Goal: Task Accomplishment & Management: Use online tool/utility

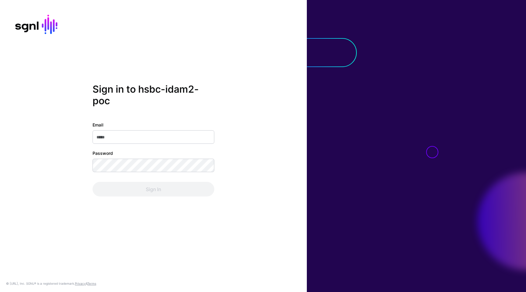
click at [228, 27] on div "Sign in to hsbc-idam2-poc Email Password Sign In © SGNL.ai, Inc. SGNL® is a reg…" at bounding box center [153, 146] width 307 height 292
click at [160, 134] on input "Email" at bounding box center [154, 136] width 122 height 13
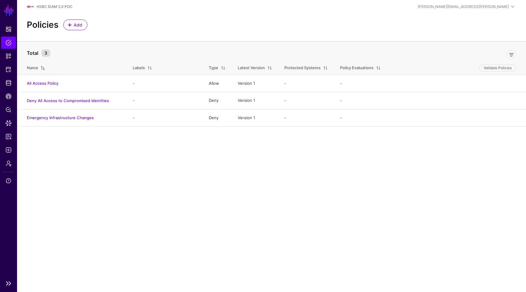
click at [16, 97] on li "CAEP Hub" at bounding box center [8, 96] width 17 height 12
click at [10, 97] on span "CAEP Hub" at bounding box center [8, 96] width 6 height 6
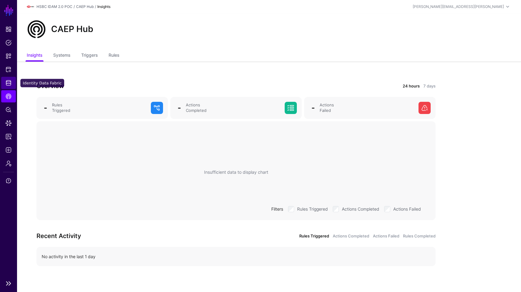
click at [12, 81] on link "Identity Data Fabric" at bounding box center [8, 83] width 15 height 12
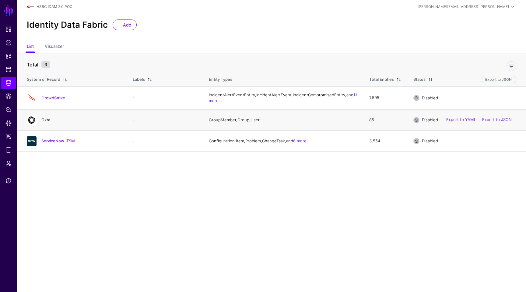
click at [48, 122] on link "Okta" at bounding box center [45, 119] width 9 height 5
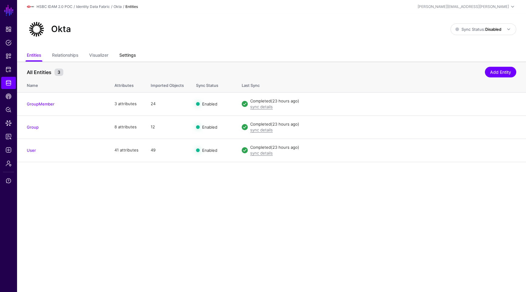
click at [128, 57] on link "Settings" at bounding box center [127, 56] width 16 height 12
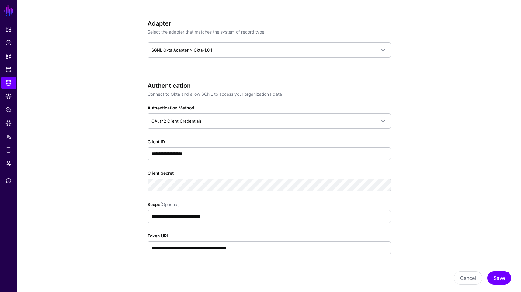
scroll to position [247, 0]
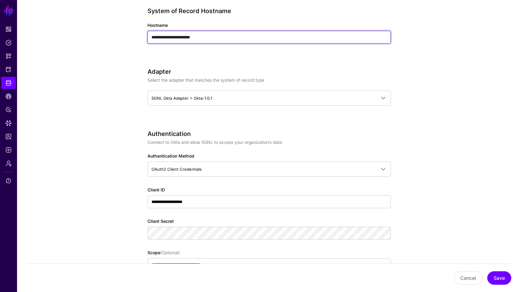
click at [216, 36] on input "**********" at bounding box center [270, 37] width 244 height 13
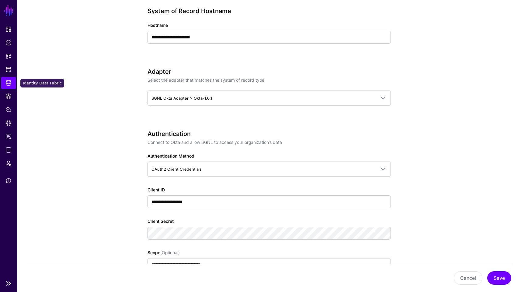
click at [11, 85] on span "Identity Data Fabric" at bounding box center [8, 83] width 6 height 6
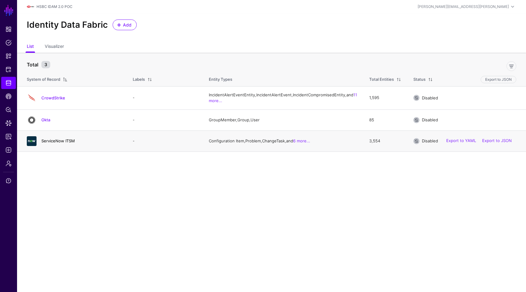
click at [57, 143] on link "ServiceNow ITSM" at bounding box center [57, 140] width 33 height 5
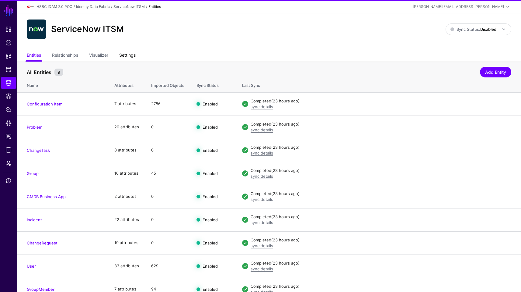
click at [134, 58] on link "Settings" at bounding box center [127, 56] width 16 height 12
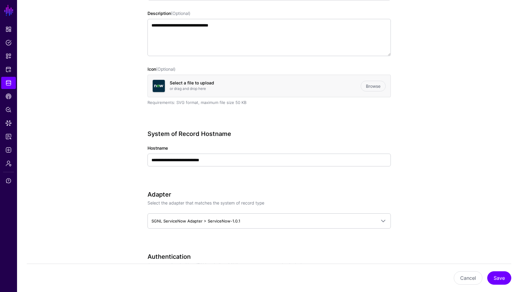
scroll to position [126, 0]
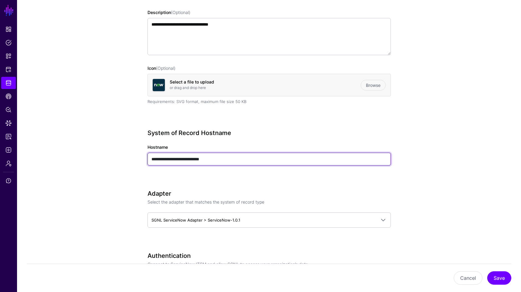
click at [265, 162] on input "**********" at bounding box center [270, 159] width 244 height 13
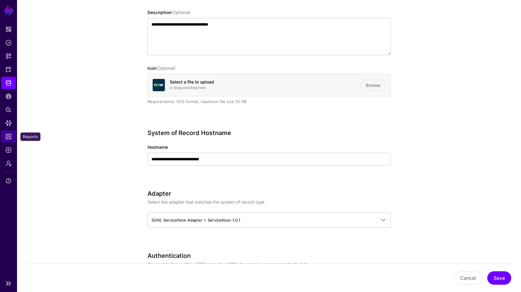
click at [9, 140] on link "Reports" at bounding box center [8, 136] width 15 height 12
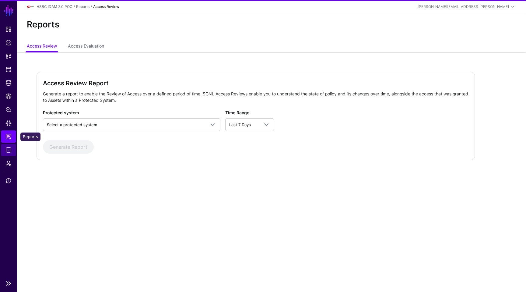
click at [9, 149] on span "Logs" at bounding box center [8, 150] width 6 height 6
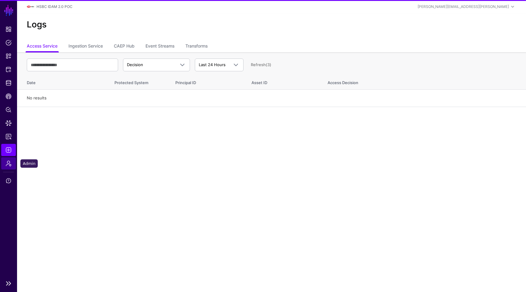
click at [8, 164] on span "Admin" at bounding box center [8, 163] width 6 height 6
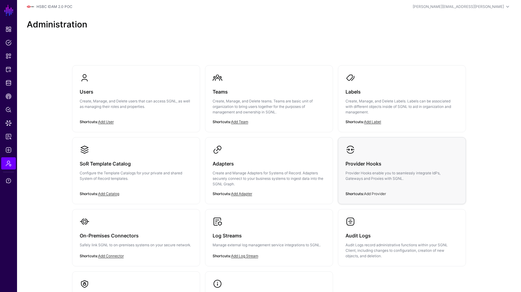
click at [369, 192] on link "Add Provider" at bounding box center [375, 193] width 22 height 5
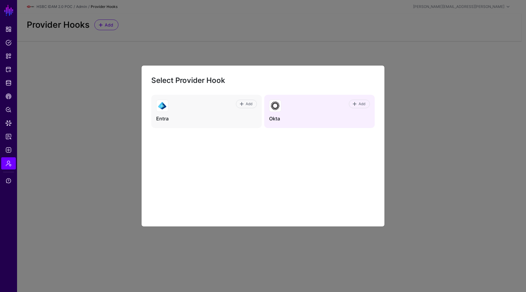
click at [297, 111] on div "Add" at bounding box center [325, 106] width 89 height 12
click at [362, 105] on span "Add" at bounding box center [362, 103] width 8 height 5
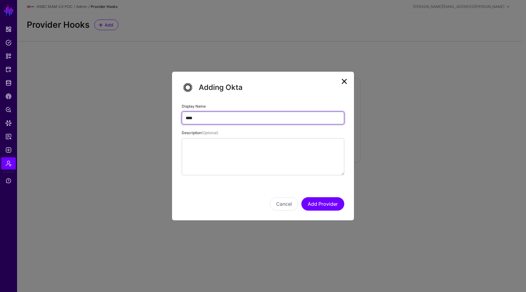
click at [256, 115] on input "****" at bounding box center [263, 117] width 163 height 13
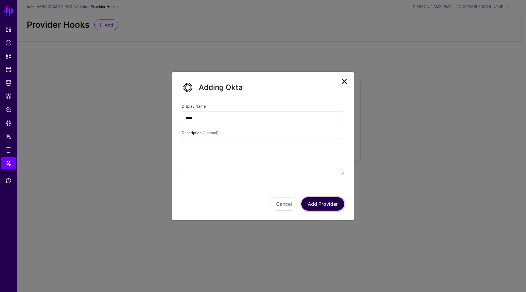
click at [324, 206] on button "Add Provider" at bounding box center [322, 203] width 43 height 13
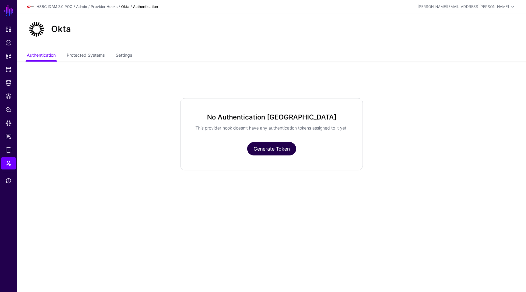
click at [276, 155] on link "Generate Token" at bounding box center [271, 148] width 49 height 13
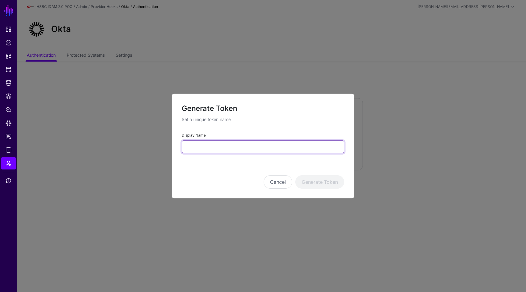
click at [245, 150] on input "Display Name" at bounding box center [263, 146] width 163 height 13
type input "**********"
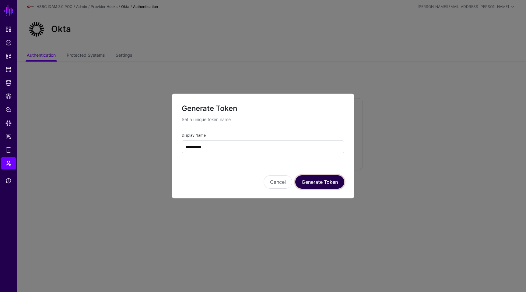
click at [318, 181] on button "Generate Token" at bounding box center [319, 181] width 49 height 13
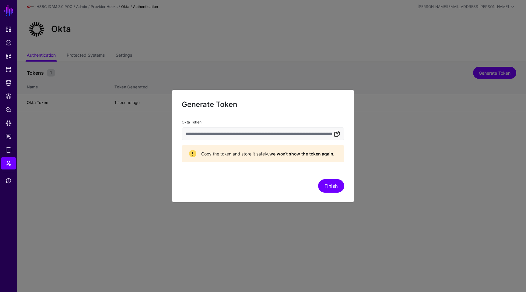
click at [337, 137] on link at bounding box center [336, 133] width 7 height 7
click at [334, 182] on button "Finish" at bounding box center [331, 185] width 26 height 13
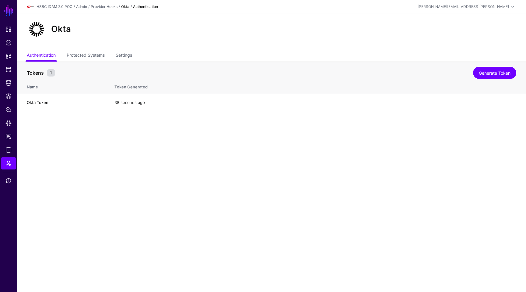
click at [95, 61] on th "Tokens 1 Generate Token" at bounding box center [271, 69] width 509 height 16
click at [90, 57] on link "Protected Systems" at bounding box center [86, 56] width 38 height 12
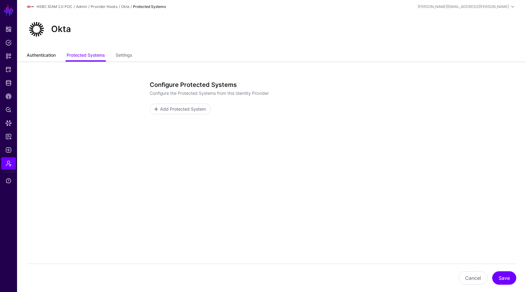
click at [49, 54] on link "Authentication" at bounding box center [41, 56] width 29 height 12
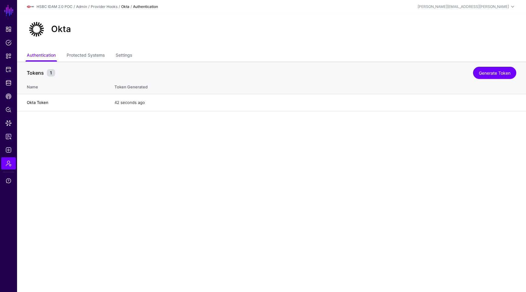
click at [108, 135] on main "SGNL Dashboard Policies Snippets Protected Systems Identity Data Fabric CAEP Hu…" at bounding box center [263, 146] width 526 height 292
click at [79, 59] on link "Protected Systems" at bounding box center [86, 56] width 38 height 12
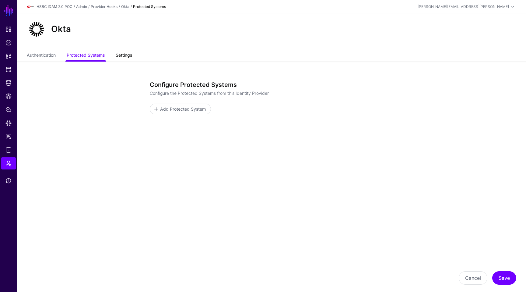
click at [124, 55] on link "Settings" at bounding box center [124, 56] width 16 height 12
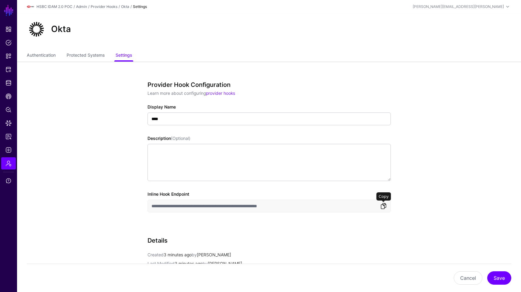
click at [382, 206] on link at bounding box center [383, 205] width 7 height 7
click at [40, 61] on link "Authentication" at bounding box center [41, 56] width 29 height 12
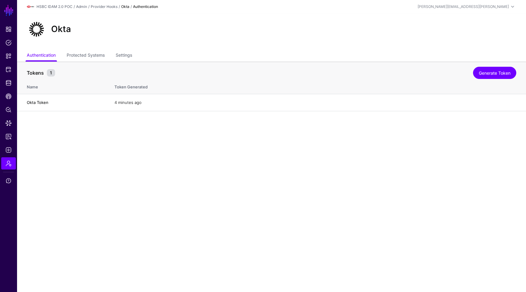
click at [113, 57] on ul "Authentication Protected Systems Settings" at bounding box center [272, 56] width 490 height 12
click at [122, 57] on link "Settings" at bounding box center [124, 56] width 16 height 12
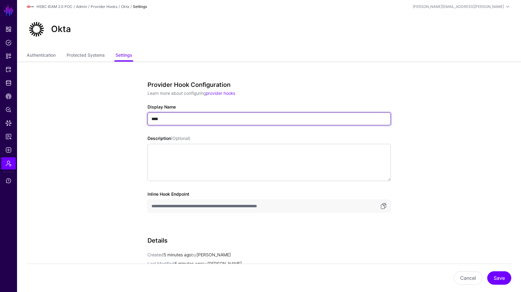
click at [195, 116] on input "****" at bounding box center [270, 118] width 244 height 13
type input "**********"
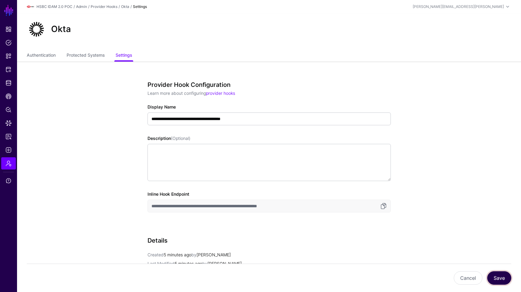
click at [493, 275] on button "Save" at bounding box center [500, 277] width 24 height 13
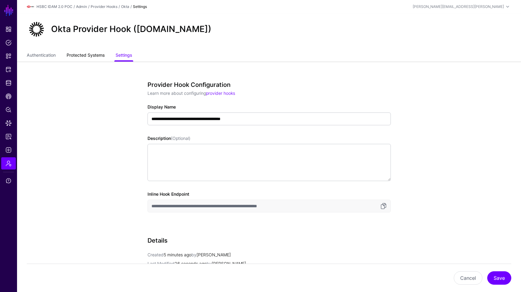
click at [91, 53] on link "Protected Systems" at bounding box center [86, 56] width 38 height 12
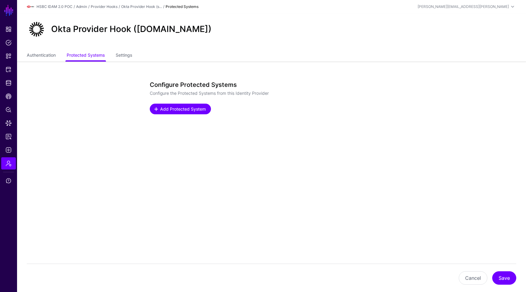
click at [176, 106] on span "Add Protected System" at bounding box center [183, 109] width 47 height 6
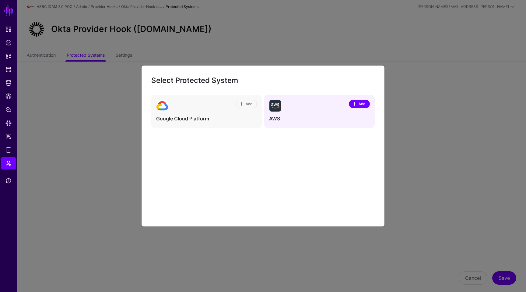
click at [351, 103] on link "Add" at bounding box center [359, 104] width 21 height 9
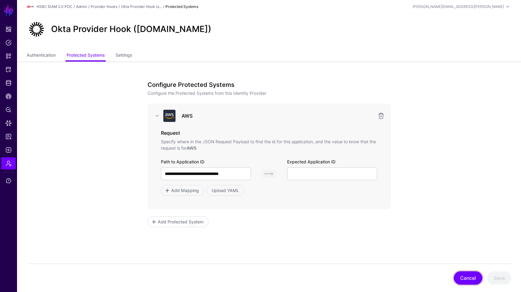
click at [457, 279] on button "Cancel" at bounding box center [468, 277] width 29 height 13
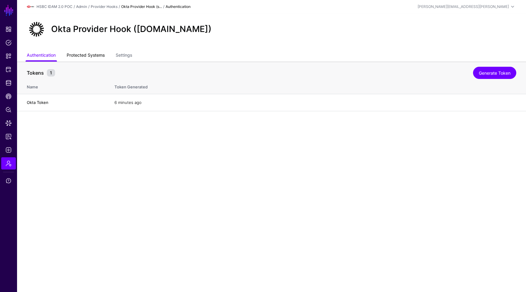
click at [99, 56] on link "Protected Systems" at bounding box center [86, 56] width 38 height 12
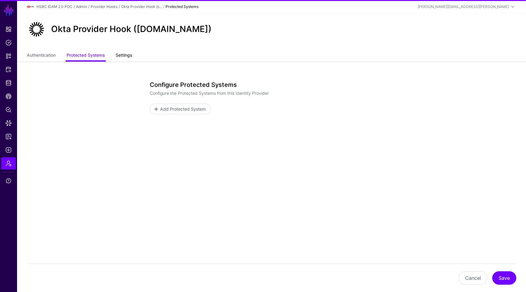
click at [129, 58] on link "Settings" at bounding box center [124, 56] width 16 height 12
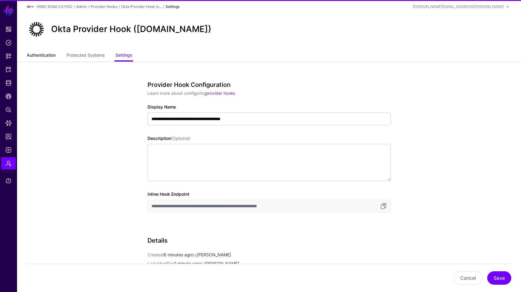
click at [48, 55] on link "Authentication" at bounding box center [41, 56] width 29 height 12
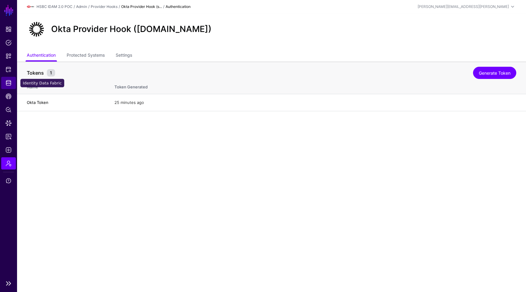
click at [14, 79] on link "Identity Data Fabric" at bounding box center [8, 83] width 15 height 12
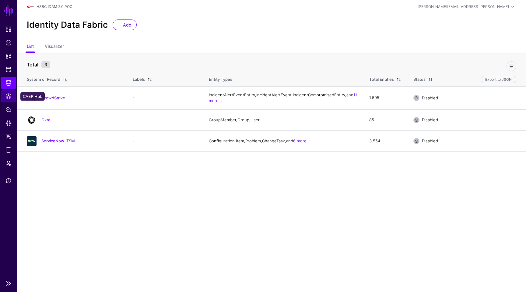
click at [10, 94] on span "CAEP Hub" at bounding box center [8, 96] width 6 height 6
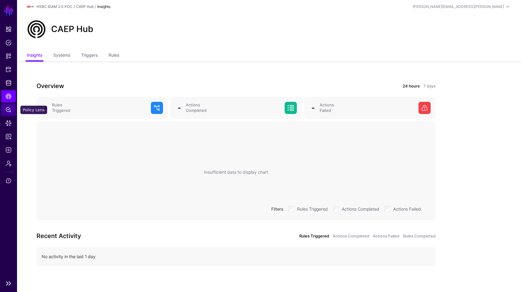
click at [3, 113] on link "Policy Lens" at bounding box center [8, 110] width 15 height 12
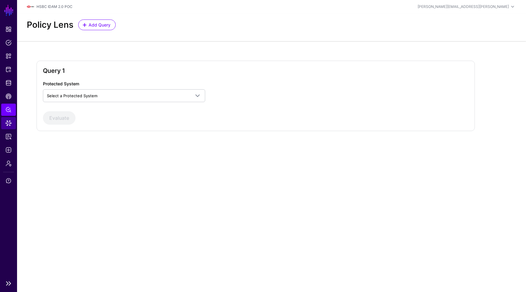
click at [8, 128] on link "Data Lens" at bounding box center [8, 123] width 15 height 12
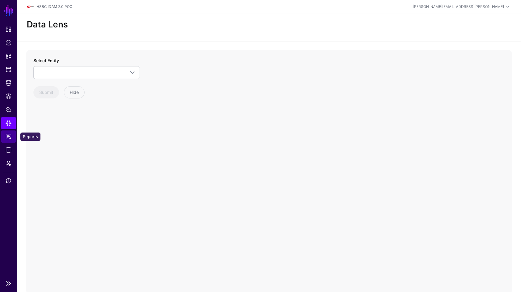
click at [9, 135] on span "Reports" at bounding box center [8, 136] width 6 height 6
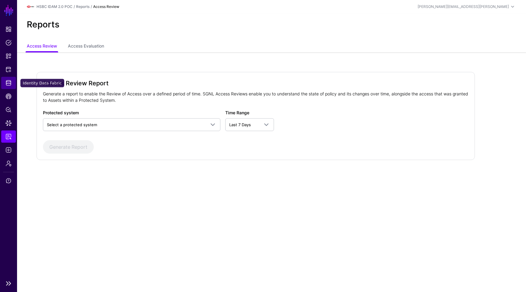
click at [6, 82] on span "Identity Data Fabric" at bounding box center [8, 83] width 6 height 6
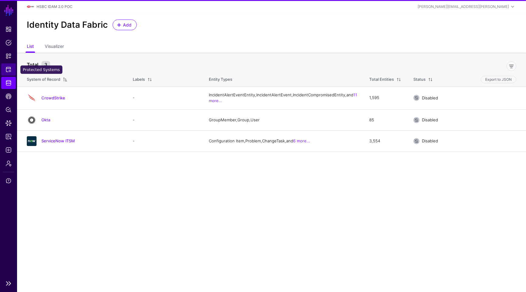
click at [9, 68] on span "Protected Systems" at bounding box center [8, 69] width 6 height 6
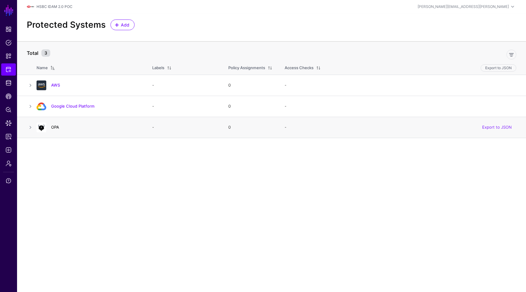
click at [55, 128] on link "OPA" at bounding box center [55, 127] width 8 height 5
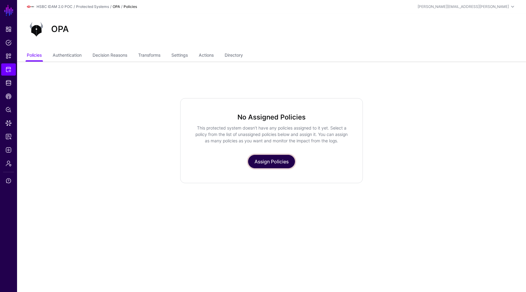
click at [271, 158] on link "Assign Policies" at bounding box center [271, 161] width 47 height 13
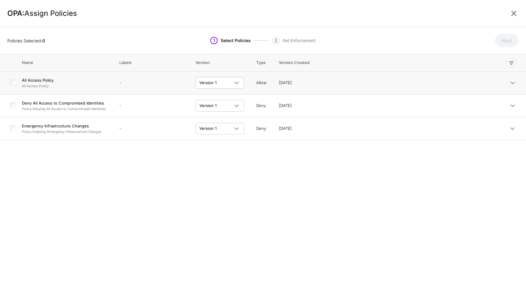
click at [13, 77] on td at bounding box center [11, 83] width 22 height 23
click at [504, 45] on button "Next" at bounding box center [507, 40] width 24 height 13
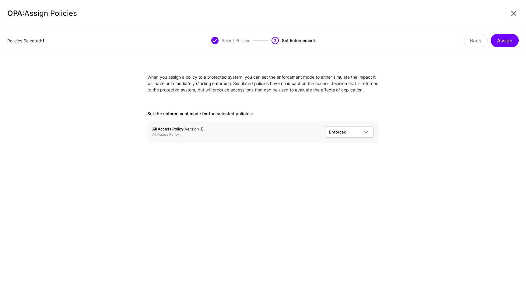
click at [514, 34] on div "Back Assign" at bounding box center [455, 40] width 128 height 13
click at [506, 43] on button "Assign" at bounding box center [505, 40] width 28 height 13
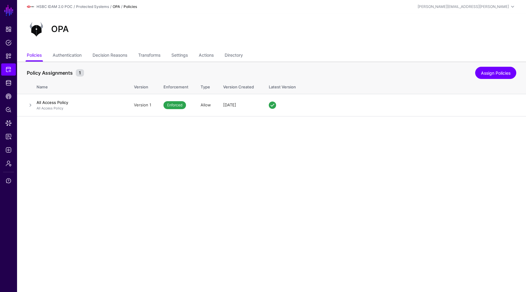
click at [350, 266] on main "SGNL Dashboard Policies Snippets Protected Systems Identity Data Fabric CAEP Hu…" at bounding box center [263, 146] width 526 height 292
click at [83, 56] on ul "Policies Authentication Decision Reasons Transforms Settings Actions Directory" at bounding box center [272, 56] width 490 height 12
click at [77, 53] on link "Authentication" at bounding box center [67, 56] width 29 height 12
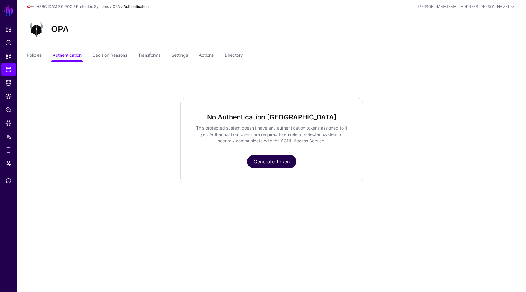
click at [253, 160] on link "Generate Token" at bounding box center [271, 161] width 49 height 13
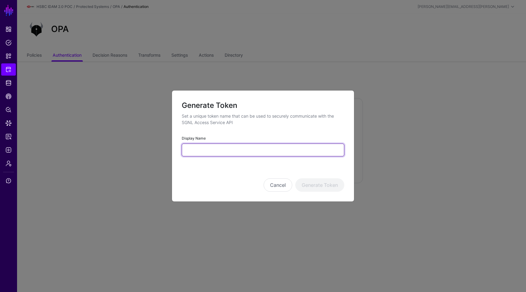
click at [204, 149] on input "Display Name" at bounding box center [263, 149] width 163 height 13
type input "*********"
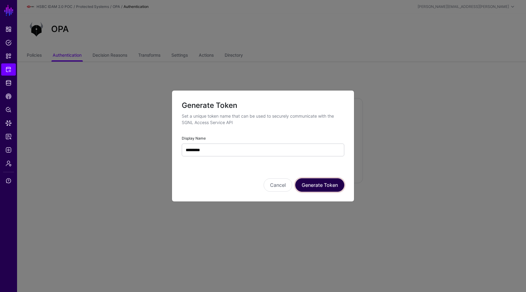
click at [318, 183] on button "Generate Token" at bounding box center [319, 184] width 49 height 13
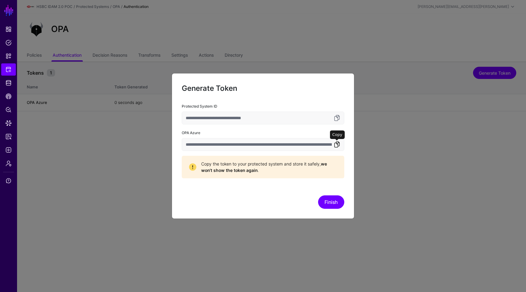
click at [337, 146] on link at bounding box center [336, 144] width 7 height 7
click at [328, 198] on button "Finish" at bounding box center [331, 201] width 26 height 13
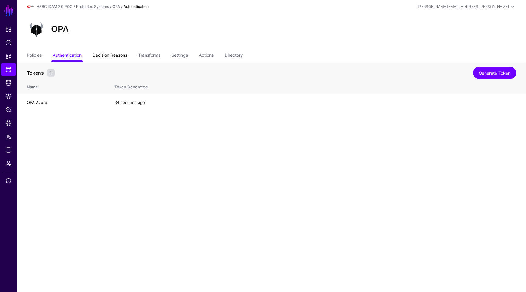
click at [118, 52] on link "Decision Reasons" at bounding box center [110, 56] width 35 height 12
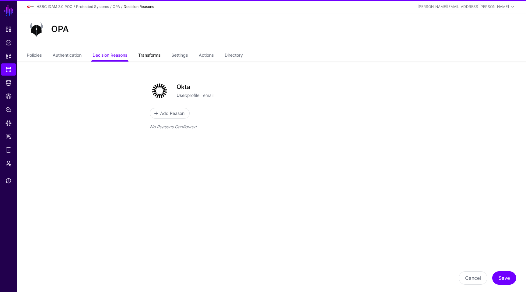
click at [151, 55] on link "Transforms" at bounding box center [149, 56] width 22 height 12
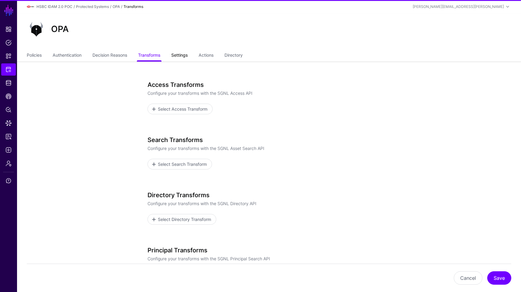
click at [184, 51] on link "Settings" at bounding box center [179, 56] width 16 height 12
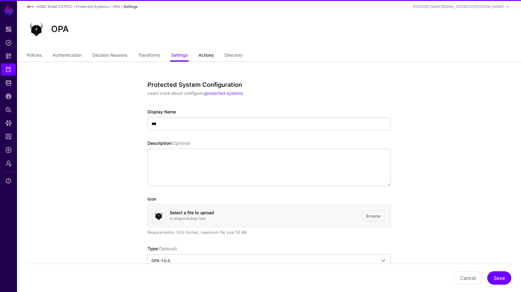
click at [208, 54] on link "Actions" at bounding box center [206, 56] width 15 height 12
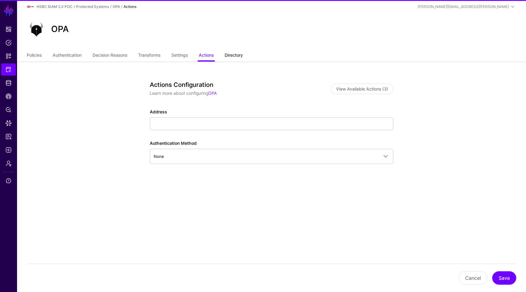
click at [240, 52] on link "Directory" at bounding box center [234, 56] width 18 height 12
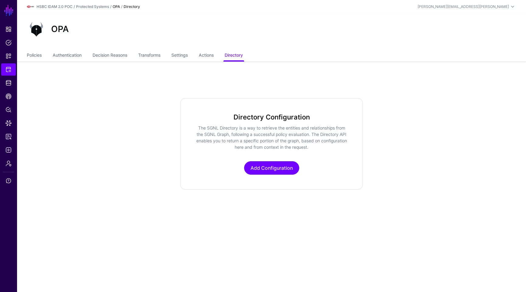
click at [43, 55] on ul "Policies Authentication Decision Reasons Transforms Settings Actions Directory" at bounding box center [272, 56] width 490 height 12
click at [31, 53] on link "Policies" at bounding box center [34, 56] width 15 height 12
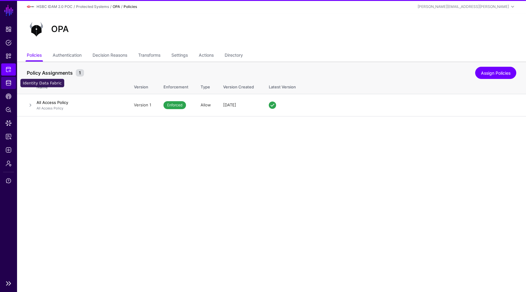
click at [12, 79] on link "Identity Data Fabric" at bounding box center [8, 83] width 15 height 12
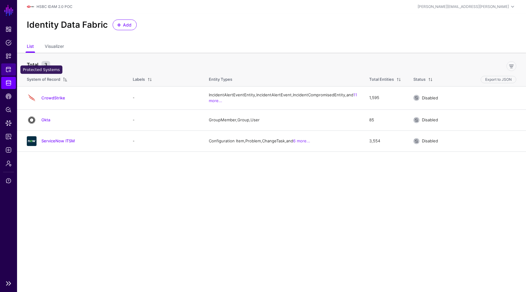
click at [11, 69] on span "Protected Systems" at bounding box center [8, 69] width 6 height 6
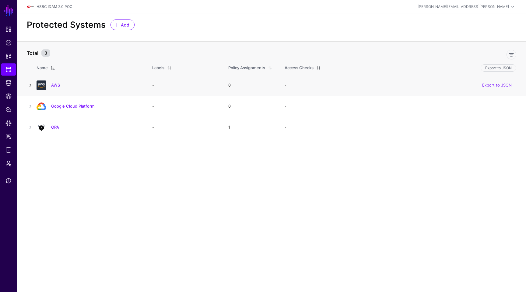
click at [29, 86] on link at bounding box center [30, 85] width 7 height 7
click at [54, 86] on link "AWS" at bounding box center [55, 84] width 9 height 5
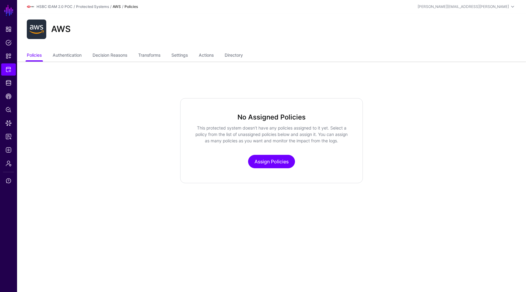
click at [246, 160] on p "Assign Policies" at bounding box center [271, 161] width 153 height 13
click at [263, 160] on link "Assign Policies" at bounding box center [271, 161] width 47 height 13
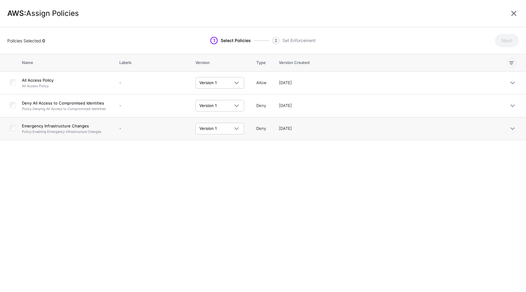
click at [9, 125] on td at bounding box center [11, 128] width 22 height 23
click at [506, 41] on button "Next" at bounding box center [507, 40] width 24 height 13
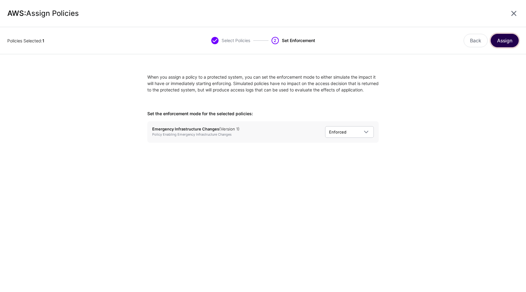
click at [506, 34] on button "Assign" at bounding box center [505, 40] width 28 height 13
click at [504, 40] on button "Assign" at bounding box center [505, 40] width 28 height 13
click at [504, 38] on button "Assign" at bounding box center [505, 40] width 28 height 13
click at [387, 197] on div "When you assign a policy to a protected system, you can set the enforcement mod…" at bounding box center [263, 172] width 526 height 237
click at [473, 38] on button "Back" at bounding box center [476, 40] width 24 height 13
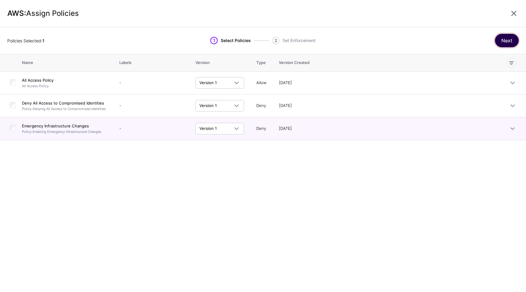
click at [501, 35] on button "Next" at bounding box center [507, 40] width 24 height 13
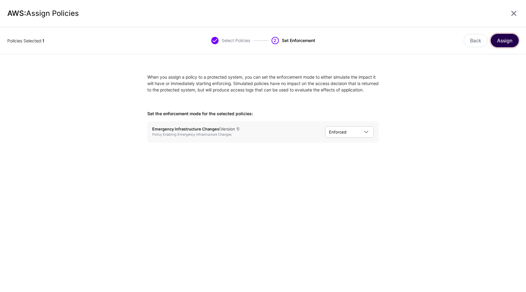
click at [501, 41] on button "Assign" at bounding box center [505, 40] width 28 height 13
click at [390, 204] on div "When you assign a policy to a protected system, you can set the enforcement mod…" at bounding box center [263, 172] width 526 height 237
click at [513, 17] on link at bounding box center [514, 14] width 10 height 10
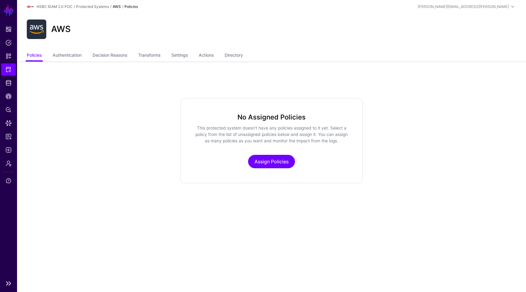
click at [7, 76] on ul "Dashboard Policies Snippets Protected Systems Identity Data Fabric CAEP Hub Pol…" at bounding box center [8, 149] width 17 height 253
click at [9, 72] on span "Protected Systems" at bounding box center [8, 69] width 6 height 6
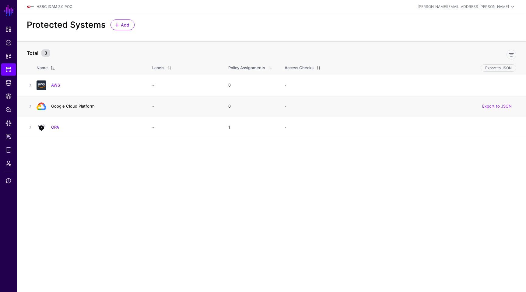
click at [61, 106] on link "Google Cloud Platform" at bounding box center [72, 106] width 43 height 5
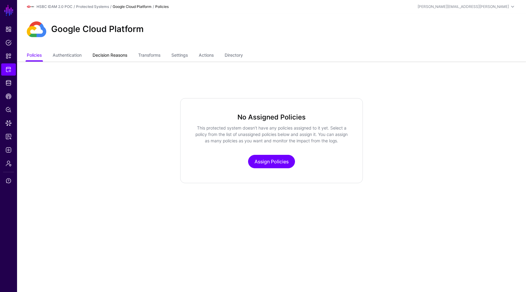
click at [102, 54] on link "Decision Reasons" at bounding box center [110, 56] width 35 height 12
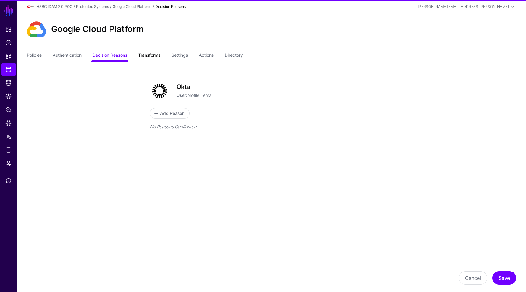
click at [155, 52] on link "Transforms" at bounding box center [149, 56] width 22 height 12
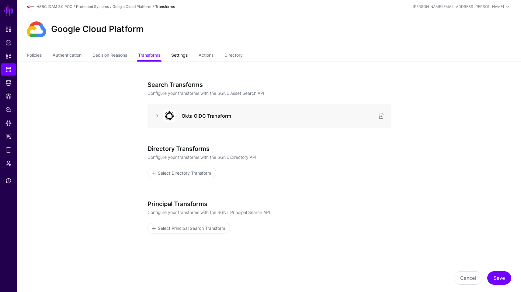
click at [180, 55] on link "Settings" at bounding box center [179, 56] width 16 height 12
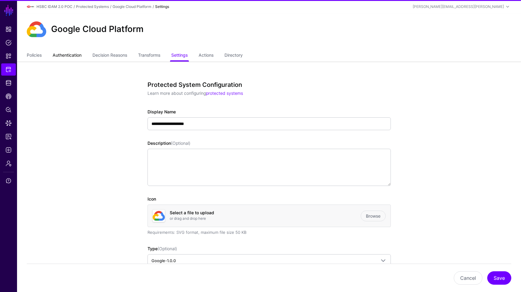
click at [77, 55] on link "Authentication" at bounding box center [67, 56] width 29 height 12
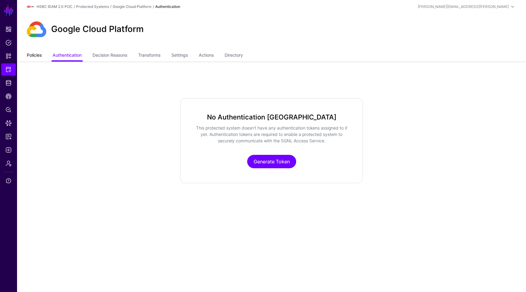
click at [41, 59] on link "Policies" at bounding box center [34, 56] width 15 height 12
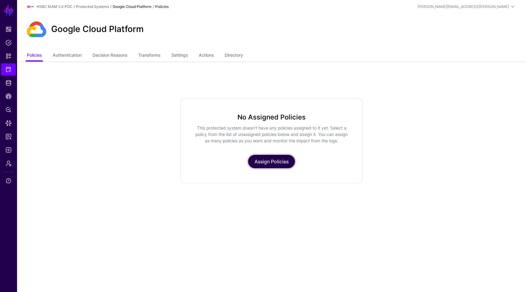
click at [266, 165] on link "Assign Policies" at bounding box center [271, 161] width 47 height 13
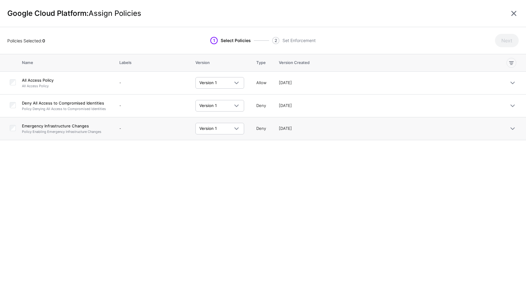
click at [13, 131] on div at bounding box center [13, 129] width 6 height 8
click at [504, 47] on button "Next" at bounding box center [507, 40] width 24 height 13
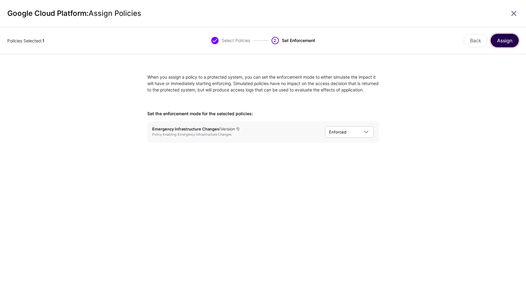
click at [503, 44] on button "Assign" at bounding box center [505, 40] width 28 height 13
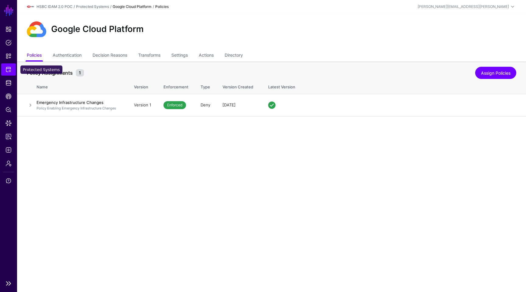
click at [10, 72] on span "Protected Systems" at bounding box center [8, 69] width 6 height 6
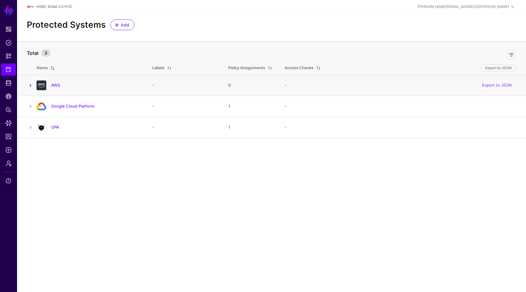
click at [32, 86] on link at bounding box center [30, 85] width 7 height 7
click at [57, 84] on link "AWS" at bounding box center [55, 84] width 9 height 5
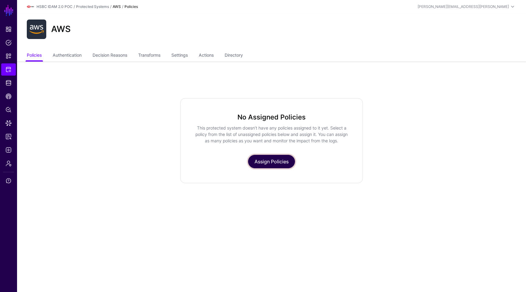
click at [259, 161] on link "Assign Policies" at bounding box center [271, 161] width 47 height 13
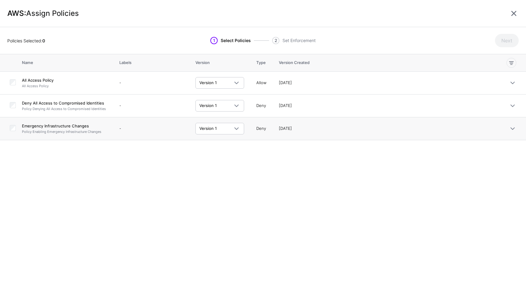
click at [11, 132] on td at bounding box center [11, 128] width 22 height 23
click at [505, 41] on button "Next" at bounding box center [507, 40] width 24 height 13
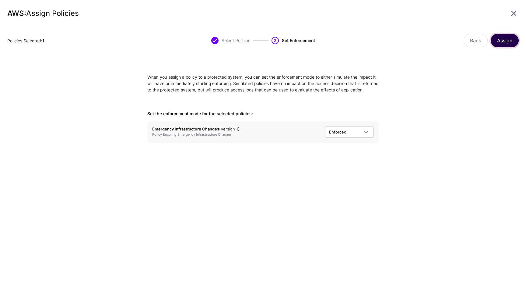
click at [504, 42] on button "Assign" at bounding box center [505, 40] width 28 height 13
click at [506, 45] on button "Assign" at bounding box center [505, 40] width 28 height 13
click at [505, 44] on button "Assign" at bounding box center [505, 40] width 28 height 13
click at [498, 44] on button "Assign" at bounding box center [505, 40] width 28 height 13
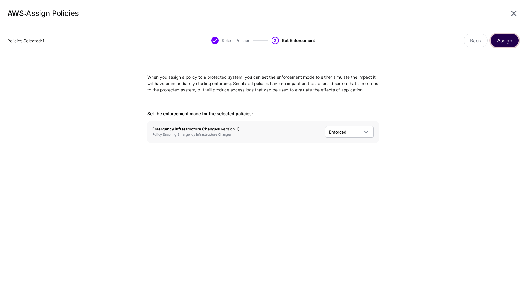
click at [502, 44] on button "Assign" at bounding box center [505, 40] width 28 height 13
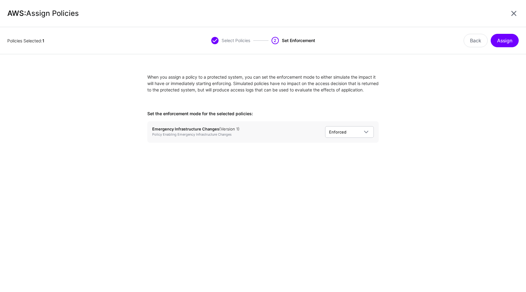
click at [357, 230] on div "When you assign a policy to a protected system, you can set the enforcement mod…" at bounding box center [263, 172] width 526 height 237
click at [521, 12] on div "AWS: Assign Policies" at bounding box center [263, 13] width 526 height 27
click at [511, 11] on link at bounding box center [514, 14] width 10 height 10
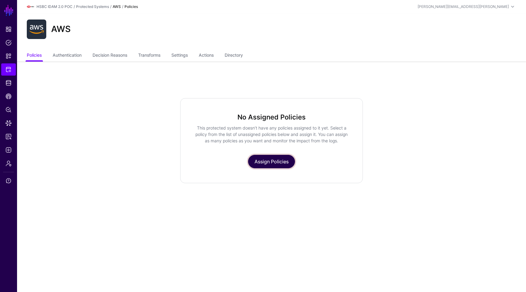
click at [272, 155] on link "Assign Policies" at bounding box center [271, 161] width 47 height 13
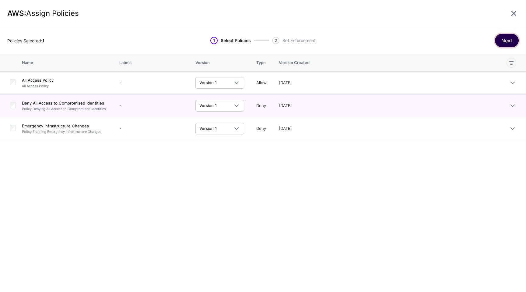
click at [502, 38] on button "Next" at bounding box center [507, 40] width 24 height 13
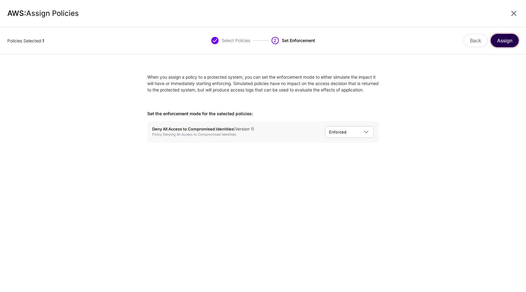
click at [502, 38] on button "Assign" at bounding box center [505, 40] width 28 height 13
click at [514, 14] on link at bounding box center [514, 14] width 10 height 10
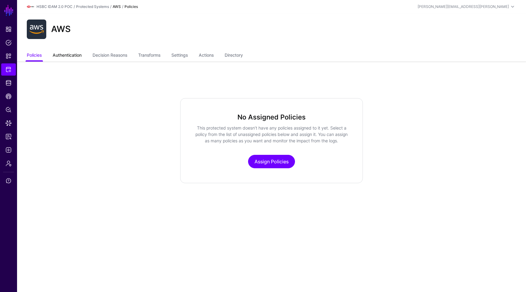
click at [79, 60] on link "Authentication" at bounding box center [67, 56] width 29 height 12
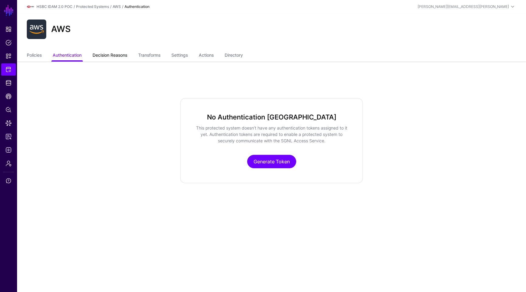
click at [121, 50] on link "Decision Reasons" at bounding box center [110, 56] width 35 height 12
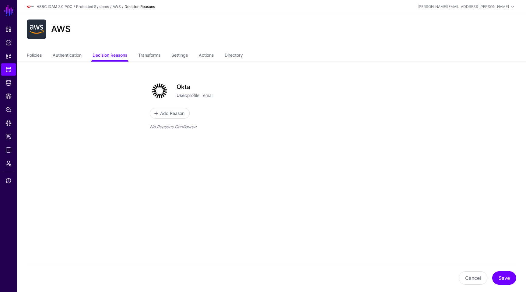
click at [165, 55] on ul "Policies Authentication Decision Reasons Transforms Settings Actions Directory" at bounding box center [272, 56] width 490 height 12
click at [156, 55] on link "Transforms" at bounding box center [149, 56] width 22 height 12
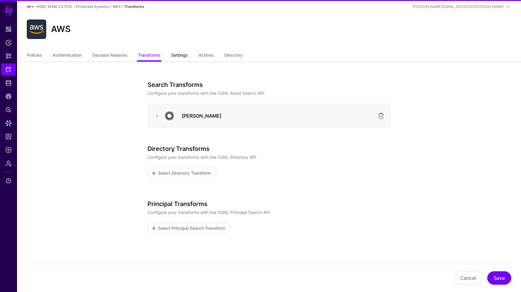
click at [181, 54] on link "Settings" at bounding box center [179, 56] width 16 height 12
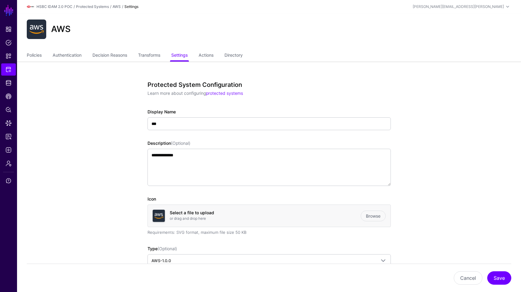
click at [197, 56] on ul "Policies Authentication Decision Reasons Transforms Settings Actions Directory" at bounding box center [269, 56] width 485 height 12
click at [207, 56] on link "Actions" at bounding box center [206, 56] width 15 height 12
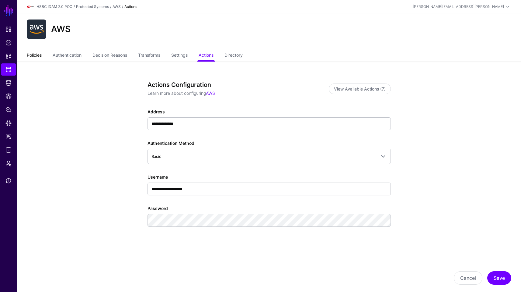
click at [40, 54] on link "Policies" at bounding box center [34, 56] width 15 height 12
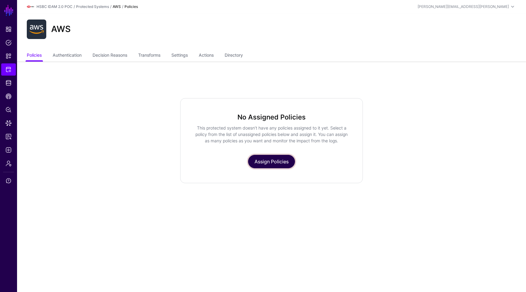
click at [263, 164] on link "Assign Policies" at bounding box center [271, 161] width 47 height 13
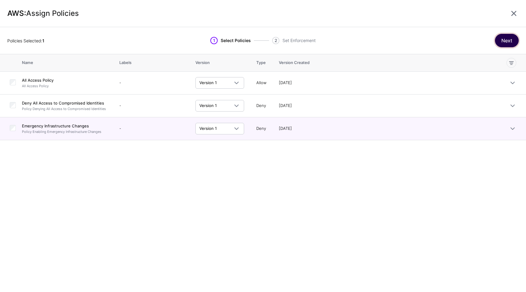
click at [509, 34] on button "Next" at bounding box center [507, 40] width 24 height 13
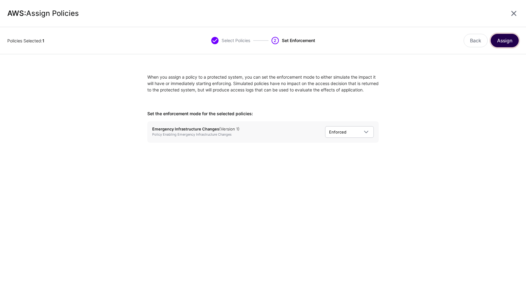
click at [509, 34] on button "Assign" at bounding box center [505, 40] width 28 height 13
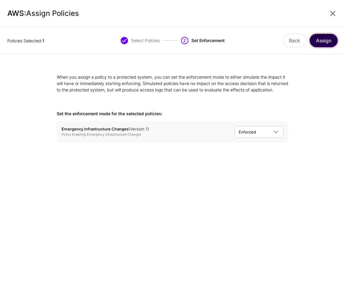
click at [331, 40] on button "Assign" at bounding box center [323, 40] width 28 height 13
click at [325, 45] on button "Assign" at bounding box center [323, 40] width 28 height 13
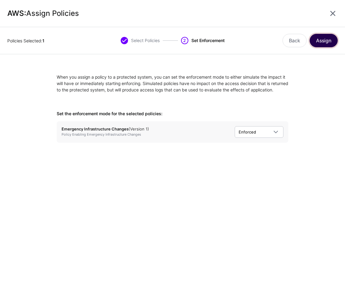
click at [325, 45] on button "Assign" at bounding box center [323, 40] width 28 height 13
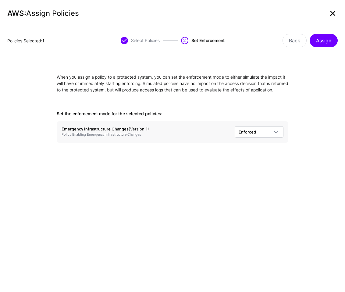
click at [332, 16] on link at bounding box center [333, 14] width 10 height 10
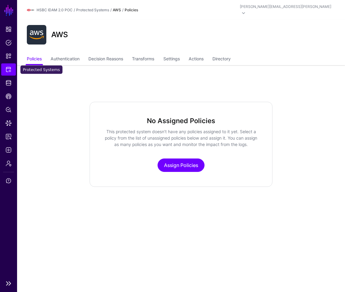
click at [12, 66] on link "Protected Systems" at bounding box center [8, 69] width 15 height 12
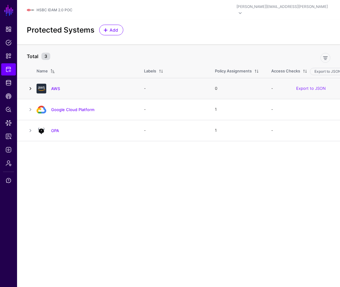
click at [32, 85] on link at bounding box center [30, 88] width 7 height 7
click at [53, 102] on div at bounding box center [178, 106] width 285 height 10
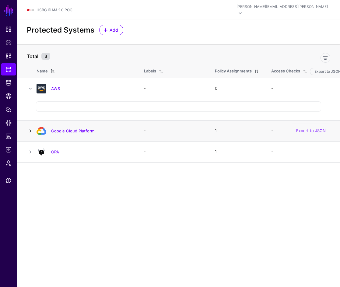
click at [28, 127] on link at bounding box center [30, 130] width 7 height 7
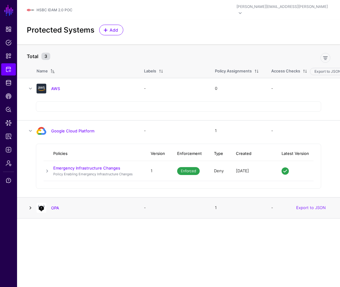
click at [31, 204] on link at bounding box center [30, 207] width 7 height 7
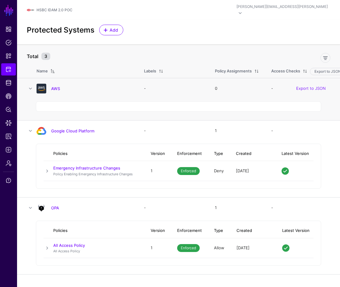
click at [65, 86] on h4 "AWS" at bounding box center [91, 88] width 81 height 5
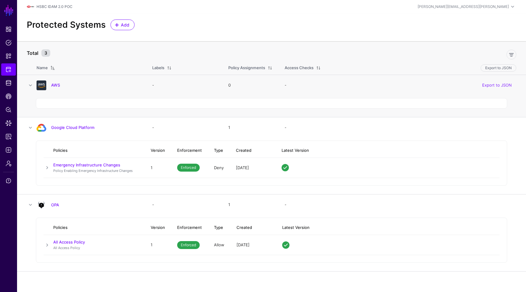
drag, startPoint x: 237, startPoint y: 101, endPoint x: 181, endPoint y: 101, distance: 56.6
click at [231, 101] on div at bounding box center [271, 103] width 471 height 10
click at [29, 87] on link at bounding box center [30, 85] width 7 height 7
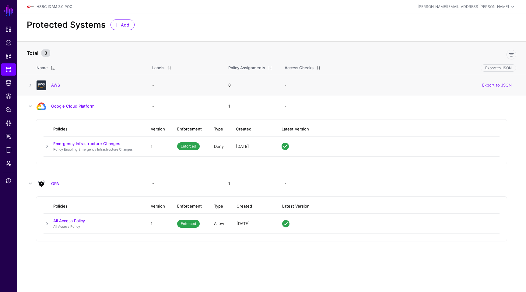
click at [65, 80] on td "AWS" at bounding box center [92, 85] width 110 height 21
click at [59, 84] on link "AWS" at bounding box center [55, 84] width 9 height 5
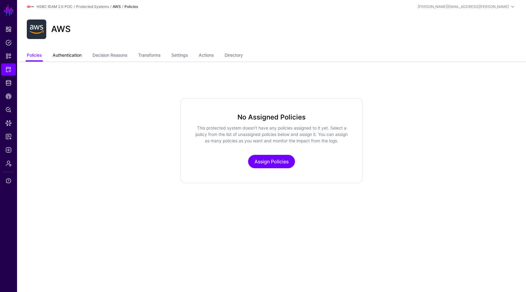
click at [70, 59] on link "Authentication" at bounding box center [67, 56] width 29 height 12
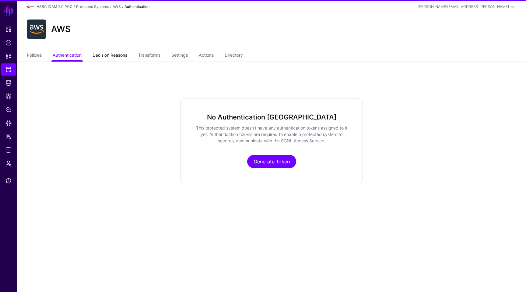
click at [108, 57] on link "Decision Reasons" at bounding box center [110, 56] width 35 height 12
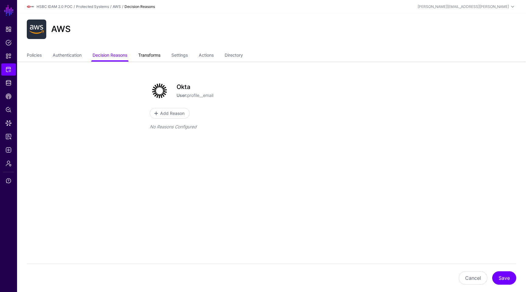
click at [160, 54] on link "Transforms" at bounding box center [149, 56] width 22 height 12
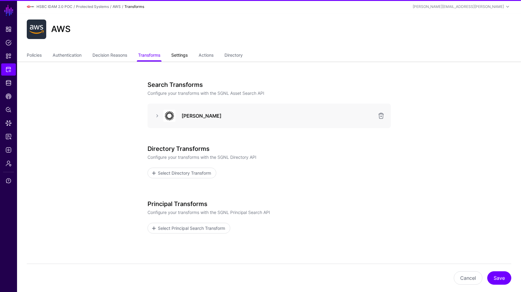
click at [183, 56] on link "Settings" at bounding box center [179, 56] width 16 height 12
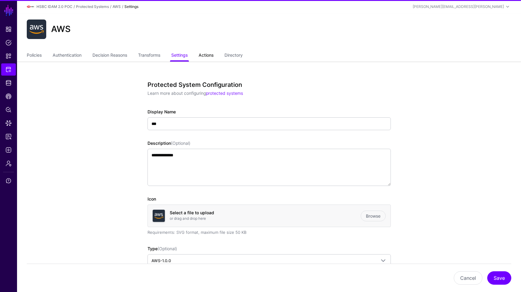
click at [206, 56] on link "Actions" at bounding box center [206, 56] width 15 height 12
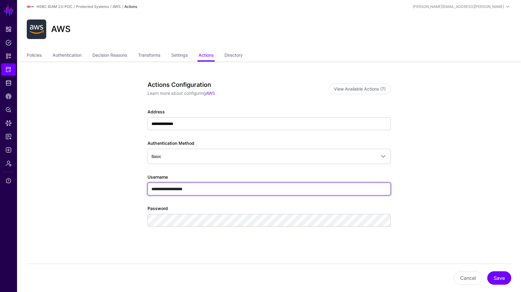
click at [227, 188] on input "**********" at bounding box center [270, 188] width 244 height 13
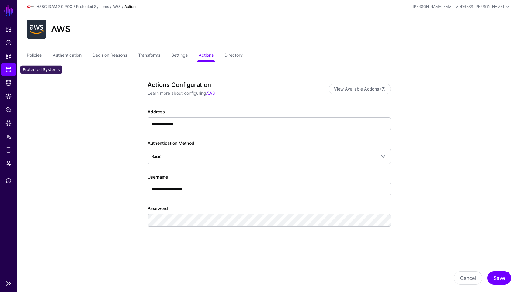
click at [14, 70] on link "Protected Systems" at bounding box center [8, 69] width 15 height 12
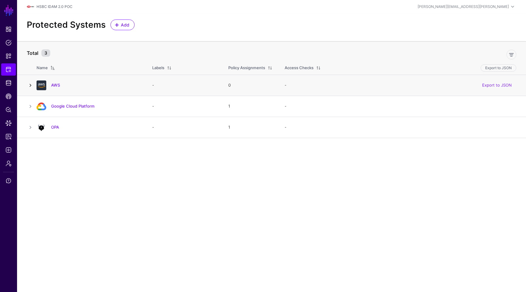
click at [31, 88] on link at bounding box center [30, 85] width 7 height 7
click at [513, 56] on link at bounding box center [512, 55] width 10 height 10
click at [58, 85] on link "AWS" at bounding box center [55, 84] width 9 height 5
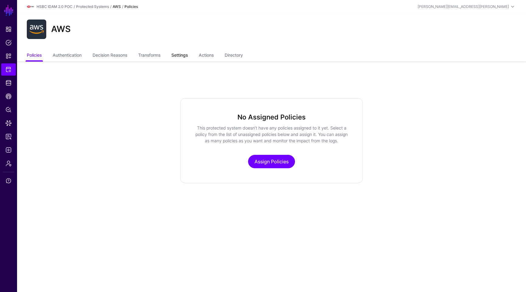
click at [177, 55] on link "Settings" at bounding box center [179, 56] width 16 height 12
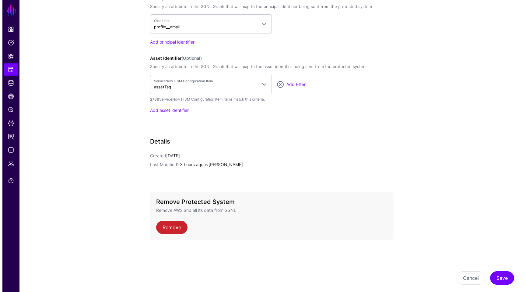
scroll to position [509, 0]
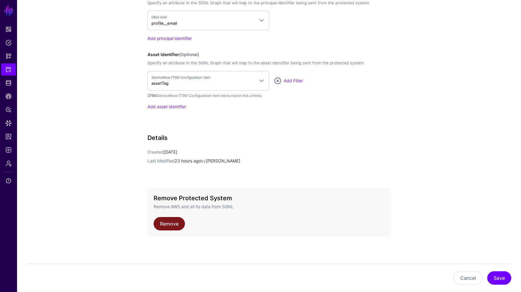
click at [169, 224] on link "Remove" at bounding box center [169, 223] width 31 height 13
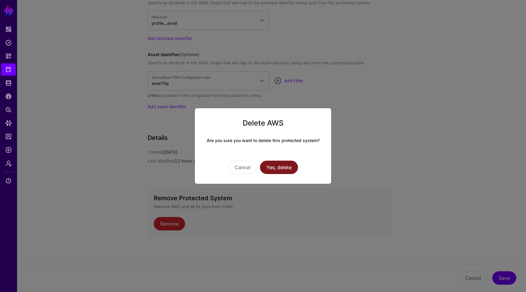
click at [285, 167] on button "Yes, delete" at bounding box center [279, 166] width 38 height 13
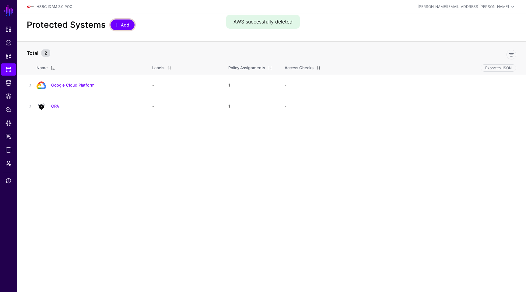
click at [127, 25] on span "Add" at bounding box center [125, 25] width 10 height 6
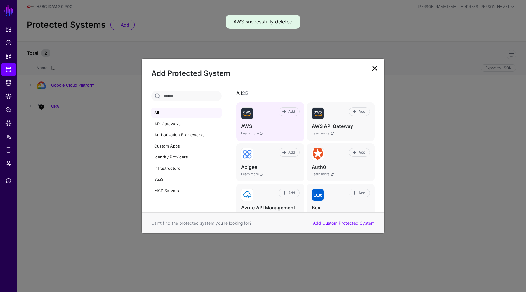
click at [254, 123] on h4 "AWS" at bounding box center [270, 126] width 58 height 6
click at [291, 114] on span "Add" at bounding box center [291, 111] width 8 height 5
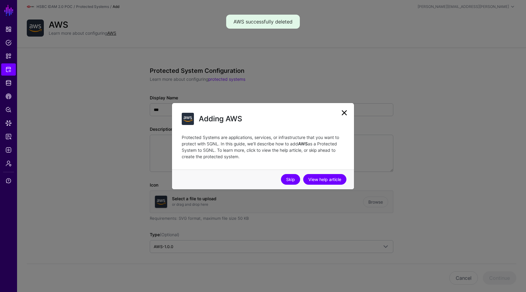
click at [289, 177] on link "Skip" at bounding box center [290, 179] width 19 height 11
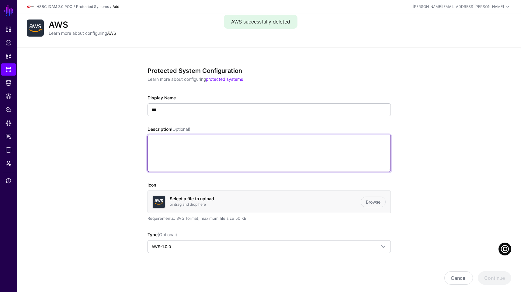
click at [213, 142] on textarea "Description (Optional)" at bounding box center [270, 153] width 244 height 37
type textarea "**********"
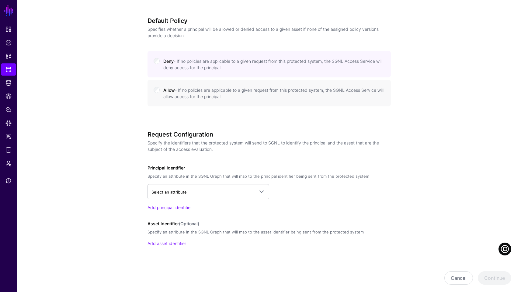
scroll to position [278, 0]
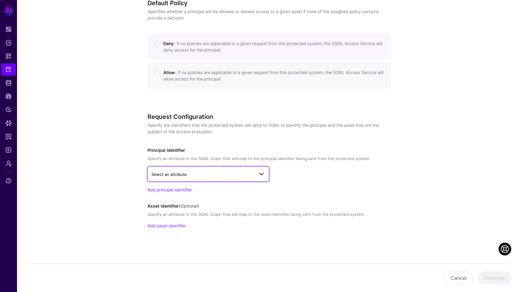
click at [256, 176] on span at bounding box center [259, 173] width 11 height 7
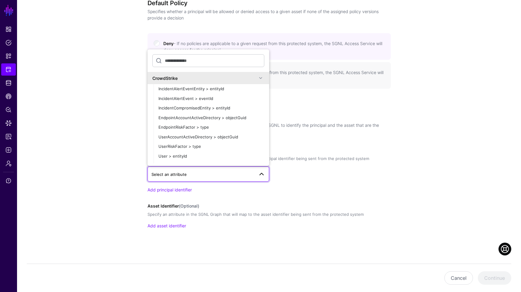
click at [256, 176] on span at bounding box center [259, 173] width 11 height 7
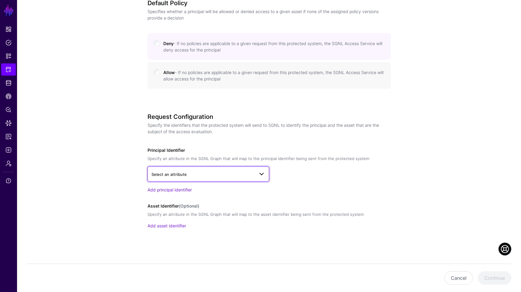
click at [256, 176] on span at bounding box center [259, 173] width 11 height 7
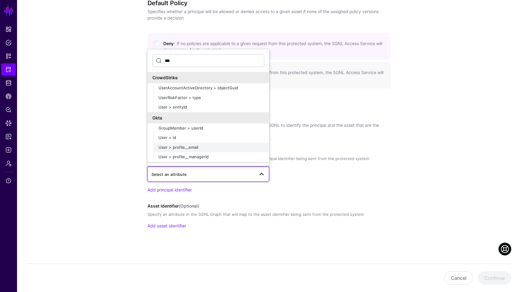
type input "***"
click at [205, 144] on div "User > profile__email" at bounding box center [212, 147] width 106 height 6
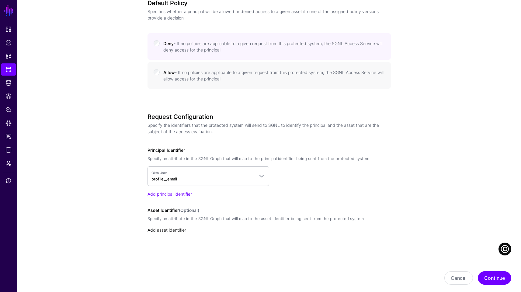
click at [178, 229] on link "Add asset identifier" at bounding box center [167, 229] width 39 height 5
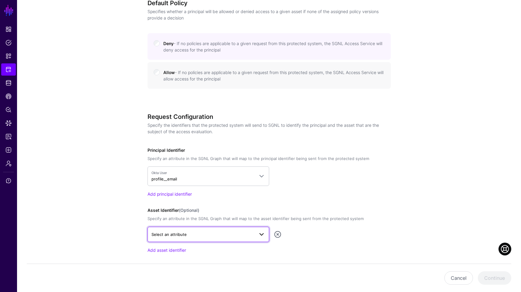
click at [182, 232] on span "Select an attribute" at bounding box center [169, 234] width 35 height 5
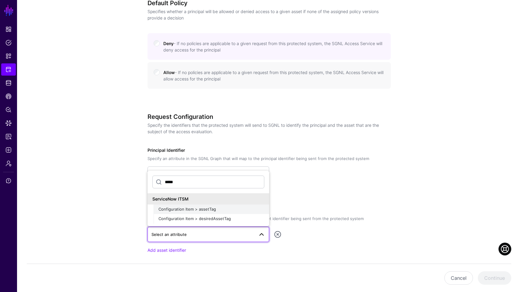
type input "*****"
click at [211, 210] on span "Configuration Item > assetTag" at bounding box center [188, 208] width 58 height 5
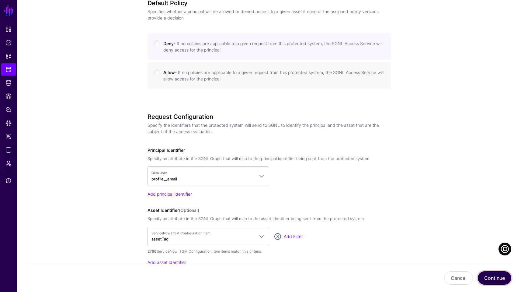
click at [499, 275] on button "Continue" at bounding box center [494, 277] width 33 height 13
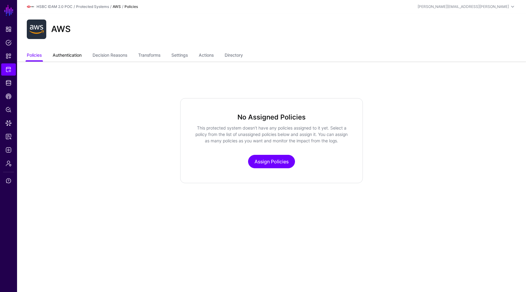
click at [57, 55] on link "Authentication" at bounding box center [67, 56] width 29 height 12
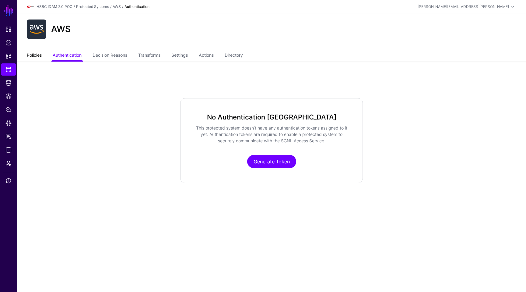
click at [35, 60] on link "Policies" at bounding box center [34, 56] width 15 height 12
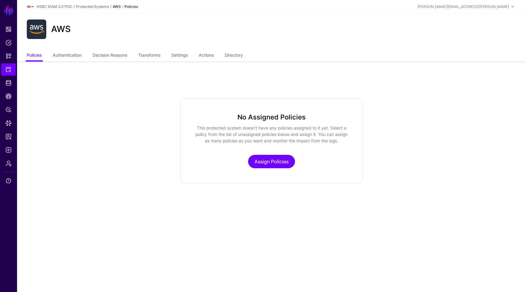
click at [249, 157] on p "Assign Policies" at bounding box center [271, 161] width 153 height 13
click at [265, 163] on link "Assign Policies" at bounding box center [271, 161] width 47 height 13
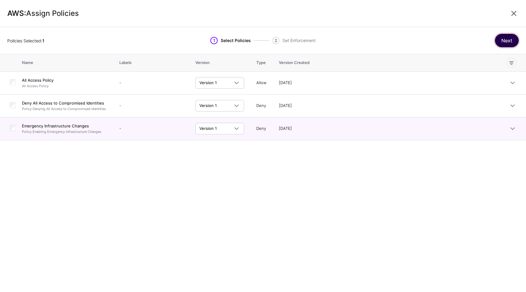
click at [514, 42] on button "Next" at bounding box center [507, 40] width 24 height 13
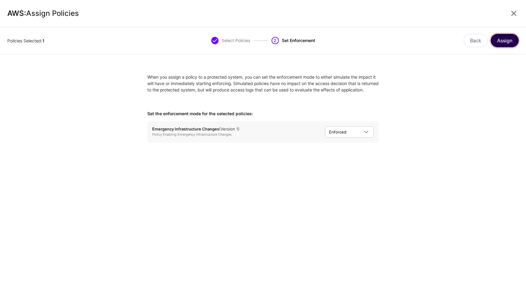
click at [508, 43] on button "Assign" at bounding box center [505, 40] width 28 height 13
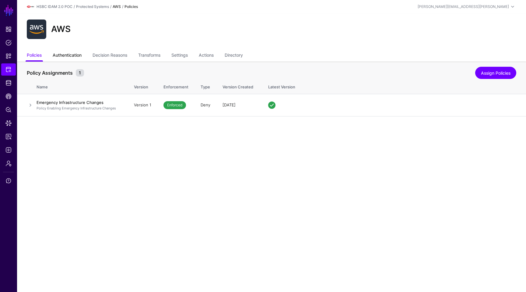
click at [75, 57] on link "Authentication" at bounding box center [67, 56] width 29 height 12
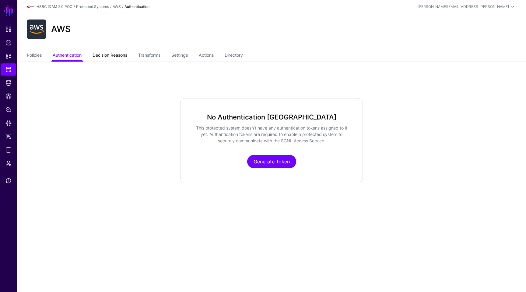
click at [99, 53] on link "Decision Reasons" at bounding box center [110, 56] width 35 height 12
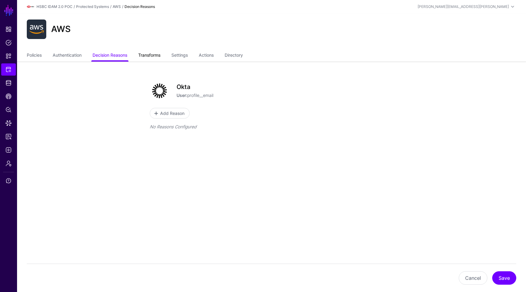
click at [160, 53] on link "Transforms" at bounding box center [149, 56] width 22 height 12
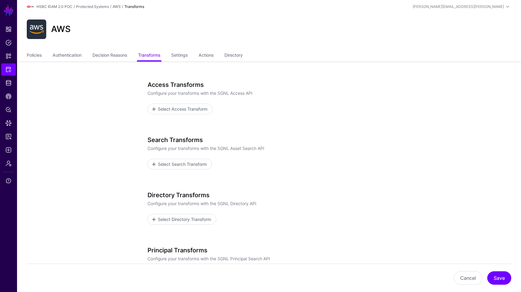
click at [184, 172] on div "Search Transforms Configure your transforms with the SGNL Asset Search API Sele…" at bounding box center [270, 160] width 244 height 48
click at [188, 166] on span "Select Search Transform" at bounding box center [182, 164] width 51 height 6
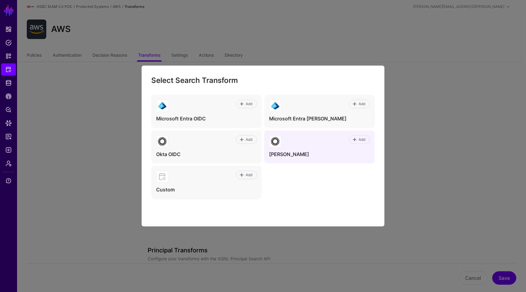
click at [311, 146] on div "Add" at bounding box center [325, 141] width 89 height 12
click at [360, 142] on link "Add" at bounding box center [359, 139] width 21 height 9
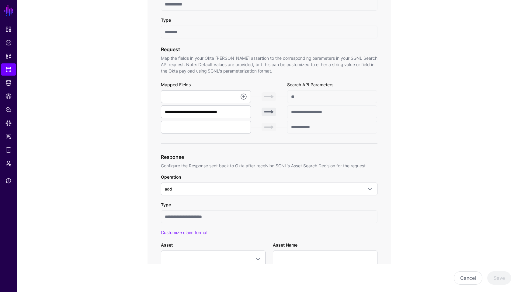
scroll to position [169, 0]
click at [521, 38] on app-integrations-item-transforms "**********" at bounding box center [269, 232] width 504 height 679
click at [521, 39] on app-integrations-item-transforms "**********" at bounding box center [269, 232] width 504 height 679
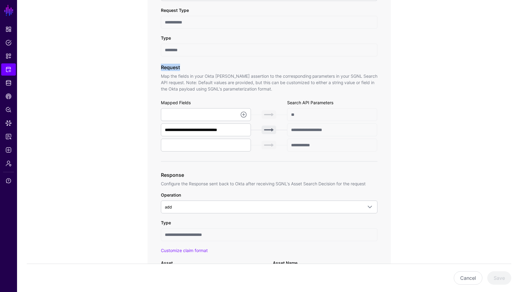
scroll to position [173, 0]
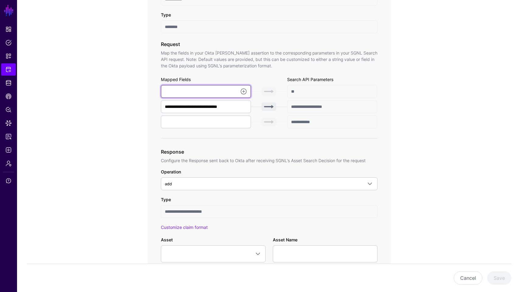
click at [205, 88] on input "text" at bounding box center [206, 91] width 90 height 13
paste input "**********"
type input "**********"
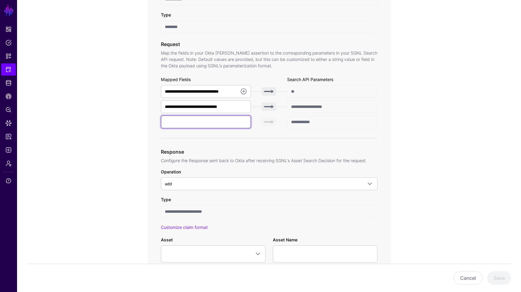
click at [197, 123] on input "text" at bounding box center [206, 121] width 90 height 13
type input "**********"
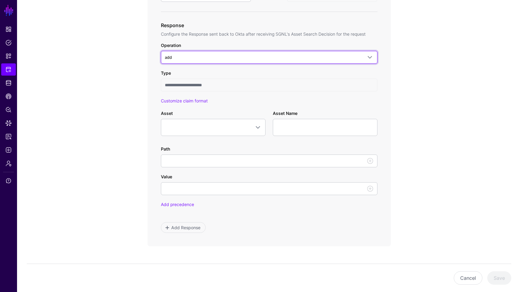
scroll to position [311, 0]
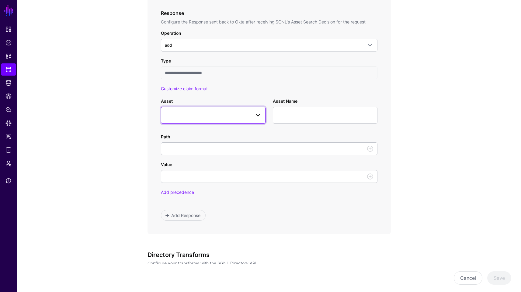
click at [203, 116] on span at bounding box center [213, 114] width 97 height 7
type input "****"
click at [194, 163] on span "Configuration Item" at bounding box center [189, 162] width 35 height 5
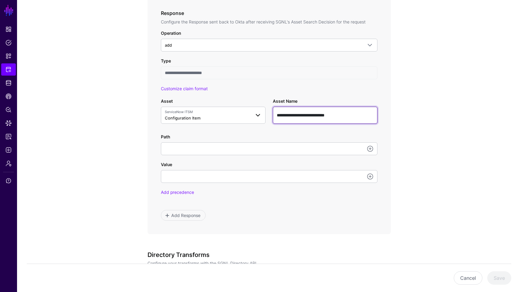
drag, startPoint x: 312, startPoint y: 114, endPoint x: 229, endPoint y: 117, distance: 83.5
click at [229, 117] on div "**********" at bounding box center [269, 111] width 224 height 26
type input "**********"
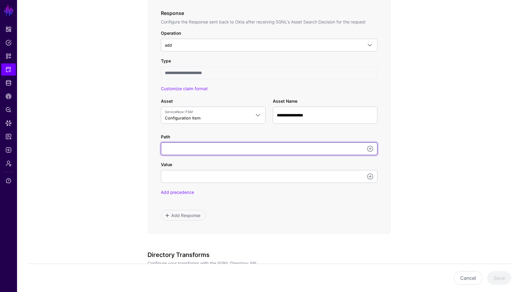
click at [201, 151] on input "Path" at bounding box center [269, 148] width 217 height 13
paste input "**********"
type input "**********"
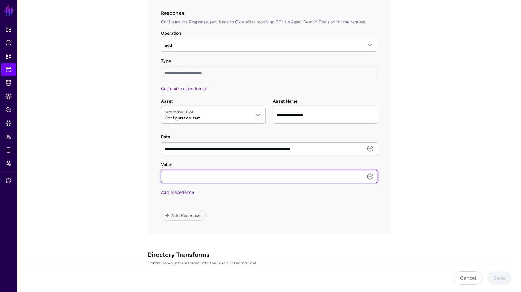
click at [211, 174] on input "Value" at bounding box center [269, 176] width 217 height 13
paste input "**********"
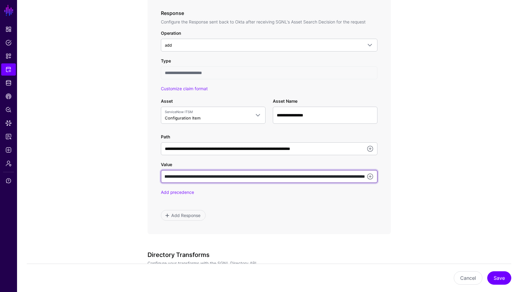
type input "**********"
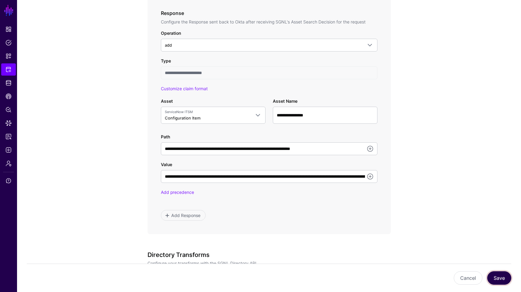
click at [497, 278] on button "Save" at bounding box center [500, 277] width 24 height 13
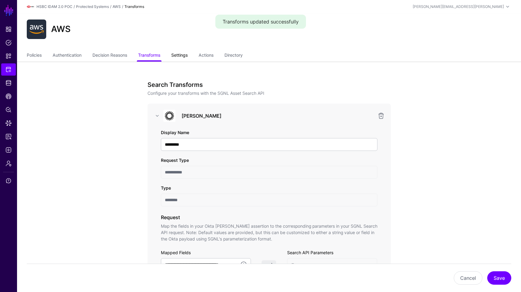
click at [179, 55] on link "Settings" at bounding box center [179, 56] width 16 height 12
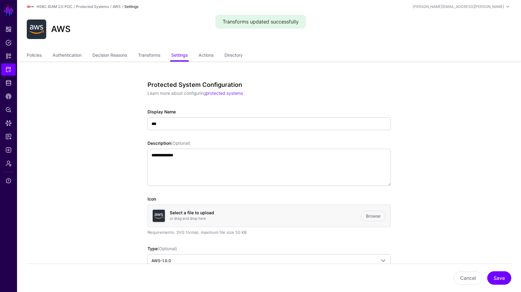
click at [202, 51] on ul "Policies Authentication Decision Reasons Transforms Settings Actions Directory" at bounding box center [269, 56] width 485 height 12
click at [209, 54] on link "Actions" at bounding box center [206, 56] width 15 height 12
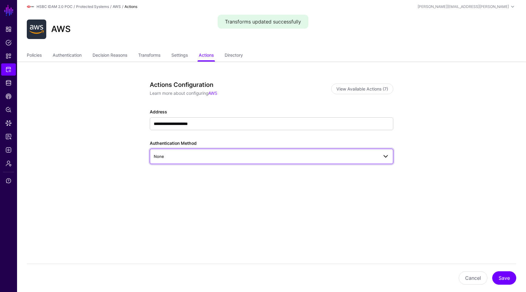
click at [262, 152] on link "None" at bounding box center [272, 156] width 244 height 15
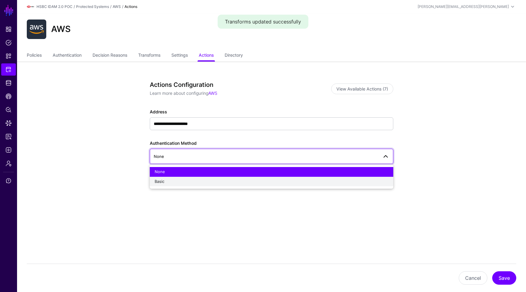
click at [226, 179] on div "Basic" at bounding box center [272, 181] width 234 height 6
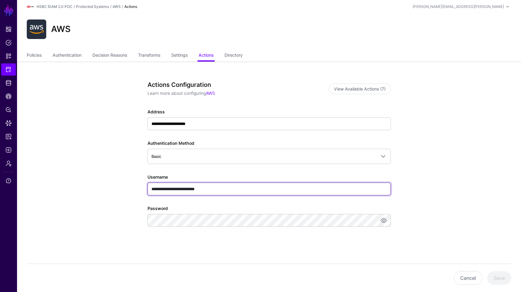
click at [227, 190] on input "**********" at bounding box center [270, 188] width 244 height 13
paste input "text"
type input "**********"
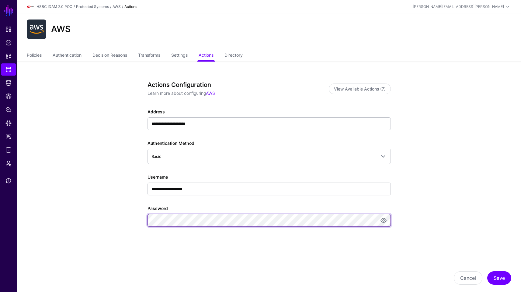
scroll to position [13, 0]
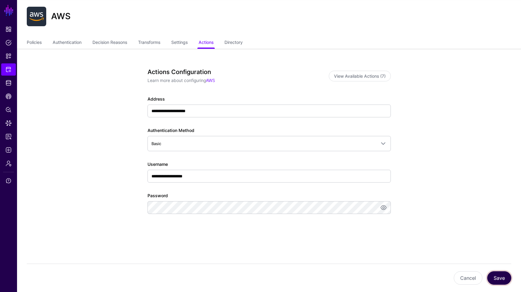
click at [502, 272] on button "Save" at bounding box center [500, 277] width 24 height 13
click at [179, 46] on link "Settings" at bounding box center [179, 43] width 16 height 12
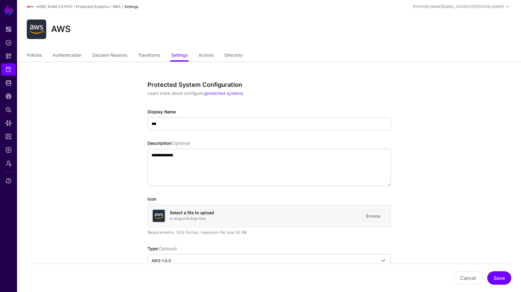
click at [164, 56] on ul "Policies Authentication Decision Reasons Transforms Settings Actions Directory" at bounding box center [269, 56] width 485 height 12
click at [156, 54] on link "Transforms" at bounding box center [149, 56] width 22 height 12
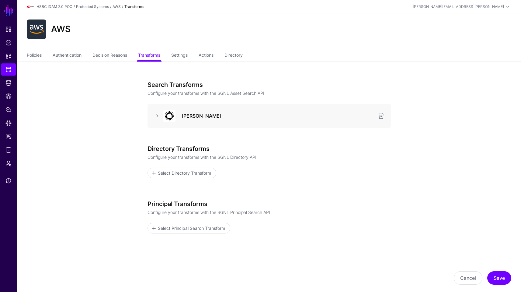
click at [159, 119] on div "Okta SAML" at bounding box center [270, 116] width 234 height 12
click at [158, 113] on link at bounding box center [157, 115] width 7 height 7
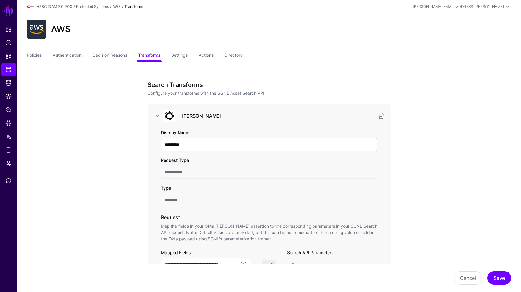
click at [158, 113] on link at bounding box center [157, 115] width 7 height 7
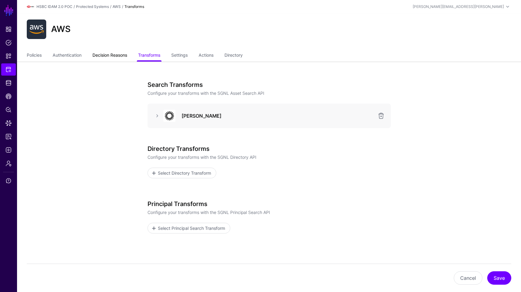
click at [108, 53] on link "Decision Reasons" at bounding box center [110, 56] width 35 height 12
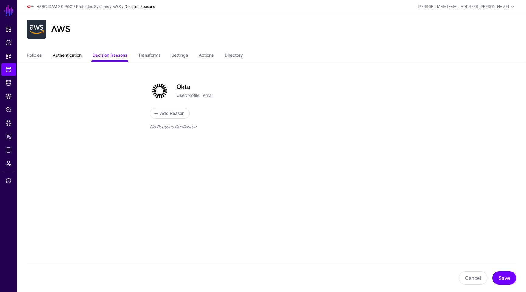
click at [75, 54] on link "Authentication" at bounding box center [67, 56] width 29 height 12
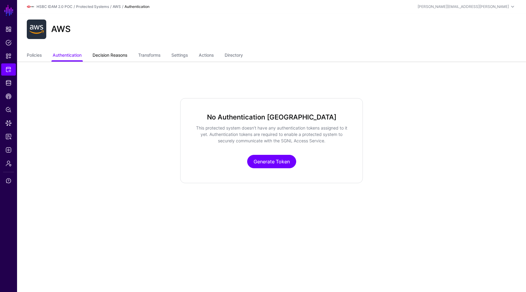
click at [107, 56] on link "Decision Reasons" at bounding box center [110, 56] width 35 height 12
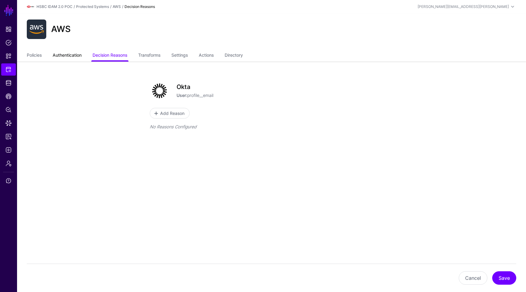
click at [69, 55] on link "Authentication" at bounding box center [67, 56] width 29 height 12
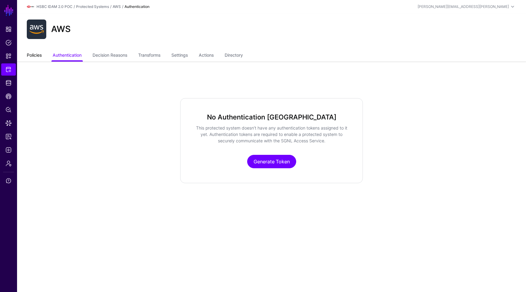
click at [38, 54] on link "Policies" at bounding box center [34, 56] width 15 height 12
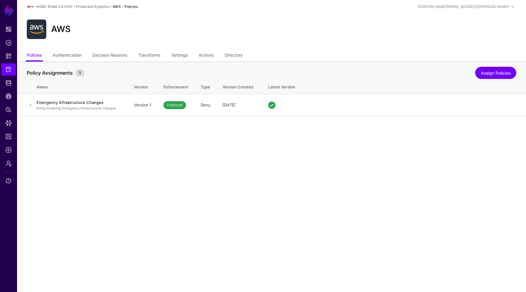
click at [203, 147] on main "SGNL Dashboard Policies Snippets Protected Systems Identity Data Fabric CAEP Hu…" at bounding box center [263, 146] width 526 height 292
click at [8, 71] on span "Protected Systems" at bounding box center [8, 69] width 6 height 6
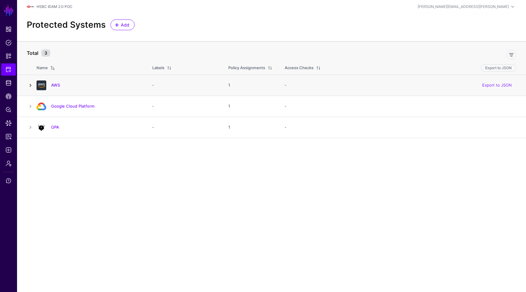
click at [31, 84] on link at bounding box center [30, 85] width 7 height 7
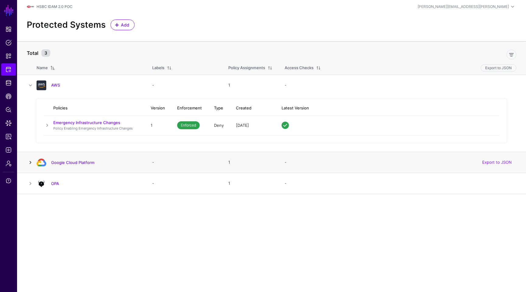
click at [30, 160] on link at bounding box center [30, 162] width 7 height 7
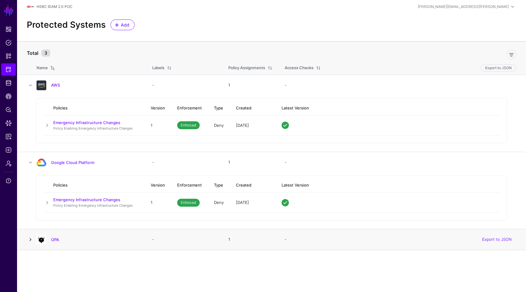
click at [32, 237] on link at bounding box center [30, 239] width 7 height 7
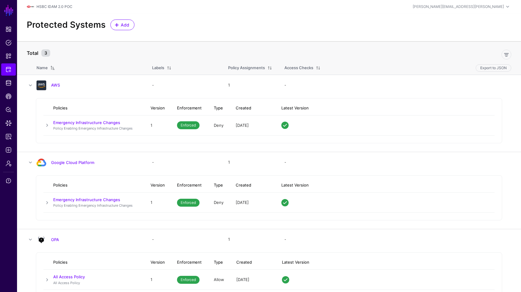
scroll to position [14, 0]
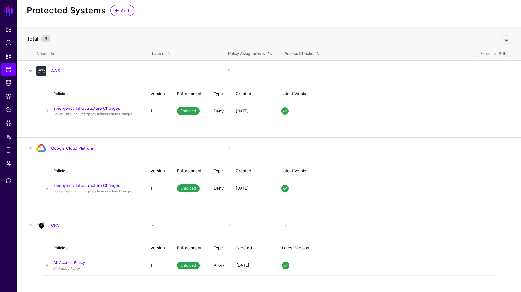
click at [249, 16] on div "Protected Systems Add" at bounding box center [269, 13] width 504 height 28
click at [6, 151] on span "Logs" at bounding box center [8, 150] width 6 height 6
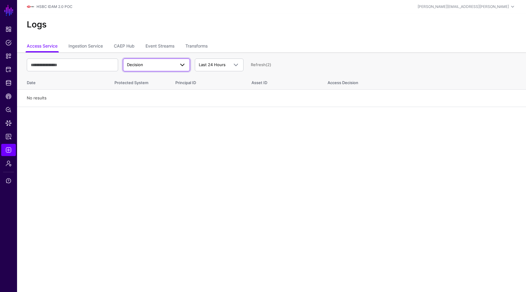
click at [156, 67] on span "Decision" at bounding box center [151, 65] width 48 height 6
click at [201, 46] on link "Transforms" at bounding box center [196, 47] width 22 height 12
click at [164, 68] on link "Request" at bounding box center [156, 64] width 67 height 13
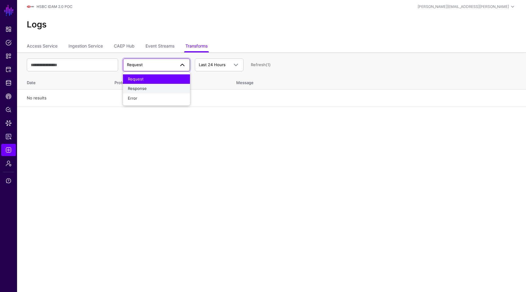
click at [160, 88] on div "Response" at bounding box center [156, 89] width 57 height 6
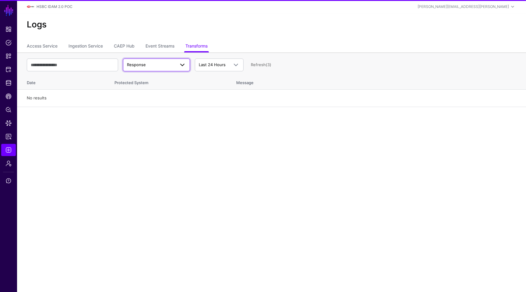
click at [163, 63] on span "Response" at bounding box center [151, 65] width 48 height 6
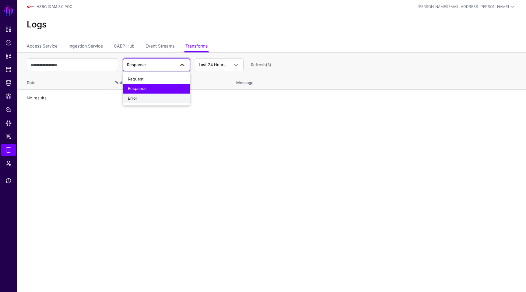
click at [147, 99] on div "Error" at bounding box center [156, 98] width 57 height 6
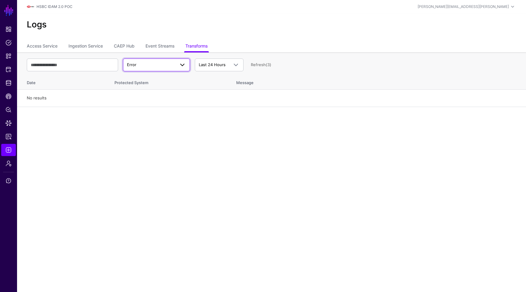
click at [161, 65] on span "Error" at bounding box center [151, 65] width 48 height 6
click at [147, 83] on button "Request" at bounding box center [156, 79] width 67 height 10
click at [258, 64] on link "Refresh" at bounding box center [258, 64] width 15 height 5
click at [84, 44] on link "Ingestion Service" at bounding box center [85, 47] width 34 height 12
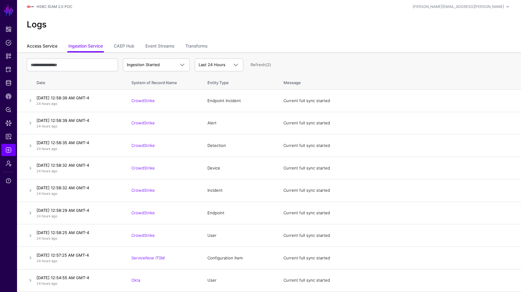
click at [54, 45] on link "Access Service" at bounding box center [42, 47] width 31 height 12
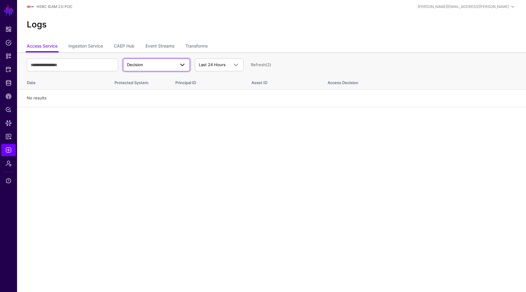
click at [139, 63] on span "Decision" at bounding box center [135, 64] width 16 height 5
click at [134, 89] on span "Match" at bounding box center [134, 88] width 12 height 5
click at [230, 63] on span at bounding box center [234, 64] width 11 height 7
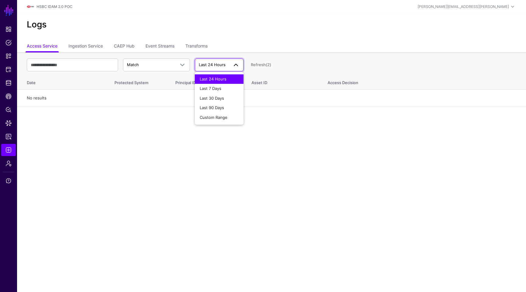
click at [230, 63] on span at bounding box center [234, 64] width 11 height 7
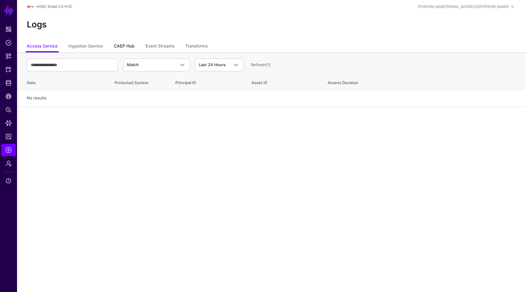
click at [132, 49] on link "CAEP Hub" at bounding box center [124, 47] width 21 height 12
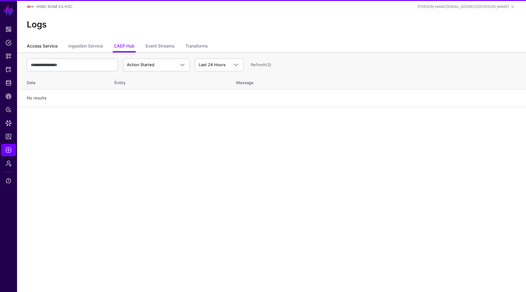
click at [48, 44] on link "Access Service" at bounding box center [42, 47] width 31 height 12
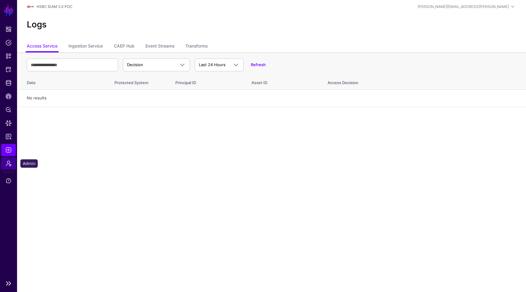
click at [7, 162] on span "Admin" at bounding box center [8, 163] width 6 height 6
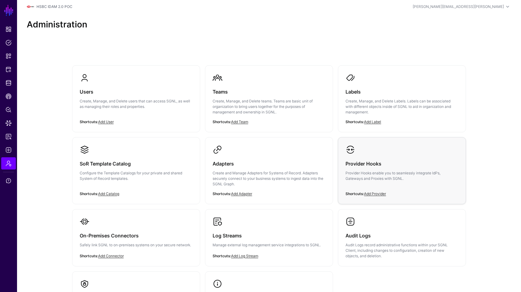
click at [361, 171] on p "Provider Hooks enable you to seamlessly integrate IdPs, Gateways and Proxies wi…" at bounding box center [402, 175] width 113 height 11
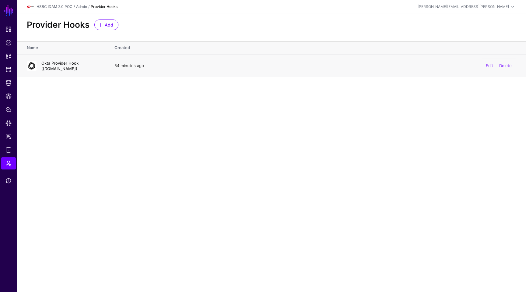
click at [53, 62] on link "Okta Provider Hook (sgnldemo.oktapreview.com)" at bounding box center [59, 66] width 37 height 10
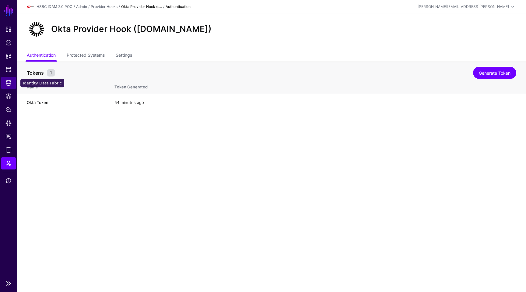
click at [11, 83] on span "Identity Data Fabric" at bounding box center [8, 83] width 6 height 6
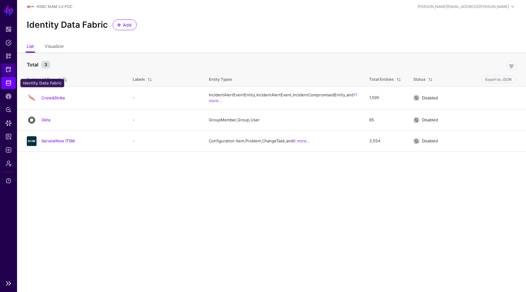
click at [9, 72] on span "Protected Systems" at bounding box center [8, 69] width 6 height 6
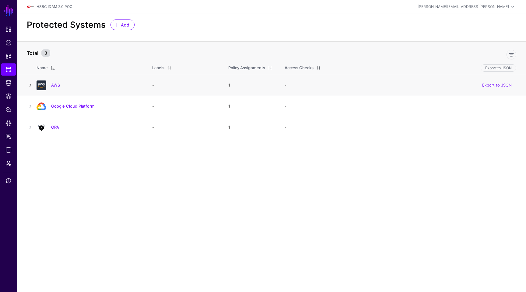
click at [31, 86] on link at bounding box center [30, 85] width 7 height 7
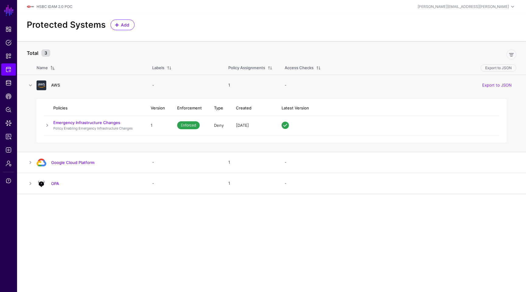
click at [55, 86] on link "AWS" at bounding box center [55, 84] width 9 height 5
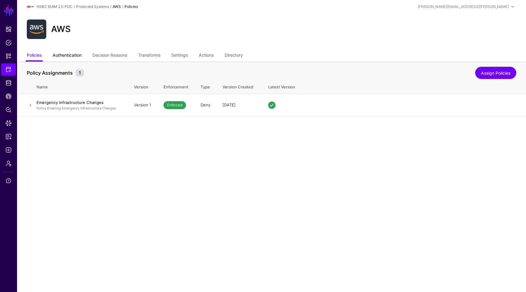
click at [76, 52] on link "Authentication" at bounding box center [67, 56] width 29 height 12
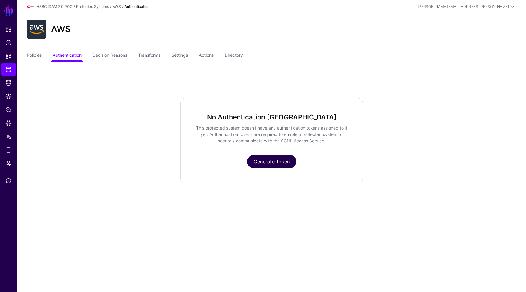
click at [262, 161] on link "Generate Token" at bounding box center [271, 161] width 49 height 13
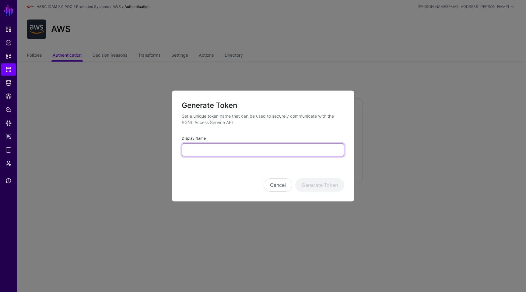
click at [202, 147] on input "Display Name" at bounding box center [263, 149] width 163 height 13
type input "**********"
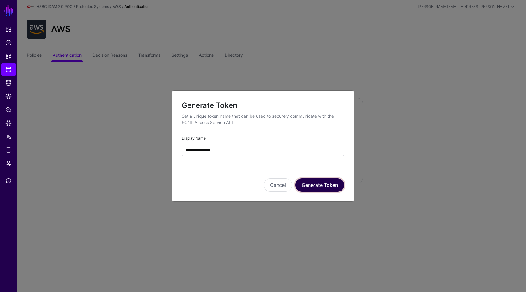
click at [309, 184] on button "Generate Token" at bounding box center [319, 184] width 49 height 13
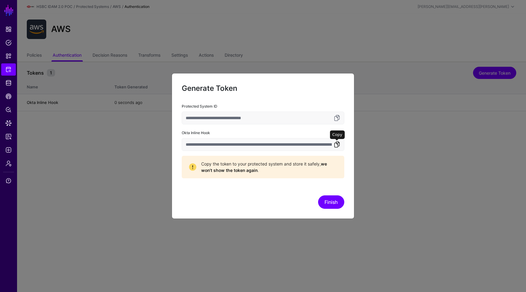
click at [336, 144] on link at bounding box center [336, 144] width 7 height 7
click at [319, 194] on div "Finish" at bounding box center [263, 193] width 163 height 30
click at [326, 200] on button "Finish" at bounding box center [331, 201] width 26 height 13
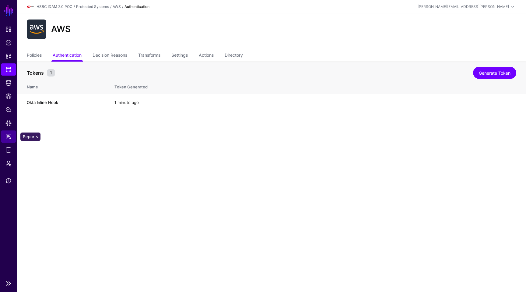
click at [5, 131] on link "Reports" at bounding box center [8, 136] width 15 height 12
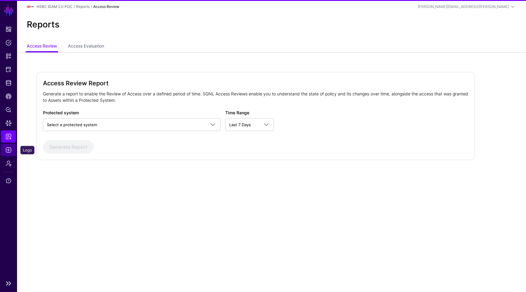
click at [8, 147] on span "Logs" at bounding box center [8, 150] width 6 height 6
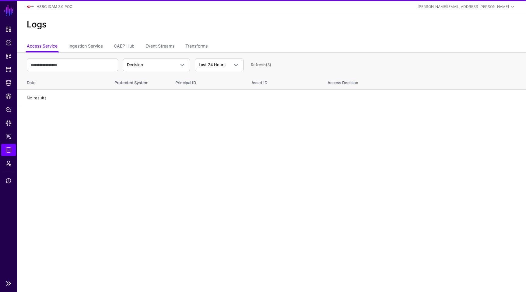
click at [6, 157] on ul "Dashboard Policies Snippets Protected Systems Identity Data Fabric CAEP Hub Pol…" at bounding box center [8, 149] width 17 height 253
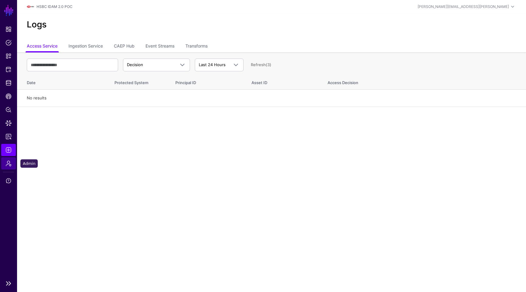
click at [10, 164] on span "Admin" at bounding box center [8, 163] width 6 height 6
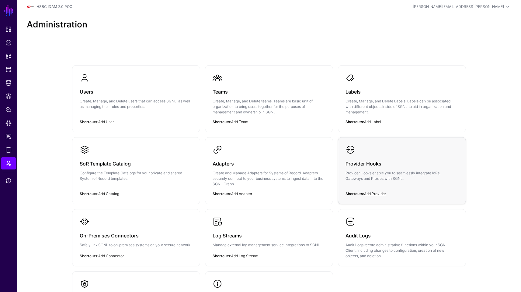
click at [395, 177] on p "Provider Hooks enable you to seamlessly integrate IdPs, Gateways and Proxies wi…" at bounding box center [402, 175] width 113 height 11
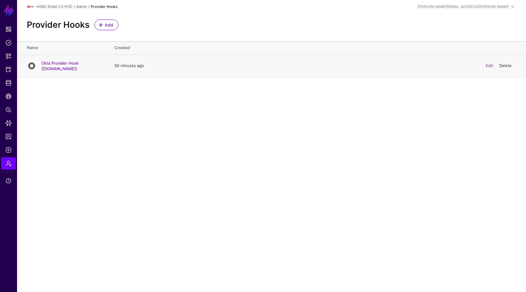
click at [502, 66] on link "Delete" at bounding box center [505, 65] width 12 height 5
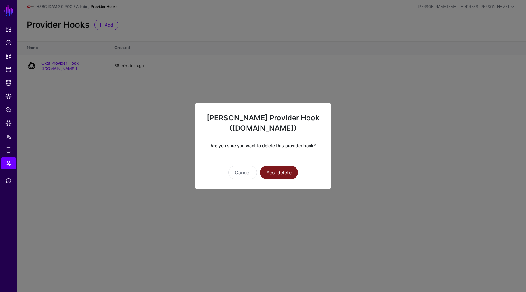
click at [276, 173] on button "Yes, delete" at bounding box center [279, 172] width 38 height 13
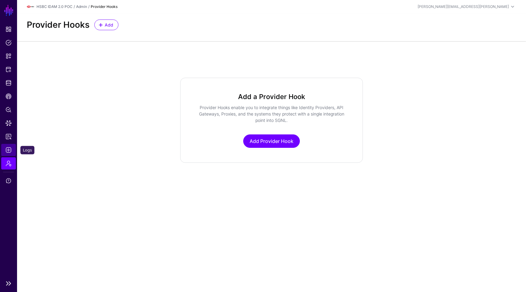
click at [10, 155] on link "Logs" at bounding box center [8, 150] width 15 height 12
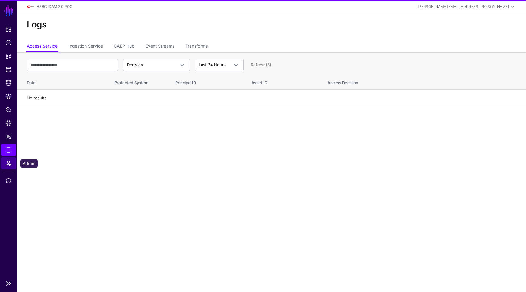
click at [9, 162] on span "Admin" at bounding box center [8, 163] width 6 height 6
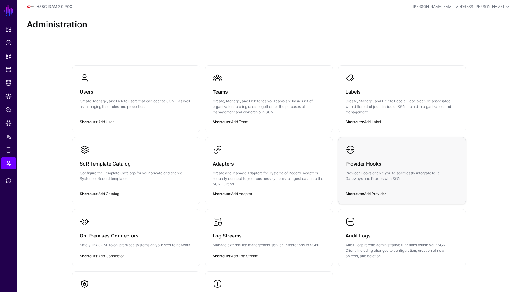
click at [412, 156] on div "Provider Hooks Provider Hooks enable you to seamlessly integrate IdPs, Gateways…" at bounding box center [402, 172] width 113 height 37
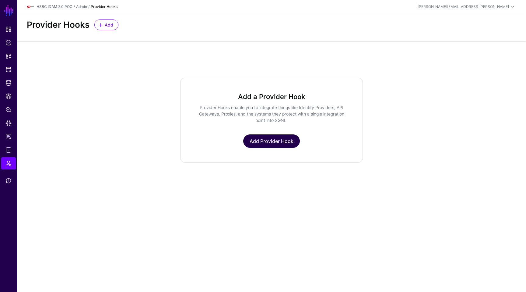
click at [272, 141] on link "Add Provider Hook" at bounding box center [271, 140] width 57 height 13
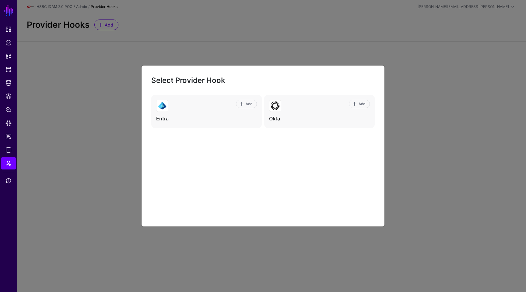
click at [121, 182] on ngb-modal-window "Select Provider Hook Add Entra Add Okta" at bounding box center [263, 146] width 526 height 292
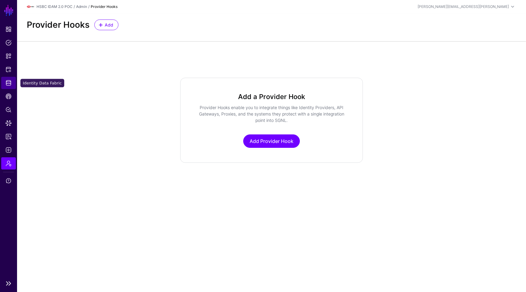
click at [13, 81] on link "Identity Data Fabric" at bounding box center [8, 83] width 15 height 12
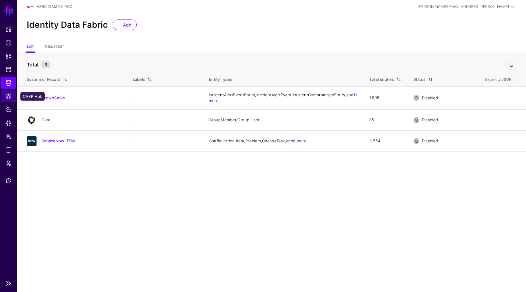
click at [12, 97] on link "CAEP Hub" at bounding box center [8, 96] width 15 height 12
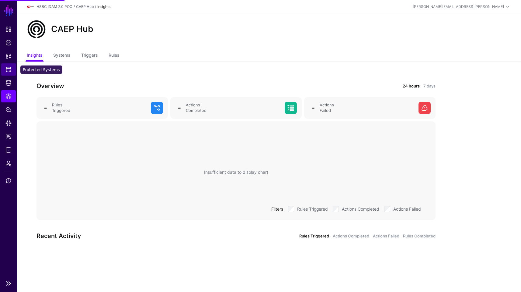
click at [9, 74] on link "Protected Systems" at bounding box center [8, 69] width 15 height 12
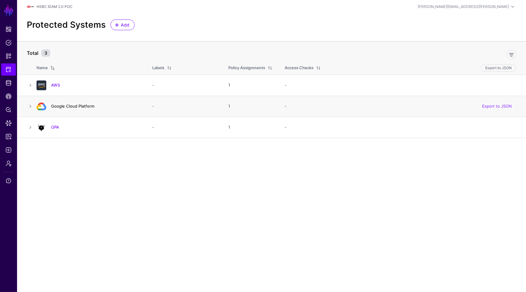
click at [70, 106] on link "Google Cloud Platform" at bounding box center [72, 106] width 43 height 5
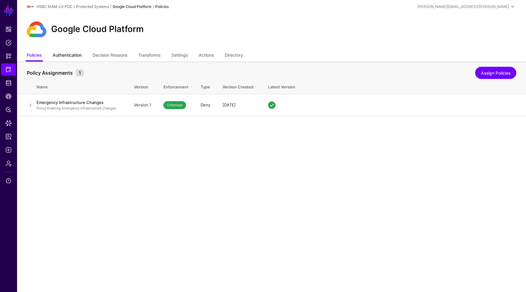
click at [77, 57] on link "Authentication" at bounding box center [67, 56] width 29 height 12
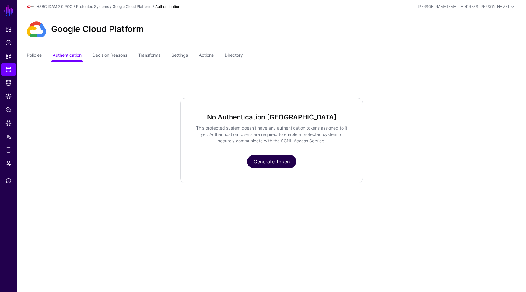
click at [249, 160] on link "Generate Token" at bounding box center [271, 161] width 49 height 13
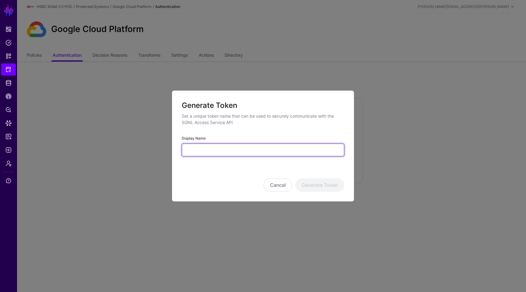
click at [197, 149] on input "Display Name" at bounding box center [263, 149] width 163 height 13
type input "**********"
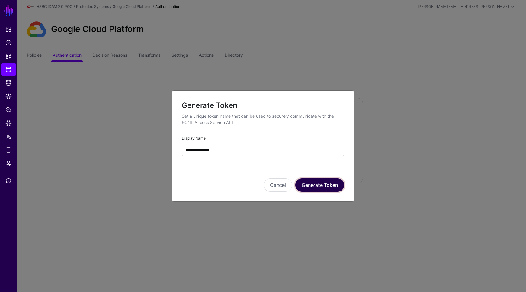
click at [305, 185] on button "Generate Token" at bounding box center [319, 184] width 49 height 13
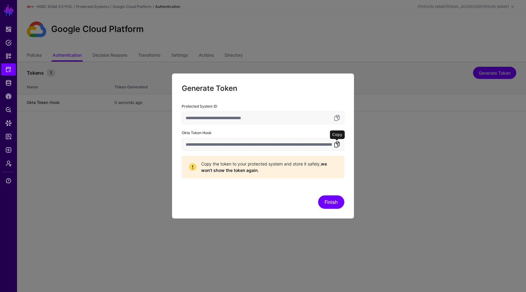
click at [337, 143] on link at bounding box center [336, 144] width 7 height 7
click at [336, 197] on button "Finish" at bounding box center [331, 201] width 26 height 13
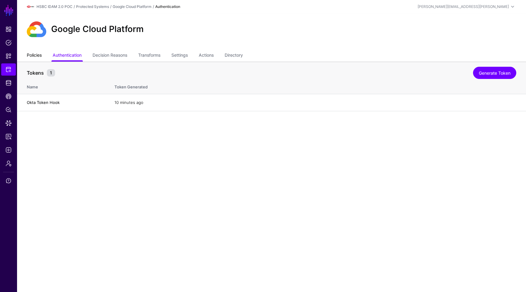
click at [38, 55] on link "Policies" at bounding box center [34, 56] width 15 height 12
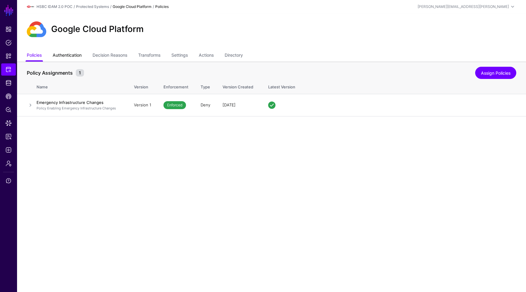
click at [65, 58] on link "Authentication" at bounding box center [67, 56] width 29 height 12
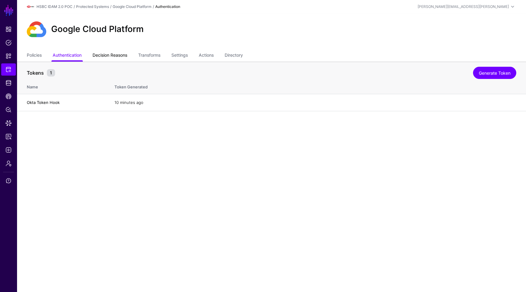
click at [110, 58] on link "Decision Reasons" at bounding box center [110, 56] width 35 height 12
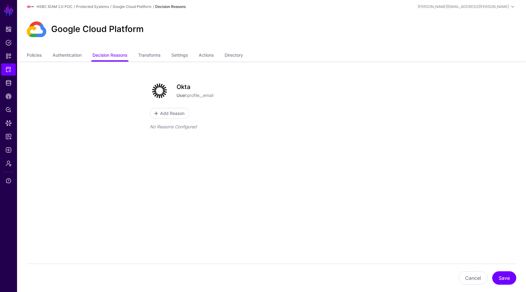
click at [193, 29] on div "Google Cloud Platform" at bounding box center [271, 28] width 494 height 19
click at [156, 51] on link "Transforms" at bounding box center [149, 56] width 22 height 12
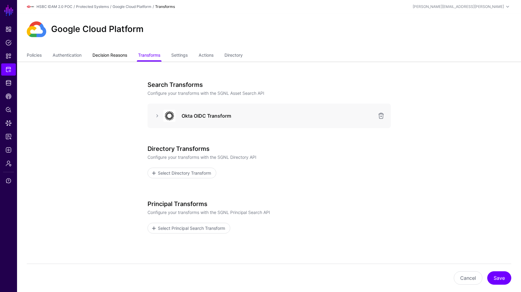
click at [117, 60] on link "Decision Reasons" at bounding box center [110, 56] width 35 height 12
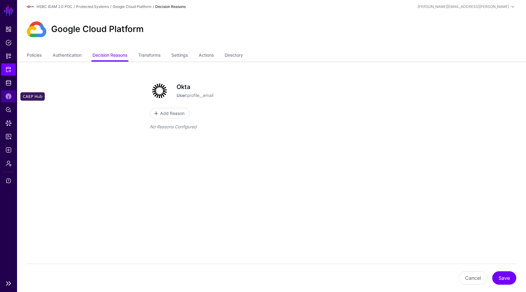
click at [8, 99] on link "CAEP Hub" at bounding box center [8, 96] width 15 height 12
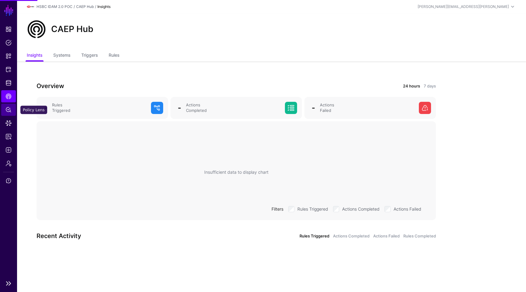
click at [9, 109] on span "Policy Lens" at bounding box center [8, 110] width 6 height 6
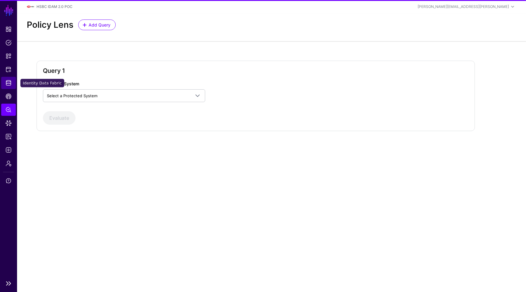
click at [9, 78] on link "Identity Data Fabric" at bounding box center [8, 83] width 15 height 12
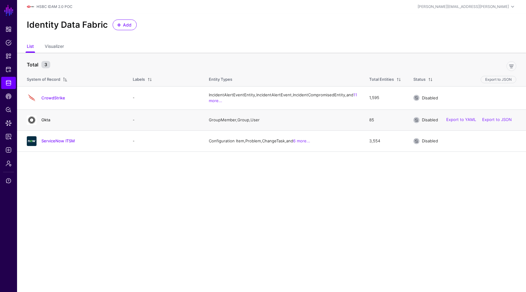
click at [46, 122] on link "Okta" at bounding box center [45, 119] width 9 height 5
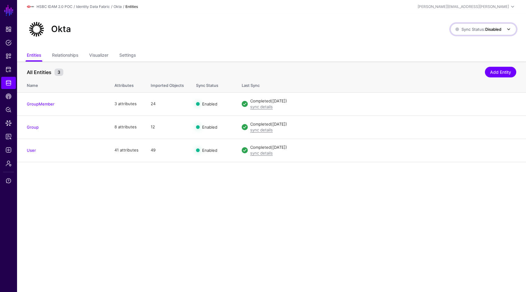
click at [477, 26] on span "Sync Status: Disabled" at bounding box center [483, 29] width 57 height 7
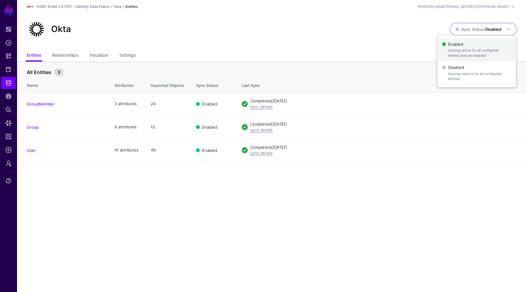
click at [464, 45] on span "Enabled Syncing active for all configured entities that are enabled" at bounding box center [476, 50] width 69 height 20
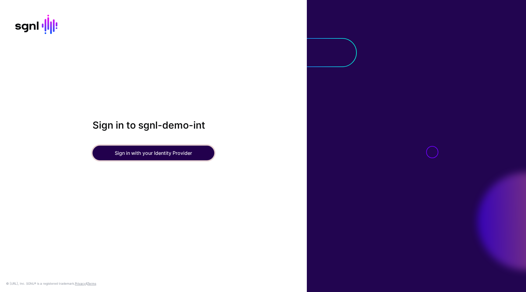
click at [177, 157] on button "Sign in with your Identity Provider" at bounding box center [154, 153] width 122 height 15
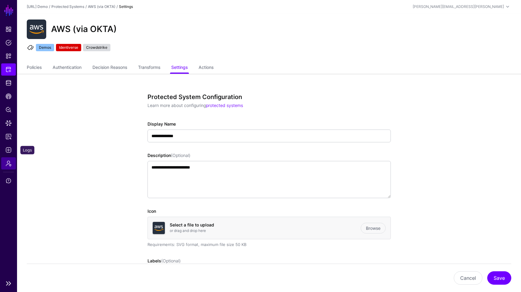
click at [8, 163] on span "Admin" at bounding box center [8, 163] width 6 height 6
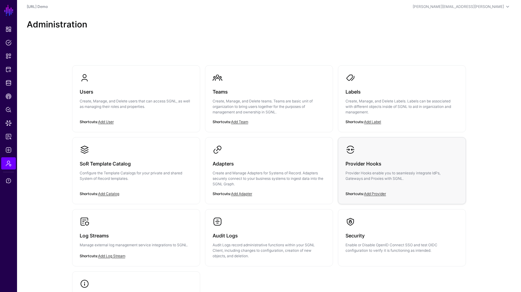
click at [408, 170] on p "Provider Hooks enable you to seamlessly integrate IdPs, Gateways and Proxies wi…" at bounding box center [402, 175] width 113 height 11
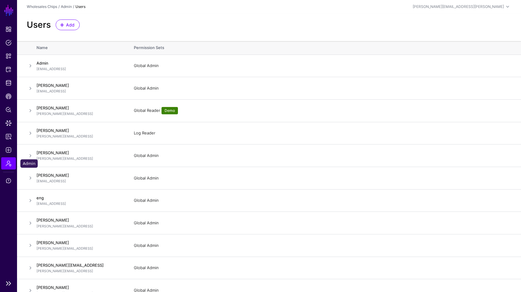
click at [9, 164] on span "Admin" at bounding box center [8, 163] width 6 height 6
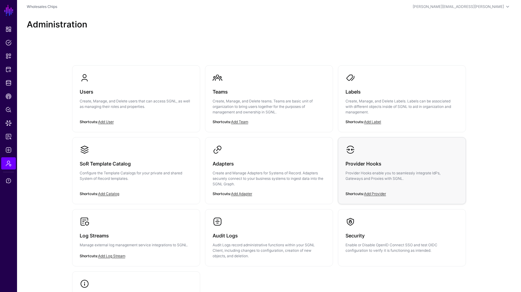
click at [382, 159] on div "Provider Hooks Provider Hooks enable you to seamlessly integrate IdPs, Gateways…" at bounding box center [402, 172] width 113 height 37
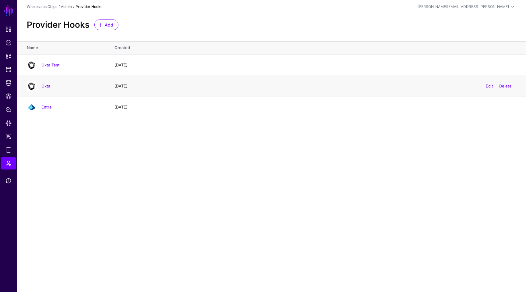
click at [50, 86] on h4 "Okta" at bounding box center [71, 85] width 61 height 5
click at [43, 89] on div "Okta" at bounding box center [64, 86] width 80 height 10
click at [46, 86] on link "Okta" at bounding box center [45, 85] width 9 height 5
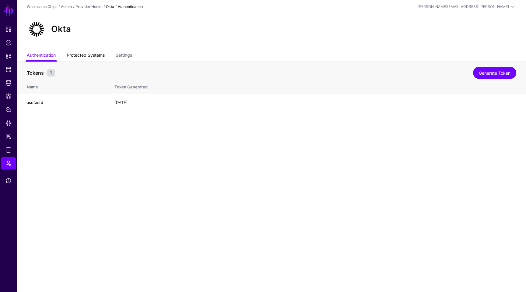
click at [99, 57] on link "Protected Systems" at bounding box center [86, 56] width 38 height 12
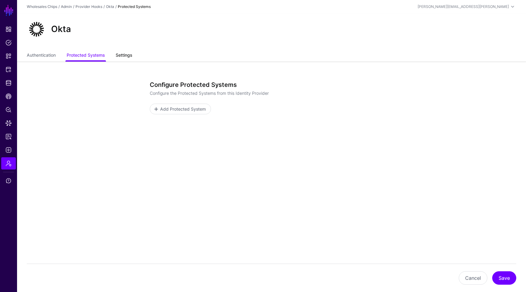
click at [124, 56] on link "Settings" at bounding box center [124, 56] width 16 height 12
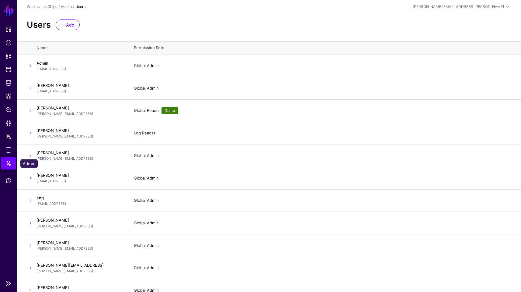
click at [6, 158] on link "Admin" at bounding box center [8, 163] width 15 height 12
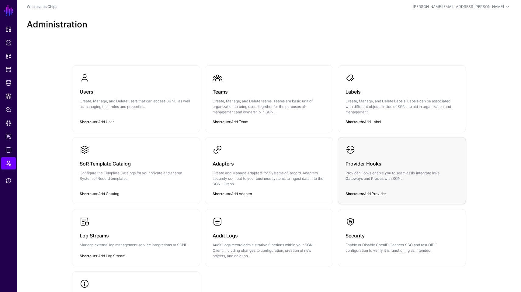
click at [380, 171] on p "Provider Hooks enable you to seamlessly integrate IdPs, Gateways and Proxies wi…" at bounding box center [402, 175] width 113 height 11
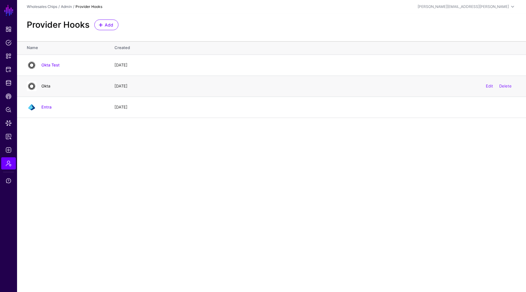
click at [45, 88] on link "Okta" at bounding box center [45, 85] width 9 height 5
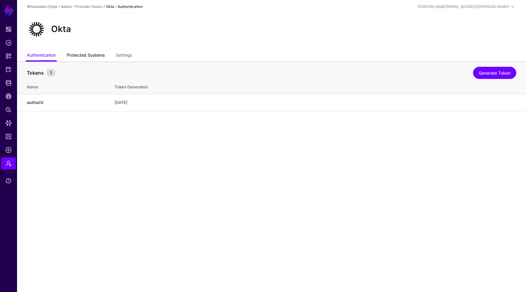
click at [85, 54] on link "Protected Systems" at bounding box center [86, 56] width 38 height 12
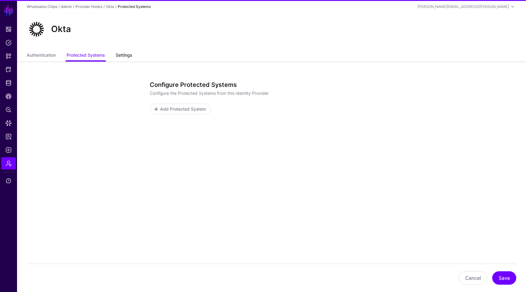
click at [127, 53] on link "Settings" at bounding box center [124, 56] width 16 height 12
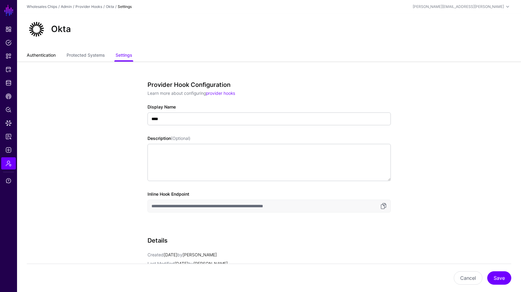
click at [49, 53] on link "Authentication" at bounding box center [41, 56] width 29 height 12
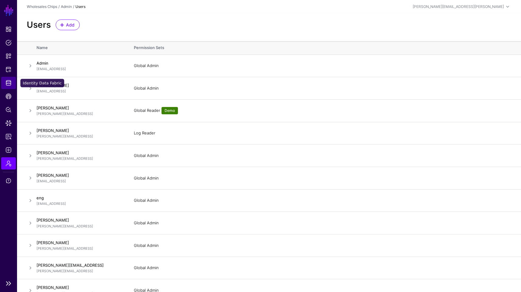
click at [12, 82] on link "Identity Data Fabric" at bounding box center [8, 83] width 15 height 12
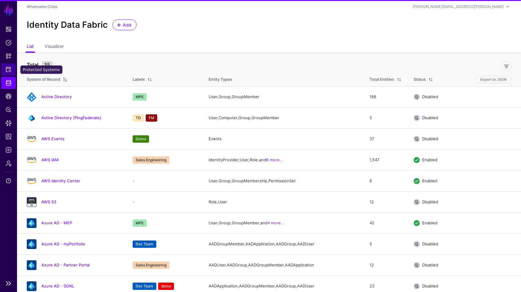
click at [12, 71] on link "Protected Systems" at bounding box center [8, 69] width 15 height 12
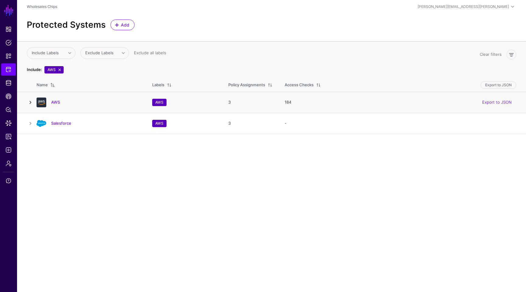
click at [30, 100] on link at bounding box center [30, 102] width 7 height 7
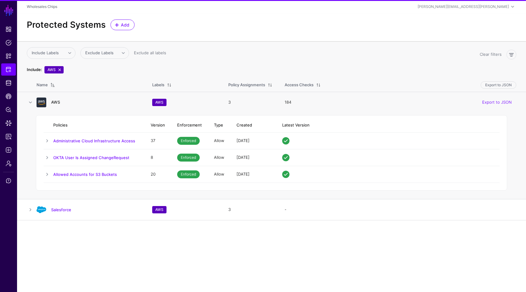
click at [56, 103] on link "AWS" at bounding box center [55, 102] width 9 height 5
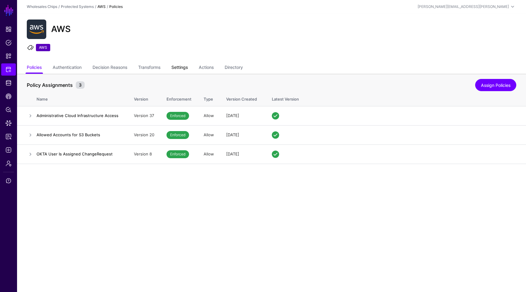
click at [176, 68] on link "Settings" at bounding box center [179, 68] width 16 height 12
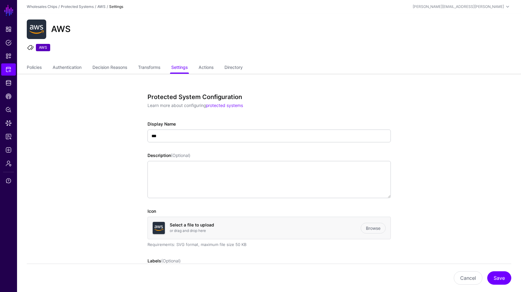
click at [146, 64] on link "Transforms" at bounding box center [149, 68] width 22 height 12
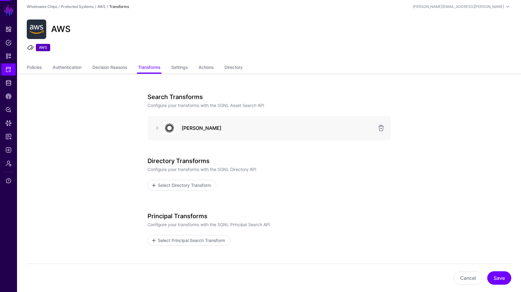
click at [221, 114] on div "Search Transforms Configure your transforms with the SGNL Asset Search API Okta…" at bounding box center [270, 121] width 244 height 57
click at [156, 127] on link at bounding box center [157, 127] width 7 height 7
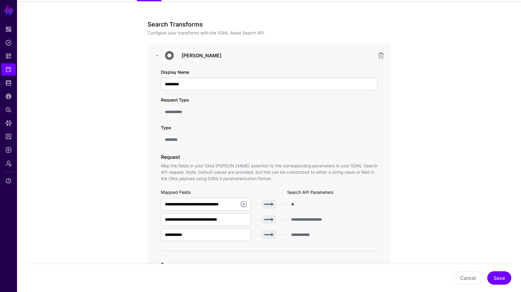
scroll to position [128, 0]
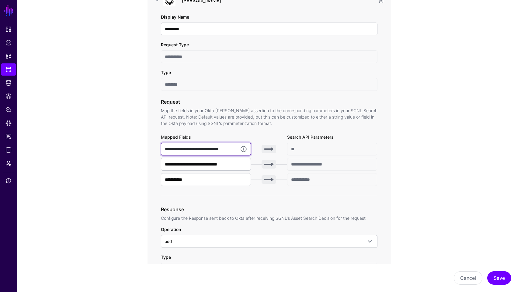
click at [235, 149] on input "**********" at bounding box center [206, 148] width 90 height 13
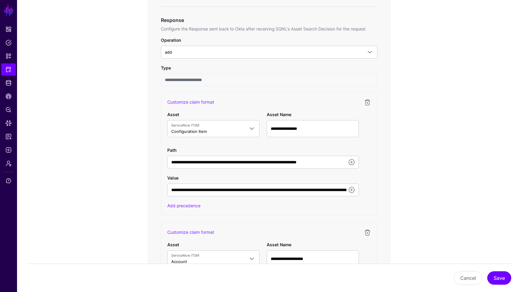
scroll to position [348, 0]
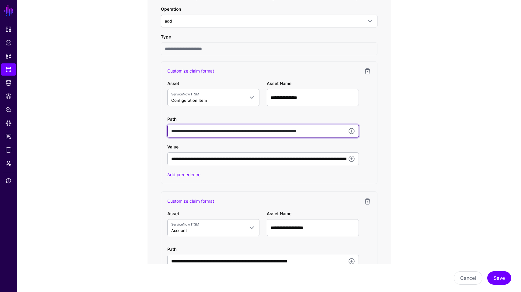
click at [325, 133] on input "**********" at bounding box center [263, 131] width 192 height 13
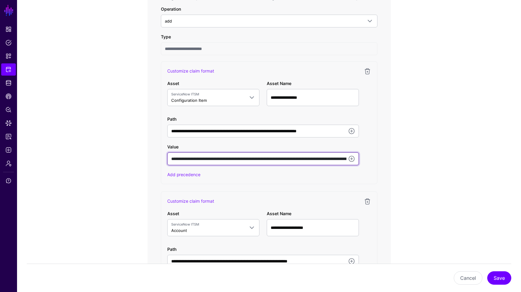
click at [246, 160] on input "**********" at bounding box center [263, 158] width 192 height 13
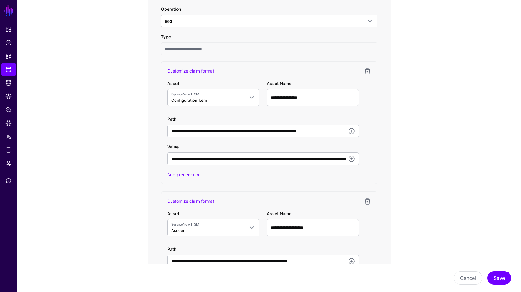
click at [421, 106] on app-integrations-item-transforms "**********" at bounding box center [269, 202] width 504 height 952
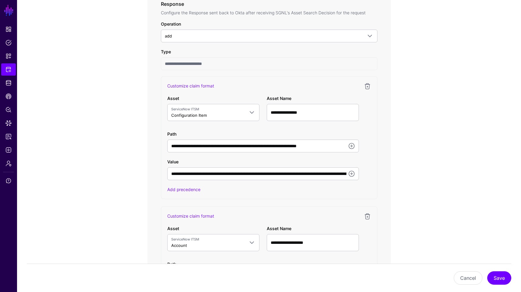
scroll to position [332, 0]
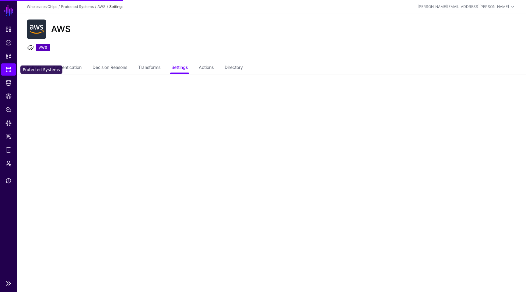
click at [12, 68] on link "Protected Systems" at bounding box center [8, 69] width 15 height 12
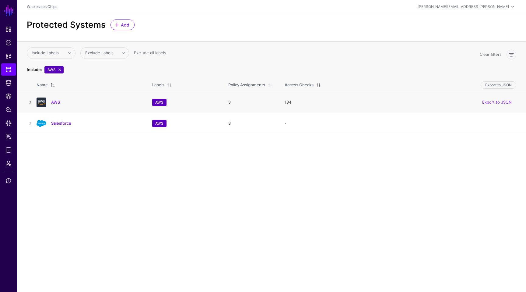
click at [33, 101] on link at bounding box center [30, 102] width 7 height 7
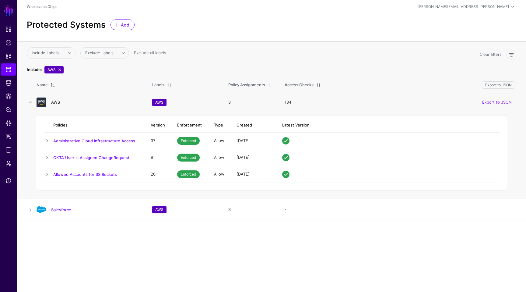
click at [55, 102] on link "AWS" at bounding box center [55, 102] width 9 height 5
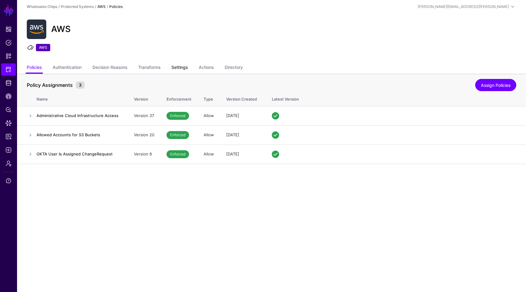
click at [181, 72] on link "Settings" at bounding box center [179, 68] width 16 height 12
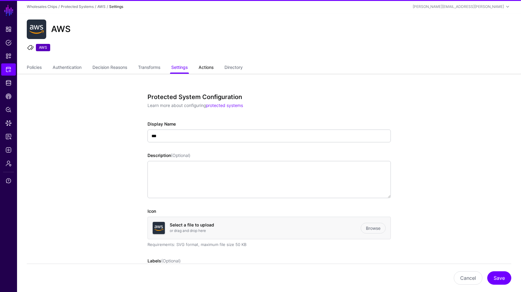
click at [212, 66] on link "Actions" at bounding box center [206, 68] width 15 height 12
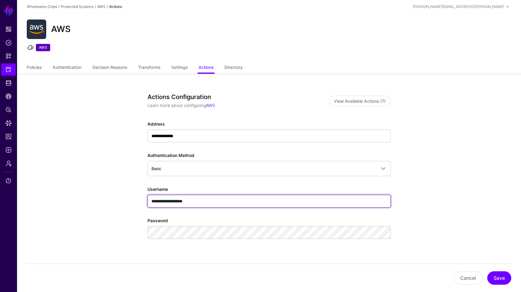
click at [231, 202] on input "**********" at bounding box center [270, 201] width 244 height 13
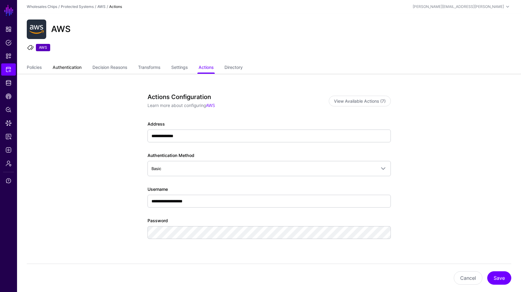
click at [70, 68] on link "Authentication" at bounding box center [67, 68] width 29 height 12
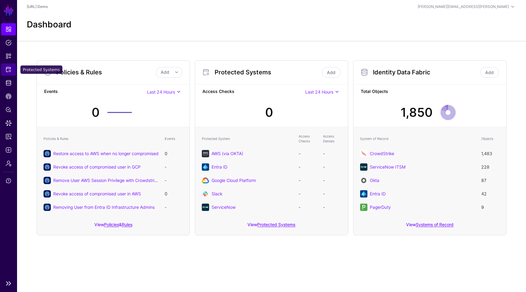
click at [9, 73] on link "Protected Systems" at bounding box center [8, 69] width 15 height 12
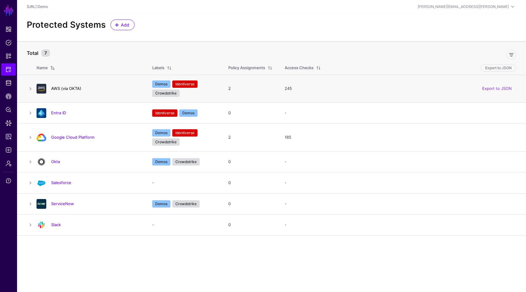
click at [76, 90] on link "AWS (via OKTA)" at bounding box center [66, 88] width 30 height 5
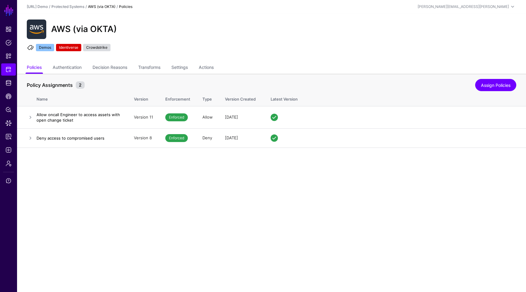
click at [146, 61] on div "AWS (via OKTA) Demos Identiverse Crowdstrike" at bounding box center [271, 37] width 509 height 49
click at [148, 67] on link "Transforms" at bounding box center [149, 68] width 22 height 12
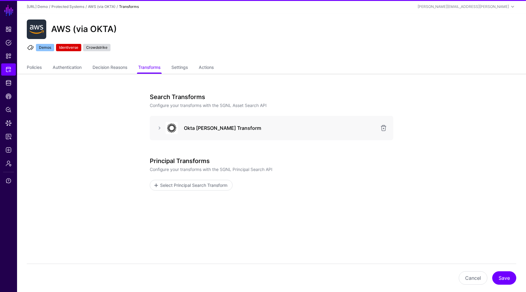
click at [190, 136] on div "Okta SAML Transform" at bounding box center [272, 128] width 244 height 24
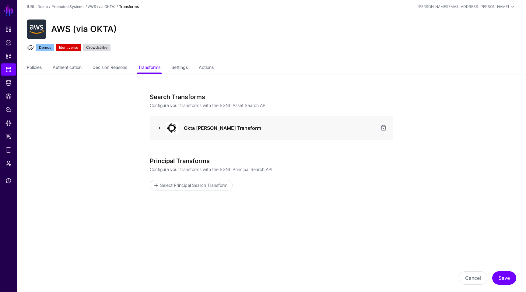
click at [159, 129] on link at bounding box center [159, 127] width 7 height 7
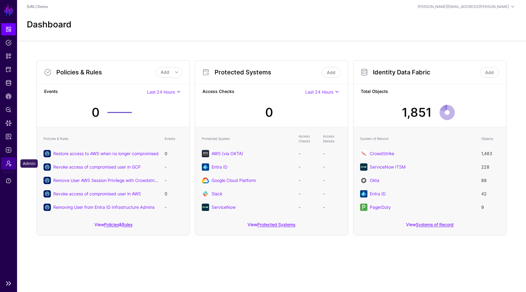
click at [8, 163] on span "Admin" at bounding box center [8, 163] width 6 height 6
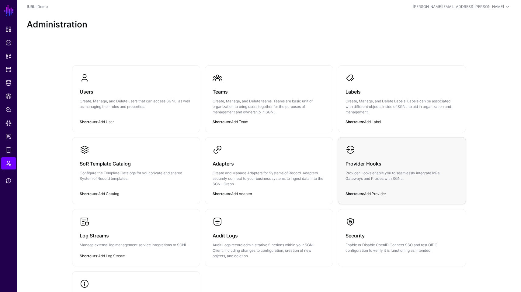
click at [418, 167] on h3 "Provider Hooks" at bounding box center [402, 163] width 113 height 9
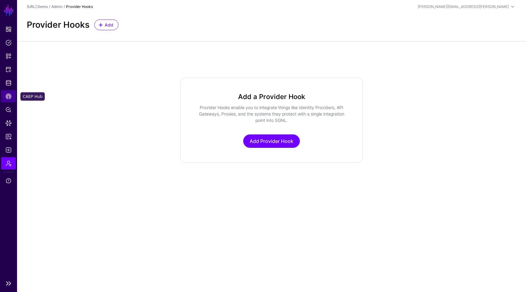
click at [9, 93] on span "CAEP Hub" at bounding box center [8, 96] width 6 height 6
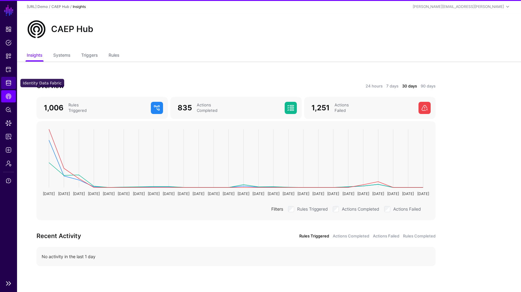
click at [10, 82] on span "Identity Data Fabric" at bounding box center [8, 83] width 6 height 6
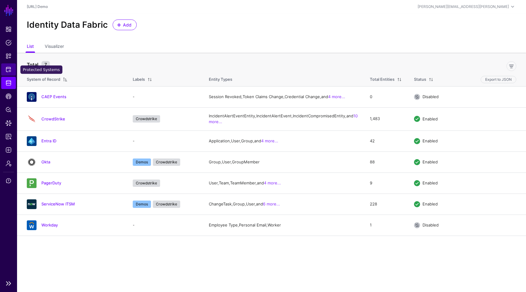
click at [11, 68] on link "Protected Systems" at bounding box center [8, 69] width 15 height 12
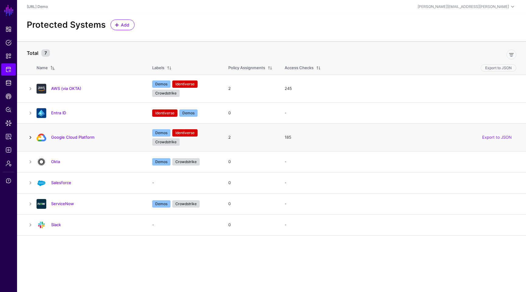
click at [28, 139] on link at bounding box center [30, 137] width 7 height 7
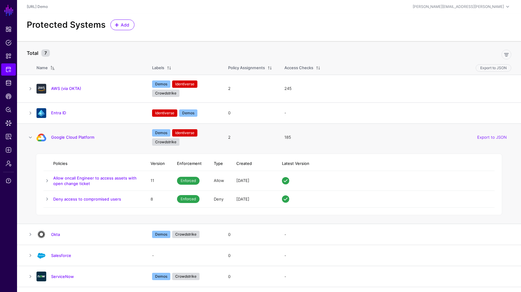
click at [71, 133] on div "Google Cloud Platform" at bounding box center [88, 137] width 108 height 10
click at [71, 137] on link "Google Cloud Platform" at bounding box center [72, 137] width 43 height 5
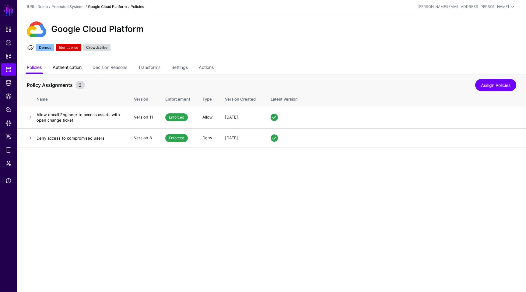
click at [75, 71] on link "Authentication" at bounding box center [67, 68] width 29 height 12
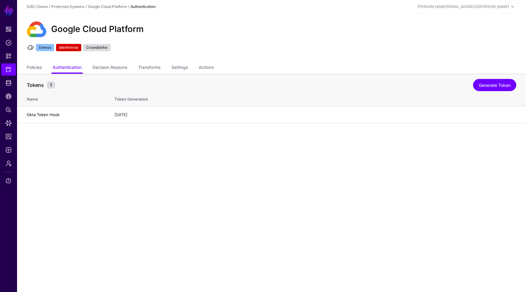
click at [131, 171] on main "SGNL Dashboard Policies Snippets Protected Systems Identity Data Fabric CAEP Hu…" at bounding box center [263, 146] width 526 height 292
click at [151, 148] on main "SGNL Dashboard Policies Snippets Protected Systems Identity Data Fabric CAEP Hu…" at bounding box center [263, 146] width 526 height 292
click at [1, 93] on li "CAEP Hub" at bounding box center [8, 96] width 17 height 12
click at [4, 113] on link "Policy Lens" at bounding box center [8, 110] width 15 height 12
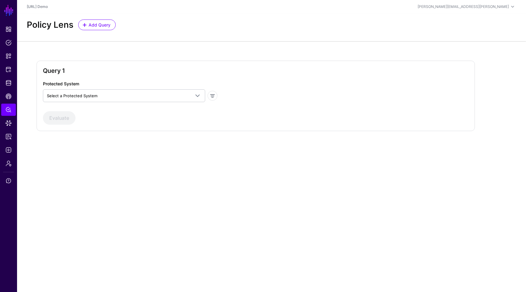
click at [101, 89] on div "Protected System Select a Protected System AWS (via OKTA) Entra ID Google Cloud…" at bounding box center [129, 91] width 179 height 22
click at [100, 95] on span "Select a Protected System" at bounding box center [118, 95] width 143 height 7
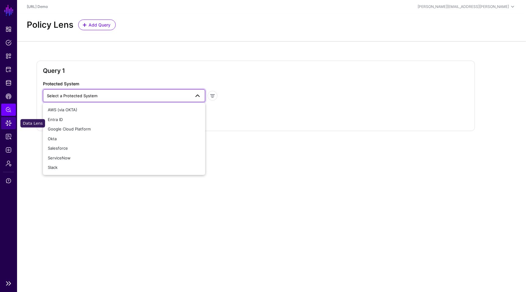
click at [8, 122] on span "Data Lens" at bounding box center [8, 123] width 6 height 6
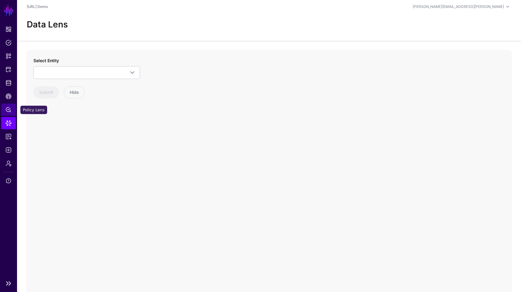
click at [9, 111] on span "Policy Lens" at bounding box center [8, 110] width 6 height 6
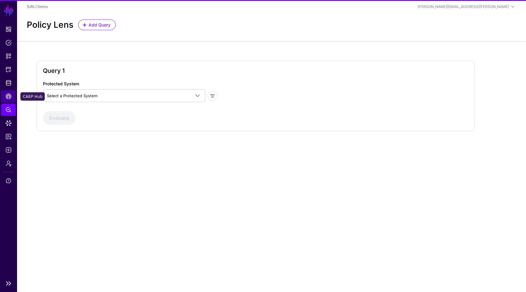
click at [9, 96] on span "CAEP Hub" at bounding box center [8, 96] width 6 height 6
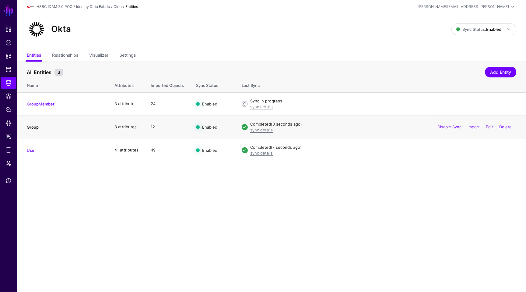
click at [36, 127] on link "Group" at bounding box center [33, 127] width 12 height 5
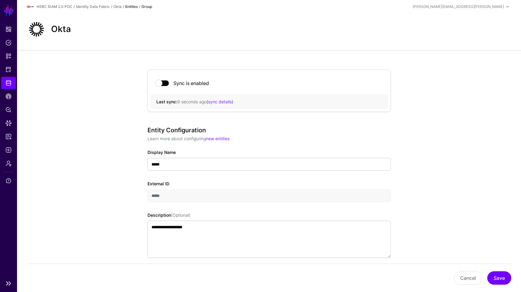
click at [10, 76] on ul "Dashboard Policies Snippets Protected Systems Identity Data Fabric CAEP Hub Pol…" at bounding box center [8, 149] width 17 height 253
click at [8, 84] on span "Identity Data Fabric" at bounding box center [8, 83] width 6 height 6
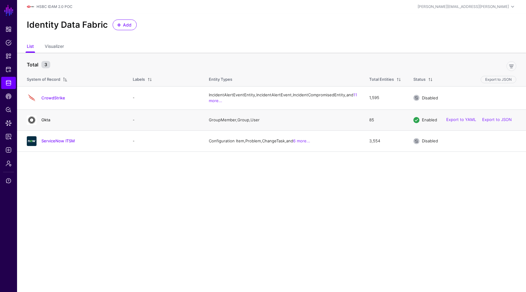
click at [49, 122] on link "Okta" at bounding box center [45, 119] width 9 height 5
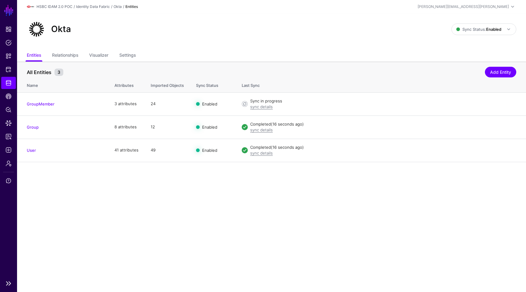
click at [16, 87] on li "Identity Data Fabric" at bounding box center [8, 83] width 17 height 12
click at [12, 86] on link "Identity Data Fabric" at bounding box center [8, 83] width 15 height 12
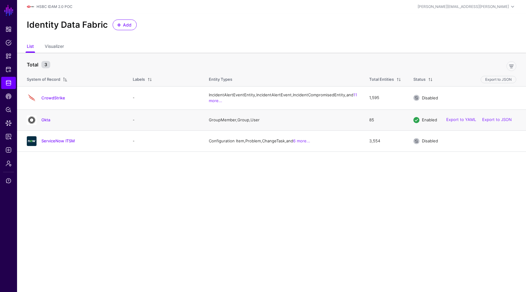
click at [49, 120] on td "Okta" at bounding box center [72, 119] width 110 height 21
click at [45, 122] on link "Okta" at bounding box center [45, 119] width 9 height 5
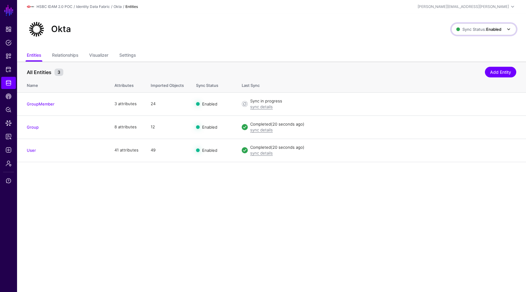
click at [466, 32] on span "Sync Status: Enabled" at bounding box center [478, 29] width 45 height 7
click at [463, 67] on span "Disabled Syncing inactive for all configured entities" at bounding box center [477, 73] width 68 height 20
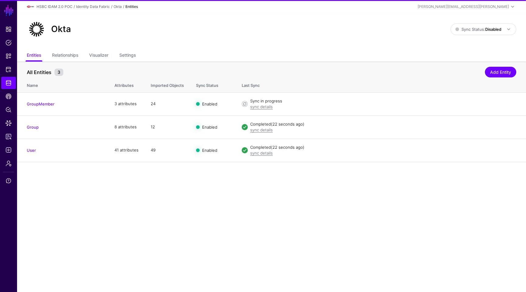
click at [232, 218] on main "SGNL Dashboard Policies Snippets Protected Systems Identity Data Fabric CAEP Hu…" at bounding box center [263, 146] width 526 height 292
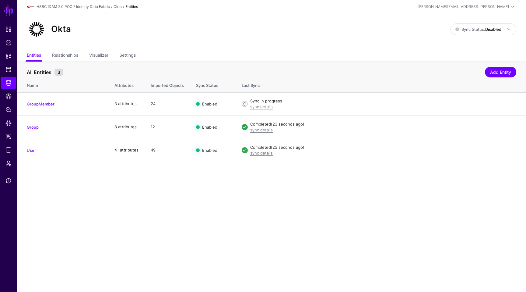
click at [144, 48] on div "Okta Sync Status: Disabled Enabled Syncing active for all configured entities t…" at bounding box center [271, 31] width 509 height 37
click at [134, 51] on link "Settings" at bounding box center [127, 56] width 16 height 12
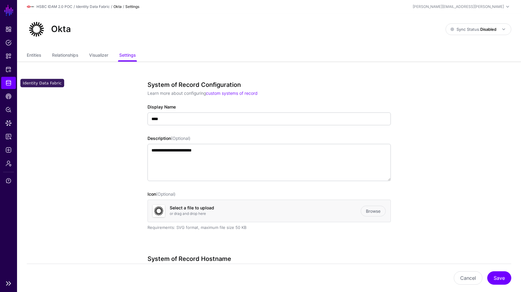
click at [2, 81] on link "Identity Data Fabric" at bounding box center [8, 83] width 15 height 12
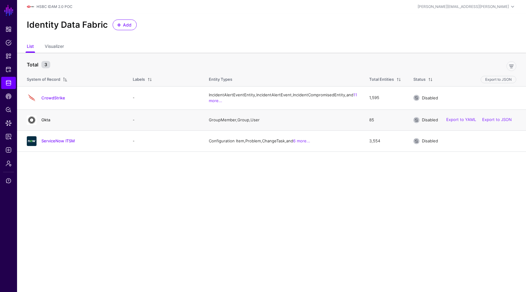
click at [46, 122] on link "Okta" at bounding box center [45, 119] width 9 height 5
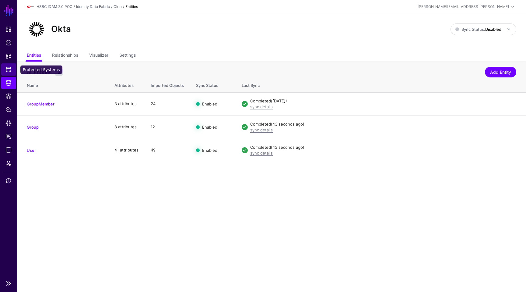
click at [10, 67] on span "Protected Systems" at bounding box center [8, 69] width 6 height 6
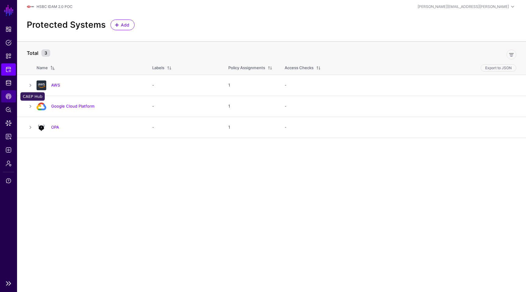
click at [9, 97] on span "CAEP Hub" at bounding box center [8, 96] width 6 height 6
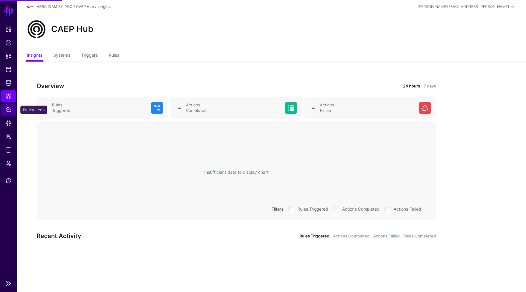
click at [9, 107] on span "Policy Lens" at bounding box center [8, 110] width 6 height 6
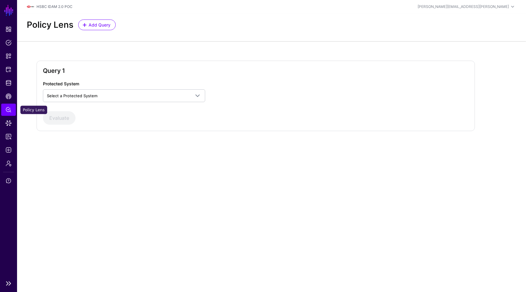
click at [9, 114] on link "Policy Lens" at bounding box center [8, 110] width 15 height 12
click at [9, 120] on span "Data Lens" at bounding box center [8, 123] width 6 height 6
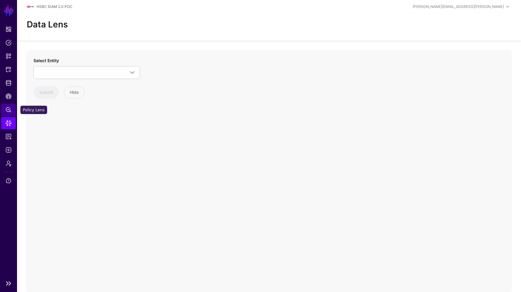
click at [8, 110] on span "Policy Lens" at bounding box center [8, 110] width 6 height 6
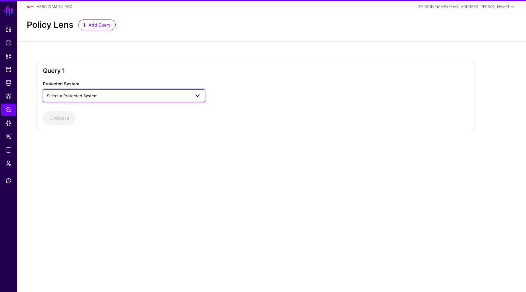
click at [94, 96] on span "Select a Protected System" at bounding box center [72, 95] width 51 height 5
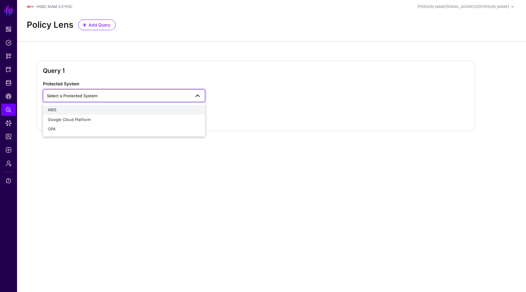
click at [87, 113] on div "AWS" at bounding box center [124, 110] width 153 height 6
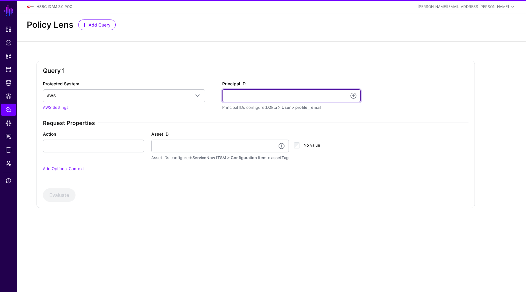
click at [250, 102] on input "Principal ID" at bounding box center [291, 95] width 139 height 13
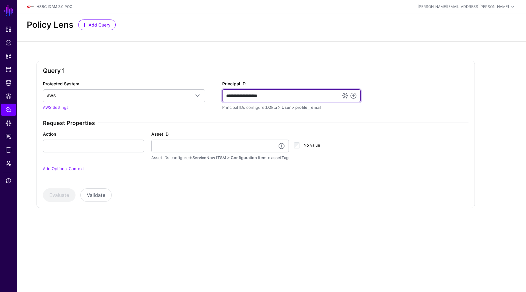
type input "**********"
click at [314, 188] on div "Evaluate Validate" at bounding box center [256, 194] width 426 height 13
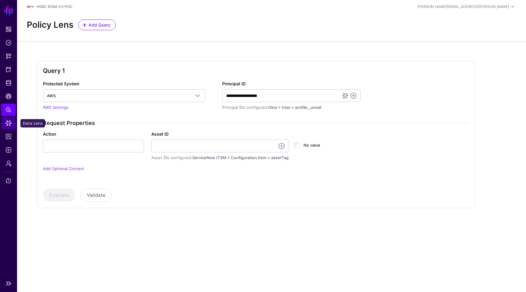
click at [6, 123] on span "Data Lens" at bounding box center [8, 123] width 6 height 6
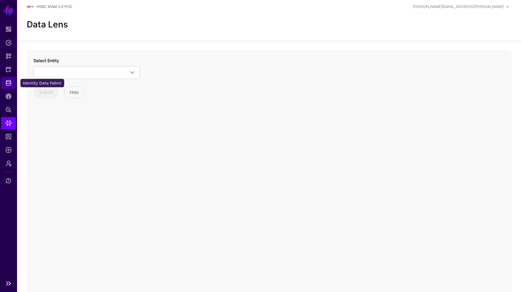
click at [9, 78] on link "Identity Data Fabric" at bounding box center [8, 83] width 15 height 12
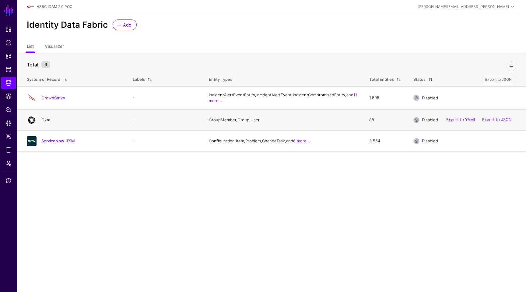
click at [48, 122] on link "Okta" at bounding box center [45, 119] width 9 height 5
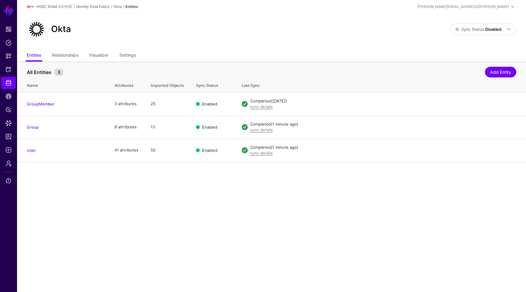
click at [142, 241] on main "SGNL Dashboard Policies Snippets Protected Systems Identity Data Fabric CAEP Hu…" at bounding box center [263, 146] width 526 height 292
click at [6, 111] on span "Policy Lens" at bounding box center [8, 110] width 6 height 6
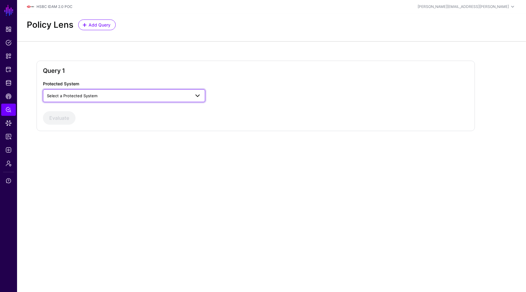
click at [106, 100] on link "Select a Protected System" at bounding box center [124, 95] width 162 height 13
click at [104, 108] on div "AWS" at bounding box center [124, 110] width 153 height 6
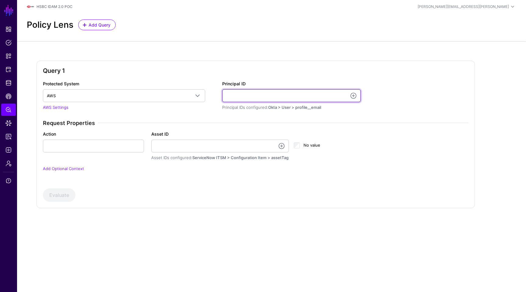
click at [241, 96] on input "Principal ID" at bounding box center [291, 95] width 139 height 13
type input "**********"
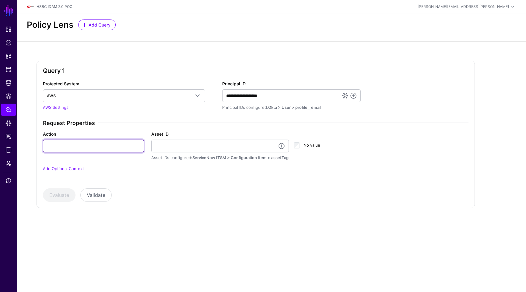
click at [64, 145] on input "Action" at bounding box center [93, 145] width 101 height 13
type input "**********"
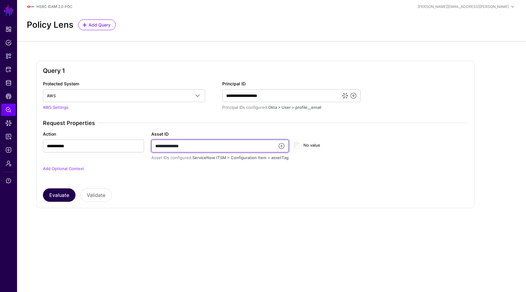
type input "**********"
click at [47, 197] on button "Evaluate" at bounding box center [59, 194] width 33 height 13
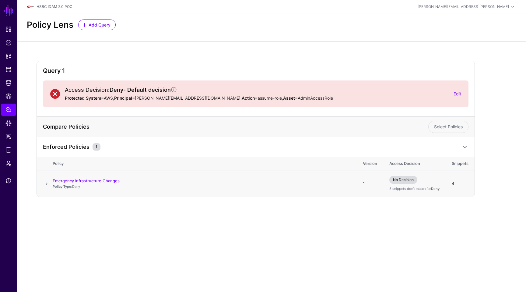
click at [48, 184] on span at bounding box center [46, 183] width 7 height 7
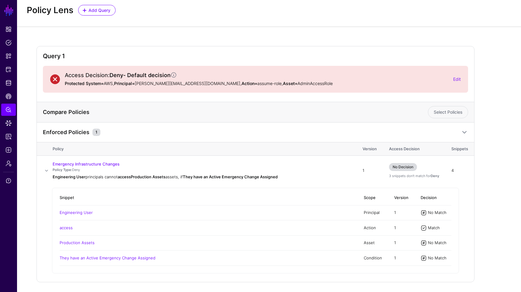
scroll to position [34, 0]
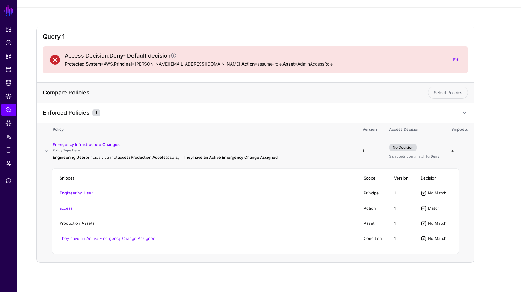
click at [87, 224] on link "Production Assets" at bounding box center [77, 222] width 35 height 5
click at [8, 96] on span "CAEP Hub" at bounding box center [8, 96] width 6 height 6
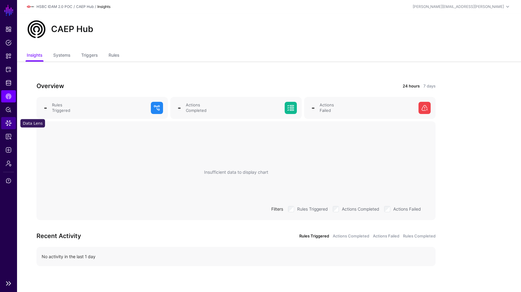
click at [8, 120] on span "Data Lens" at bounding box center [8, 123] width 6 height 6
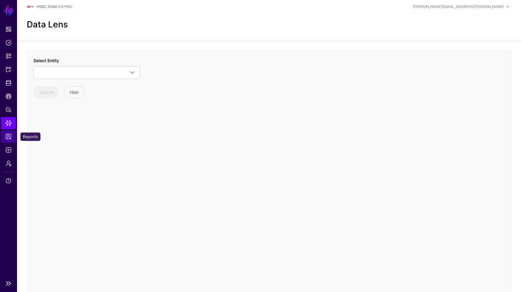
click at [5, 139] on link "Reports" at bounding box center [8, 136] width 15 height 12
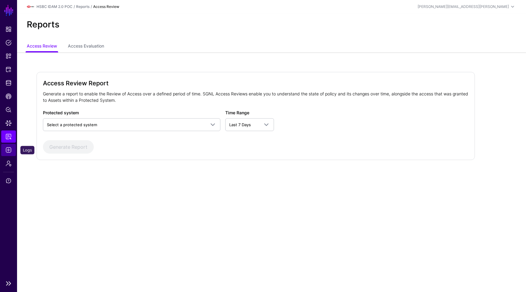
click at [8, 148] on span "Logs" at bounding box center [8, 150] width 6 height 6
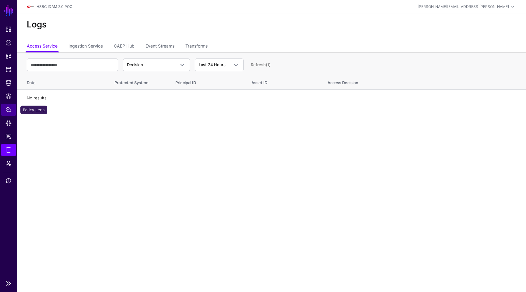
click at [9, 106] on link "Policy Lens" at bounding box center [8, 110] width 15 height 12
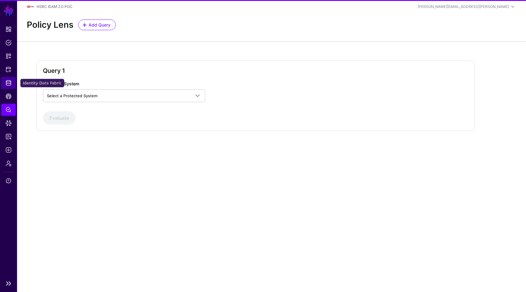
click at [9, 88] on link "Identity Data Fabric" at bounding box center [8, 83] width 15 height 12
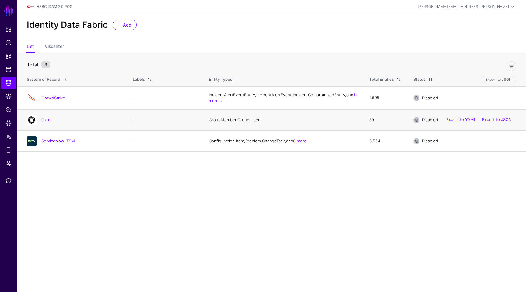
click at [42, 122] on div "Okta" at bounding box center [73, 120] width 99 height 10
click at [43, 122] on link "Okta" at bounding box center [45, 119] width 9 height 5
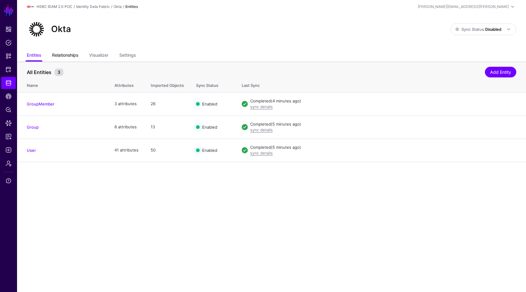
click at [77, 56] on link "Relationships" at bounding box center [65, 56] width 26 height 12
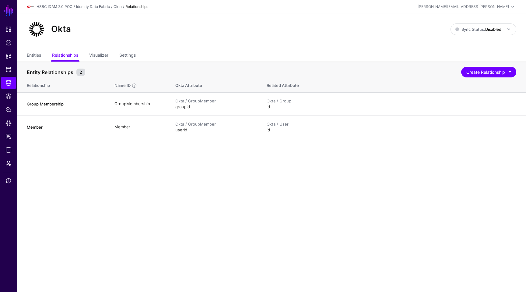
click at [129, 177] on main "SGNL Dashboard Policies Snippets Protected Systems Identity Data Fabric CAEP Hu…" at bounding box center [263, 146] width 526 height 292
click at [135, 177] on main "SGNL Dashboard Policies Snippets Protected Systems Identity Data Fabric CAEP Hu…" at bounding box center [263, 146] width 526 height 292
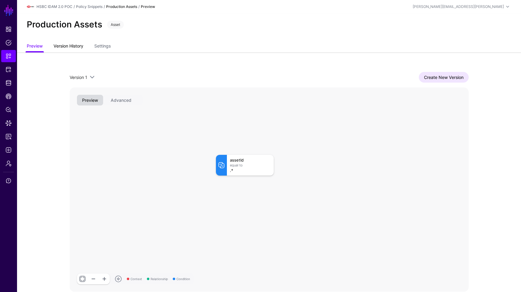
click at [69, 50] on link "Version History" at bounding box center [69, 47] width 30 height 12
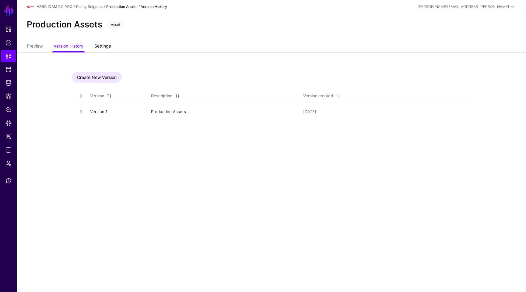
click at [100, 48] on link "Settings" at bounding box center [102, 47] width 16 height 12
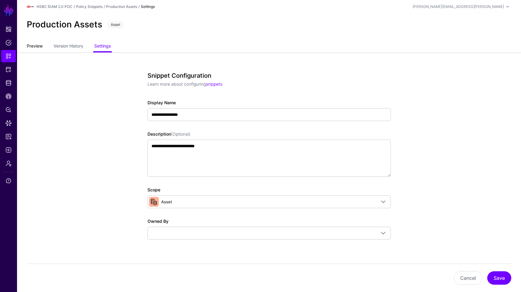
click at [39, 44] on link "Preview" at bounding box center [35, 47] width 16 height 12
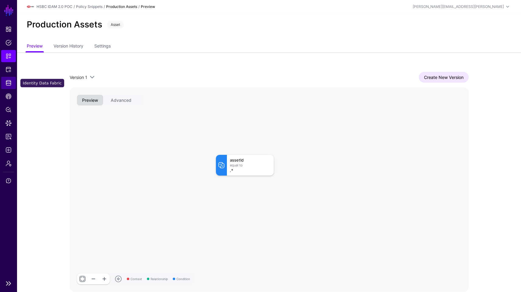
click at [10, 83] on span "Identity Data Fabric" at bounding box center [8, 83] width 6 height 6
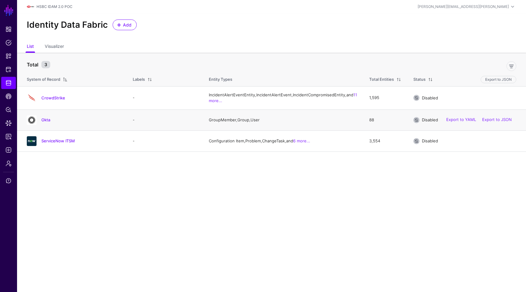
click at [46, 122] on div "Okta" at bounding box center [73, 120] width 99 height 10
click at [45, 122] on link "Okta" at bounding box center [45, 119] width 9 height 5
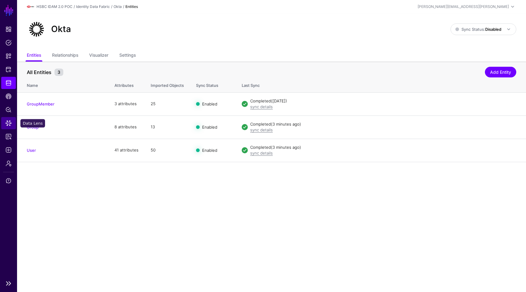
click at [9, 121] on span "Data Lens" at bounding box center [8, 123] width 6 height 6
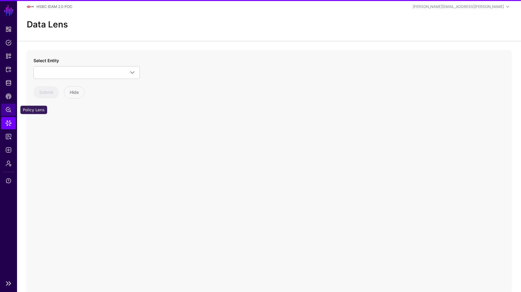
click at [9, 112] on span "Policy Lens" at bounding box center [8, 110] width 6 height 6
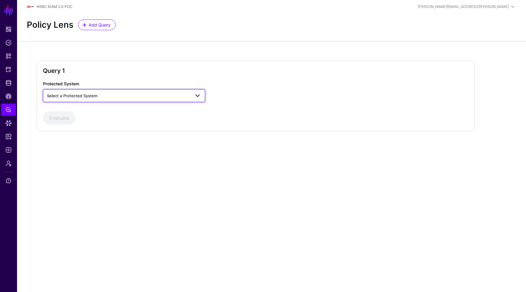
click at [123, 92] on span "Select a Protected System" at bounding box center [124, 95] width 154 height 7
click at [106, 119] on div "Google Cloud Platform" at bounding box center [124, 120] width 153 height 6
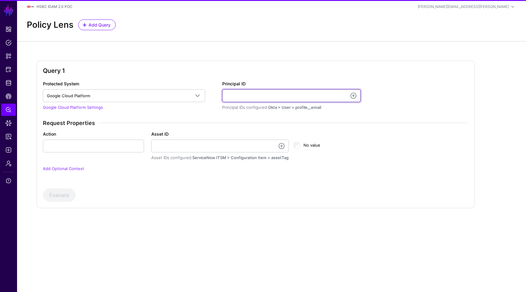
click at [259, 94] on input "Principal ID" at bounding box center [291, 95] width 139 height 13
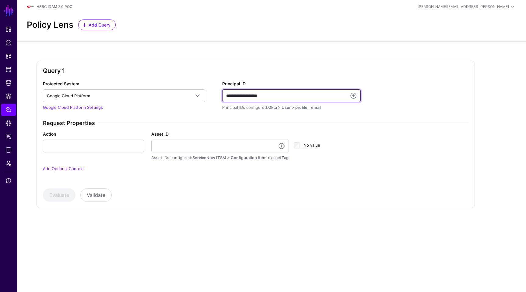
type input "**********"
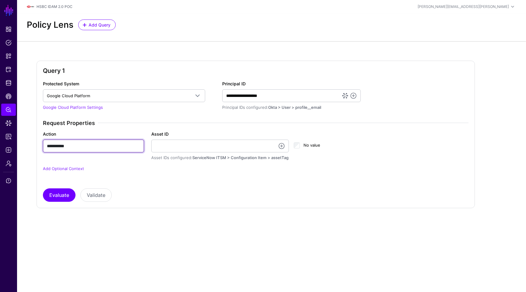
type input "**********"
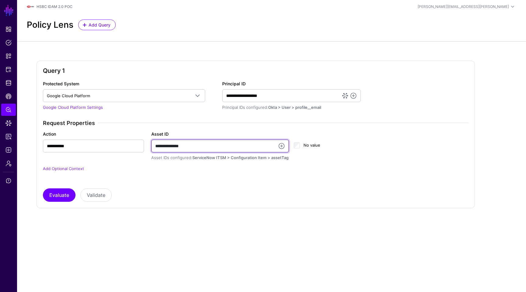
type input "**********"
click at [270, 211] on div "**********" at bounding box center [271, 139] width 509 height 196
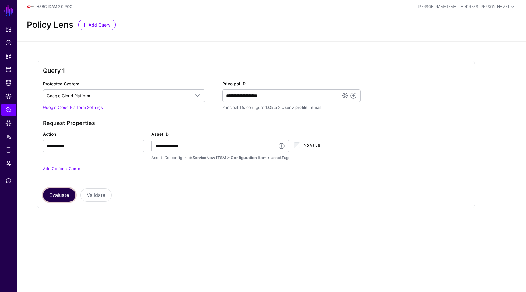
click at [58, 195] on button "Evaluate" at bounding box center [59, 194] width 33 height 13
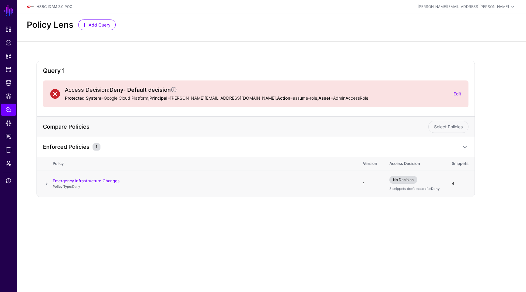
click at [46, 182] on span at bounding box center [46, 183] width 7 height 7
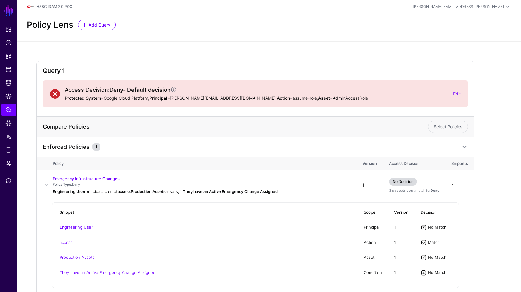
scroll to position [34, 0]
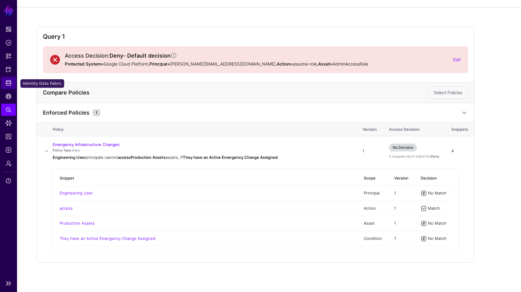
click at [11, 84] on span "Identity Data Fabric" at bounding box center [8, 83] width 6 height 6
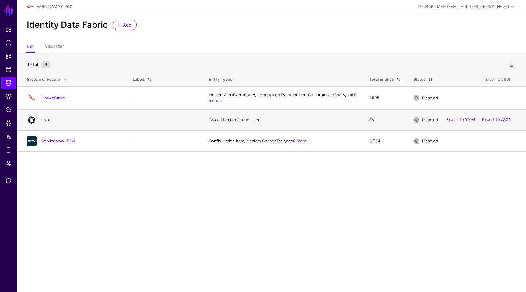
click at [48, 122] on link "Okta" at bounding box center [45, 119] width 9 height 5
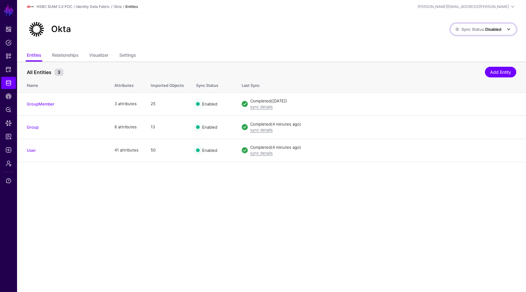
click at [459, 29] on span "Sync Status: Disabled" at bounding box center [478, 29] width 46 height 5
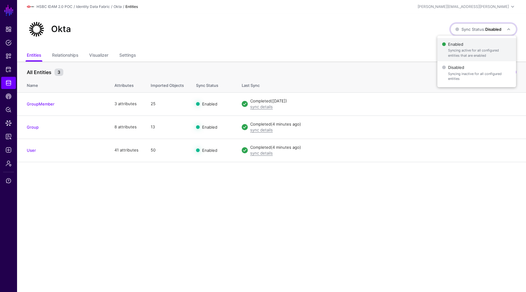
click at [458, 41] on span "Enabled Syncing active for all configured entities that are enabled" at bounding box center [476, 50] width 69 height 20
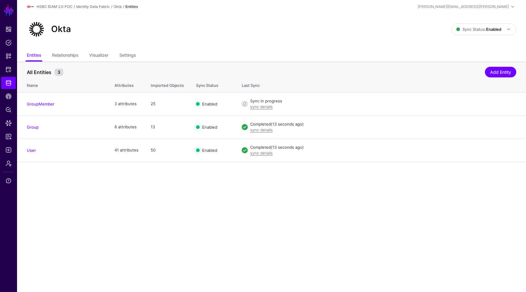
click at [319, 180] on main "SGNL Dashboard Policies Snippets Protected Systems Identity Data Fabric CAEP Hu…" at bounding box center [263, 146] width 526 height 292
click at [142, 191] on main "SGNL Dashboard Policies Snippets Protected Systems Identity Data Fabric CAEP Hu…" at bounding box center [263, 146] width 526 height 292
click at [478, 20] on div "Okta Sync Status: Enabled Enabled Syncing active for all configured entities th…" at bounding box center [272, 28] width 490 height 19
click at [476, 24] on link "Sync Status: Enabled" at bounding box center [483, 29] width 65 height 12
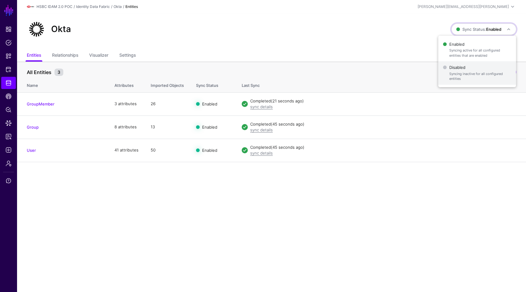
click at [457, 67] on span "Disabled Syncing inactive for all configured entities" at bounding box center [477, 73] width 68 height 20
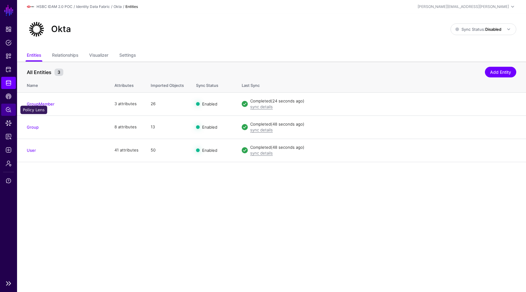
click at [13, 107] on link "Policy Lens" at bounding box center [8, 110] width 15 height 12
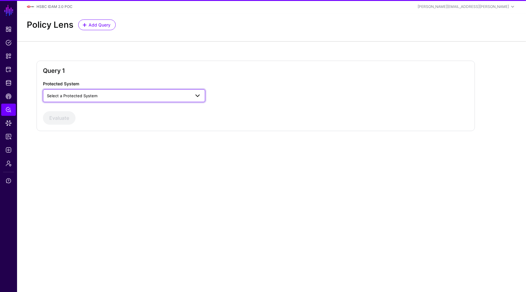
click at [103, 97] on span "Select a Protected System" at bounding box center [118, 95] width 143 height 7
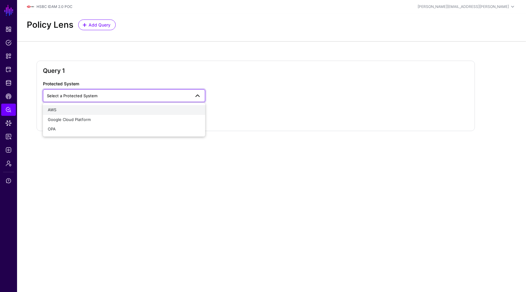
click at [99, 107] on div "AWS" at bounding box center [124, 110] width 153 height 6
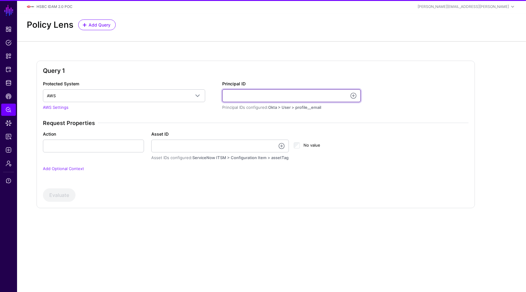
click at [239, 94] on input "Principal ID" at bounding box center [291, 95] width 139 height 13
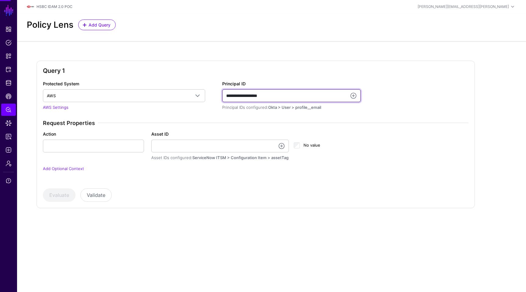
type input "**********"
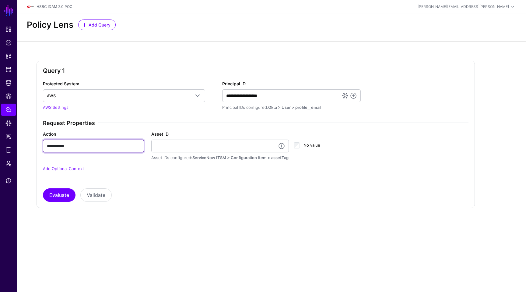
type input "**********"
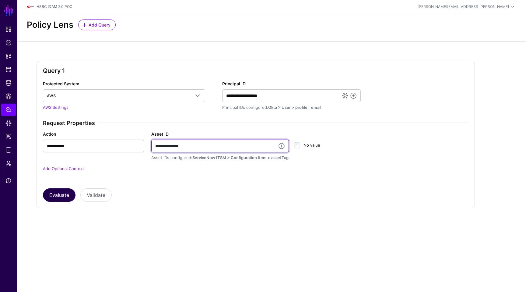
type input "**********"
click at [61, 194] on button "Evaluate" at bounding box center [59, 194] width 33 height 13
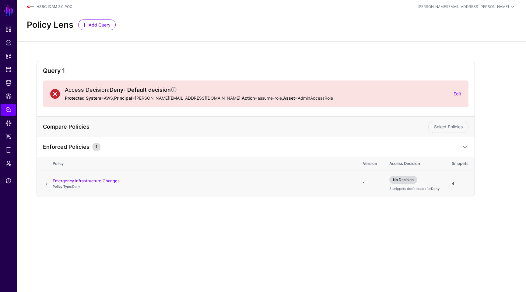
click at [45, 183] on span at bounding box center [46, 183] width 7 height 7
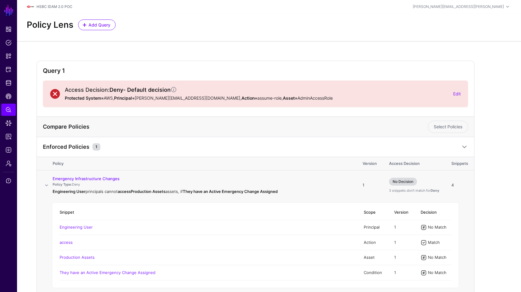
click at [472, 238] on td "Snippet Scope Version Decision Engineering User Principal 1 No Match access Act…" at bounding box center [256, 248] width 438 height 96
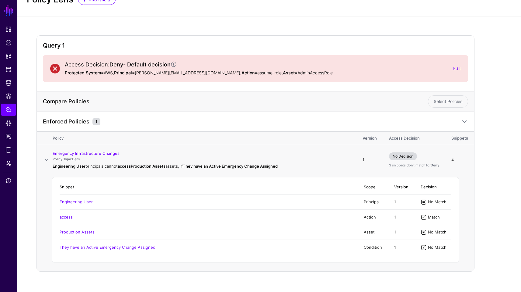
scroll to position [34, 0]
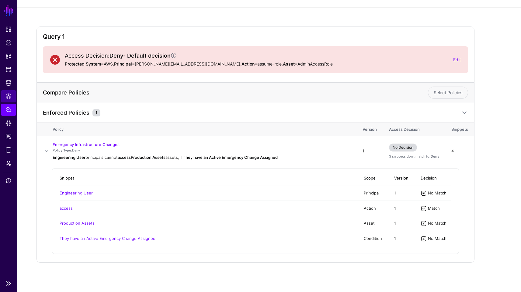
click at [6, 97] on span "CAEP Hub" at bounding box center [8, 96] width 6 height 6
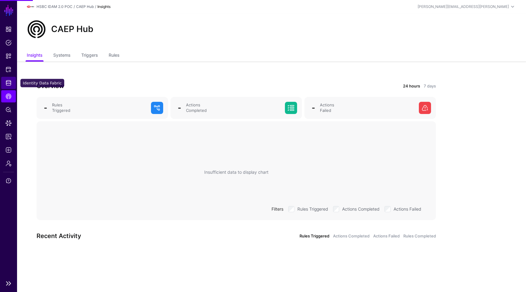
click at [9, 82] on span "Identity Data Fabric" at bounding box center [8, 83] width 6 height 6
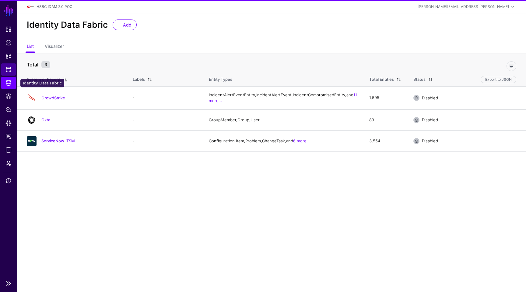
click at [6, 69] on span "Protected Systems" at bounding box center [8, 69] width 6 height 6
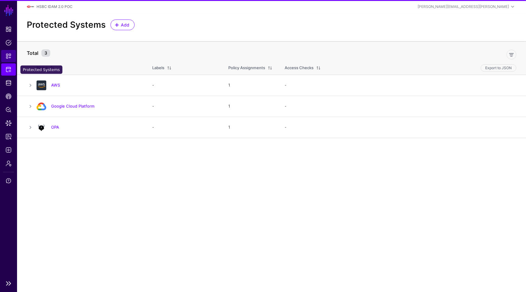
click at [8, 61] on link "Snippets" at bounding box center [8, 56] width 15 height 12
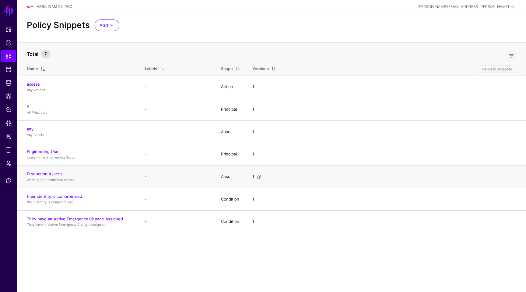
click at [48, 169] on td "Production Assets Working on Production Assets" at bounding box center [78, 176] width 122 height 23
click at [48, 172] on link "Production Assets" at bounding box center [44, 173] width 35 height 5
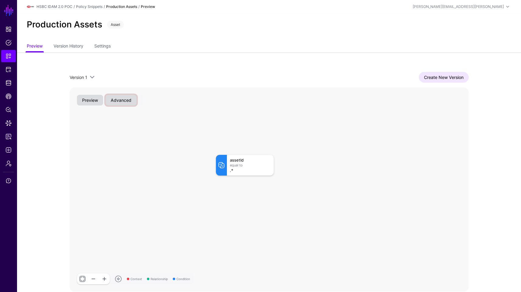
click at [109, 103] on button "Advanced" at bounding box center [121, 100] width 31 height 11
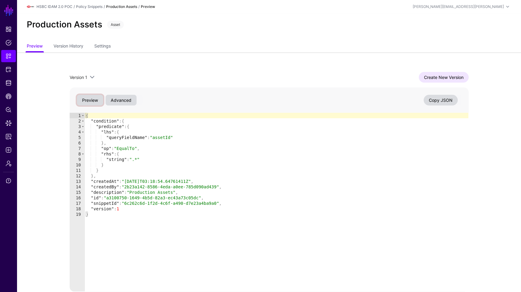
click at [95, 100] on button "Preview" at bounding box center [90, 100] width 26 height 11
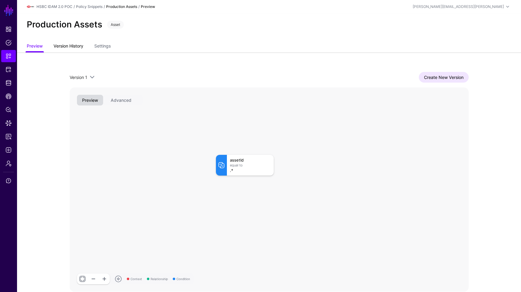
click at [74, 48] on link "Version History" at bounding box center [69, 47] width 30 height 12
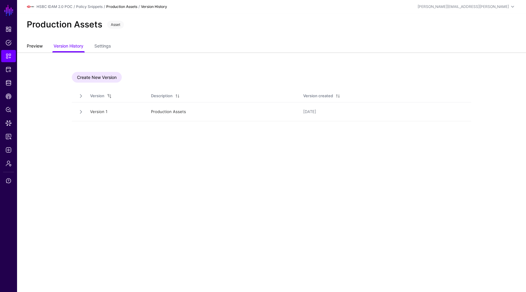
click at [30, 50] on link "Preview" at bounding box center [35, 47] width 16 height 12
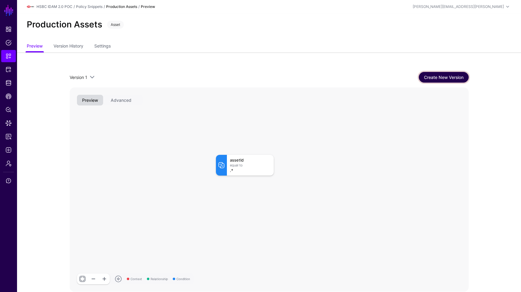
click at [438, 74] on link "Create New Version" at bounding box center [444, 77] width 50 height 11
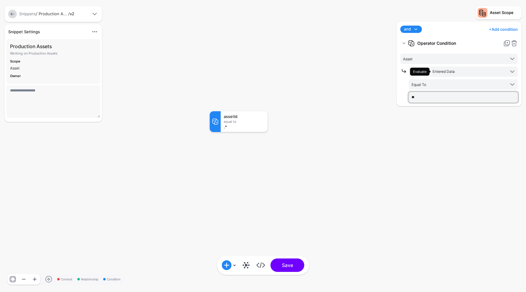
click at [412, 99] on input "**" at bounding box center [463, 97] width 109 height 10
click at [435, 154] on div "and and not or + Add condition Add Condition Graph Condition Time Condition Loc…" at bounding box center [459, 154] width 128 height 264
click at [13, 16] on link at bounding box center [12, 14] width 9 height 9
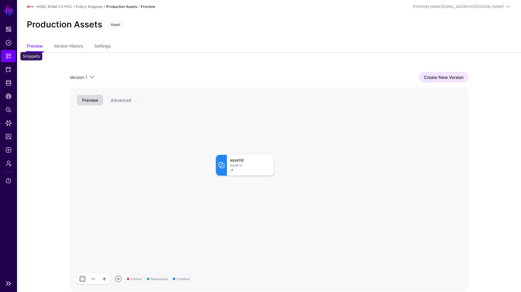
click at [8, 58] on span "Snippets" at bounding box center [8, 56] width 6 height 6
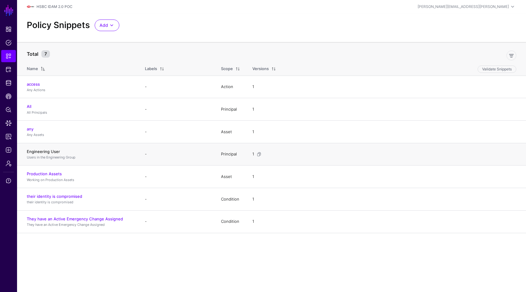
click at [44, 151] on link "Engineering User" at bounding box center [43, 151] width 33 height 5
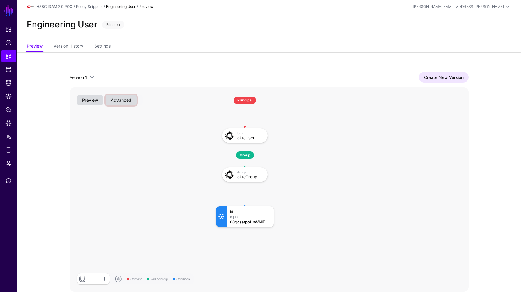
click at [122, 98] on button "Advanced" at bounding box center [121, 100] width 31 height 11
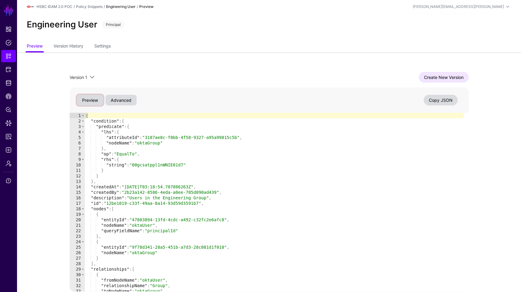
click at [94, 96] on button "Preview" at bounding box center [90, 100] width 26 height 11
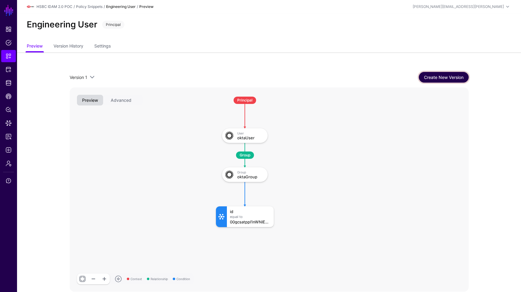
click at [424, 74] on link "Create New Version" at bounding box center [444, 77] width 50 height 11
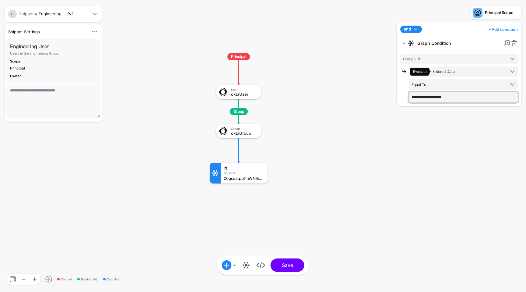
click at [454, 102] on input "**********" at bounding box center [463, 97] width 109 height 10
paste input "text"
click at [291, 268] on button "Save" at bounding box center [288, 264] width 34 height 13
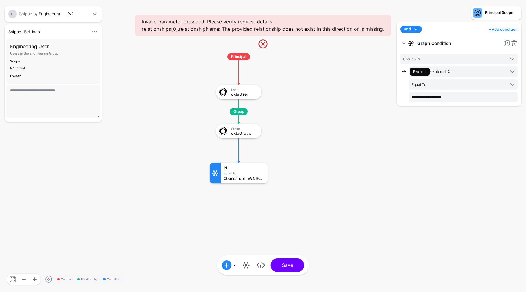
click at [336, 134] on rect at bounding box center [203, 47] width 52604 height 29164
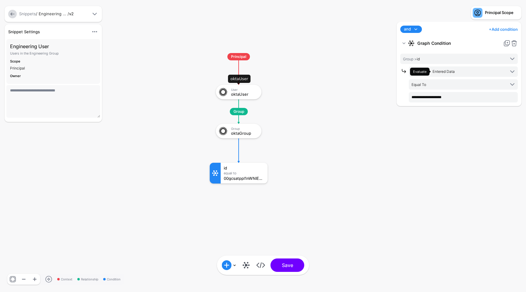
click at [247, 85] on div "User oktaUser" at bounding box center [239, 92] width 46 height 15
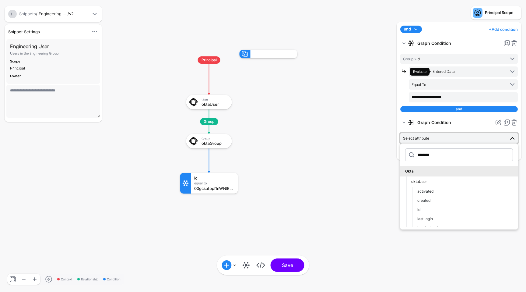
click at [367, 155] on rect at bounding box center [174, 44] width 52604 height 29164
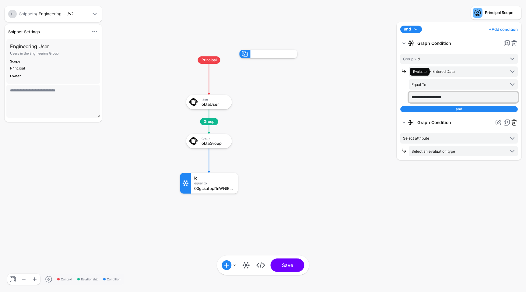
type input "**********"
click at [514, 121] on link at bounding box center [514, 122] width 7 height 7
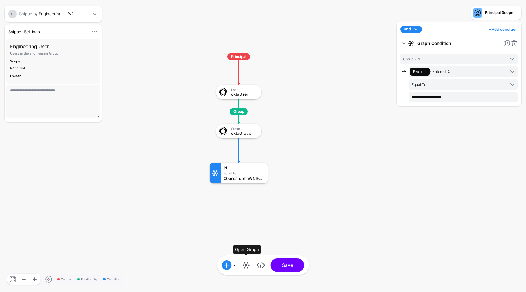
click at [244, 267] on link at bounding box center [246, 265] width 10 height 10
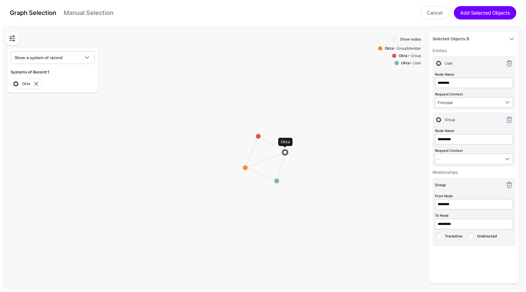
click at [285, 151] on image at bounding box center [284, 152] width 9 height 9
click at [260, 136] on rect at bounding box center [265, 158] width 52604 height 26607
click at [256, 135] on circle at bounding box center [258, 135] width 5 height 5
click at [239, 168] on circle at bounding box center [239, 169] width 5 height 5
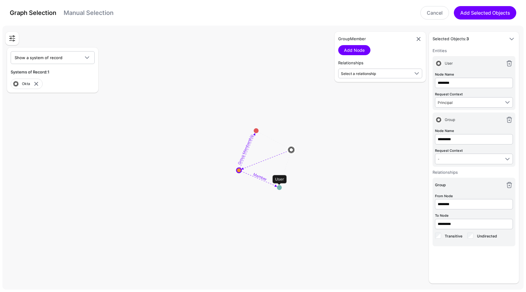
click at [279, 186] on circle at bounding box center [279, 187] width 5 height 5
click at [291, 150] on image at bounding box center [291, 149] width 9 height 9
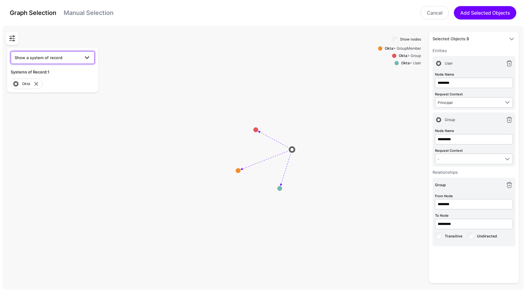
click at [70, 52] on link "Show a system of record" at bounding box center [53, 57] width 84 height 13
click at [109, 86] on div "Show a system of record CrowdStrike ServiceNow ITSM Systems of Record: 1 Okta" at bounding box center [69, 69] width 128 height 45
click at [281, 188] on circle at bounding box center [279, 188] width 5 height 5
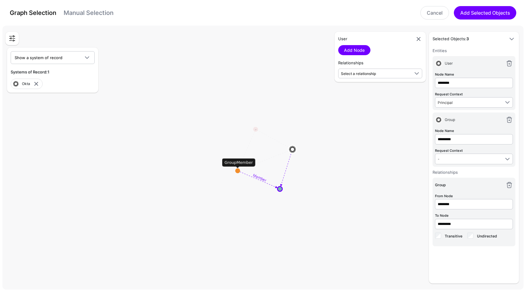
click at [239, 171] on circle at bounding box center [237, 170] width 5 height 5
click at [291, 149] on image at bounding box center [292, 148] width 9 height 9
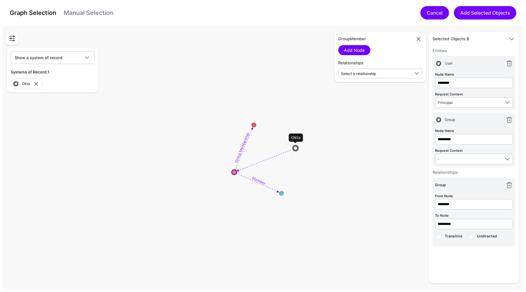
click at [428, 10] on link "Cancel" at bounding box center [434, 12] width 29 height 13
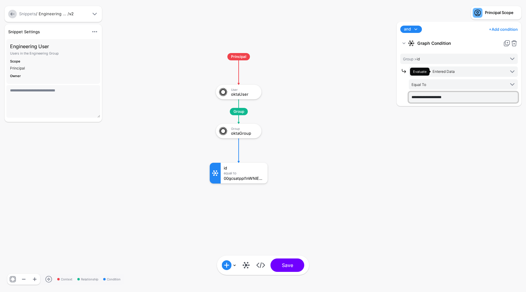
click at [461, 96] on input "**********" at bounding box center [463, 97] width 109 height 10
paste input "text"
type input "**********"
click at [297, 265] on button "Save" at bounding box center [288, 264] width 34 height 13
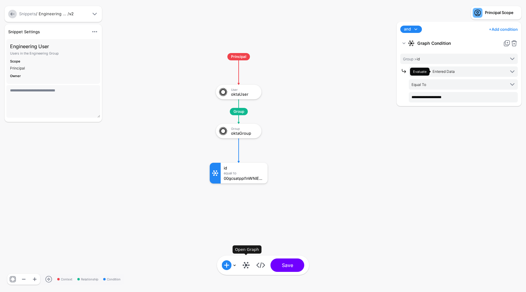
click at [247, 265] on link at bounding box center [246, 265] width 10 height 10
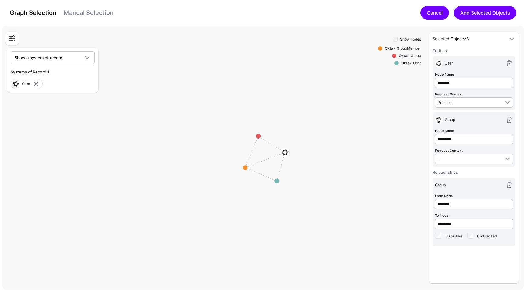
click at [425, 16] on link "Cancel" at bounding box center [434, 12] width 29 height 13
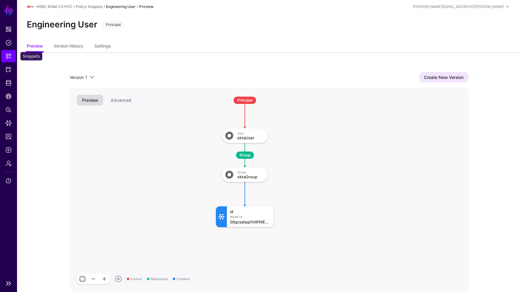
click at [9, 55] on span "Snippets" at bounding box center [8, 56] width 6 height 6
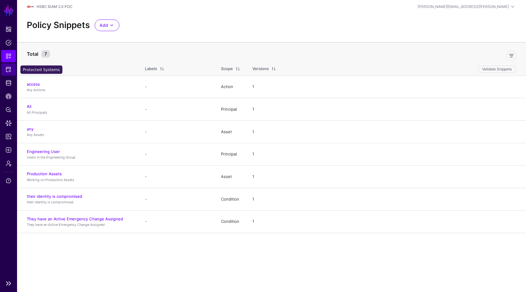
click at [10, 71] on span "Protected Systems" at bounding box center [8, 69] width 6 height 6
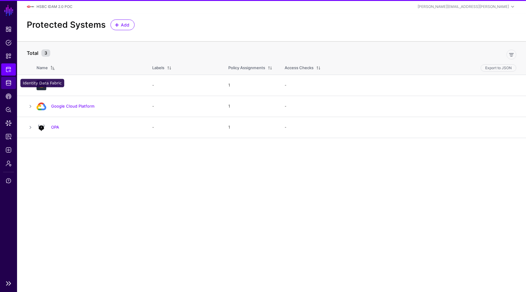
click at [11, 82] on span "Identity Data Fabric" at bounding box center [8, 83] width 6 height 6
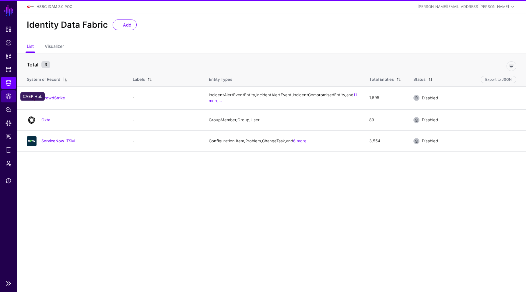
click at [9, 94] on span "CAEP Hub" at bounding box center [8, 96] width 6 height 6
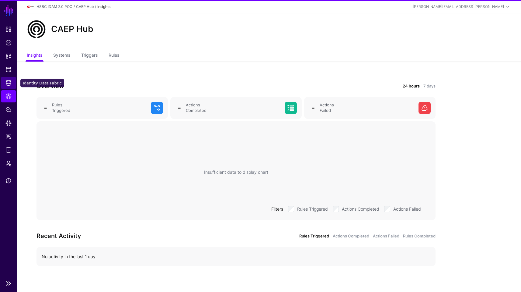
click at [7, 84] on span "Identity Data Fabric" at bounding box center [8, 83] width 6 height 6
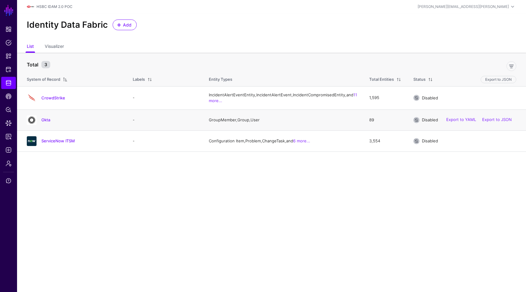
click at [43, 122] on div "Okta" at bounding box center [73, 120] width 99 height 10
click at [44, 122] on link "Okta" at bounding box center [45, 119] width 9 height 5
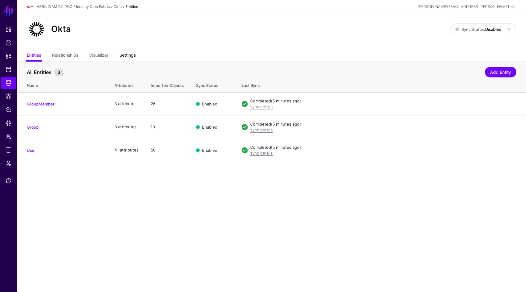
click at [132, 57] on link "Settings" at bounding box center [127, 56] width 16 height 12
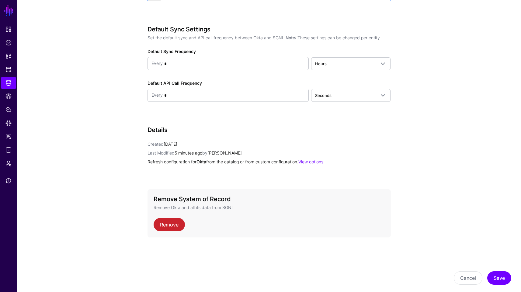
scroll to position [730, 0]
click at [323, 162] on link "View options" at bounding box center [311, 160] width 25 height 5
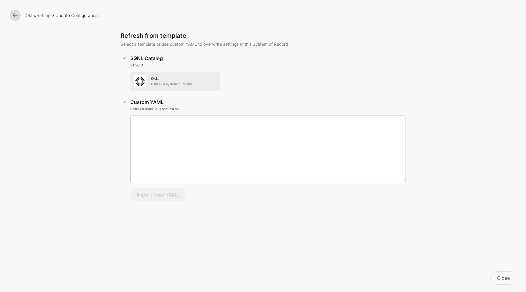
click at [186, 85] on p "Okta as a System of Record" at bounding box center [184, 84] width 66 height 5
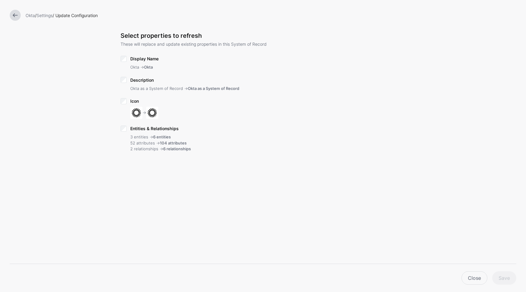
click at [166, 130] on span "Entities & Relationships" at bounding box center [154, 128] width 48 height 5
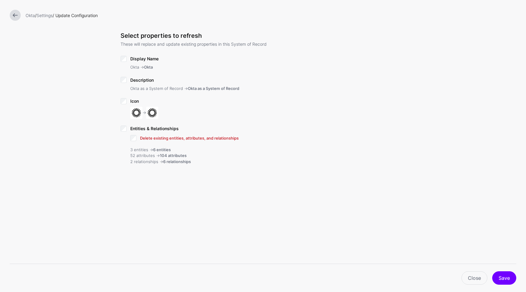
click at [193, 139] on span "Delete existing entities, attributes, and relationships" at bounding box center [189, 137] width 99 height 5
click at [508, 278] on button "Save" at bounding box center [504, 277] width 24 height 13
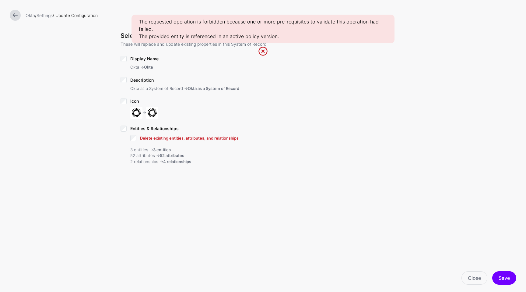
click at [151, 137] on span "Delete existing entities, attributes, and relationships" at bounding box center [189, 137] width 99 height 5
click at [514, 274] on button "Save" at bounding box center [504, 277] width 24 height 13
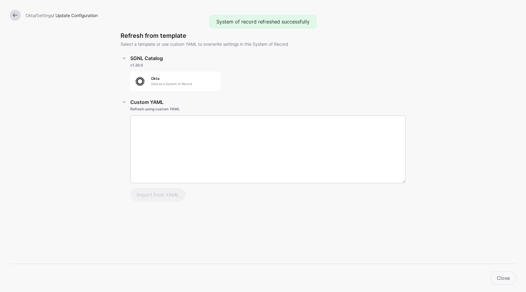
click at [490, 277] on div "Close" at bounding box center [265, 277] width 507 height 13
click at [496, 278] on link "Close" at bounding box center [503, 277] width 26 height 13
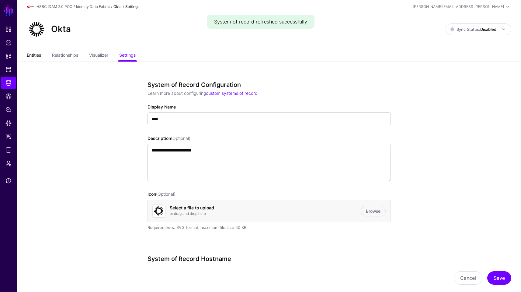
click at [40, 56] on link "Entities" at bounding box center [34, 56] width 14 height 12
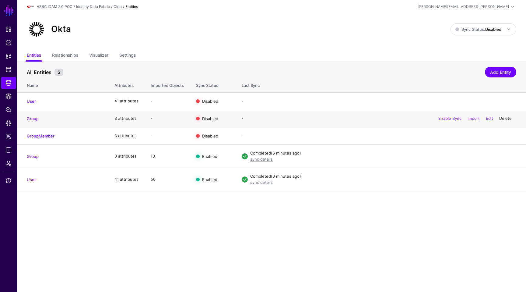
click at [506, 119] on link "Delete" at bounding box center [505, 118] width 12 height 5
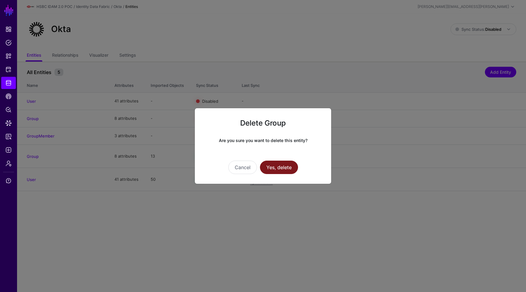
click at [278, 170] on button "Yes, delete" at bounding box center [279, 166] width 38 height 13
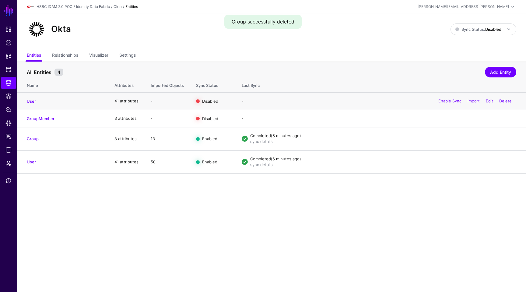
click at [502, 98] on div "Enable Sync Import Edit Delete" at bounding box center [475, 100] width 82 height 15
click at [502, 100] on link "Delete" at bounding box center [505, 100] width 12 height 5
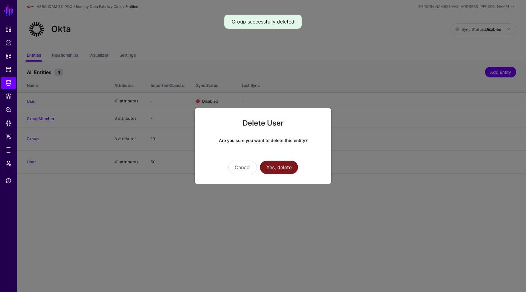
click at [277, 161] on button "Yes, delete" at bounding box center [279, 166] width 38 height 13
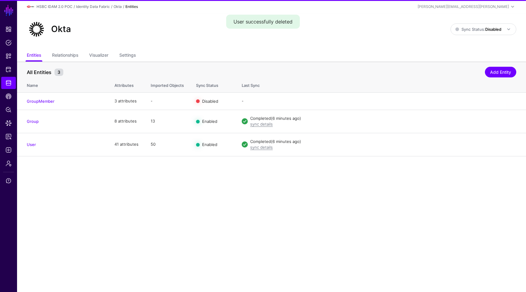
click at [276, 166] on div "Delete User Are you sure you want to delete this entity? Cancel Yes, delete" at bounding box center [263, 131] width 137 height 76
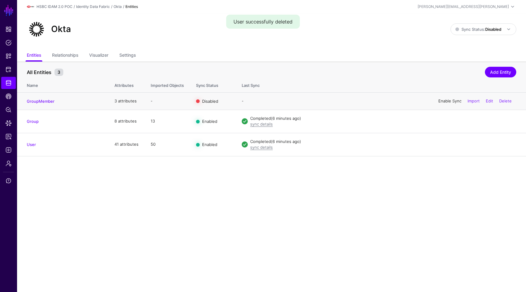
click at [451, 103] on link "Enable Sync" at bounding box center [449, 100] width 23 height 5
click at [73, 54] on link "Relationships" at bounding box center [65, 56] width 26 height 12
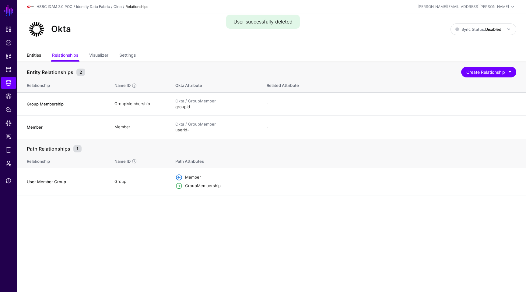
click at [31, 54] on link "Entities" at bounding box center [34, 56] width 14 height 12
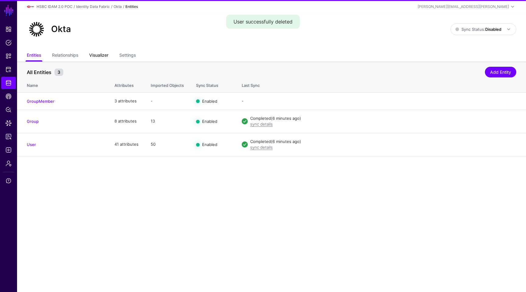
click at [99, 54] on link "Visualizer" at bounding box center [98, 56] width 19 height 12
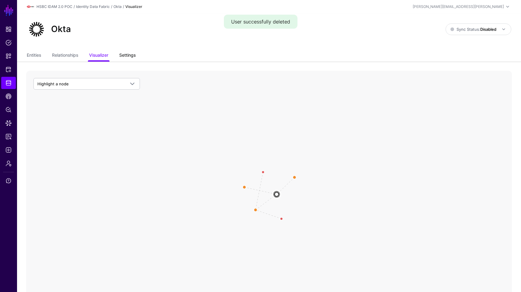
click at [128, 54] on link "Settings" at bounding box center [127, 56] width 16 height 12
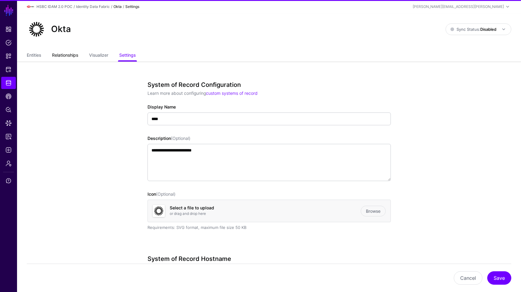
click at [73, 54] on link "Relationships" at bounding box center [65, 56] width 26 height 12
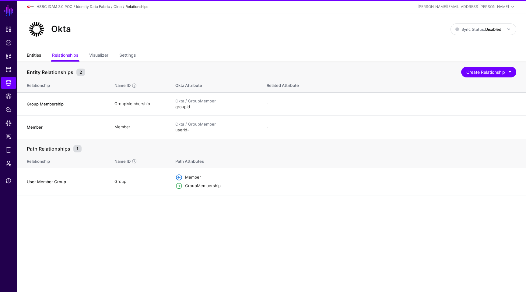
click at [34, 56] on link "Entities" at bounding box center [34, 56] width 14 height 12
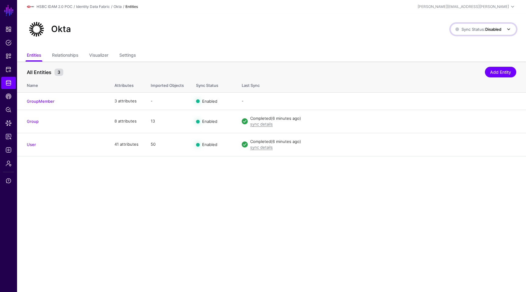
click at [486, 27] on strong "Disabled" at bounding box center [493, 29] width 16 height 5
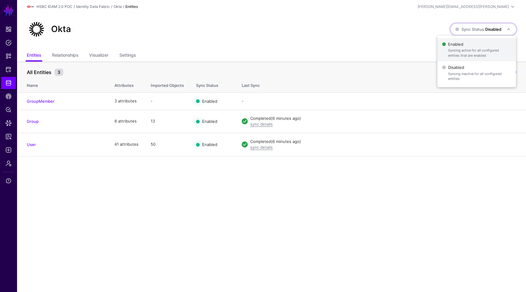
click at [469, 44] on span "Enabled Syncing active for all configured entities that are enabled" at bounding box center [476, 50] width 69 height 20
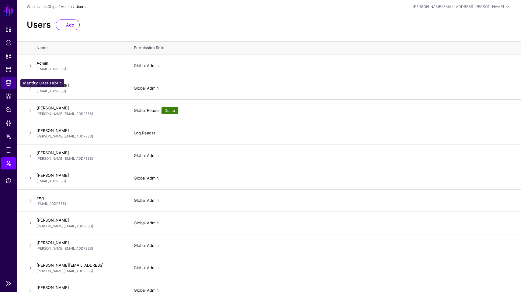
click at [9, 79] on link "Identity Data Fabric" at bounding box center [8, 83] width 15 height 12
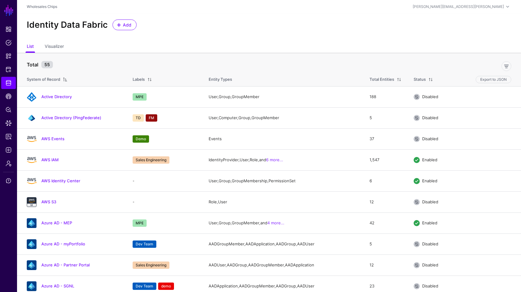
click at [107, 50] on ul "List Visualizer" at bounding box center [269, 47] width 485 height 12
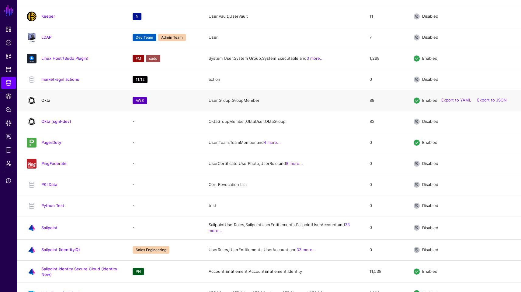
click at [45, 103] on link "Okta" at bounding box center [45, 100] width 9 height 5
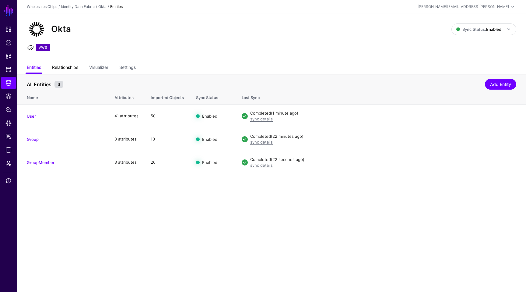
click at [73, 66] on link "Relationships" at bounding box center [65, 68] width 26 height 12
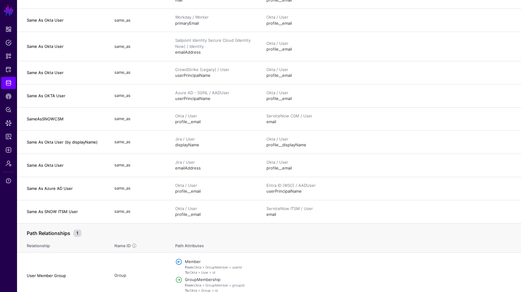
scroll to position [288, 0]
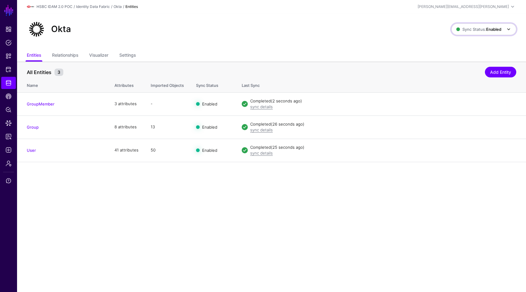
click at [468, 33] on span "Sync Status: Enabled" at bounding box center [484, 29] width 56 height 7
click at [458, 74] on span "Syncing inactive for all configured entities" at bounding box center [480, 76] width 62 height 10
click at [63, 59] on link "Relationships" at bounding box center [65, 56] width 26 height 12
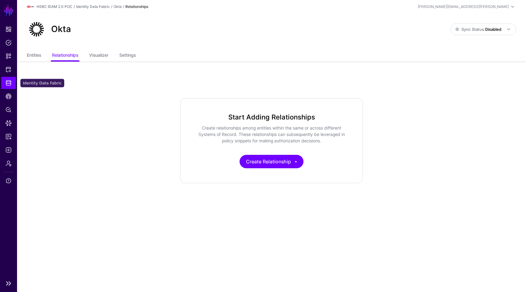
click at [11, 83] on span "Identity Data Fabric" at bounding box center [8, 83] width 6 height 6
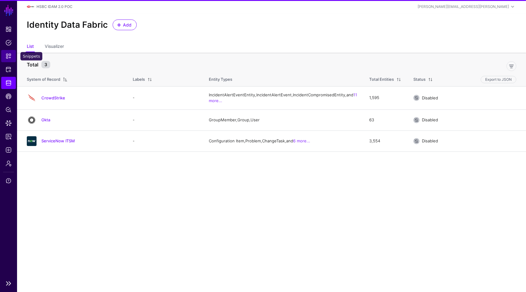
click at [9, 59] on link "Snippets" at bounding box center [8, 56] width 15 height 12
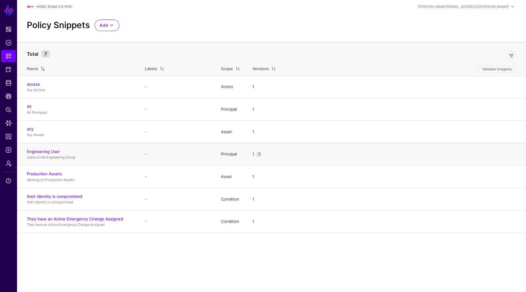
click at [53, 154] on h4 "Engineering User" at bounding box center [80, 151] width 106 height 5
click at [52, 151] on link "Engineering User" at bounding box center [43, 151] width 33 height 5
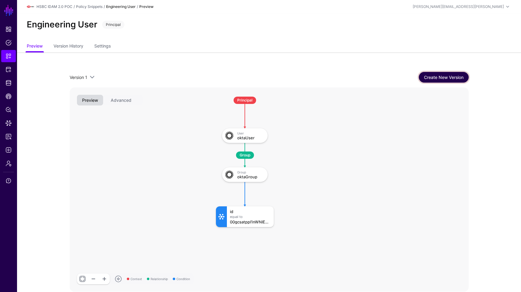
click at [454, 74] on link "Create New Version" at bounding box center [444, 77] width 50 height 11
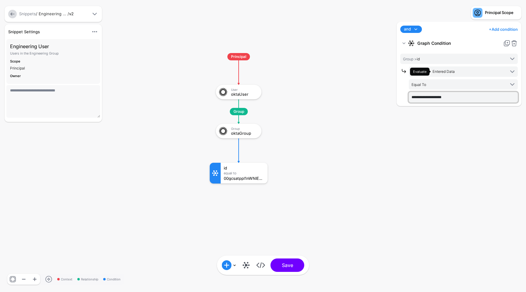
click at [441, 100] on input "**********" at bounding box center [463, 97] width 109 height 10
paste input "text"
type input "**********"
click at [285, 270] on button "Save" at bounding box center [288, 264] width 34 height 13
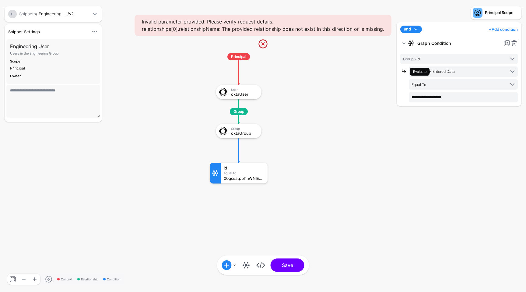
click at [365, 184] on rect at bounding box center [203, 47] width 52604 height 29164
click at [246, 264] on link at bounding box center [246, 265] width 10 height 10
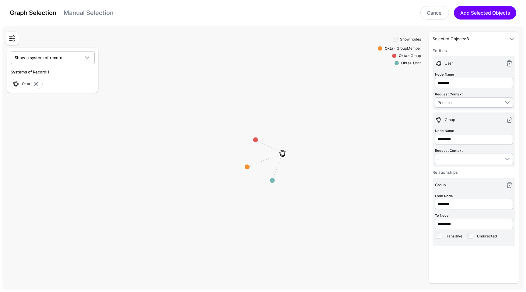
click at [36, 12] on link "Graph Selection" at bounding box center [33, 12] width 47 height 7
click at [427, 13] on link "Cancel" at bounding box center [434, 12] width 29 height 13
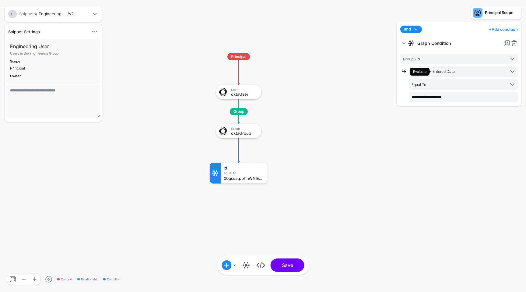
click at [10, 12] on link at bounding box center [12, 14] width 9 height 9
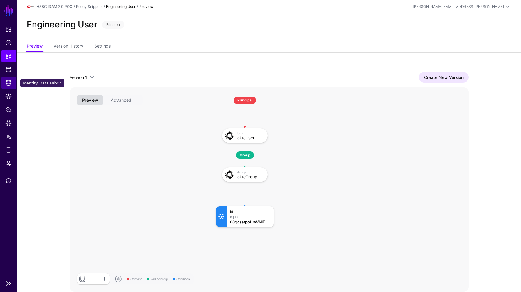
click at [10, 84] on span "Identity Data Fabric" at bounding box center [8, 83] width 6 height 6
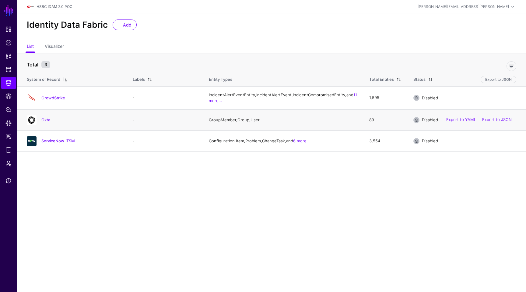
click at [41, 122] on h4 "Okta" at bounding box center [80, 119] width 79 height 5
click at [44, 122] on link "Okta" at bounding box center [45, 119] width 9 height 5
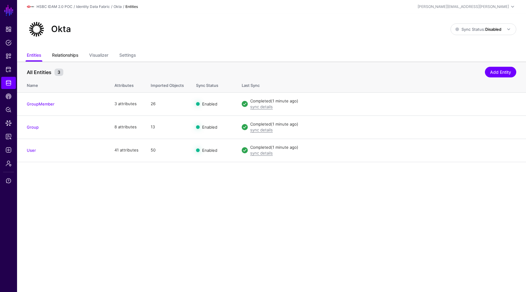
click at [68, 54] on link "Relationships" at bounding box center [65, 56] width 26 height 12
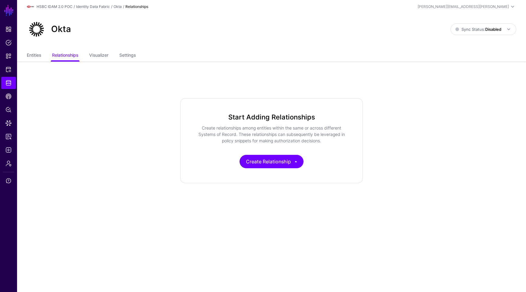
click at [44, 55] on ul "Entities Relationships Visualizer Settings" at bounding box center [272, 56] width 490 height 12
click at [35, 55] on link "Entities" at bounding box center [34, 56] width 14 height 12
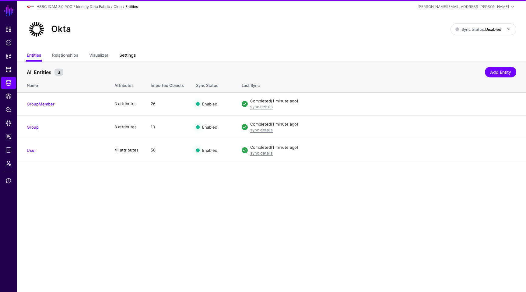
click at [127, 57] on link "Settings" at bounding box center [127, 56] width 16 height 12
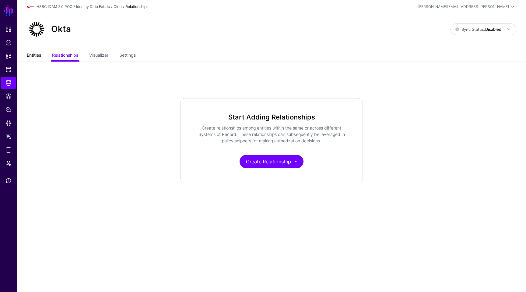
click at [40, 57] on link "Entities" at bounding box center [34, 56] width 14 height 12
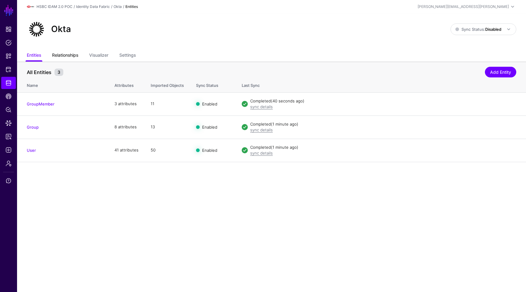
click at [60, 54] on link "Relationships" at bounding box center [65, 56] width 26 height 12
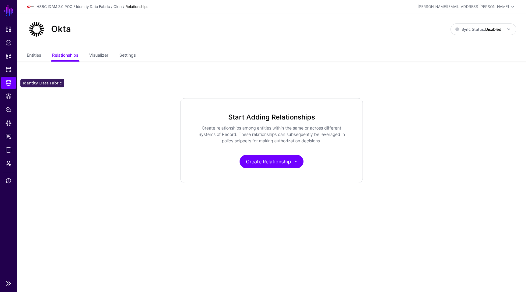
click at [10, 80] on span "Identity Data Fabric" at bounding box center [8, 83] width 6 height 6
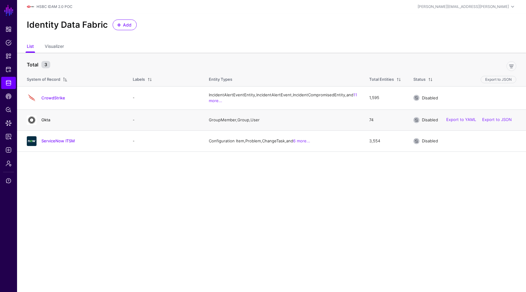
click at [45, 122] on link "Okta" at bounding box center [45, 119] width 9 height 5
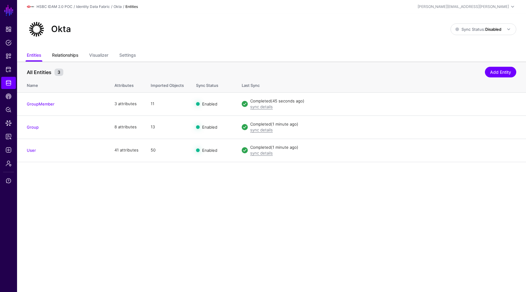
click at [66, 56] on link "Relationships" at bounding box center [65, 56] width 26 height 12
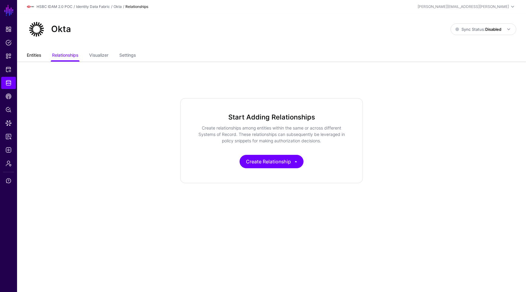
click at [33, 59] on link "Entities" at bounding box center [34, 56] width 14 height 12
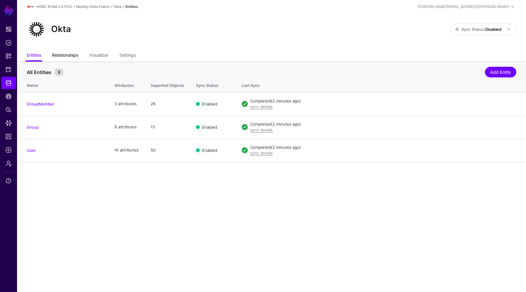
click at [73, 56] on link "Relationships" at bounding box center [65, 56] width 26 height 12
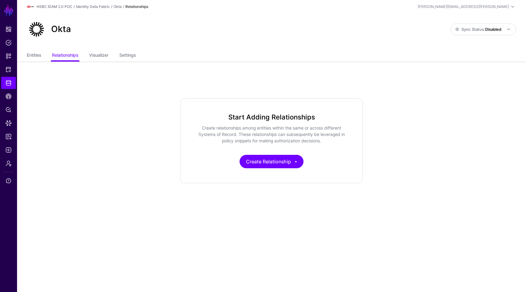
click at [256, 169] on div "Start Adding Relationships Create relationships among entities within the same …" at bounding box center [271, 140] width 183 height 85
click at [257, 164] on button "Create Relationship" at bounding box center [272, 161] width 64 height 13
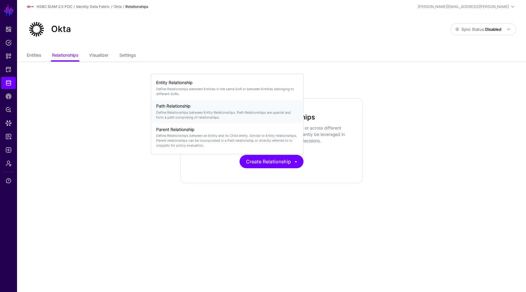
click at [198, 109] on div "Path Relationship Define Relationships between Entity Relationships. Path Relat…" at bounding box center [227, 111] width 142 height 21
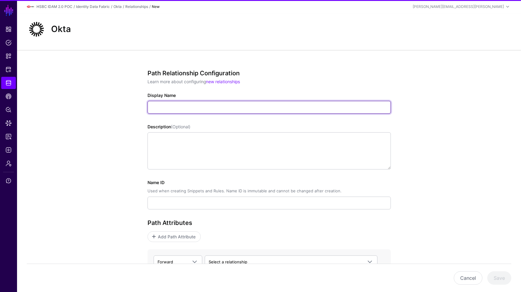
click at [230, 110] on input "Display Name" at bounding box center [270, 107] width 244 height 13
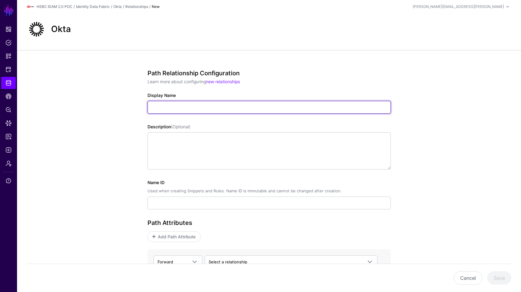
paste input "**********"
type input "**********"
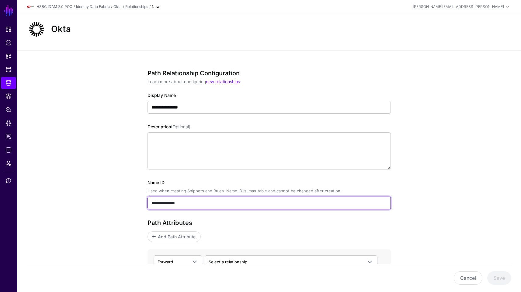
drag, startPoint x: 198, startPoint y: 201, endPoint x: 110, endPoint y: 196, distance: 87.8
click at [110, 196] on div "**********" at bounding box center [269, 207] width 504 height 315
type input "*****"
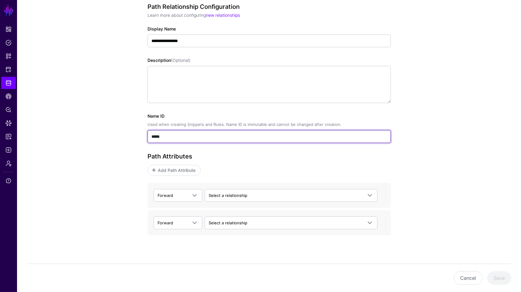
scroll to position [73, 0]
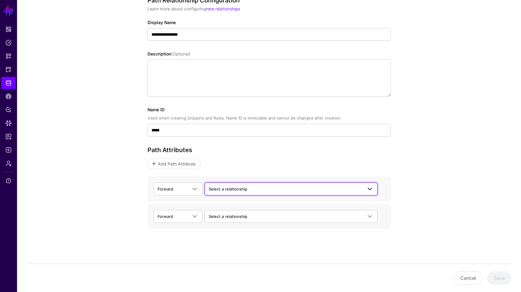
click at [242, 190] on span "Select a relationship" at bounding box center [228, 188] width 39 height 5
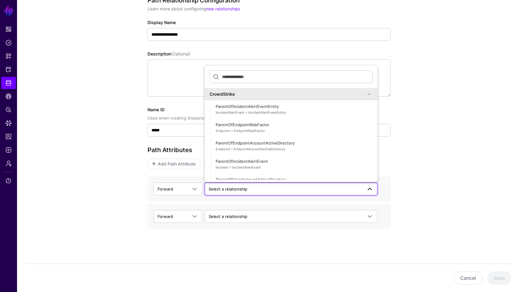
scroll to position [536, 0]
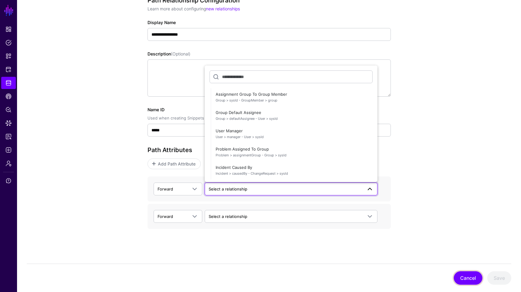
click at [472, 275] on button "Cancel" at bounding box center [468, 277] width 29 height 13
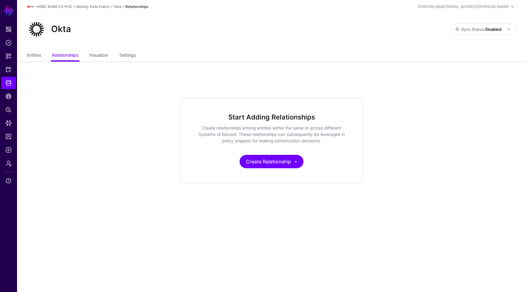
click at [260, 150] on div "Start Adding Relationships Create relationships among entities within the same …" at bounding box center [271, 140] width 183 height 85
click at [261, 164] on button "Create Relationship" at bounding box center [272, 161] width 64 height 13
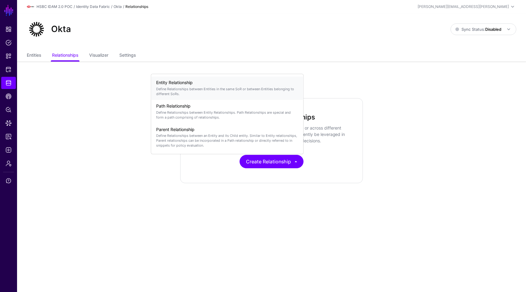
click at [229, 90] on p "Define Relationships between Entities in the same SoR or between Entities belon…" at bounding box center [227, 91] width 142 height 10
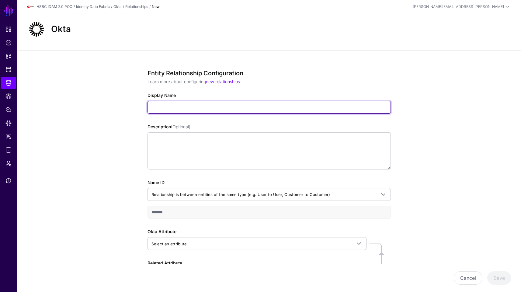
click at [195, 105] on input "Display Name" at bounding box center [270, 107] width 244 height 13
paste input "**********"
type input "**********"
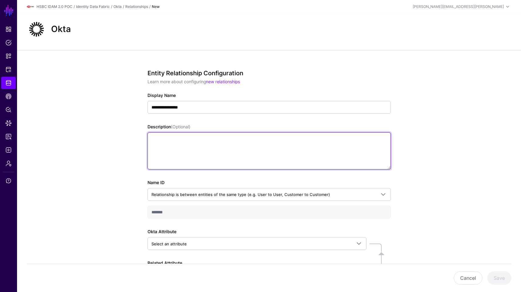
click at [204, 148] on textarea "Description (Optional)" at bounding box center [270, 150] width 244 height 37
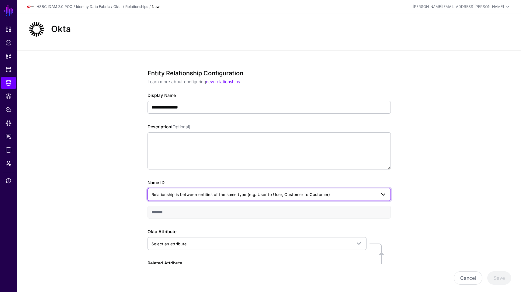
click at [187, 192] on span "Relationship is between entities of the same type (e.g. User to User, Customer …" at bounding box center [241, 194] width 179 height 5
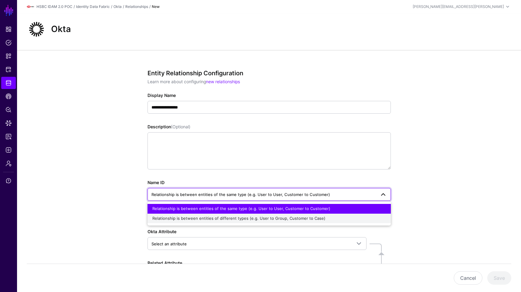
click at [189, 216] on span "Relationship is between entities of different types (e.g. User to Group, Custom…" at bounding box center [239, 218] width 173 height 5
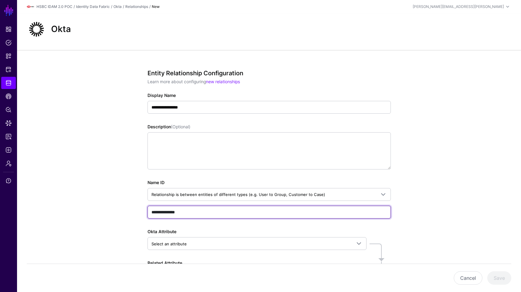
click at [193, 214] on input "**********" at bounding box center [270, 211] width 244 height 13
click at [193, 213] on input "**********" at bounding box center [270, 211] width 244 height 13
type input "*****"
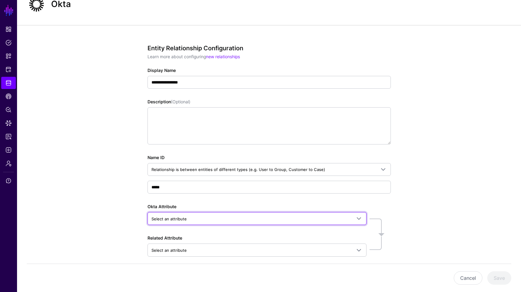
scroll to position [53, 0]
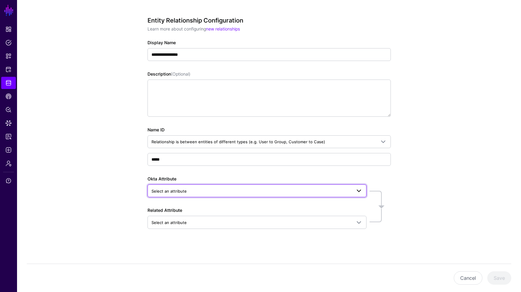
click at [212, 189] on span "Select an attribute" at bounding box center [252, 191] width 200 height 7
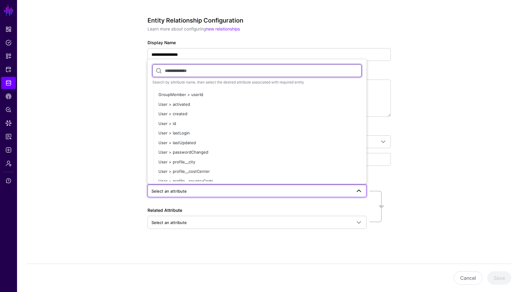
scroll to position [88, 0]
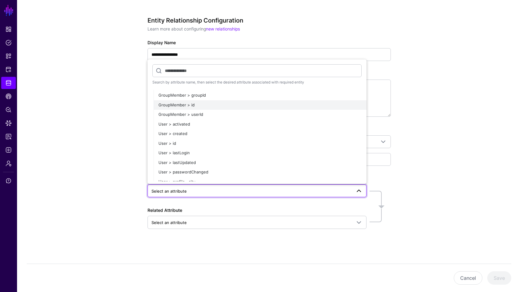
click at [294, 106] on div "GroupMember > id" at bounding box center [260, 105] width 203 height 6
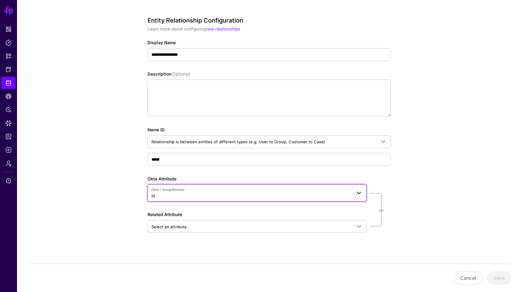
click at [250, 192] on span "Okta / GroupMember id" at bounding box center [252, 193] width 200 height 12
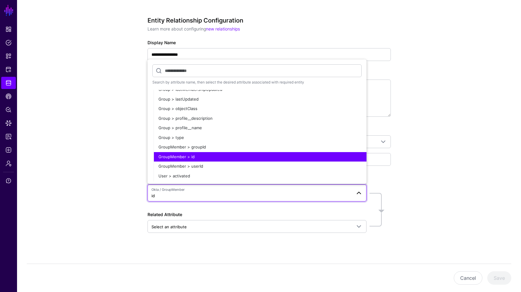
scroll to position [38, 0]
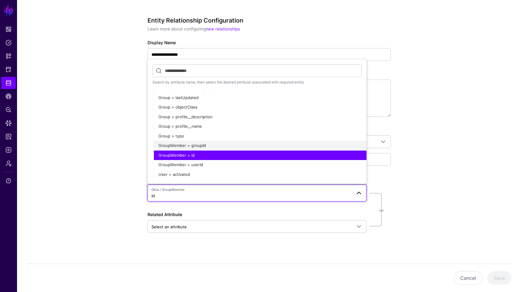
click at [285, 142] on div "GroupMember > groupId" at bounding box center [260, 145] width 203 height 6
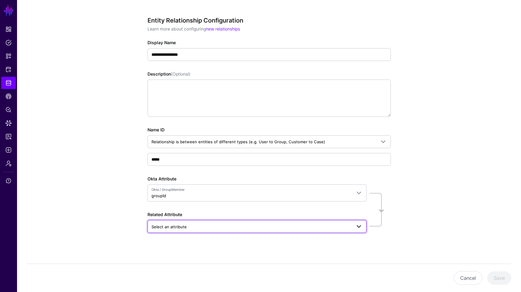
click at [220, 225] on span "Select an attribute" at bounding box center [252, 226] width 200 height 7
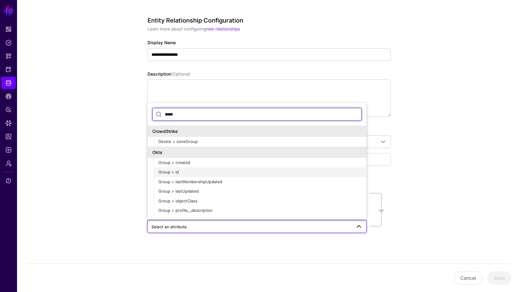
type input "*****"
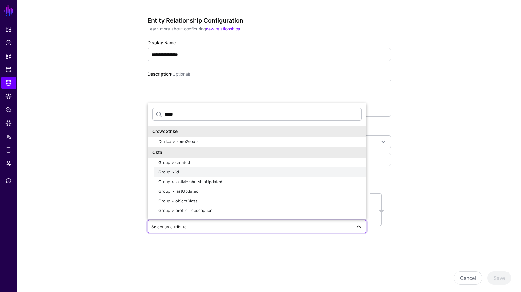
click at [304, 172] on div "Group > id" at bounding box center [260, 172] width 203 height 6
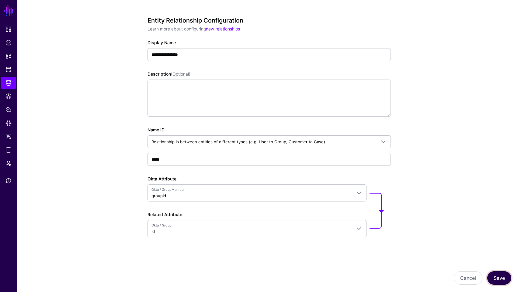
click at [501, 278] on button "Save" at bounding box center [500, 277] width 24 height 13
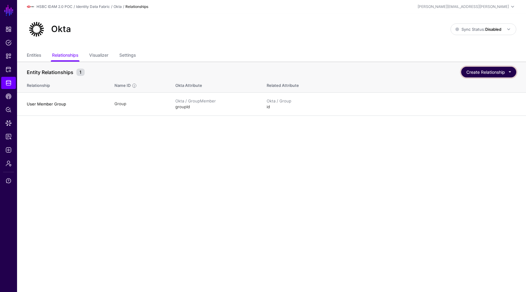
click at [483, 68] on button "Create Relationship" at bounding box center [488, 72] width 55 height 11
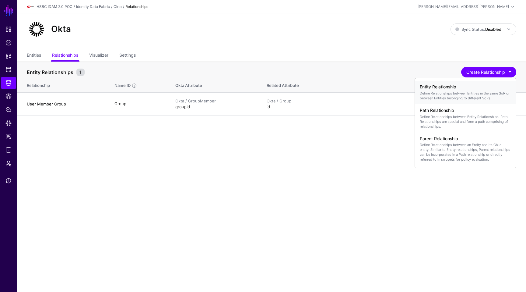
click at [461, 85] on h4 "Entity Relationship" at bounding box center [465, 86] width 91 height 5
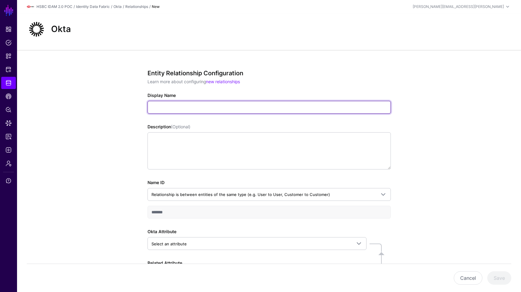
click at [204, 109] on input "Display Name" at bounding box center [270, 107] width 244 height 13
paste input "**********"
type input "**********"
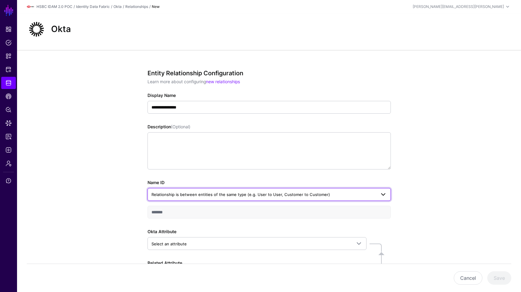
click at [255, 195] on span "Relationship is between entities of the same type (e.g. User to User, Customer …" at bounding box center [241, 194] width 179 height 5
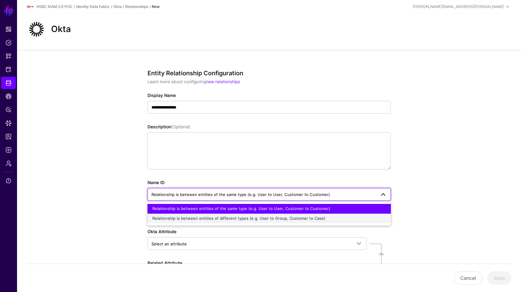
click at [225, 216] on span "Relationship is between entities of different types (e.g. User to Group, Custom…" at bounding box center [239, 218] width 173 height 5
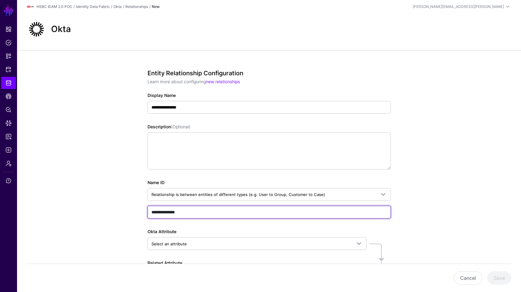
click at [203, 213] on input "**********" at bounding box center [270, 211] width 244 height 13
paste input "*"
click at [167, 210] on input "**********" at bounding box center [270, 211] width 244 height 13
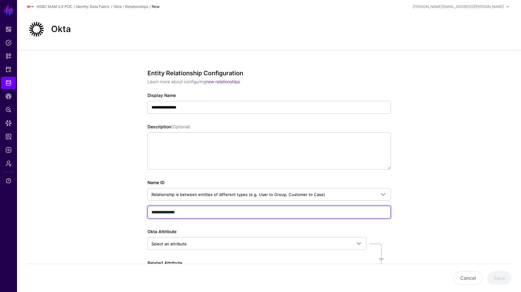
type input "**********"
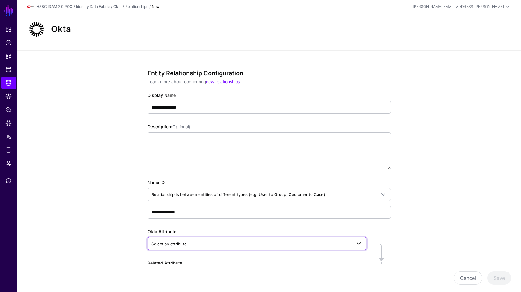
click at [188, 240] on span "Select an attribute" at bounding box center [252, 243] width 200 height 7
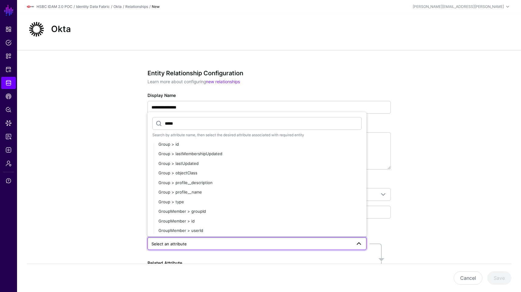
scroll to position [25, 0]
type input "*****"
click at [228, 209] on div "GroupMember > groupId" at bounding box center [260, 210] width 203 height 6
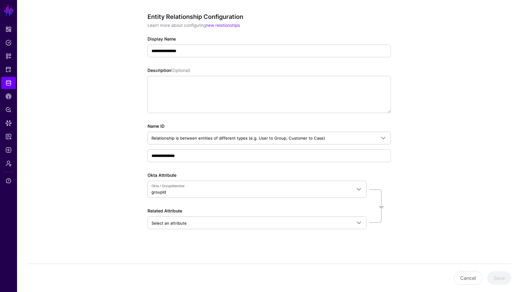
scroll to position [57, 0]
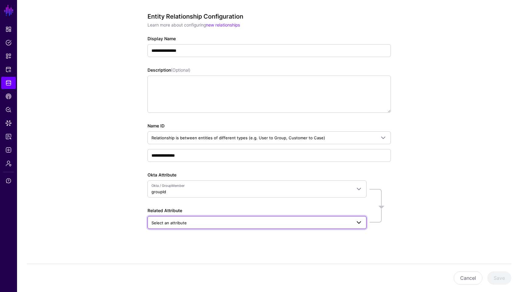
click at [268, 220] on span "Select an attribute" at bounding box center [252, 222] width 200 height 7
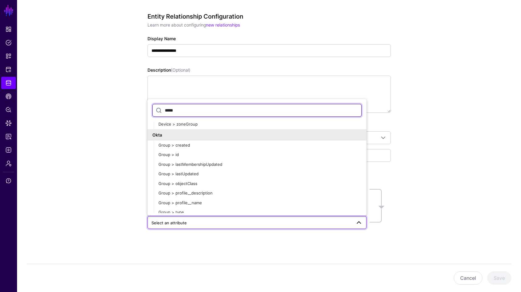
scroll to position [0, 0]
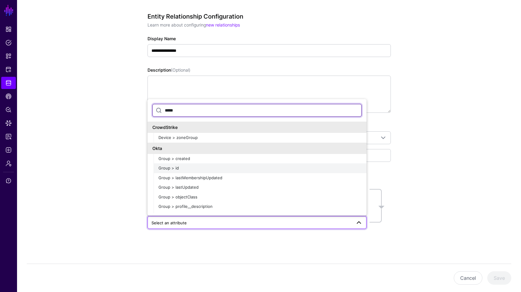
type input "*****"
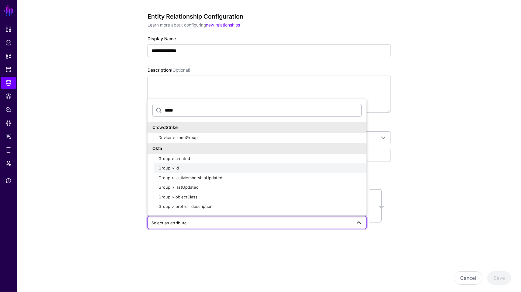
click at [193, 163] on button "Group > id" at bounding box center [260, 168] width 213 height 10
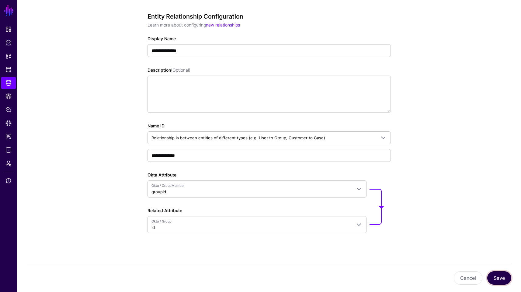
click at [496, 280] on button "Save" at bounding box center [500, 277] width 24 height 13
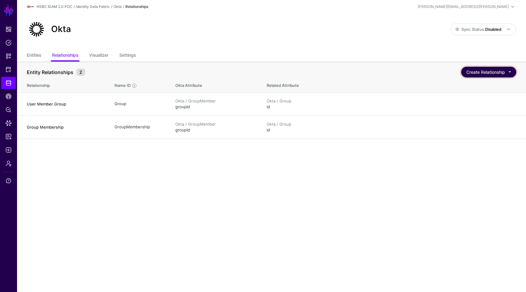
click at [479, 77] on button "Create Relationship" at bounding box center [488, 72] width 55 height 11
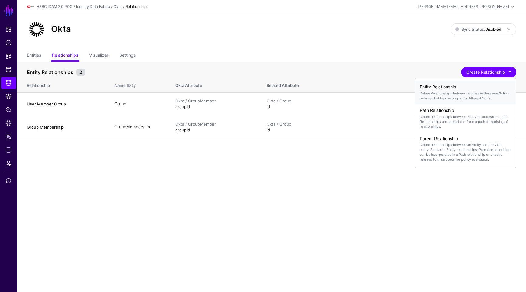
click at [470, 91] on p "Define Relationships between Entities in the same SoR or between Entities belon…" at bounding box center [465, 96] width 91 height 10
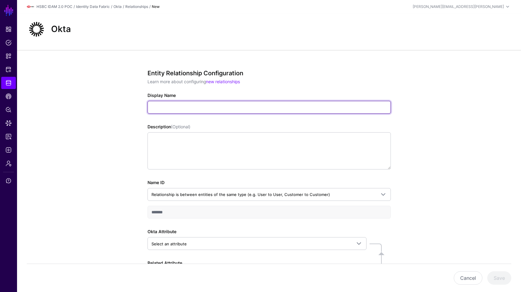
click at [175, 103] on input "Display Name" at bounding box center [270, 107] width 244 height 13
paste input "**********"
type input "**********"
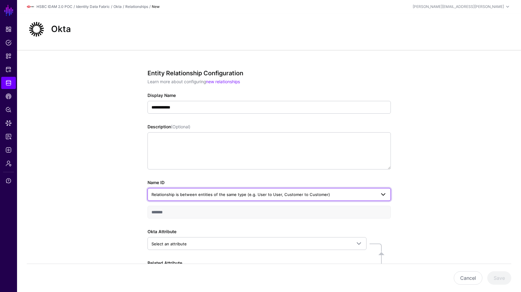
click at [194, 195] on span "Relationship is between entities of the same type (e.g. User to User, Customer …" at bounding box center [241, 194] width 179 height 5
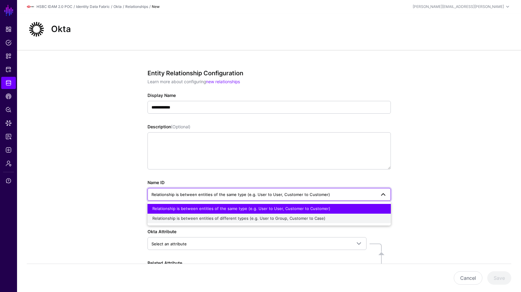
click at [184, 221] on div "Relationship is between entities of different types (e.g. User to Group, Custom…" at bounding box center [270, 218] width 234 height 6
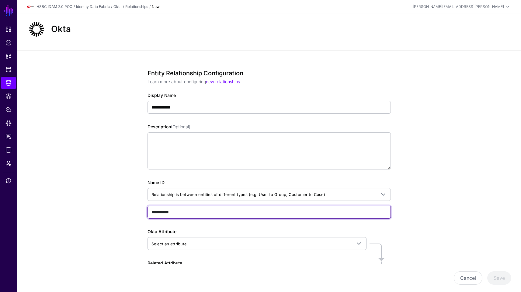
click at [211, 216] on input "**********" at bounding box center [270, 211] width 244 height 13
paste input "text"
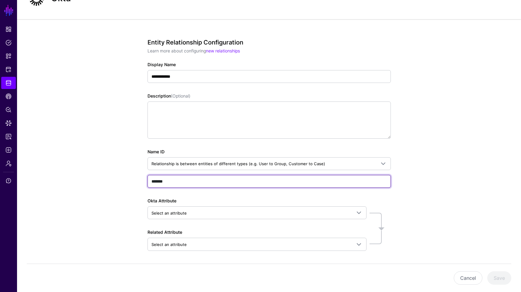
scroll to position [53, 0]
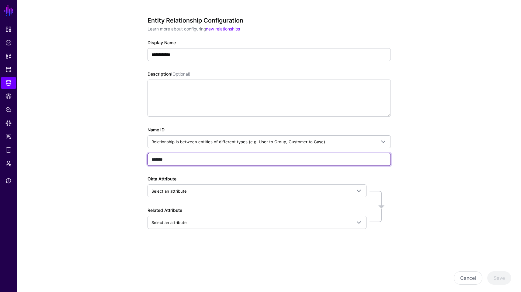
type input "*******"
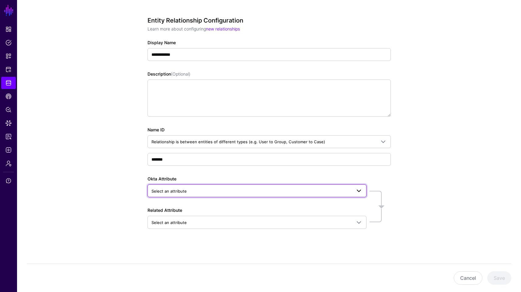
click at [214, 190] on span "Select an attribute" at bounding box center [252, 191] width 200 height 7
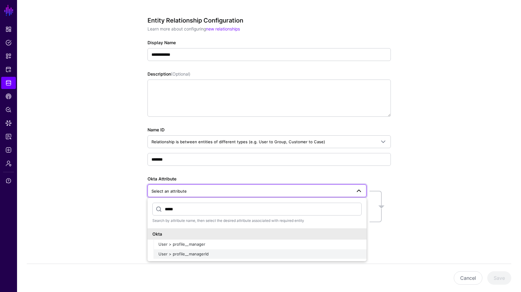
type input "*****"
click at [210, 258] on button "User > profile__managerId" at bounding box center [260, 254] width 213 height 10
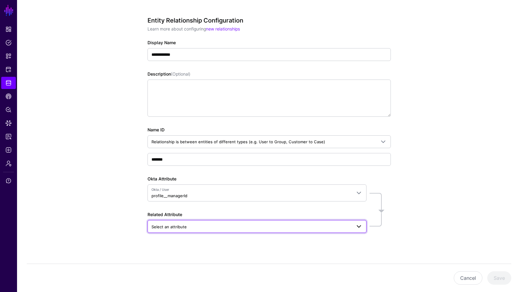
click at [188, 223] on span "Select an attribute" at bounding box center [252, 226] width 200 height 7
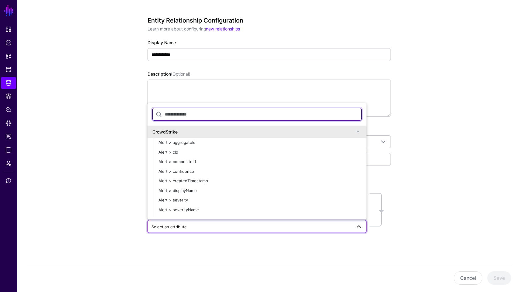
type input "*"
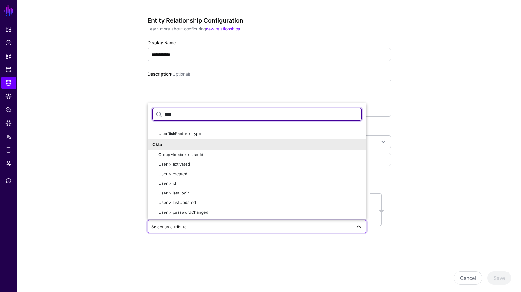
scroll to position [493, 0]
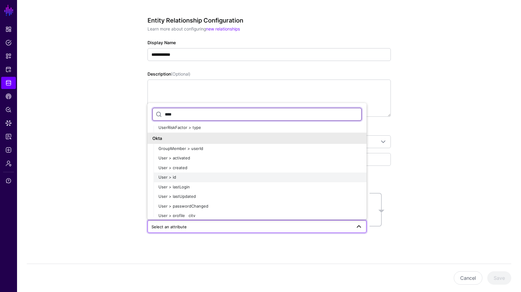
type input "****"
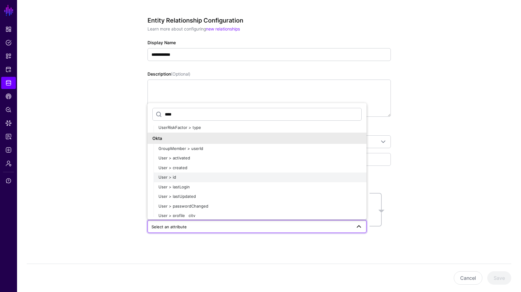
click at [230, 176] on div "User > id" at bounding box center [260, 177] width 203 height 6
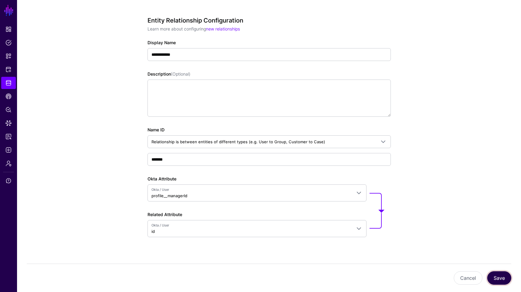
click at [505, 272] on button "Save" at bounding box center [500, 277] width 24 height 13
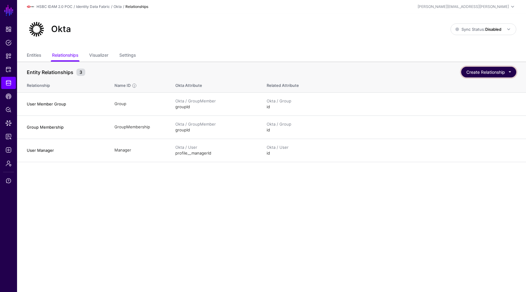
click at [504, 69] on button "Create Relationship" at bounding box center [488, 72] width 55 height 11
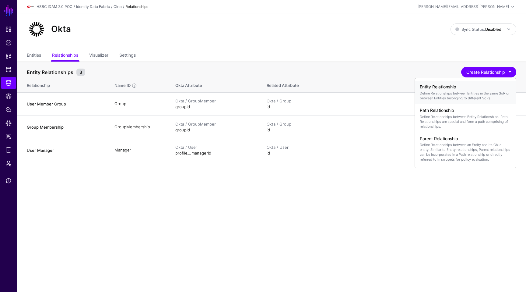
click at [472, 87] on h4 "Entity Relationship" at bounding box center [465, 86] width 91 height 5
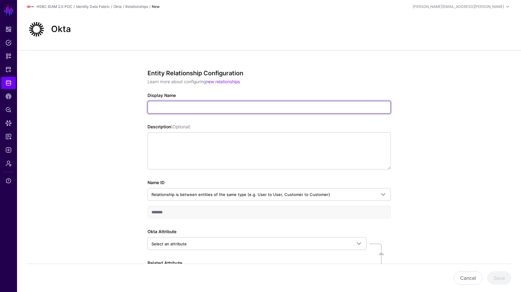
click at [201, 107] on input "Display Name" at bounding box center [270, 107] width 244 height 13
paste input "******"
type input "******"
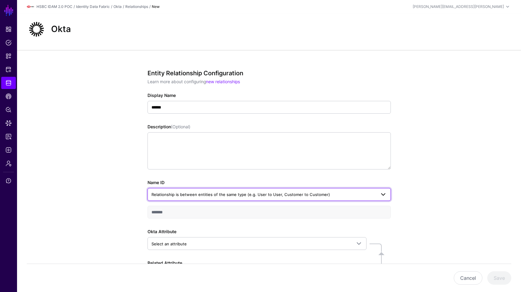
click at [207, 198] on link "Relationship is between entities of the same type (e.g. User to User, Customer …" at bounding box center [270, 194] width 244 height 13
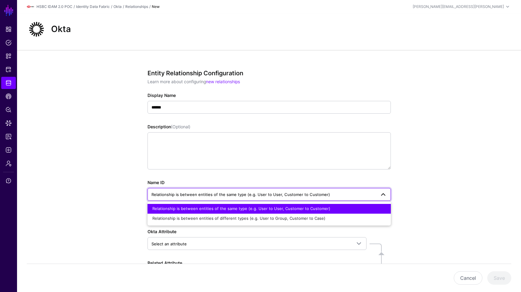
click at [199, 212] on button "Relationship is between entities of the same type (e.g. User to User, Customer …" at bounding box center [270, 209] width 244 height 10
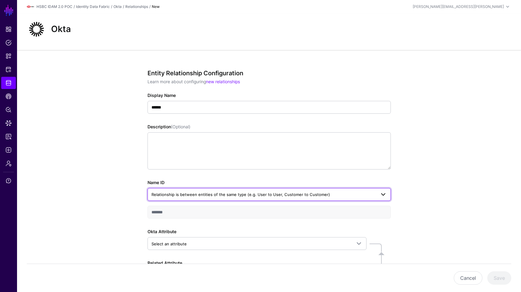
click at [202, 195] on span "Relationship is between entities of the same type (e.g. User to User, Customer …" at bounding box center [241, 194] width 179 height 5
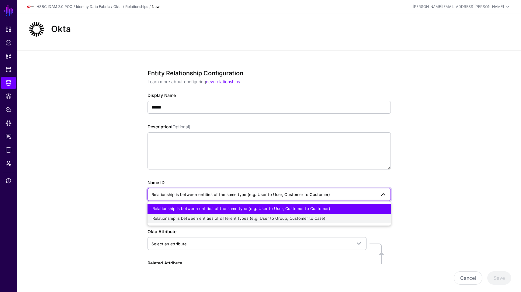
click at [197, 218] on span "Relationship is between entities of different types (e.g. User to Group, Custom…" at bounding box center [239, 218] width 173 height 5
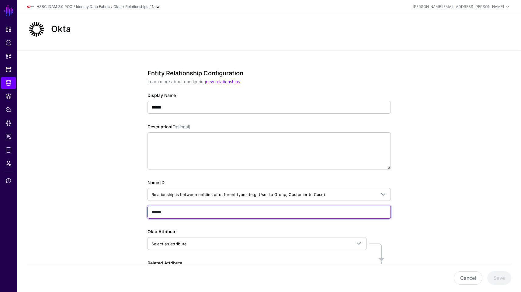
click at [197, 214] on input "******" at bounding box center [270, 211] width 244 height 13
paste input "text"
type input "******"
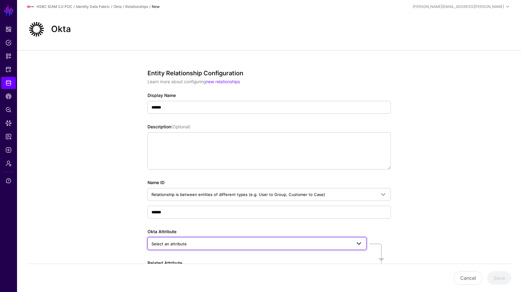
click at [184, 245] on span "Select an attribute" at bounding box center [169, 243] width 35 height 5
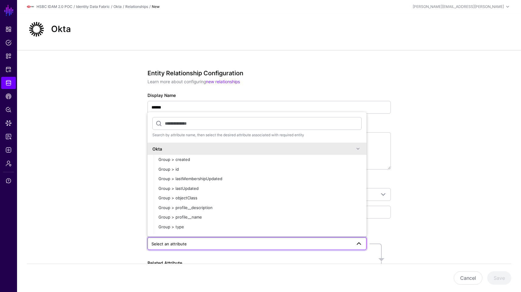
click at [184, 245] on span "Select an attribute" at bounding box center [169, 243] width 35 height 5
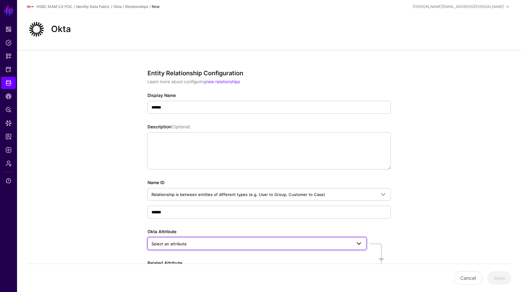
click at [187, 242] on span "Select an attribute" at bounding box center [252, 243] width 200 height 7
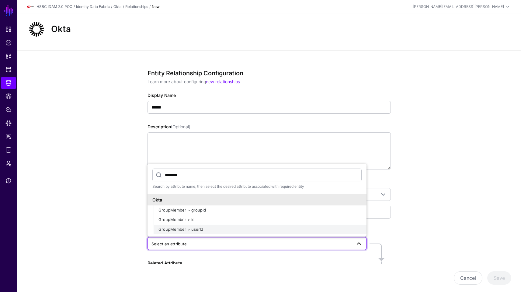
type input "********"
click at [204, 228] on div "GroupMember > userId" at bounding box center [260, 229] width 203 height 6
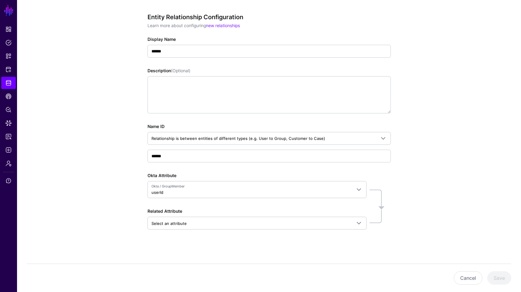
scroll to position [57, 0]
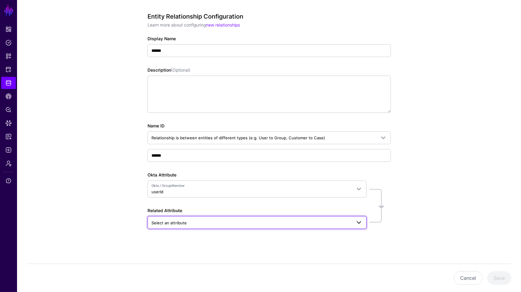
click at [203, 225] on span "Select an attribute" at bounding box center [252, 222] width 200 height 7
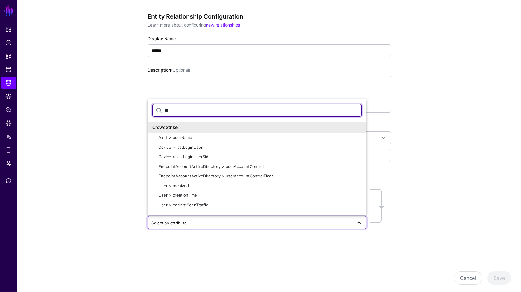
type input "*"
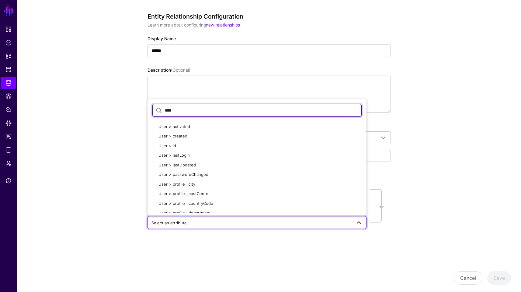
scroll to position [125, 0]
type input "****"
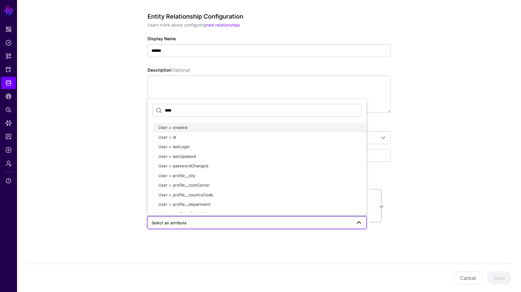
click at [275, 131] on button "User > created" at bounding box center [260, 128] width 213 height 10
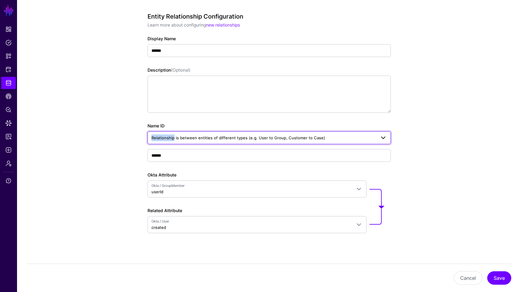
click at [275, 131] on link "Relationship is between entities of different types (e.g. User to Group, Custom…" at bounding box center [270, 137] width 244 height 13
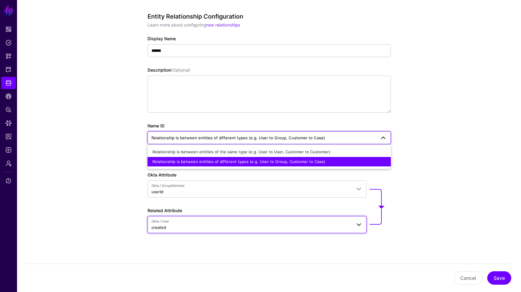
click at [223, 222] on span "Okta / User" at bounding box center [252, 221] width 200 height 5
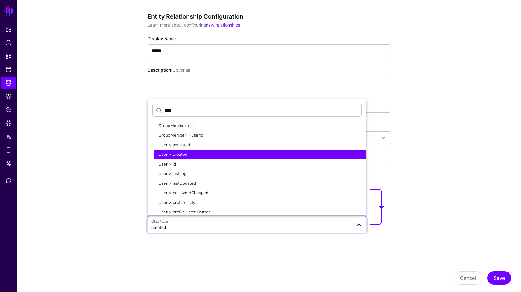
scroll to position [99, 0]
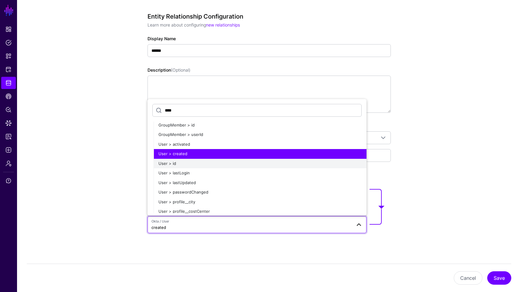
click at [240, 160] on div "User > id" at bounding box center [260, 163] width 203 height 6
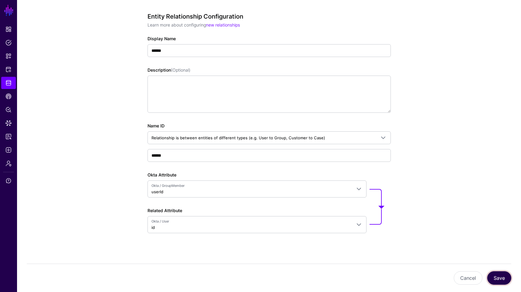
click at [496, 273] on button "Save" at bounding box center [500, 277] width 24 height 13
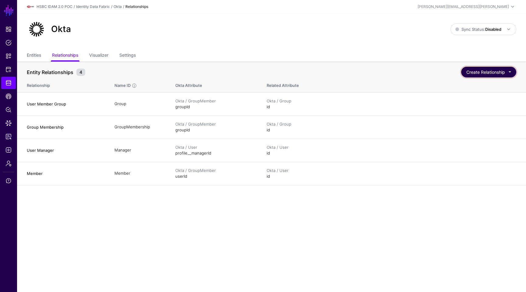
click at [481, 71] on button "Create Relationship" at bounding box center [488, 72] width 55 height 11
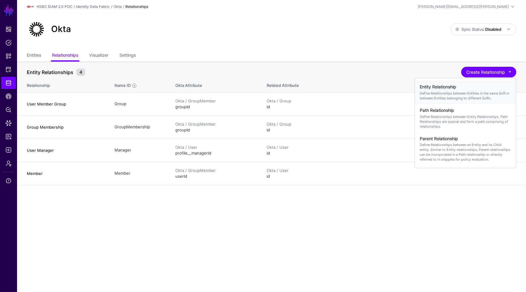
click at [462, 84] on h4 "Entity Relationship" at bounding box center [465, 86] width 91 height 5
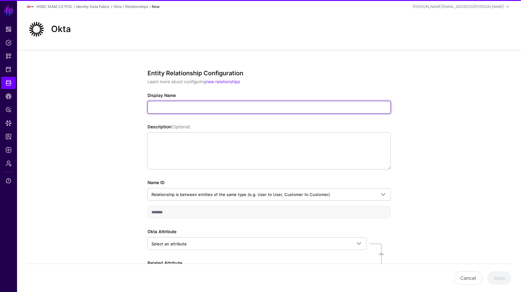
click at [222, 104] on input "Display Name" at bounding box center [270, 107] width 244 height 13
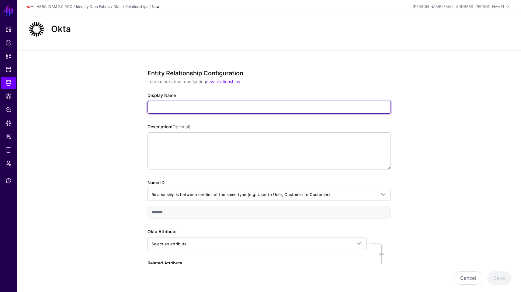
paste input "**********"
click at [151, 108] on input "**********" at bounding box center [270, 107] width 244 height 13
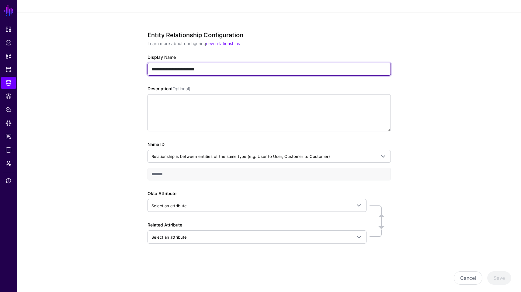
scroll to position [53, 0]
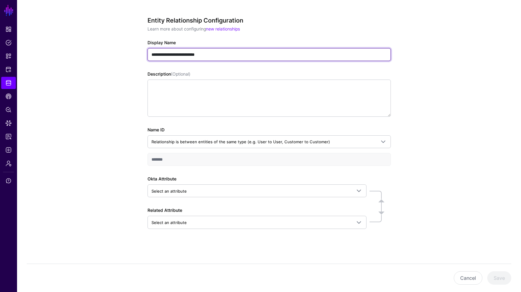
type input "**********"
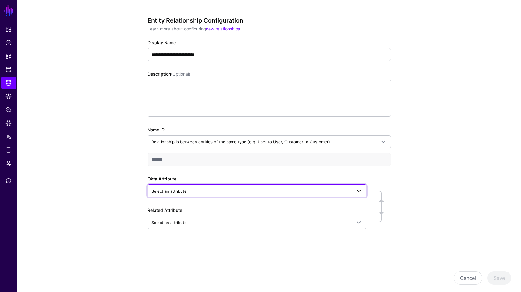
click at [188, 193] on span "Select an attribute" at bounding box center [252, 191] width 200 height 7
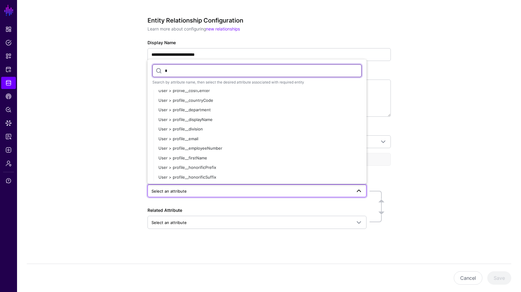
scroll to position [0, 0]
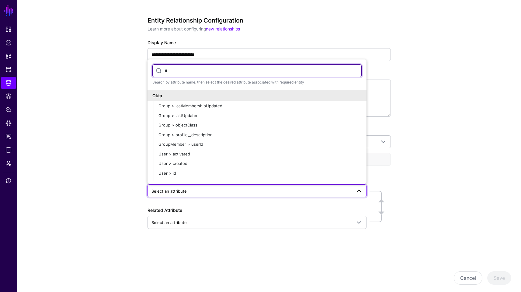
type input "*"
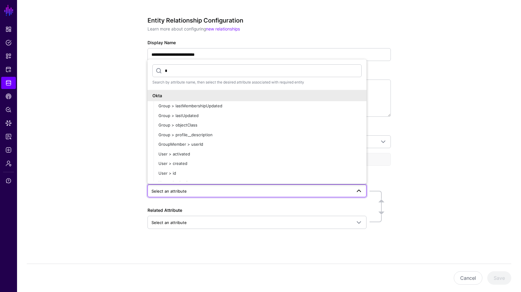
click at [457, 215] on div "**********" at bounding box center [269, 144] width 504 height 295
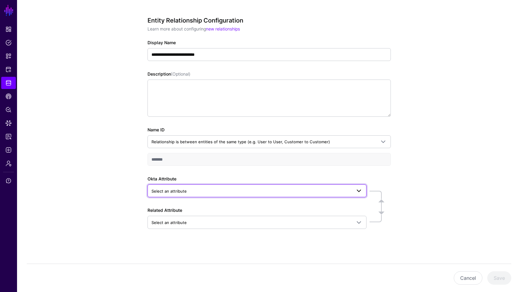
click at [221, 195] on link "Select an attribute" at bounding box center [257, 190] width 219 height 13
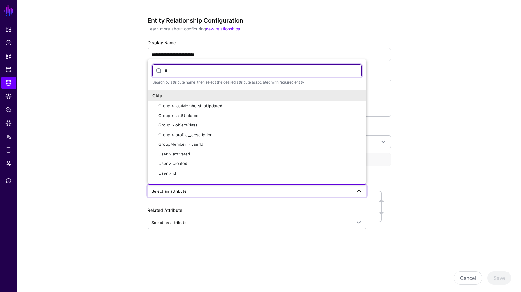
click at [231, 69] on input "*" at bounding box center [257, 70] width 209 height 13
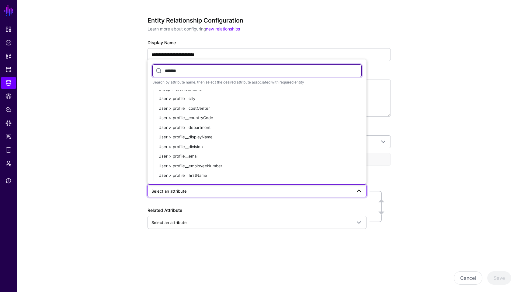
scroll to position [30, 0]
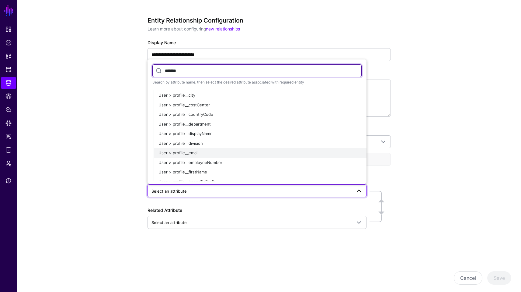
type input "*******"
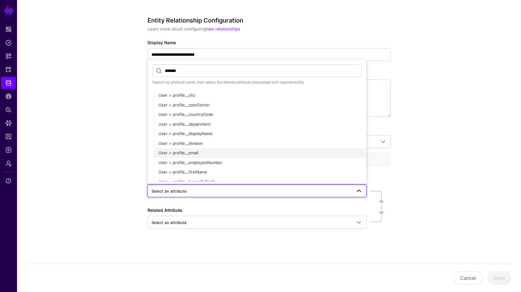
click at [195, 149] on button "User > profile__email" at bounding box center [260, 153] width 213 height 10
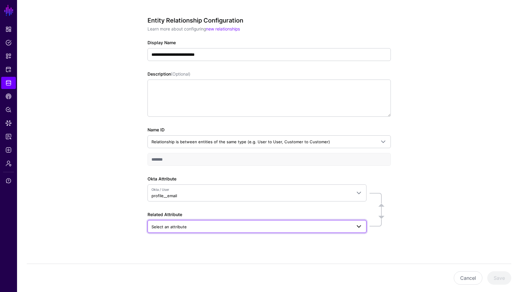
click at [211, 223] on span "Select an attribute" at bounding box center [257, 226] width 211 height 7
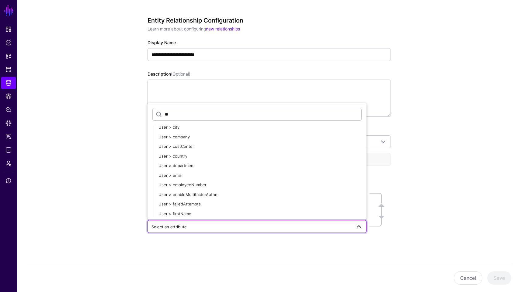
scroll to position [2206, 0]
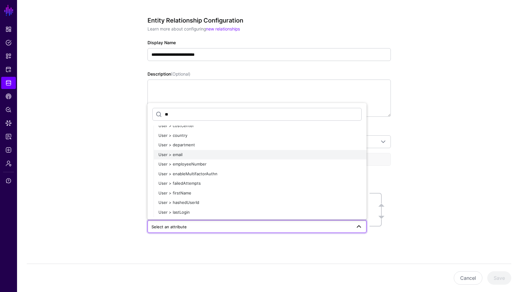
type input "**"
click at [247, 156] on div "User > email" at bounding box center [260, 155] width 203 height 6
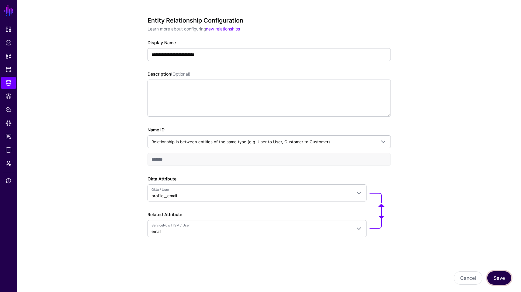
click at [495, 278] on button "Save" at bounding box center [500, 277] width 24 height 13
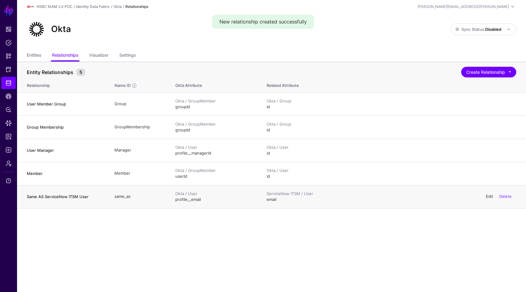
click at [490, 195] on link "Edit" at bounding box center [489, 196] width 7 height 5
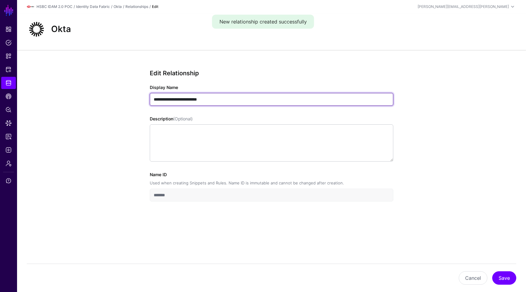
click at [172, 100] on input "**********" at bounding box center [272, 99] width 244 height 13
type input "**********"
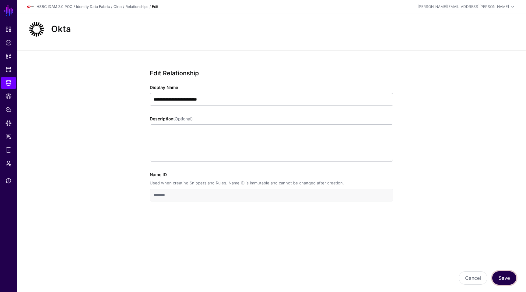
click at [507, 279] on button "Save" at bounding box center [504, 277] width 24 height 13
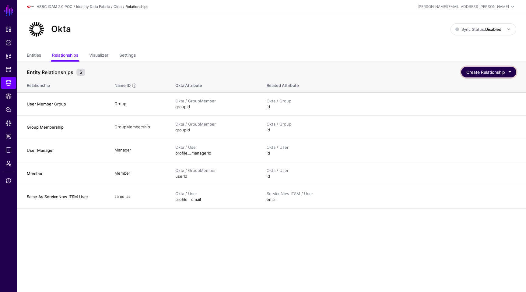
click at [482, 77] on button "Create Relationship" at bounding box center [488, 72] width 55 height 11
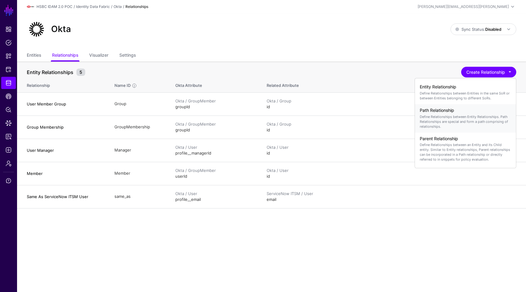
click at [446, 118] on p "Define Relationships between Entity Relationships. Path Relationships are speci…" at bounding box center [465, 121] width 91 height 15
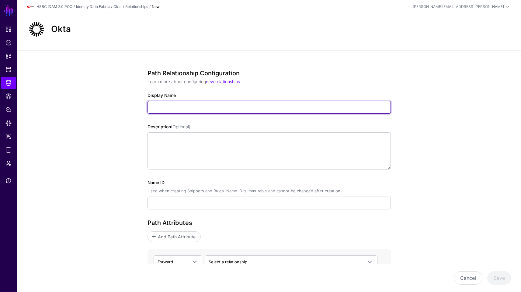
click at [191, 106] on input "Display Name" at bounding box center [270, 107] width 244 height 13
paste input "**********"
type input "**********"
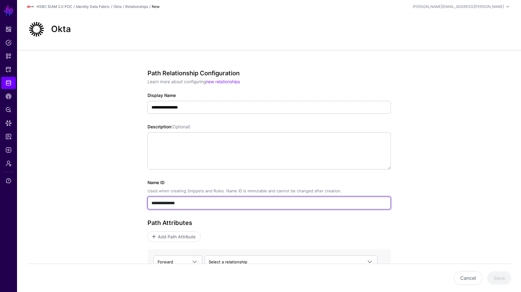
click at [207, 202] on input "**********" at bounding box center [270, 202] width 244 height 13
type input "*"
type input "*****"
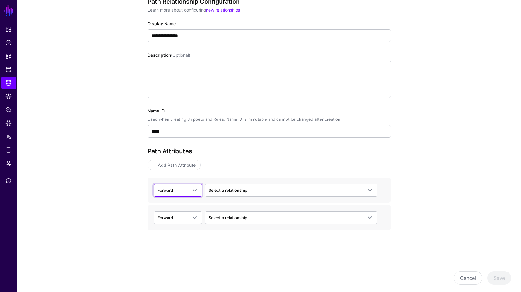
scroll to position [73, 0]
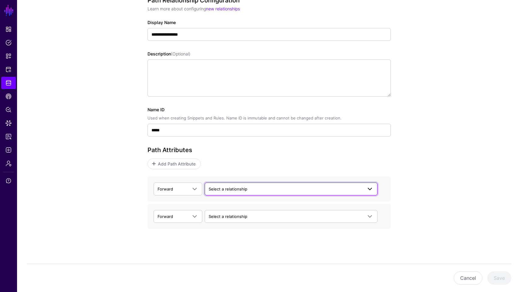
click at [220, 183] on link "Select a relationship" at bounding box center [291, 188] width 173 height 13
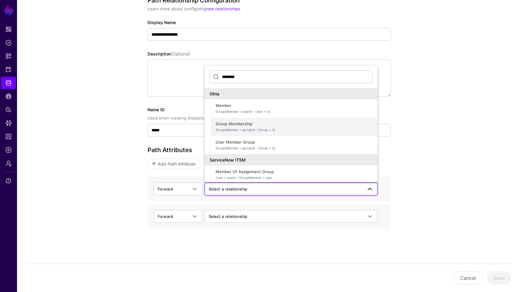
type input "********"
click at [248, 121] on span "Group Membership GroupMember > groupId - Group > id" at bounding box center [294, 126] width 157 height 15
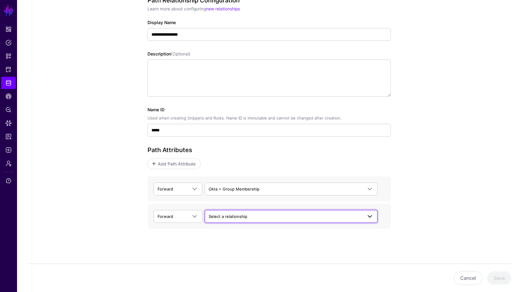
click at [238, 214] on span "Select a relationship" at bounding box center [228, 216] width 39 height 5
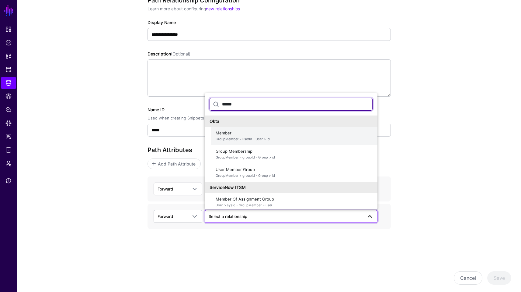
type input "******"
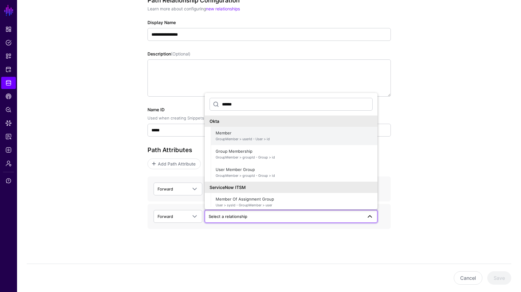
click at [248, 136] on span "GroupMember > userId - User > id" at bounding box center [294, 138] width 157 height 5
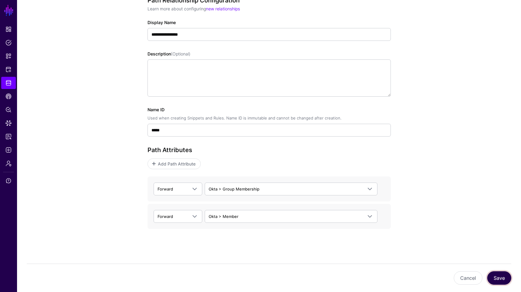
click at [509, 279] on button "Save" at bounding box center [500, 277] width 24 height 13
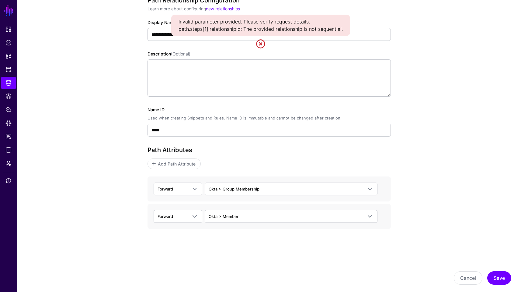
click at [444, 99] on div "**********" at bounding box center [269, 134] width 504 height 315
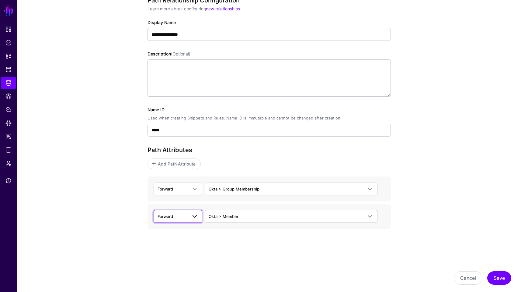
click at [194, 215] on span at bounding box center [194, 215] width 7 height 7
click at [179, 240] on div "Backward" at bounding box center [178, 240] width 39 height 6
click at [496, 277] on button "Save" at bounding box center [500, 277] width 24 height 13
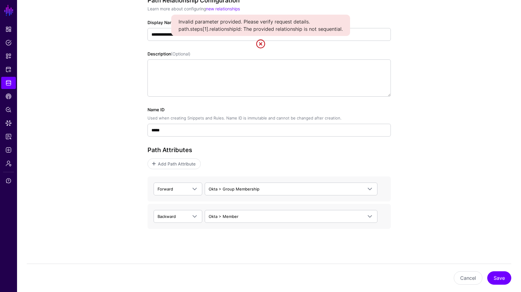
click at [439, 147] on div "**********" at bounding box center [269, 134] width 504 height 315
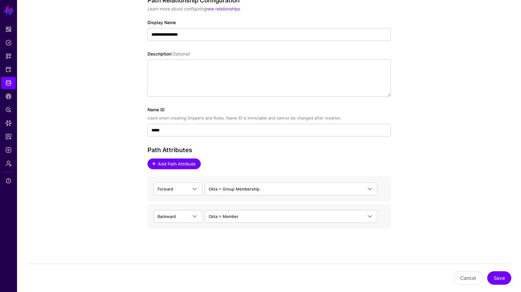
click at [192, 163] on span "Add Path Attribute" at bounding box center [176, 163] width 39 height 6
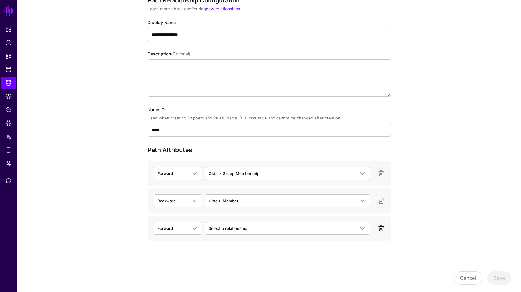
click at [382, 226] on link at bounding box center [381, 227] width 7 height 7
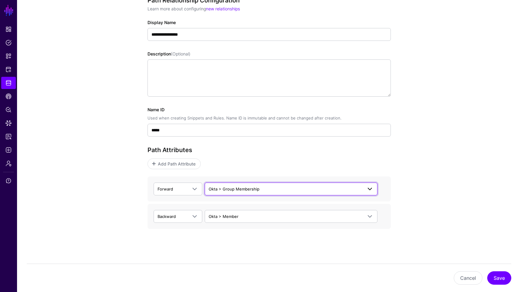
click at [245, 187] on span "Okta > Group Membership" at bounding box center [234, 188] width 51 height 5
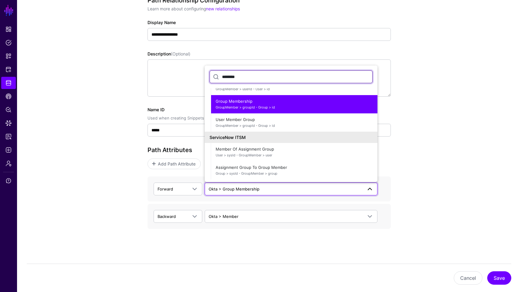
scroll to position [0, 0]
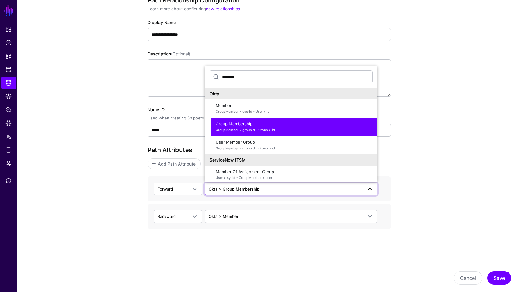
click at [301, 127] on span "GroupMember > groupId - Group > id" at bounding box center [294, 129] width 157 height 5
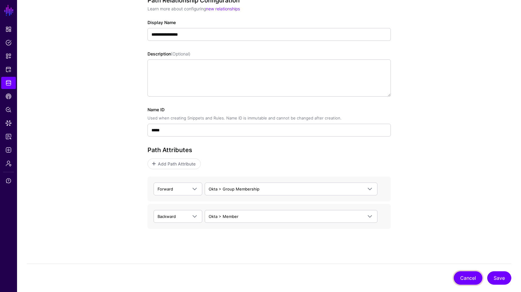
click at [465, 279] on button "Cancel" at bounding box center [468, 277] width 29 height 13
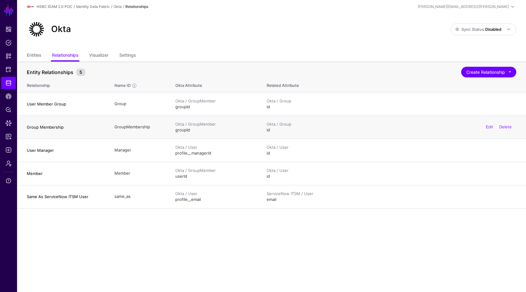
click at [116, 121] on td "GroupMembership" at bounding box center [138, 126] width 61 height 23
click at [493, 68] on button "Create Relationship" at bounding box center [488, 72] width 55 height 11
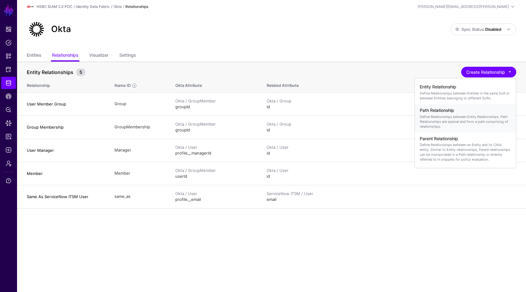
click at [453, 115] on p "Define Relationships between Entity Relationships. Path Relationships are speci…" at bounding box center [465, 121] width 91 height 15
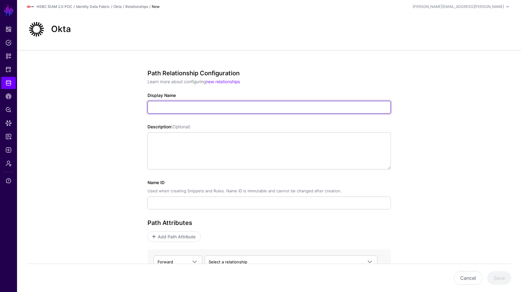
click at [203, 107] on input "Display Name" at bounding box center [270, 107] width 244 height 13
paste input "**********"
type input "**********"
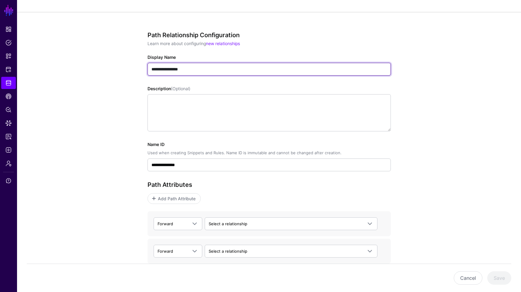
scroll to position [73, 0]
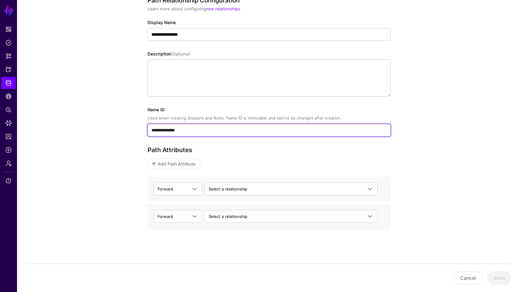
drag, startPoint x: 245, startPoint y: 135, endPoint x: 94, endPoint y: 118, distance: 152.0
click at [94, 118] on div "**********" at bounding box center [269, 134] width 504 height 315
click at [167, 130] on input "******" at bounding box center [270, 130] width 244 height 13
type input "*****"
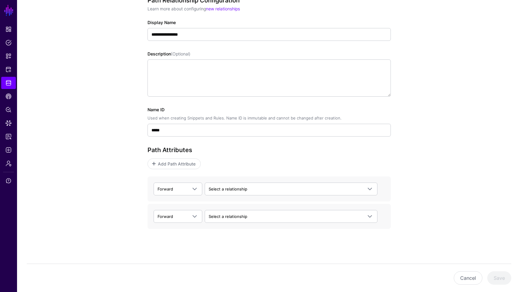
click at [320, 165] on p "Add Path Attribute" at bounding box center [270, 163] width 244 height 11
click at [176, 196] on div "Forward Forward Backward Select a relationship CrowdStrike ParentOfIncidentAler…" at bounding box center [270, 188] width 244 height 25
click at [176, 193] on link "Forward" at bounding box center [178, 188] width 49 height 13
click at [173, 210] on span "Backward" at bounding box center [168, 212] width 18 height 5
click at [232, 186] on span "Select a relationship" at bounding box center [228, 188] width 39 height 5
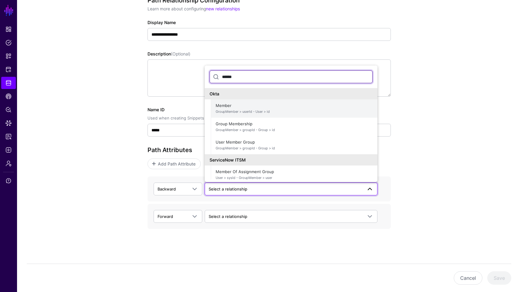
type input "******"
click at [236, 112] on span "GroupMember > userId - User > id" at bounding box center [294, 111] width 157 height 5
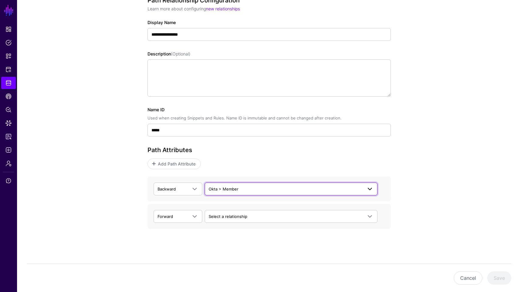
click at [244, 190] on span "Okta > Member" at bounding box center [286, 188] width 154 height 7
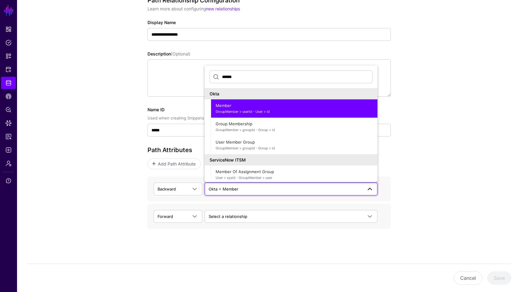
click at [244, 190] on span "Okta > Member" at bounding box center [286, 188] width 154 height 7
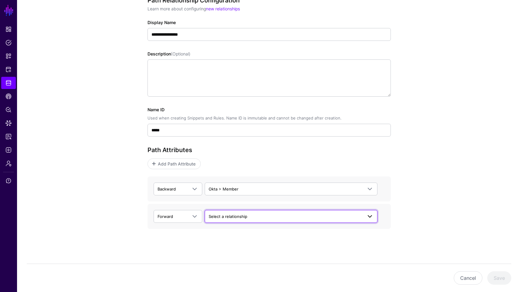
click at [219, 218] on span "Select a relationship" at bounding box center [228, 216] width 39 height 5
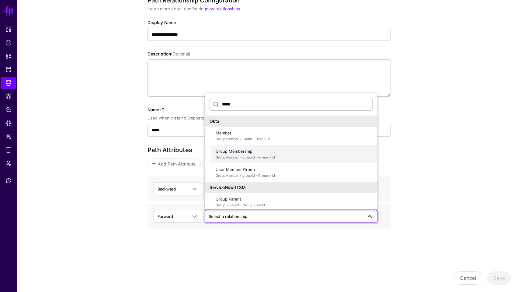
type input "*****"
click at [259, 159] on span "GroupMember > groupId - Group > id" at bounding box center [294, 157] width 157 height 5
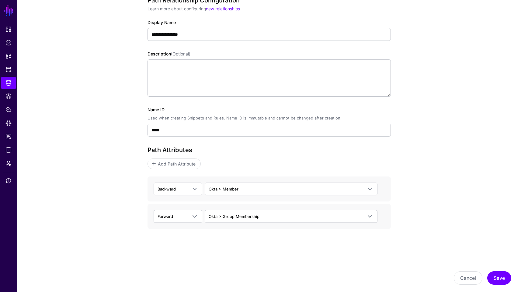
click at [297, 253] on div "**********" at bounding box center [269, 134] width 283 height 315
click at [502, 278] on button "Save" at bounding box center [500, 277] width 24 height 13
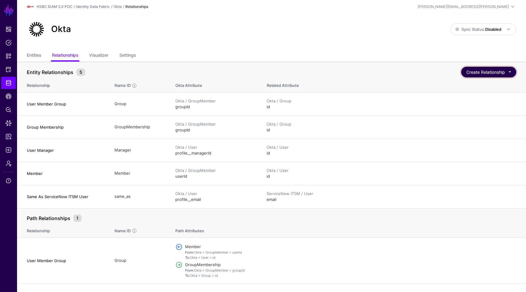
click at [494, 72] on button "Create Relationship" at bounding box center [488, 72] width 55 height 11
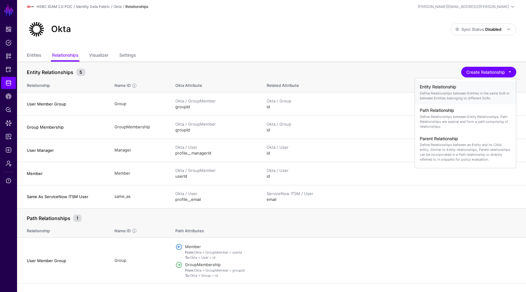
click at [457, 90] on div "Entity Relationship Define Relationships between Entities in the same SoR or be…" at bounding box center [465, 92] width 91 height 21
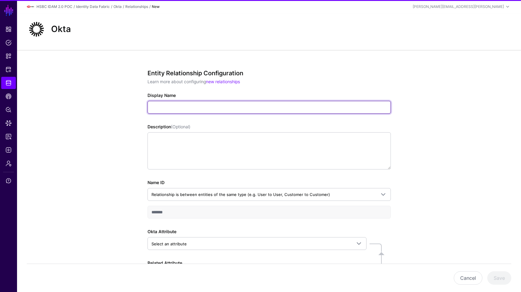
click at [222, 110] on input "Display Name" at bounding box center [270, 107] width 244 height 13
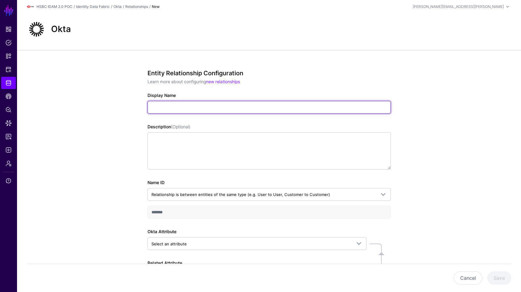
paste input "**********"
type input "**********"
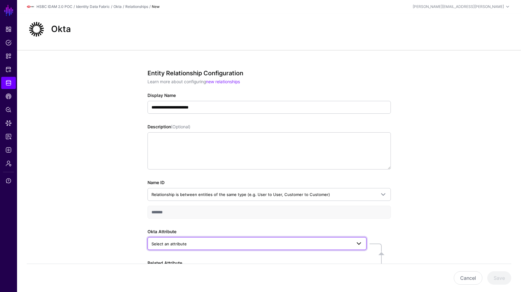
click at [187, 240] on span "Select an attribute" at bounding box center [252, 243] width 200 height 7
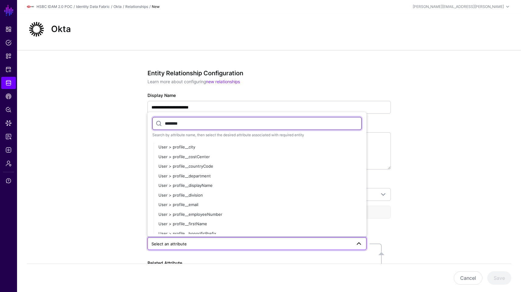
scroll to position [31, 0]
type input "********"
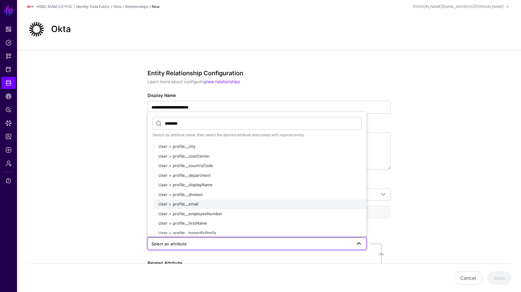
click at [224, 201] on div "User > profile__email" at bounding box center [260, 204] width 203 height 6
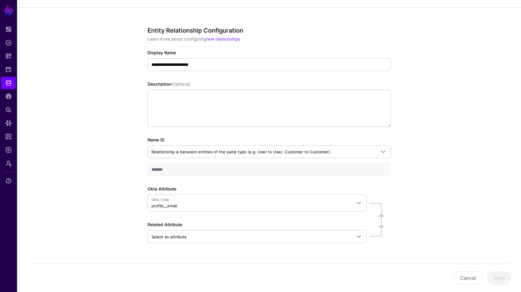
scroll to position [57, 0]
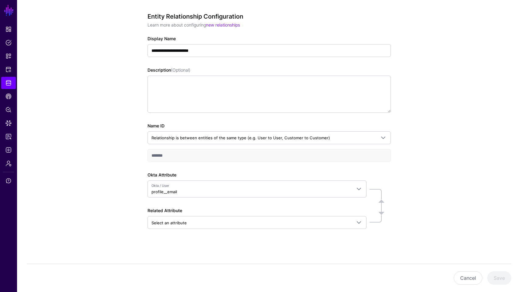
click at [221, 231] on div "**********" at bounding box center [270, 129] width 244 height 233
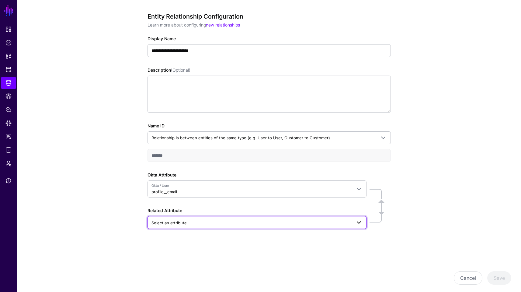
click at [223, 225] on span "Select an attribute" at bounding box center [252, 222] width 200 height 7
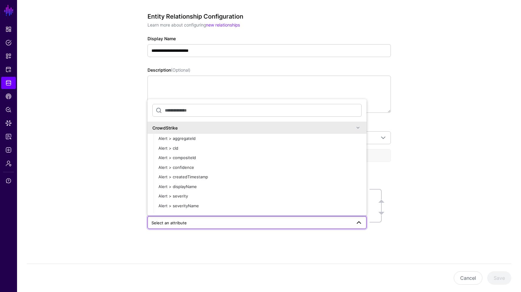
type input "*"
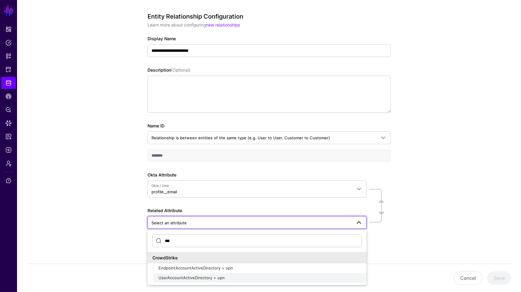
type input "***"
click at [247, 273] on button "UserAccountActiveDirectory > upn" at bounding box center [260, 278] width 213 height 10
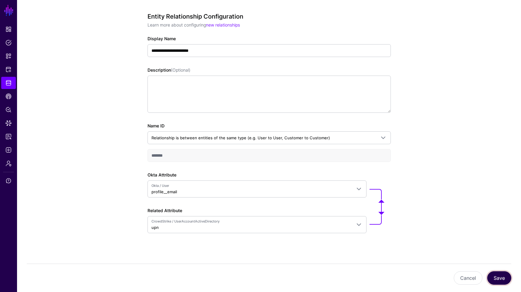
click at [506, 284] on button "Save" at bounding box center [500, 277] width 24 height 13
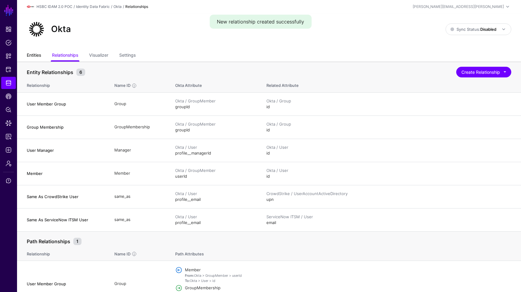
click at [40, 56] on link "Entities" at bounding box center [34, 56] width 14 height 12
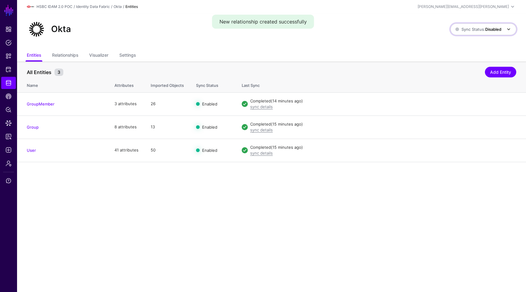
click at [463, 34] on link "Sync Status: Disabled" at bounding box center [484, 29] width 66 height 12
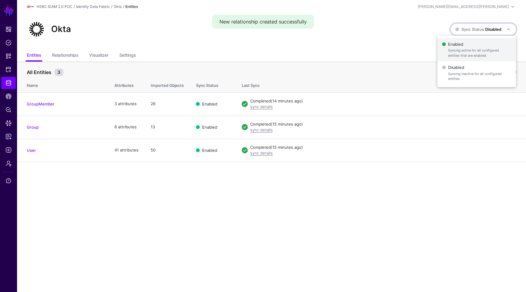
click at [461, 44] on span "Enabled Syncing active for all configured entities that are enabled" at bounding box center [476, 50] width 69 height 20
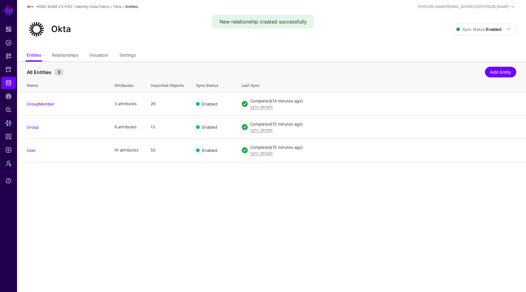
click at [333, 210] on main "SGNL Dashboard Policies Snippets Protected Systems Identity Data Fabric CAEP Hu…" at bounding box center [263, 146] width 526 height 292
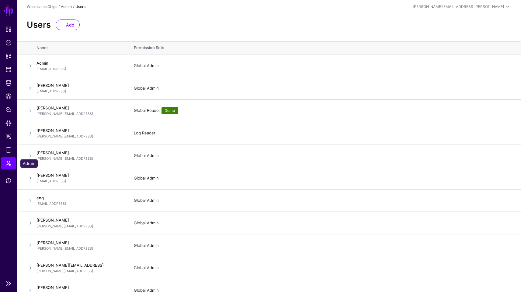
click at [8, 164] on span "Admin" at bounding box center [8, 163] width 6 height 6
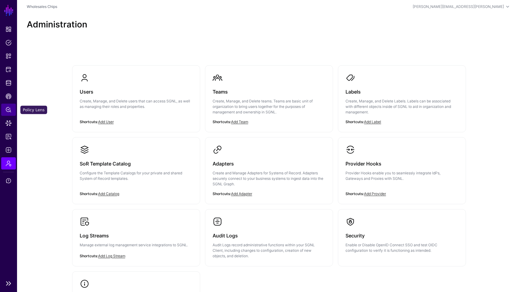
click at [5, 109] on span "Policy Lens" at bounding box center [8, 110] width 6 height 6
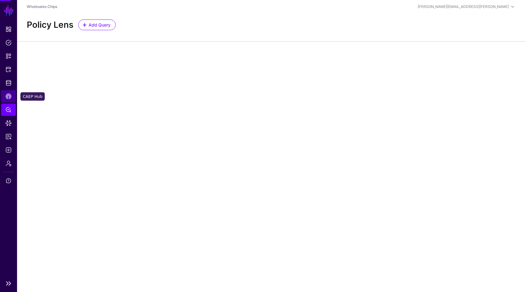
click at [8, 98] on span "CAEP Hub" at bounding box center [8, 96] width 6 height 6
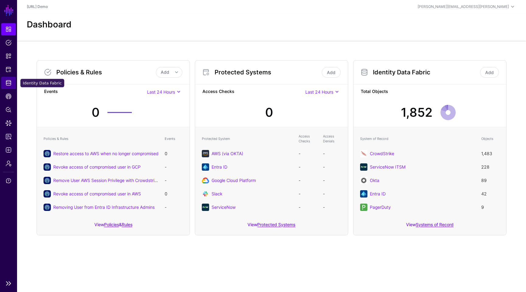
click at [9, 79] on link "Identity Data Fabric" at bounding box center [8, 83] width 15 height 12
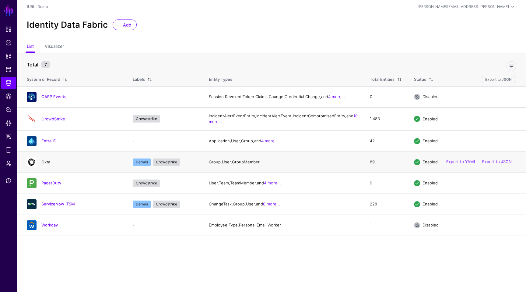
click at [47, 164] on link "Okta" at bounding box center [45, 161] width 9 height 5
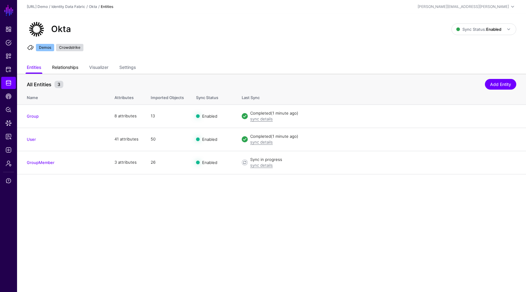
click at [72, 73] on link "Relationships" at bounding box center [65, 68] width 26 height 12
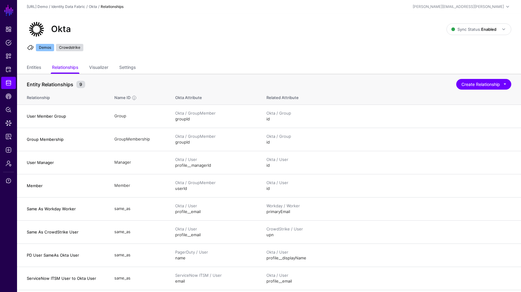
scroll to position [97, 0]
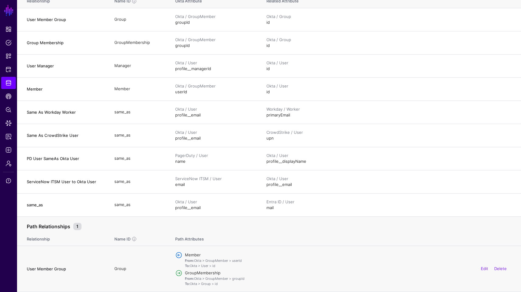
click at [44, 263] on td "User Member Group" at bounding box center [62, 269] width 91 height 46
click at [483, 269] on link "Edit" at bounding box center [484, 268] width 7 height 5
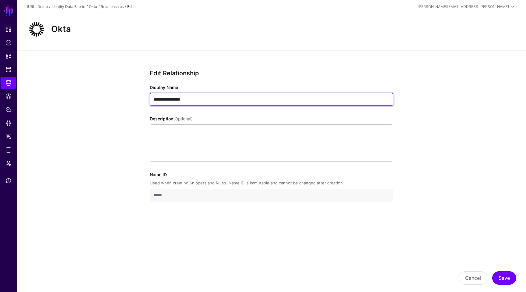
click at [208, 98] on input "**********" at bounding box center [272, 99] width 244 height 13
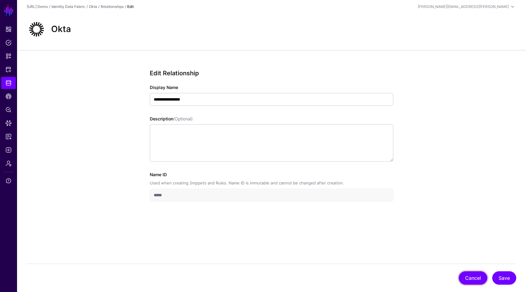
click at [477, 273] on button "Cancel" at bounding box center [473, 277] width 29 height 13
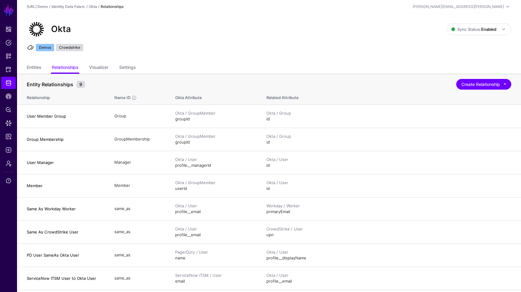
click at [521, 113] on html "SGNL Dashboard Policies Snippets Protected Systems Identity Data Fabric CAEP Hu…" at bounding box center [260, 194] width 521 height 388
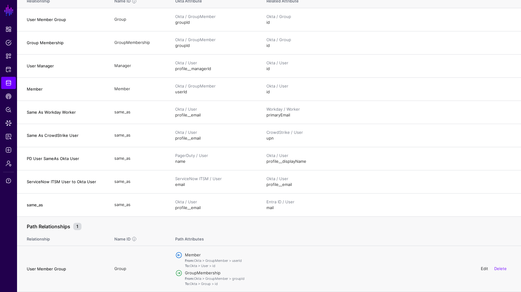
click at [486, 268] on link "Edit" at bounding box center [484, 268] width 7 height 5
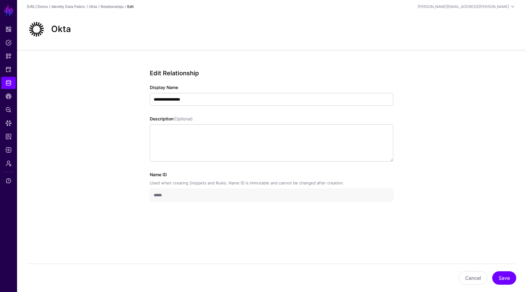
drag, startPoint x: 515, startPoint y: 142, endPoint x: 485, endPoint y: 177, distance: 46.8
click at [485, 177] on div "**********" at bounding box center [271, 157] width 509 height 215
click at [471, 274] on button "Cancel" at bounding box center [473, 277] width 29 height 13
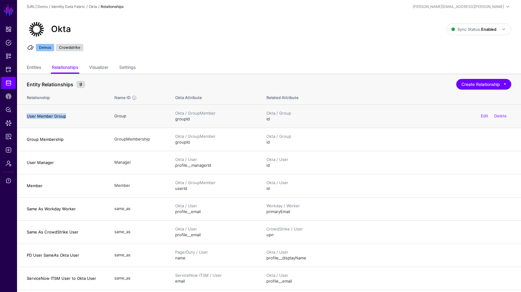
drag, startPoint x: 66, startPoint y: 118, endPoint x: 30, endPoint y: 111, distance: 37.3
click at [30, 111] on td "User Member Group" at bounding box center [62, 115] width 91 height 23
copy h4 "User Member Group"
drag, startPoint x: 74, startPoint y: 140, endPoint x: 24, endPoint y: 138, distance: 50.6
click at [24, 138] on td "Group Membership" at bounding box center [62, 139] width 91 height 23
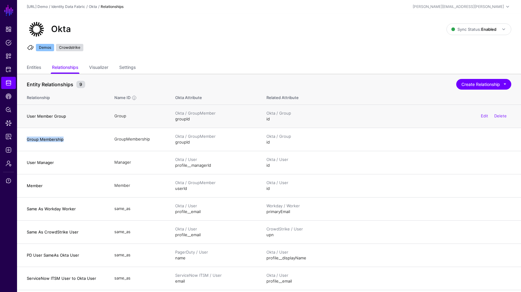
copy h4 "Group Membership"
drag, startPoint x: 58, startPoint y: 160, endPoint x: 24, endPoint y: 161, distance: 33.5
click at [24, 161] on td "User Manager" at bounding box center [62, 162] width 91 height 23
copy h4 "User Manager"
click at [486, 164] on link "Edit" at bounding box center [484, 162] width 7 height 5
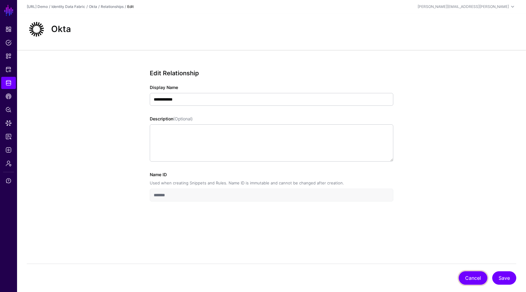
click at [480, 275] on button "Cancel" at bounding box center [473, 277] width 29 height 13
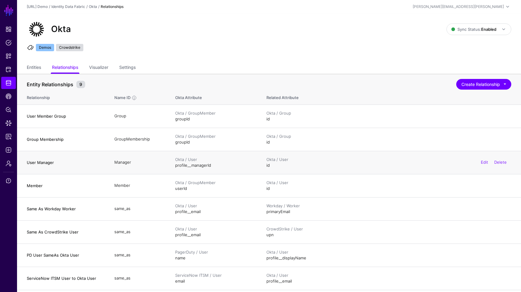
click at [122, 163] on td "Manager" at bounding box center [138, 162] width 61 height 23
copy td "Manager"
click at [121, 186] on td "Member" at bounding box center [138, 185] width 61 height 23
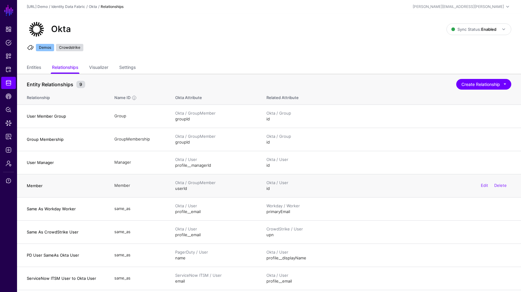
copy td "Member"
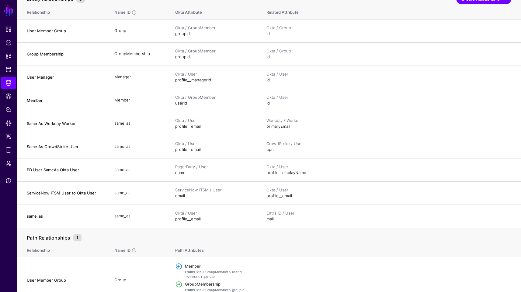
scroll to position [97, 0]
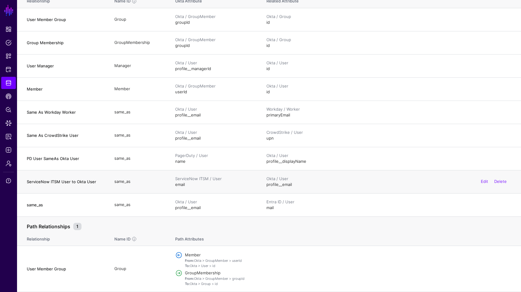
click at [65, 183] on h4 "ServiceNow ITSM User to Okta User" at bounding box center [64, 181] width 75 height 5
copy h4 "ServiceNow ITSM User to Okta User"
click at [49, 178] on td "ServiceNow ITSM User to Okta User" at bounding box center [62, 181] width 91 height 23
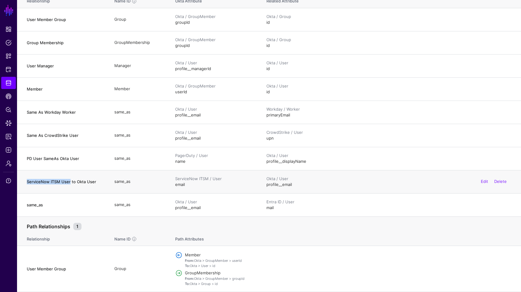
drag, startPoint x: 70, startPoint y: 182, endPoint x: 27, endPoint y: 182, distance: 42.3
click at [27, 182] on h4 "ServiceNow ITSM User to Okta User" at bounding box center [64, 181] width 75 height 5
copy h4 "ServiceNow ITSM User"
drag, startPoint x: 74, startPoint y: 270, endPoint x: 25, endPoint y: 269, distance: 49.6
click at [25, 269] on td "User Member Group" at bounding box center [62, 269] width 91 height 46
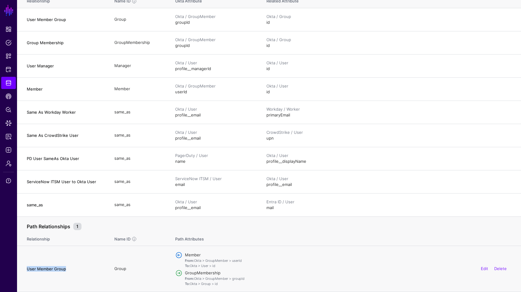
copy h4 "User Member Group"
drag, startPoint x: 80, startPoint y: 134, endPoint x: 26, endPoint y: 135, distance: 54.2
click at [26, 135] on td "Same As CrowdStrike User" at bounding box center [62, 135] width 91 height 23
copy h4 "Same As CrowdStrike User"
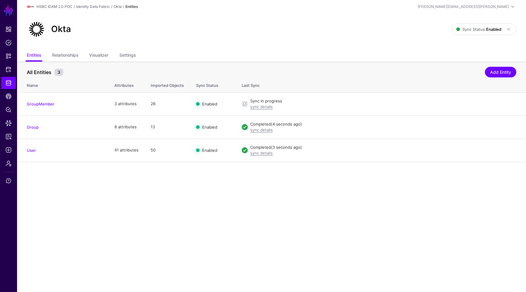
click at [226, 221] on main "SGNL Dashboard Policies Snippets Protected Systems Identity Data Fabric CAEP Hu…" at bounding box center [263, 146] width 526 height 292
click at [482, 26] on span "Sync Status: Enabled" at bounding box center [484, 29] width 56 height 7
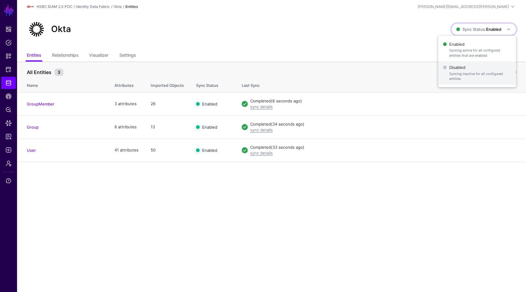
click at [455, 68] on span "Disabled Syncing inactive for all configured entities" at bounding box center [477, 73] width 68 height 20
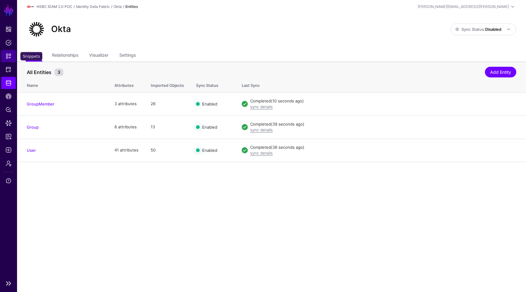
click at [11, 56] on span "Snippets" at bounding box center [8, 56] width 6 height 6
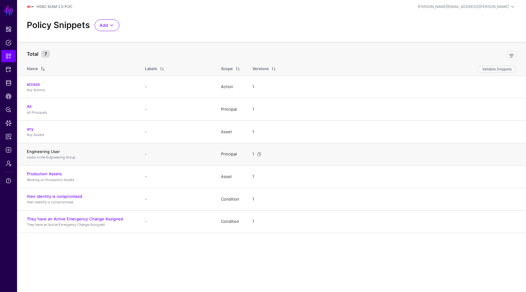
click at [47, 152] on link "Engineering User" at bounding box center [43, 151] width 33 height 5
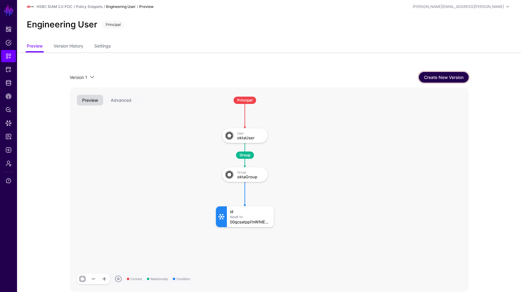
click at [426, 74] on link "Create New Version" at bounding box center [444, 77] width 50 height 11
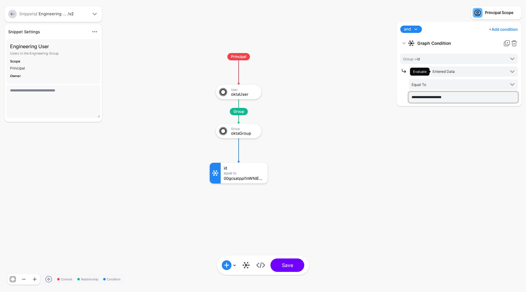
click at [429, 99] on input "**********" at bounding box center [463, 97] width 109 height 10
paste input "text"
type input "**********"
click at [293, 264] on button "Save" at bounding box center [288, 264] width 34 height 13
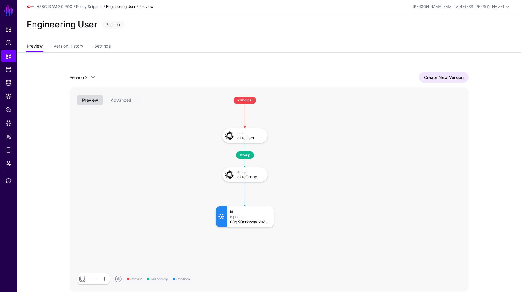
click at [33, 49] on link "Preview" at bounding box center [35, 47] width 16 height 12
click at [10, 57] on span "Snippets" at bounding box center [8, 56] width 6 height 6
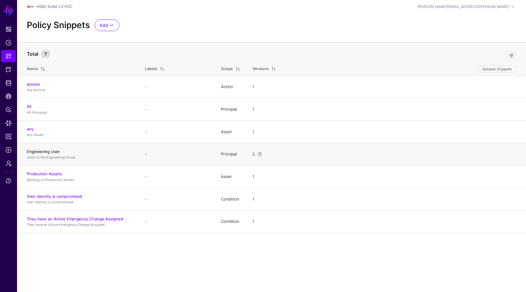
click at [51, 151] on link "Engineering User" at bounding box center [43, 151] width 33 height 5
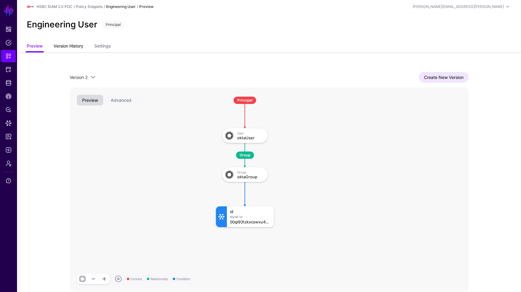
click at [59, 49] on link "Version History" at bounding box center [69, 47] width 30 height 12
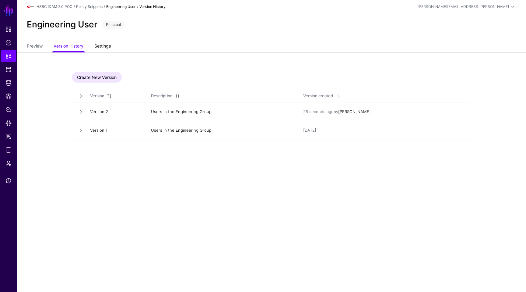
click at [105, 44] on link "Settings" at bounding box center [102, 47] width 16 height 12
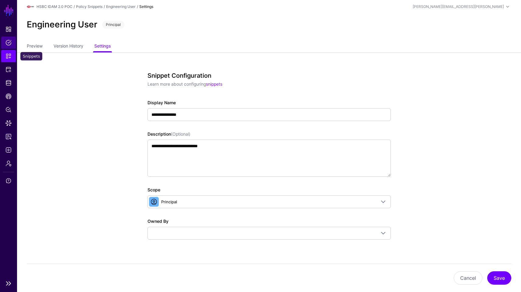
click at [10, 38] on link "Policies" at bounding box center [8, 43] width 15 height 12
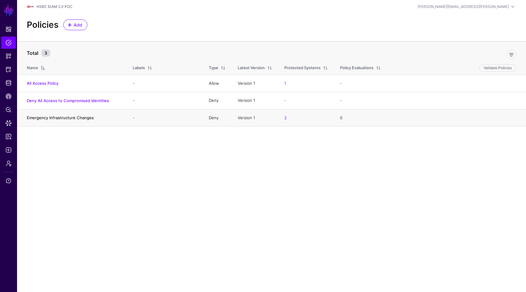
click at [66, 117] on link "Emergency Infrastructure Changes" at bounding box center [60, 117] width 67 height 5
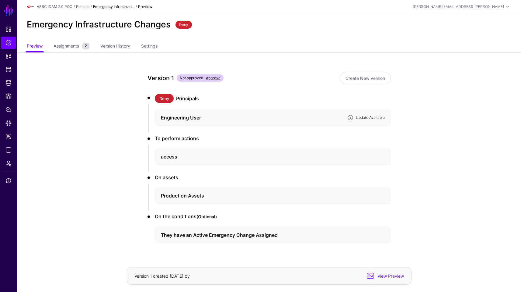
click at [377, 116] on link "Update Available" at bounding box center [370, 117] width 29 height 5
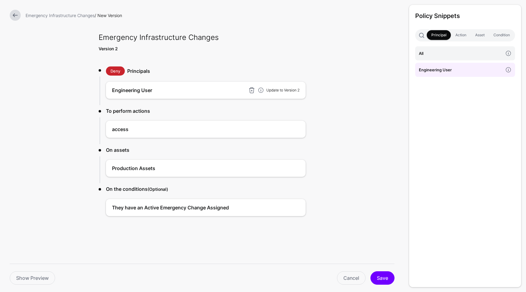
click at [293, 88] on link "Update to Version 2" at bounding box center [282, 90] width 33 height 5
click at [383, 277] on button "Save" at bounding box center [382, 277] width 24 height 13
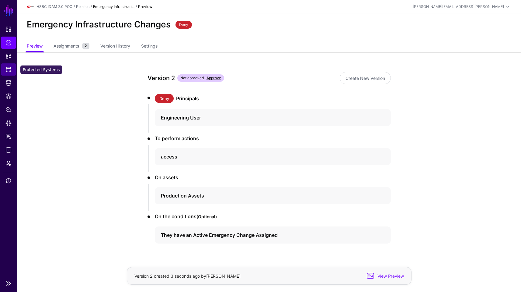
click at [10, 65] on link "Protected Systems" at bounding box center [8, 69] width 15 height 12
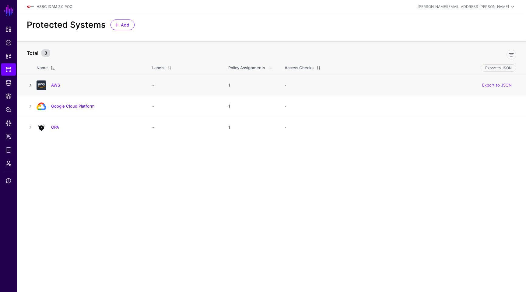
click at [30, 86] on link at bounding box center [30, 85] width 7 height 7
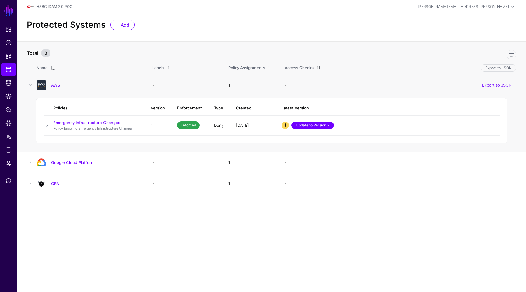
click at [311, 122] on link "Update to Version 2" at bounding box center [312, 124] width 43 height 7
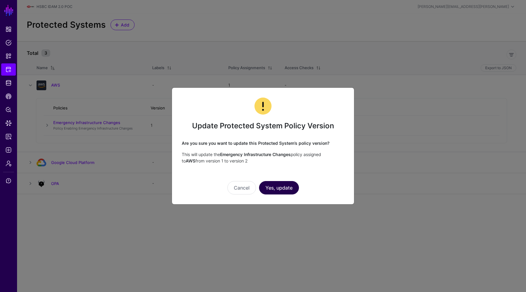
click at [278, 187] on button "Yes, update" at bounding box center [279, 187] width 40 height 13
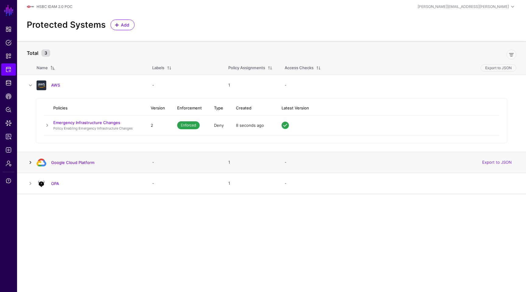
click at [31, 162] on link at bounding box center [30, 162] width 7 height 7
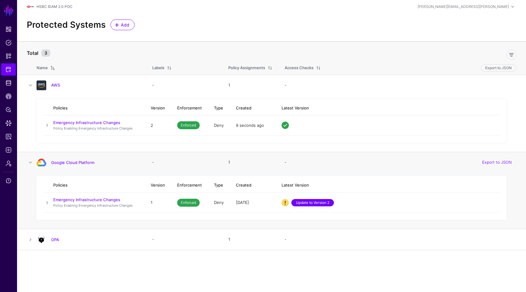
click at [316, 200] on link "Update to Version 2" at bounding box center [312, 202] width 43 height 7
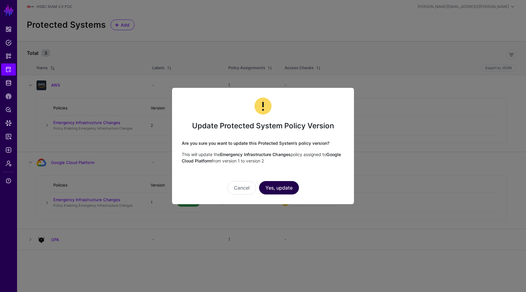
click at [274, 190] on button "Yes, update" at bounding box center [279, 187] width 40 height 13
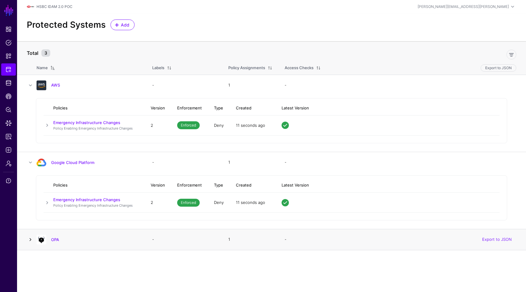
click at [31, 239] on link at bounding box center [30, 239] width 7 height 7
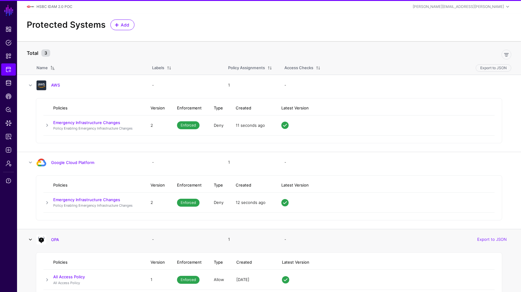
click at [31, 239] on link at bounding box center [30, 239] width 7 height 7
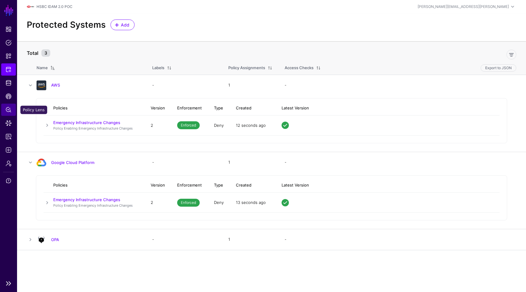
click at [9, 107] on span "Policy Lens" at bounding box center [8, 110] width 6 height 6
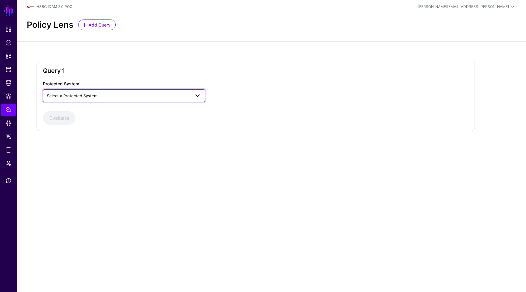
click at [91, 97] on span "Select a Protected System" at bounding box center [72, 95] width 51 height 5
click at [91, 107] on div "AWS" at bounding box center [124, 110] width 153 height 6
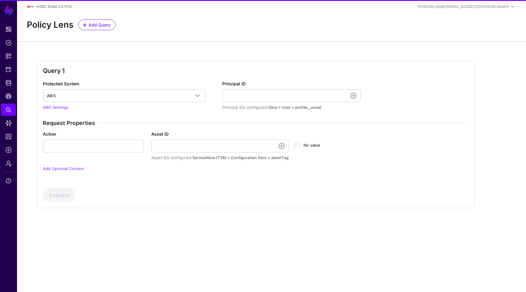
click at [250, 87] on div "Principal ID Principal IDs configured: Okta > User > profile__email" at bounding box center [291, 95] width 139 height 30
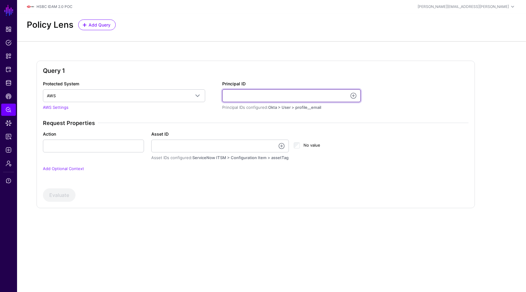
click at [248, 93] on input "Principal ID" at bounding box center [291, 95] width 139 height 13
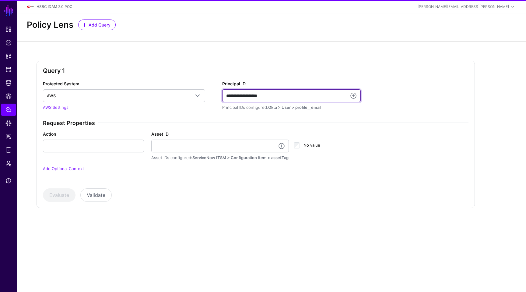
type input "**********"
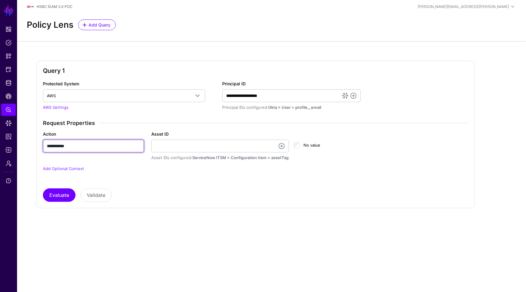
type input "**********"
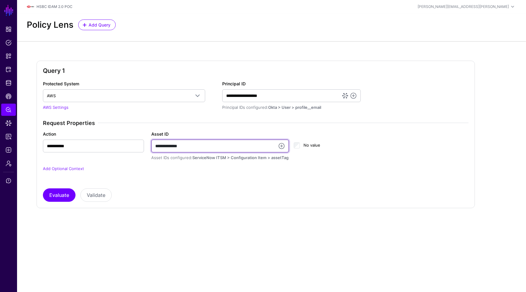
type input "**********"
click at [43, 188] on button "Evaluate" at bounding box center [59, 194] width 33 height 13
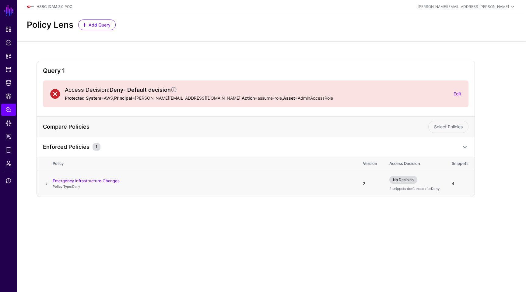
click at [49, 184] on span at bounding box center [46, 183] width 7 height 7
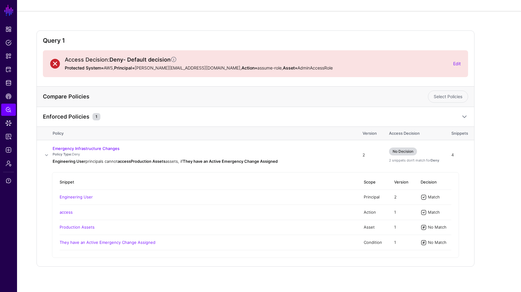
scroll to position [34, 0]
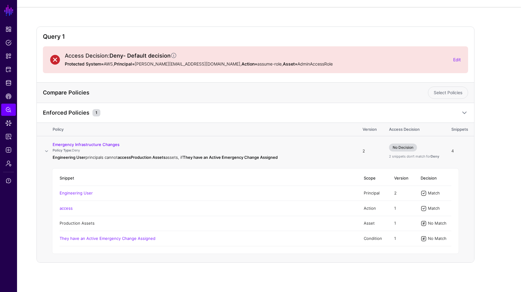
click at [78, 222] on link "Production Assets" at bounding box center [77, 222] width 35 height 5
click at [9, 110] on span "Policy Lens" at bounding box center [8, 110] width 6 height 6
click at [8, 94] on span "CAEP Hub" at bounding box center [8, 96] width 6 height 6
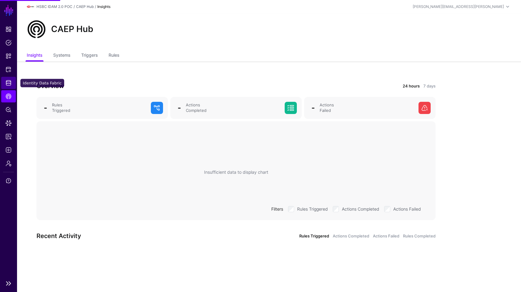
click at [11, 85] on span "Identity Data Fabric" at bounding box center [8, 83] width 6 height 6
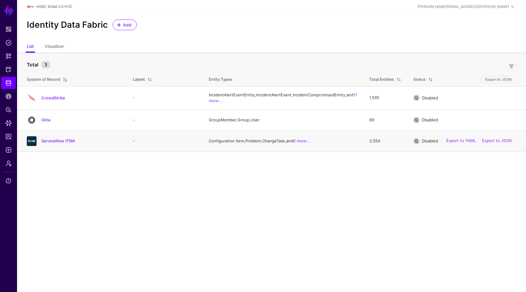
click at [57, 143] on h4 "ServiceNow ITSM" at bounding box center [80, 140] width 79 height 5
click at [56, 143] on link "ServiceNow ITSM" at bounding box center [57, 140] width 33 height 5
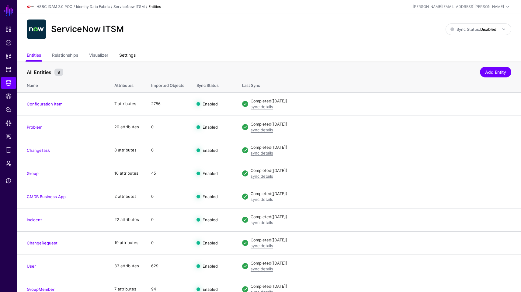
click at [125, 54] on link "Settings" at bounding box center [127, 56] width 16 height 12
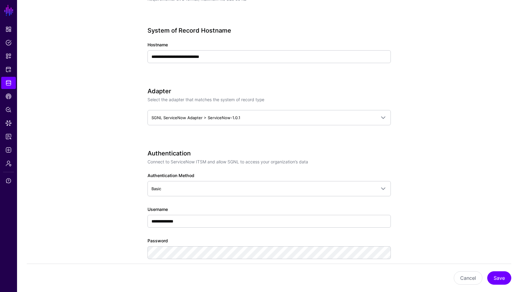
scroll to position [226, 0]
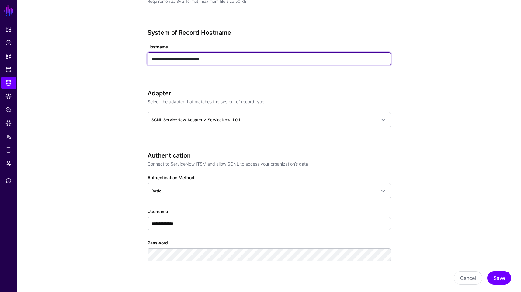
click at [247, 60] on input "**********" at bounding box center [270, 58] width 244 height 13
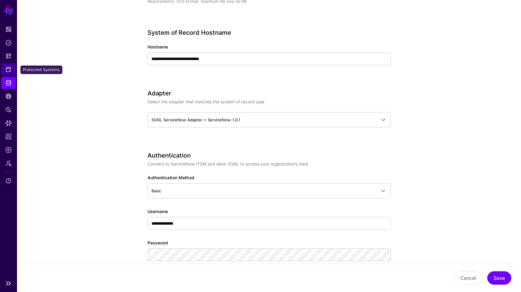
click at [10, 68] on span "Protected Systems" at bounding box center [8, 69] width 6 height 6
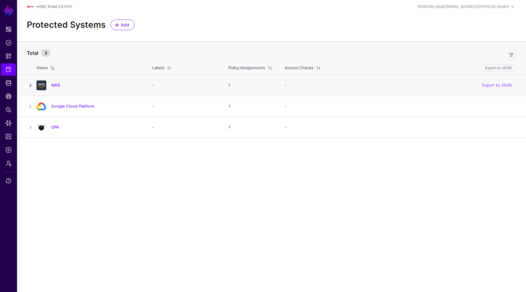
click at [30, 84] on link at bounding box center [30, 85] width 7 height 7
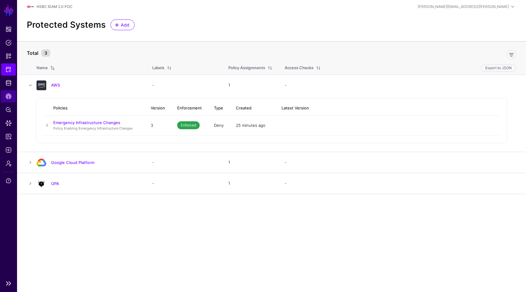
click at [13, 98] on link "CAEP Hub" at bounding box center [8, 96] width 15 height 12
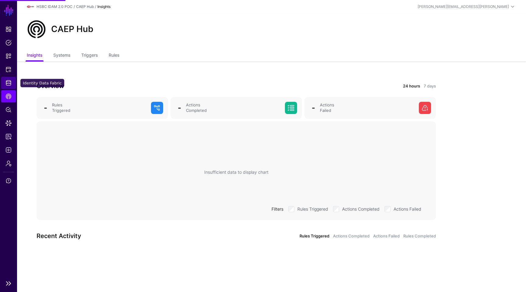
click at [13, 86] on link "Identity Data Fabric" at bounding box center [8, 83] width 15 height 12
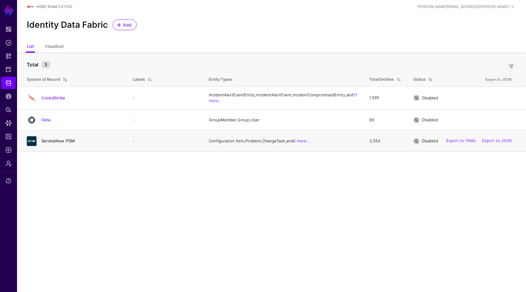
click at [50, 143] on link "ServiceNow ITSM" at bounding box center [57, 140] width 33 height 5
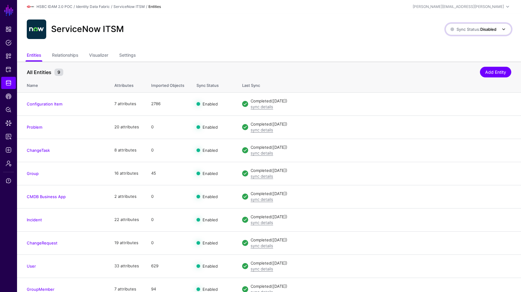
click at [471, 32] on span "Sync Status: Disabled" at bounding box center [474, 29] width 46 height 7
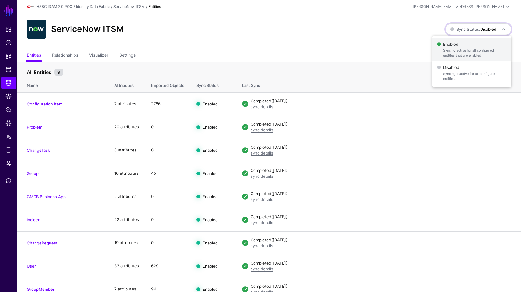
click at [464, 44] on span "Enabled Syncing active for all configured entities that are enabled" at bounding box center [471, 50] width 69 height 20
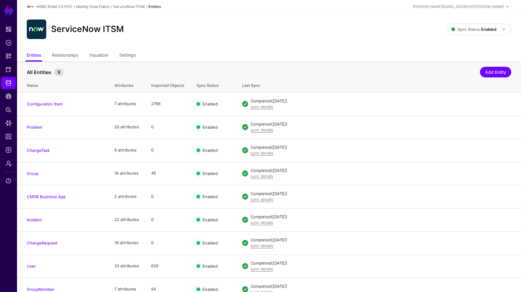
click at [297, 58] on ul "Entities Relationships Visualizer Settings" at bounding box center [269, 56] width 485 height 12
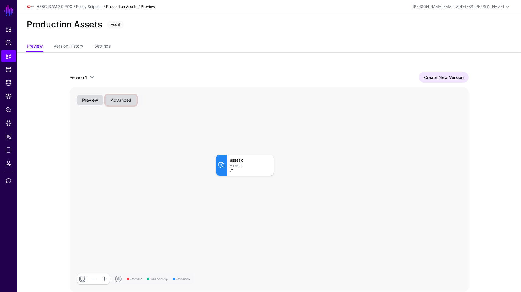
click at [115, 95] on button "Advanced" at bounding box center [121, 100] width 31 height 11
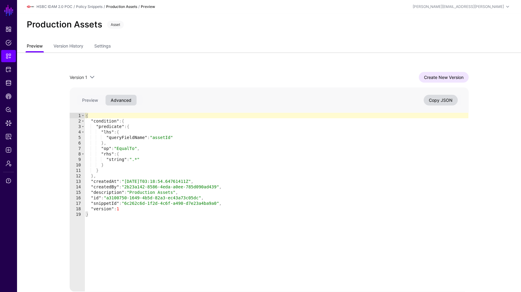
click at [37, 49] on link "Preview" at bounding box center [35, 47] width 16 height 12
click at [83, 49] on link "Version History" at bounding box center [69, 47] width 30 height 12
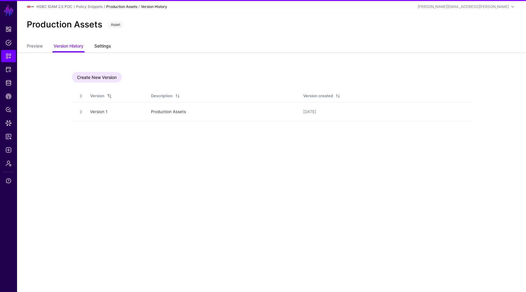
click at [107, 47] on link "Settings" at bounding box center [102, 47] width 16 height 12
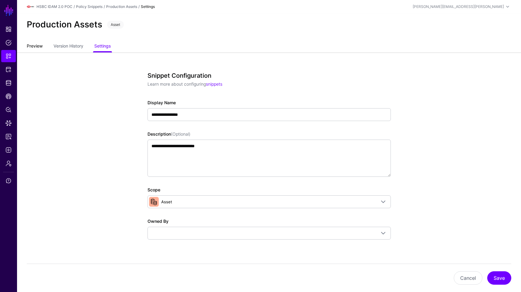
click at [41, 42] on link "Preview" at bounding box center [35, 47] width 16 height 12
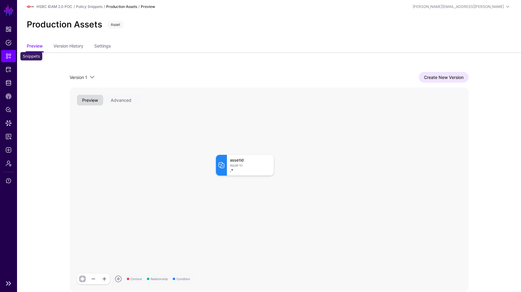
click at [6, 58] on span "Snippets" at bounding box center [8, 56] width 6 height 6
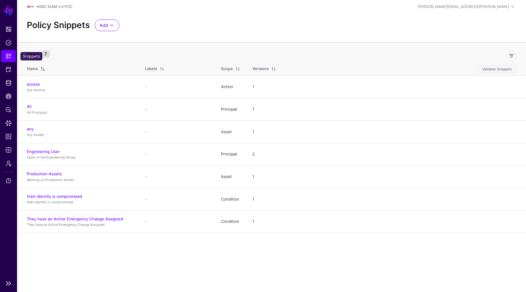
click at [10, 57] on span "Snippets" at bounding box center [8, 56] width 6 height 6
click at [51, 173] on link "Production Assets" at bounding box center [44, 173] width 35 height 5
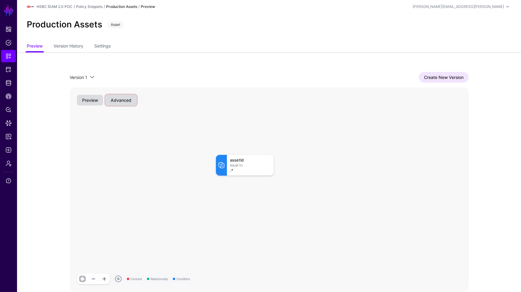
click at [118, 99] on button "Advanced" at bounding box center [121, 100] width 31 height 11
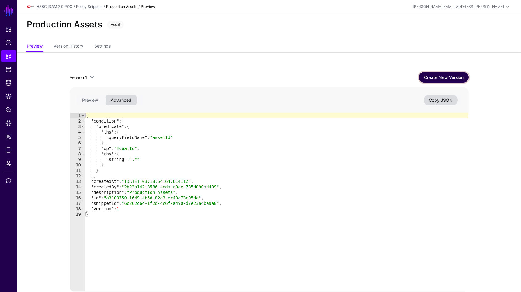
click at [440, 79] on link "Create New Version" at bounding box center [444, 77] width 50 height 11
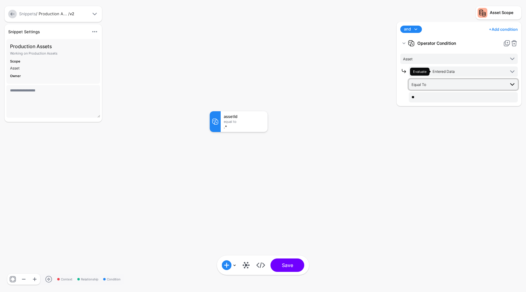
click at [467, 84] on span "Equal To" at bounding box center [458, 84] width 93 height 7
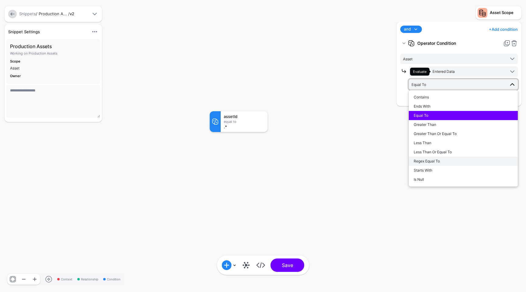
click at [434, 162] on span "Regex Equal To" at bounding box center [427, 161] width 26 height 5
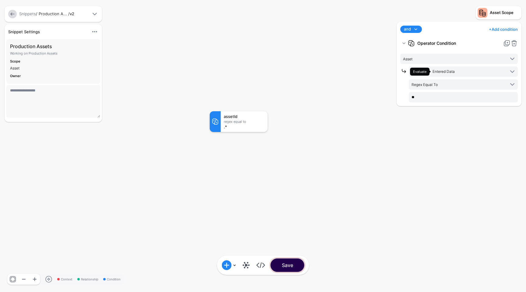
click at [293, 263] on button "Save" at bounding box center [288, 264] width 34 height 13
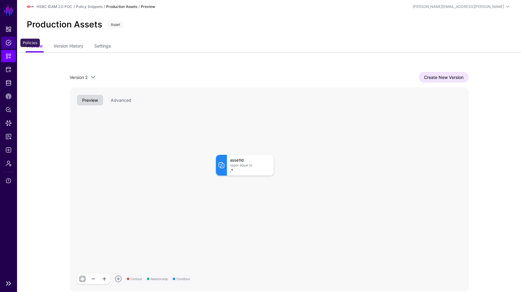
click at [12, 39] on link "Policies" at bounding box center [8, 43] width 15 height 12
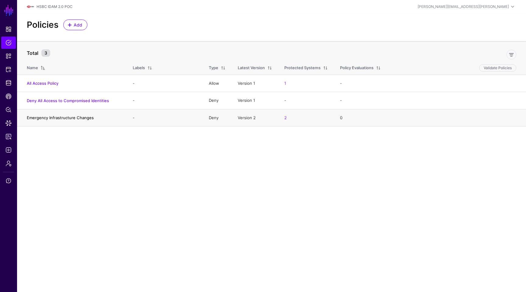
click at [63, 115] on link "Emergency Infrastructure Changes" at bounding box center [60, 117] width 67 height 5
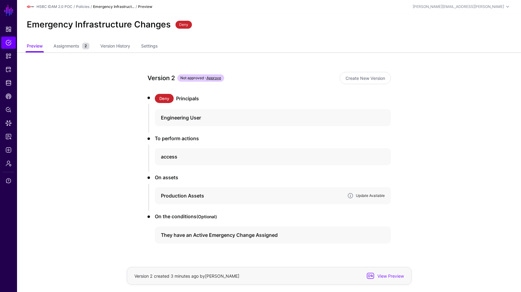
click at [371, 196] on link "Update Available" at bounding box center [370, 195] width 29 height 5
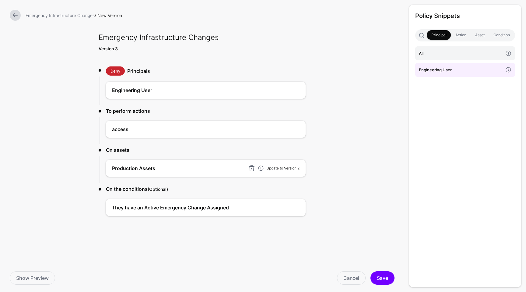
click at [295, 167] on link "Update to Version 2" at bounding box center [282, 168] width 33 height 5
click at [381, 278] on button "Save" at bounding box center [382, 277] width 24 height 13
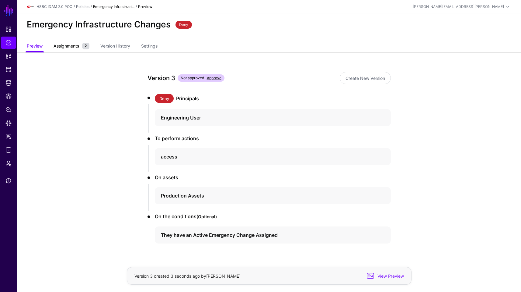
click at [57, 46] on span "Assignments" at bounding box center [66, 46] width 29 height 6
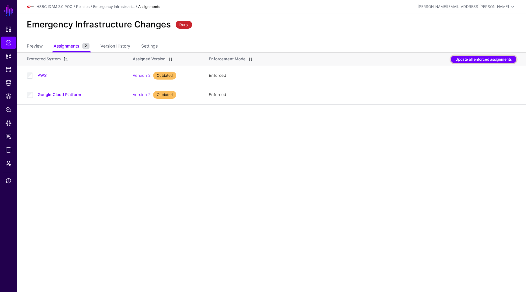
click at [493, 61] on button "Update all enforced assignments" at bounding box center [483, 59] width 65 height 7
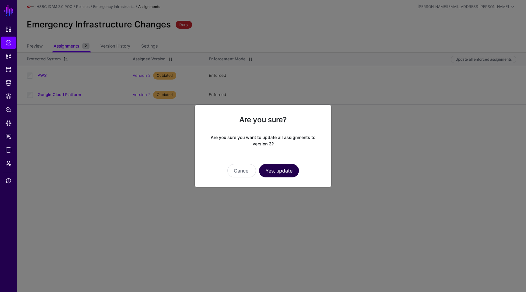
click at [279, 171] on button "Yes, update" at bounding box center [279, 170] width 40 height 13
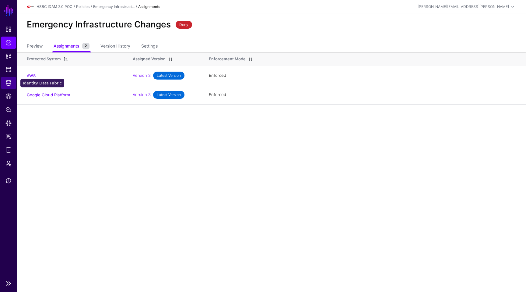
click at [12, 83] on link "Identity Data Fabric" at bounding box center [8, 83] width 15 height 12
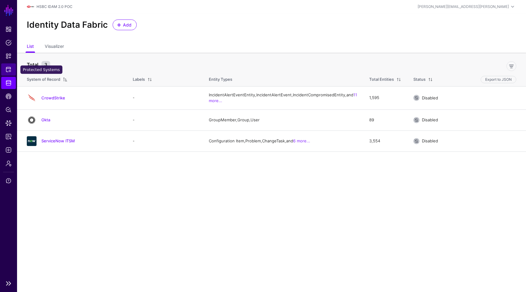
click at [6, 67] on span "Protected Systems" at bounding box center [8, 69] width 6 height 6
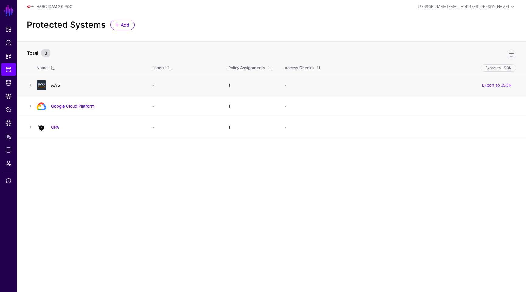
click at [54, 85] on link "AWS" at bounding box center [55, 84] width 9 height 5
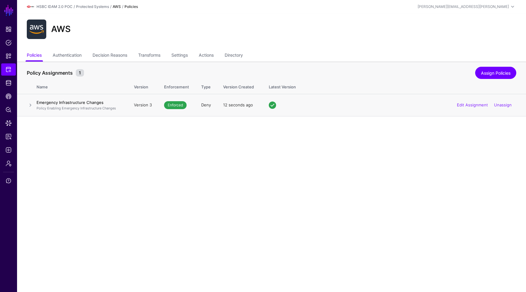
click at [52, 104] on h4 "Emergency Infrastructure Changes" at bounding box center [79, 102] width 85 height 5
click at [31, 104] on link at bounding box center [30, 104] width 7 height 7
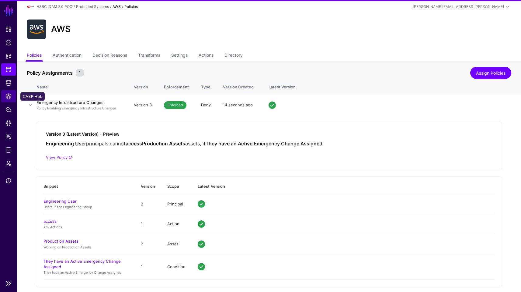
click at [7, 96] on span "CAEP Hub" at bounding box center [8, 96] width 6 height 6
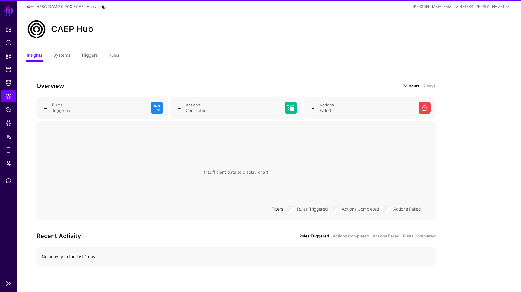
click at [7, 116] on ul "Dashboard Policies Snippets Protected Systems Identity Data Fabric CAEP Hub Pol…" at bounding box center [8, 149] width 17 height 253
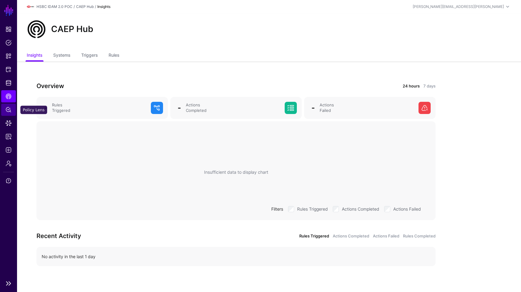
click at [11, 109] on span "Policy Lens" at bounding box center [8, 110] width 6 height 6
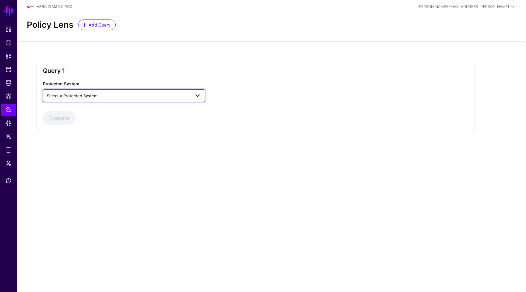
click at [107, 95] on span "Select a Protected System" at bounding box center [118, 95] width 143 height 7
click at [104, 111] on div "AWS" at bounding box center [124, 110] width 153 height 6
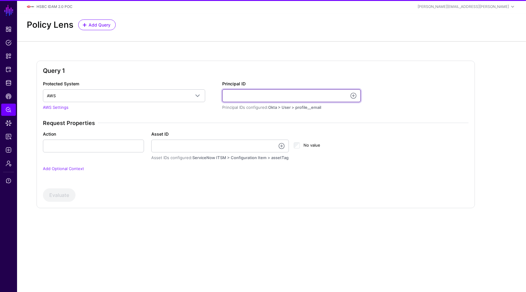
click at [245, 97] on input "Principal ID" at bounding box center [291, 95] width 139 height 13
type input "**********"
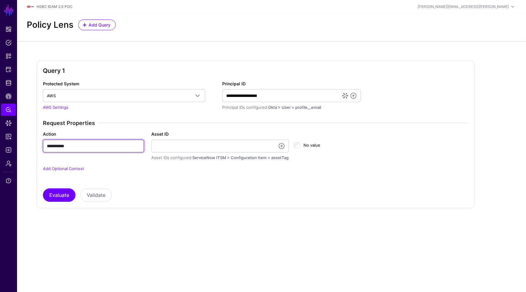
type input "**********"
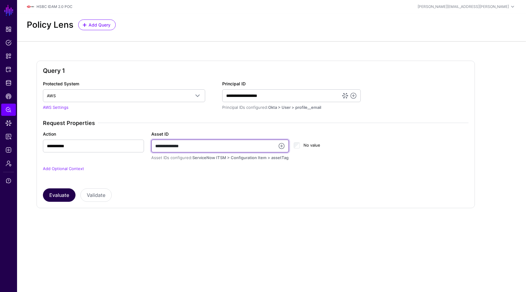
type input "**********"
click at [60, 197] on button "Evaluate" at bounding box center [59, 194] width 33 height 13
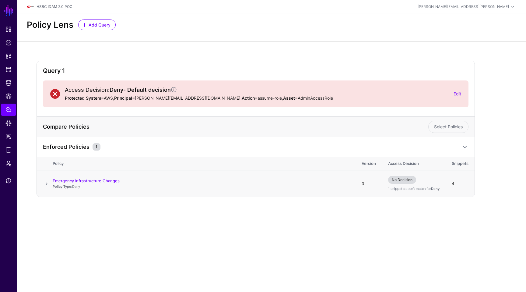
click at [44, 183] on span at bounding box center [46, 183] width 7 height 7
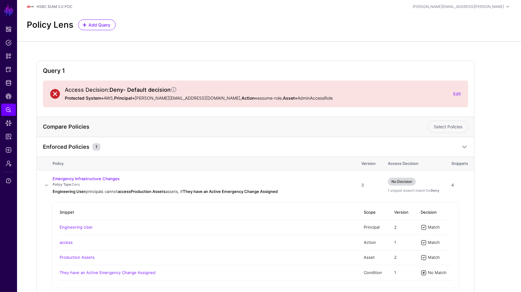
scroll to position [34, 0]
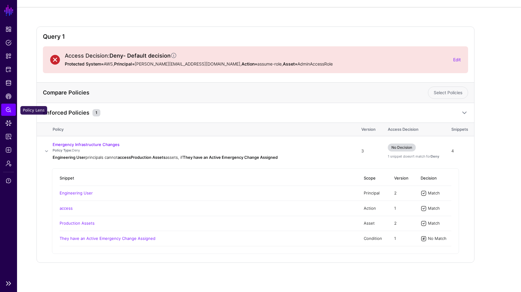
click at [10, 111] on span "Policy Lens" at bounding box center [8, 110] width 6 height 6
click at [10, 97] on span "CAEP Hub" at bounding box center [8, 96] width 6 height 6
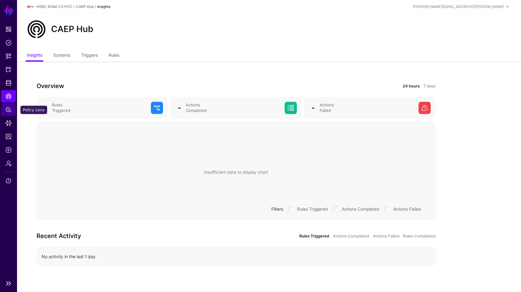
click at [6, 110] on span "Policy Lens" at bounding box center [8, 110] width 6 height 6
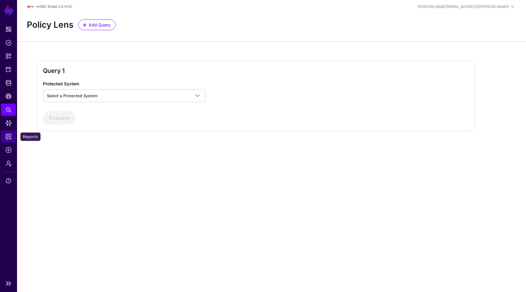
click at [13, 137] on link "Reports" at bounding box center [8, 136] width 15 height 12
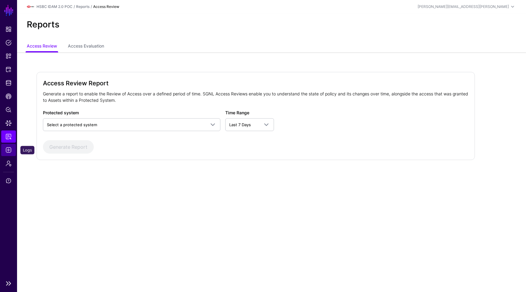
click at [9, 153] on link "Logs" at bounding box center [8, 150] width 15 height 12
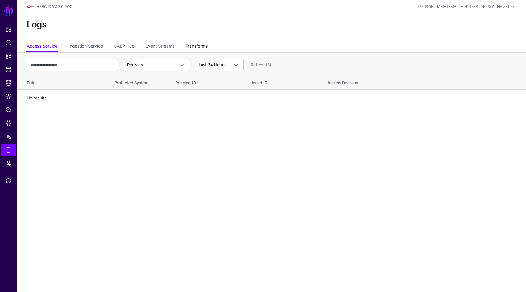
click at [197, 49] on link "Transforms" at bounding box center [196, 47] width 22 height 12
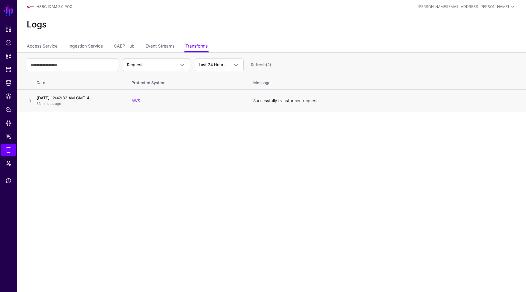
click at [29, 103] on link at bounding box center [30, 100] width 7 height 7
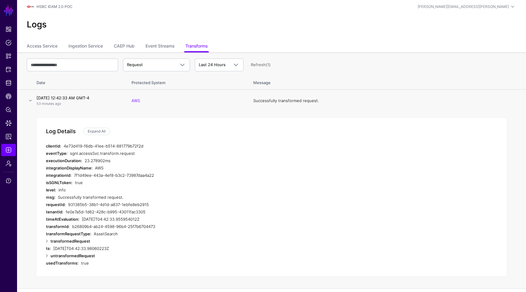
click at [171, 168] on div "AWS" at bounding box center [192, 167] width 195 height 7
click at [9, 150] on span "Logs" at bounding box center [8, 150] width 6 height 6
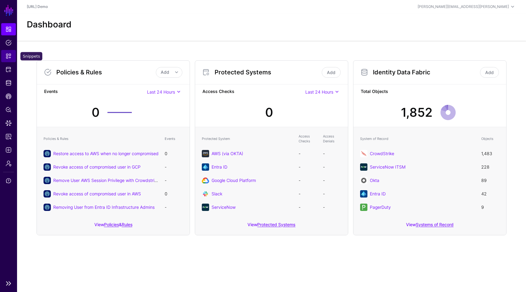
click at [15, 54] on link "Snippets" at bounding box center [8, 56] width 15 height 12
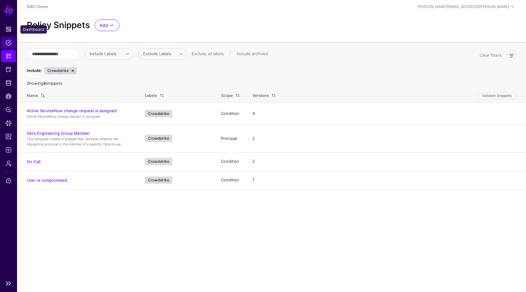
click at [11, 43] on span "Policies" at bounding box center [8, 43] width 6 height 6
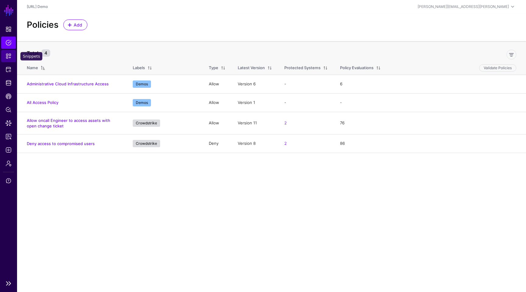
click at [9, 57] on span "Snippets" at bounding box center [8, 56] width 6 height 6
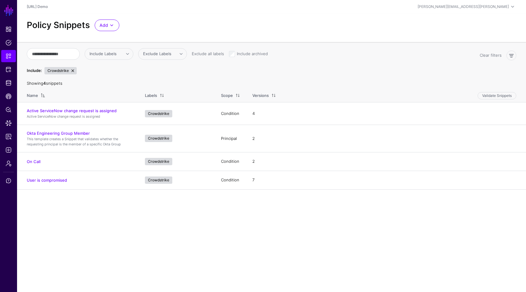
click at [71, 71] on link at bounding box center [72, 70] width 5 height 5
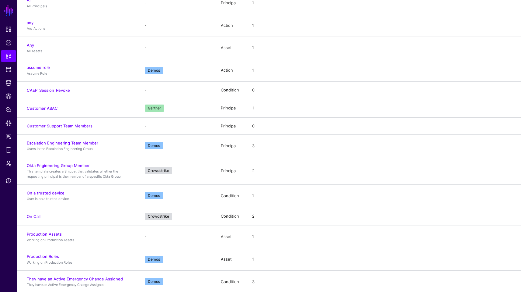
scroll to position [175, 0]
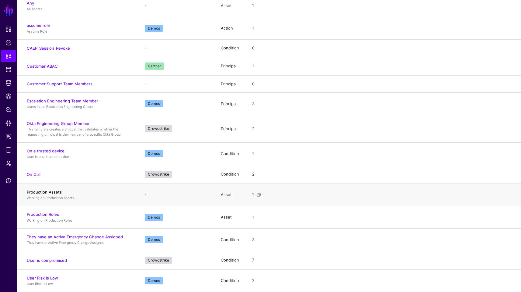
click at [55, 192] on link "Production Assets" at bounding box center [44, 191] width 35 height 5
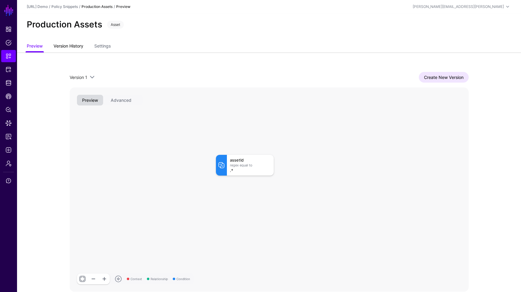
click at [74, 46] on link "Version History" at bounding box center [69, 47] width 30 height 12
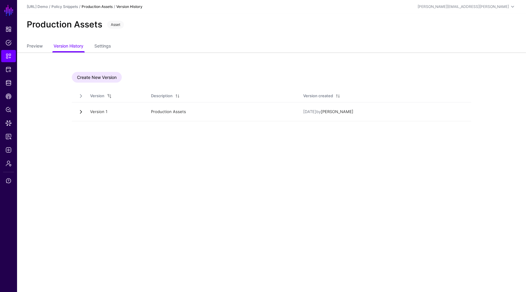
click at [81, 110] on link at bounding box center [81, 112] width 6 height 6
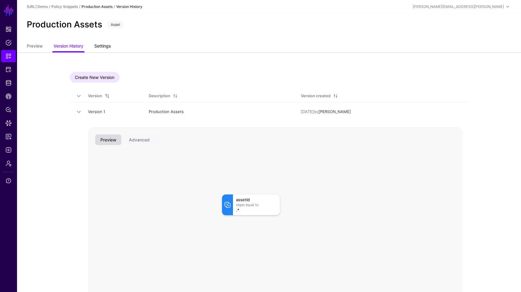
click at [108, 44] on link "Settings" at bounding box center [102, 47] width 16 height 12
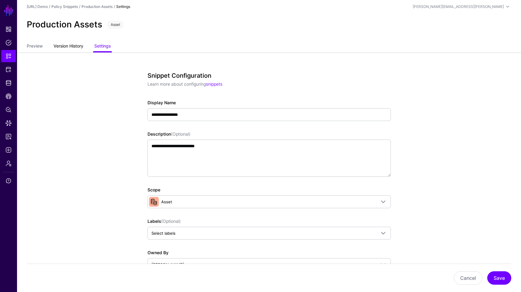
click at [66, 47] on link "Version History" at bounding box center [69, 47] width 30 height 12
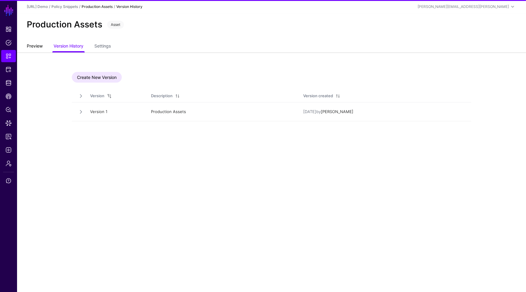
click at [32, 51] on link "Preview" at bounding box center [35, 47] width 16 height 12
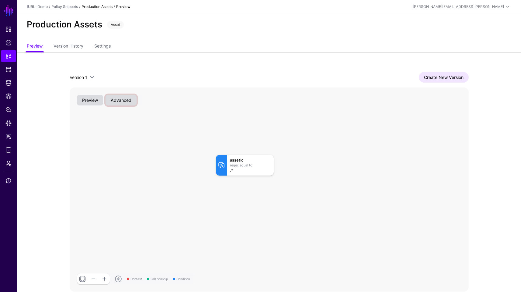
click at [125, 104] on button "Advanced" at bounding box center [121, 100] width 31 height 11
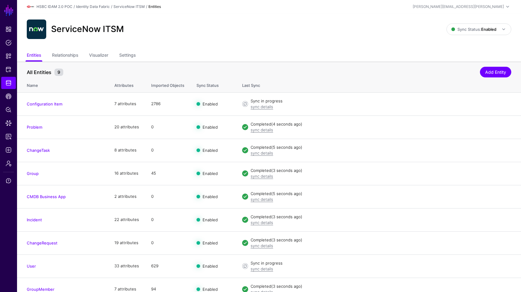
scroll to position [9, 0]
click at [467, 31] on span "Sync Status: Enabled" at bounding box center [474, 29] width 45 height 5
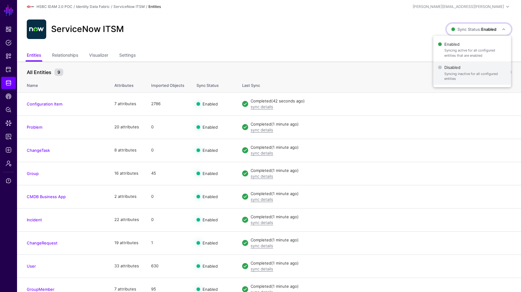
click at [455, 72] on span "Syncing inactive for all configured entities" at bounding box center [476, 76] width 62 height 10
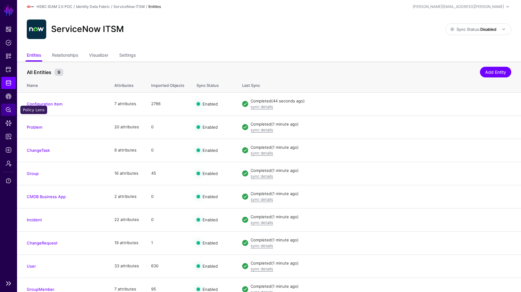
click at [5, 110] on span "Policy Lens" at bounding box center [8, 110] width 6 height 6
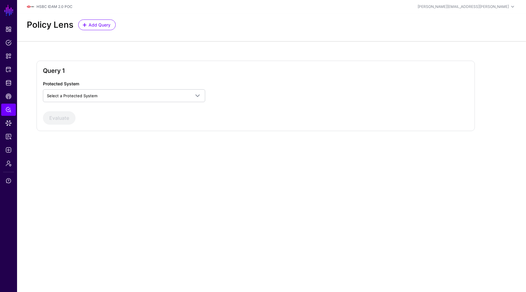
click at [88, 89] on div "Protected System Select a Protected System AWS Google Cloud Platform OPA" at bounding box center [129, 91] width 179 height 22
click at [87, 92] on span "Select a Protected System" at bounding box center [124, 95] width 154 height 7
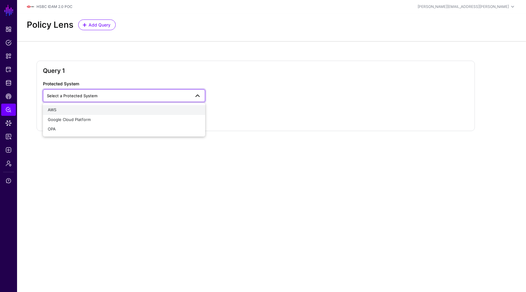
click at [83, 107] on div "AWS" at bounding box center [124, 110] width 153 height 6
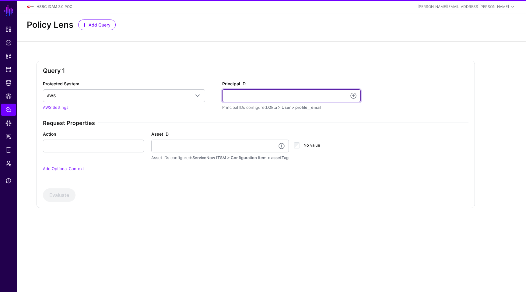
click at [255, 96] on input "Principal ID" at bounding box center [291, 95] width 139 height 13
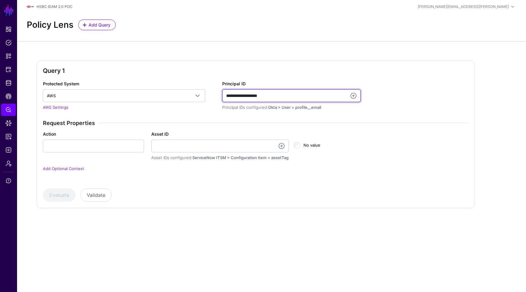
type input "**********"
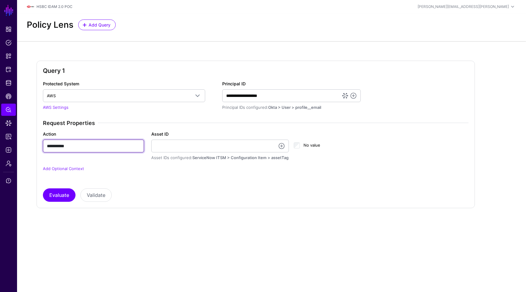
type input "**********"
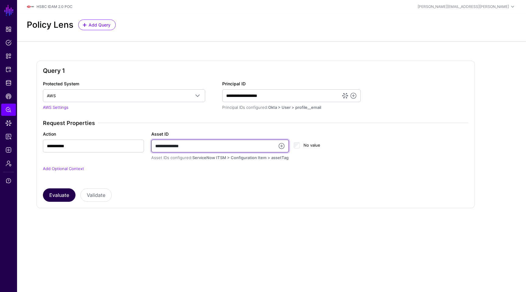
type input "**********"
click at [54, 195] on button "Evaluate" at bounding box center [59, 194] width 33 height 13
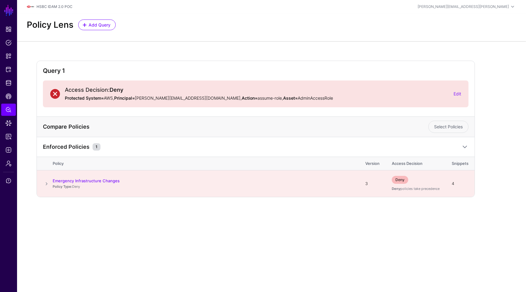
click at [47, 184] on span at bounding box center [46, 183] width 7 height 7
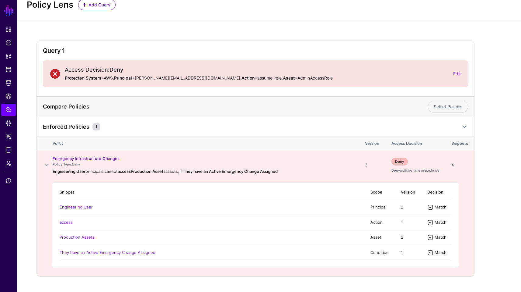
scroll to position [34, 0]
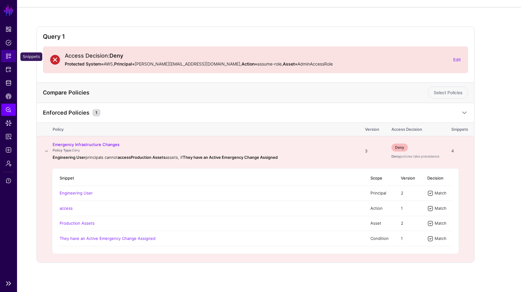
click at [9, 52] on link "Snippets" at bounding box center [8, 56] width 15 height 12
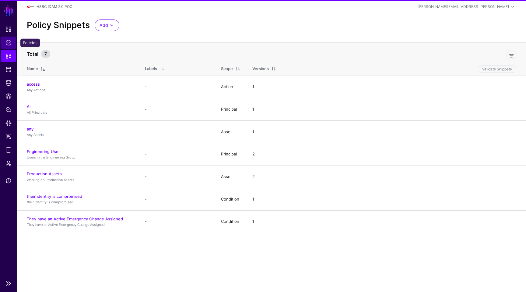
click at [9, 45] on span "Policies" at bounding box center [8, 43] width 6 height 6
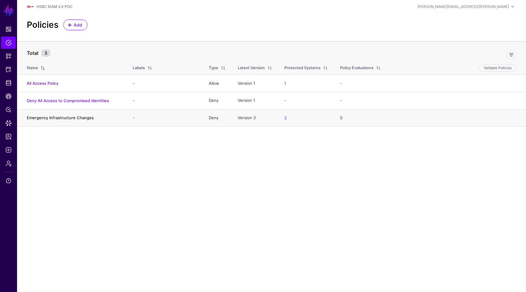
click at [57, 116] on link "Emergency Infrastructure Changes" at bounding box center [60, 117] width 67 height 5
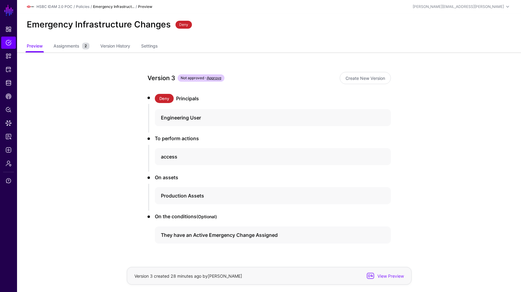
click at [165, 98] on span "Deny" at bounding box center [164, 98] width 19 height 9
click at [77, 49] on span "Assignments" at bounding box center [66, 46] width 29 height 6
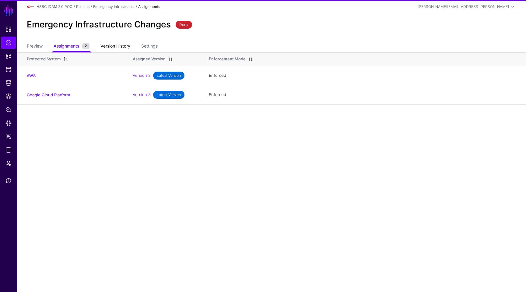
click at [110, 45] on link "Version History" at bounding box center [115, 47] width 30 height 12
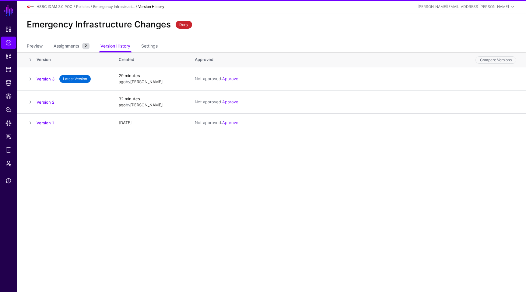
click at [167, 42] on ul "Preview Assignments 2 Version History Settings" at bounding box center [272, 47] width 490 height 12
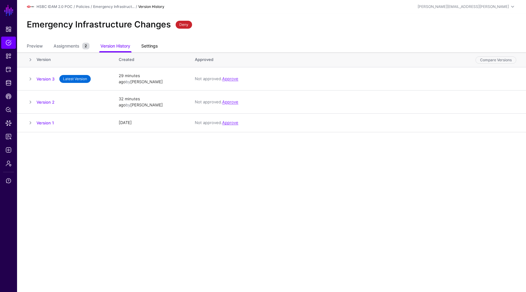
click at [156, 44] on link "Settings" at bounding box center [149, 47] width 16 height 12
click at [6, 39] on link "Policies" at bounding box center [8, 43] width 15 height 12
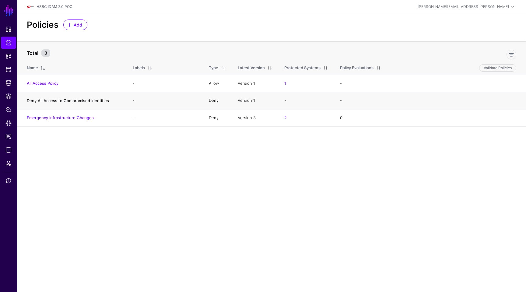
click at [40, 99] on link "Deny All Access to Compromised Identities" at bounding box center [68, 100] width 82 height 5
click at [52, 82] on link "All Access Policy" at bounding box center [43, 83] width 32 height 5
click at [57, 118] on link "Emergency Infrastructure Changes" at bounding box center [60, 117] width 67 height 5
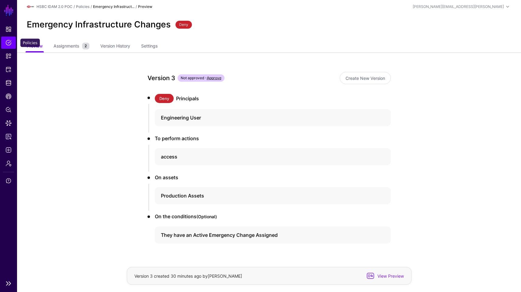
click at [8, 44] on span "Policies" at bounding box center [8, 43] width 6 height 6
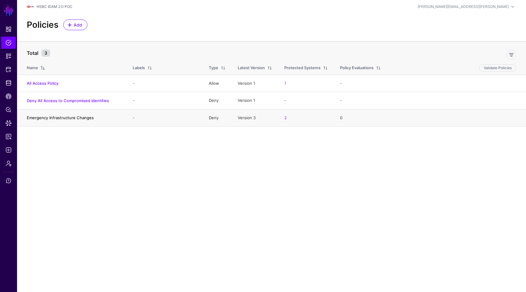
click at [81, 118] on link "Emergency Infrastructure Changes" at bounding box center [60, 117] width 67 height 5
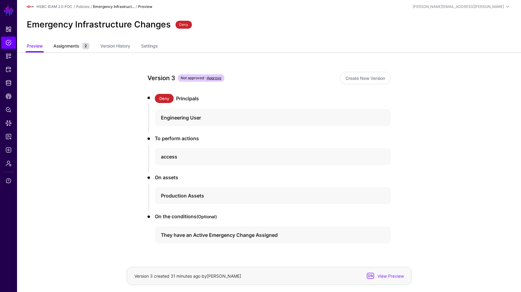
click at [74, 41] on link "Assignments 2" at bounding box center [72, 47] width 36 height 12
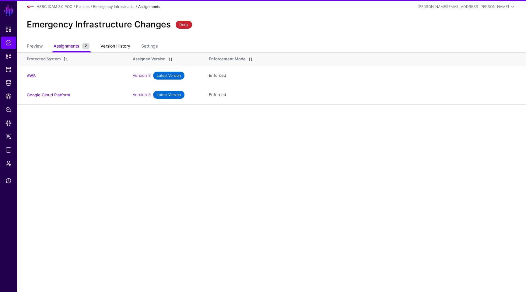
click at [113, 45] on link "Version History" at bounding box center [115, 47] width 30 height 12
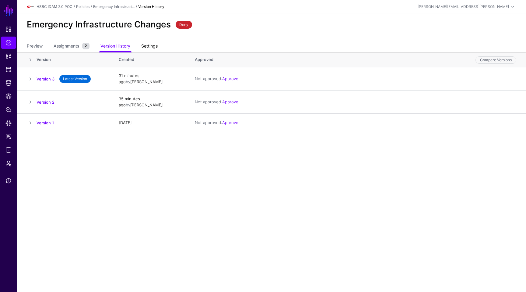
click at [152, 45] on link "Settings" at bounding box center [149, 47] width 16 height 12
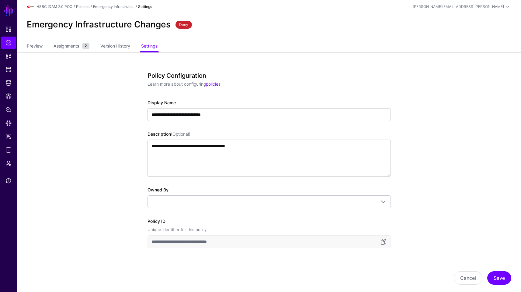
click at [32, 48] on link "Preview" at bounding box center [35, 47] width 16 height 12
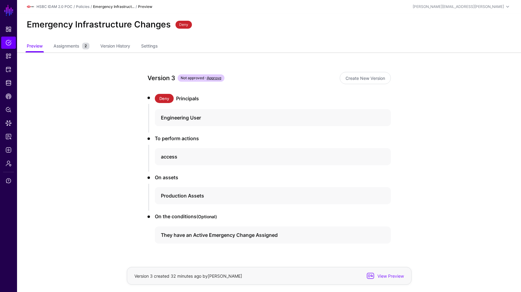
click at [114, 172] on app-policies-v2-item-preview "Version 3 Not approved - Approve Create New Version Deny Principals Engineering…" at bounding box center [269, 178] width 504 height 253
click at [6, 44] on span "Policies" at bounding box center [8, 43] width 6 height 6
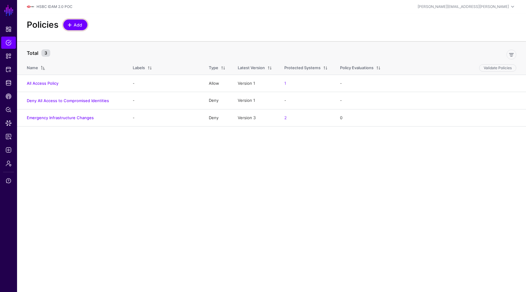
click at [78, 23] on span "Add" at bounding box center [78, 25] width 10 height 6
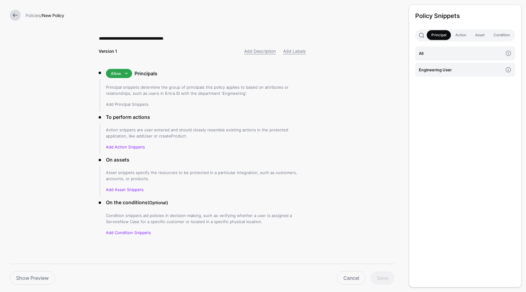
type input "**********"
click at [136, 104] on link "Add Principal Snippets" at bounding box center [127, 104] width 43 height 5
click at [441, 73] on h4 "Engineering User" at bounding box center [461, 69] width 84 height 7
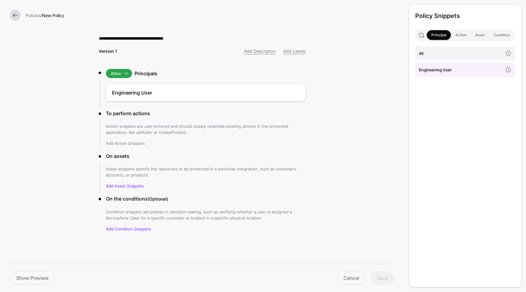
click at [131, 142] on link "Add Action Snippets" at bounding box center [125, 143] width 39 height 5
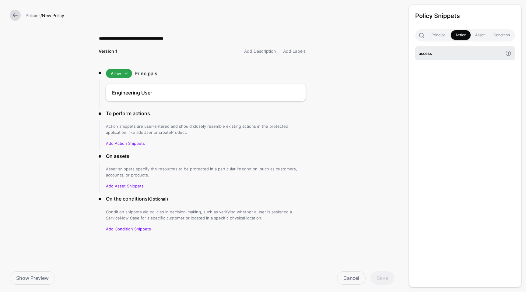
click at [441, 50] on h4 "access" at bounding box center [461, 53] width 84 height 7
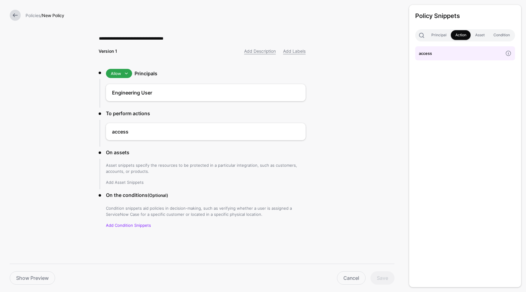
click at [128, 181] on link "Add Asset Snippets" at bounding box center [125, 182] width 38 height 5
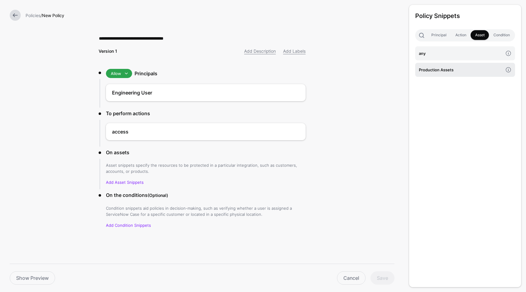
click at [441, 73] on h4 "Production Assets" at bounding box center [461, 69] width 84 height 7
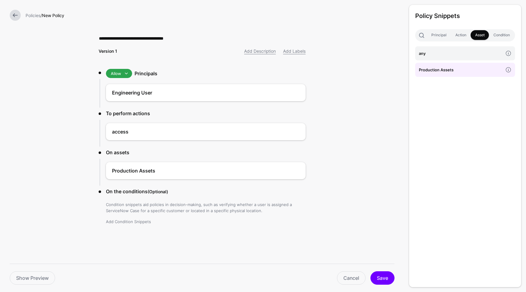
click at [134, 220] on link "Add Condition Snippets" at bounding box center [128, 221] width 45 height 5
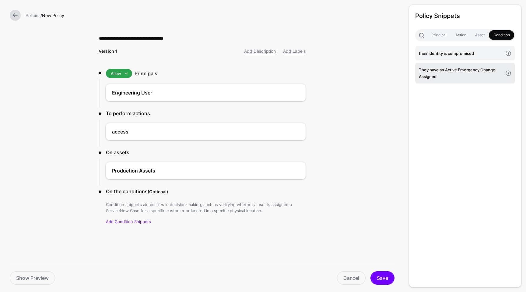
click at [449, 69] on h4 "They have an Active Emergency Change Assigned" at bounding box center [461, 72] width 84 height 13
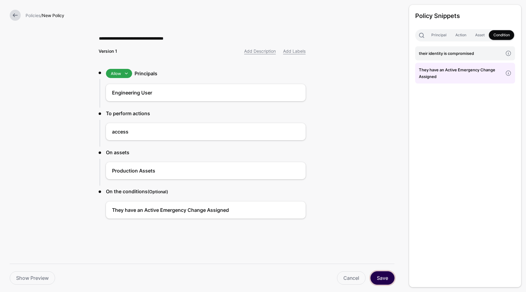
click at [382, 273] on button "Save" at bounding box center [382, 277] width 24 height 13
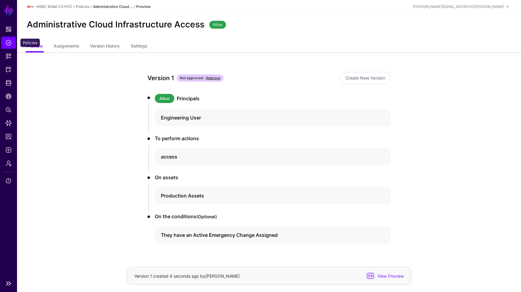
click at [8, 41] on span "Policies" at bounding box center [8, 43] width 6 height 6
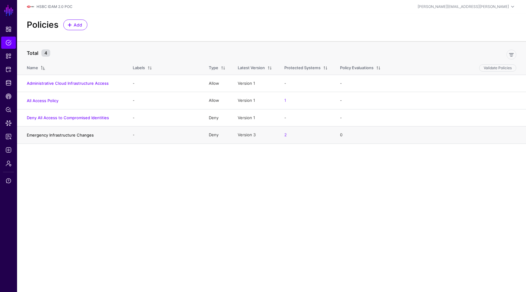
click at [76, 134] on link "Emergency Infrastructure Changes" at bounding box center [60, 134] width 67 height 5
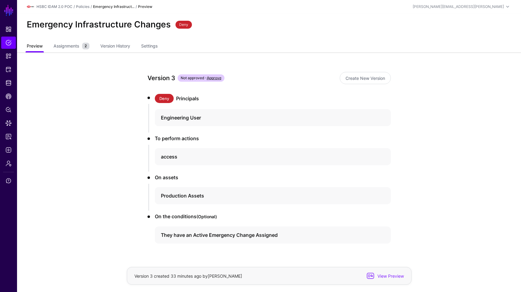
click at [34, 44] on link "Preview" at bounding box center [35, 47] width 16 height 12
click at [10, 42] on span "Policies" at bounding box center [8, 43] width 6 height 6
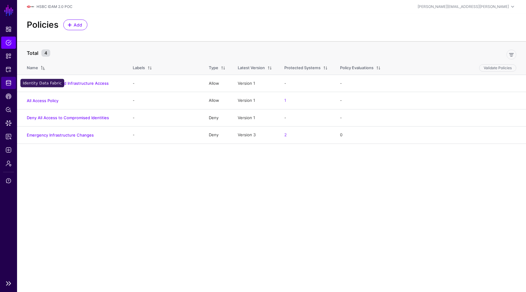
click at [5, 83] on span "Identity Data Fabric" at bounding box center [8, 83] width 6 height 6
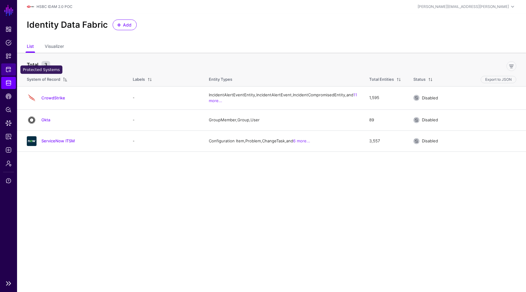
click at [9, 67] on span "Protected Systems" at bounding box center [8, 69] width 6 height 6
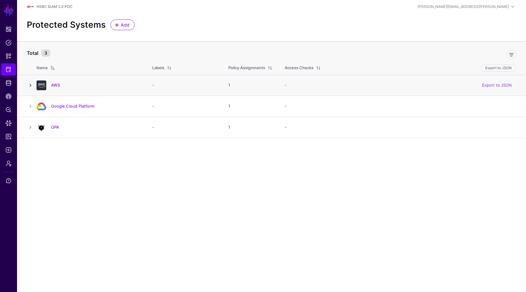
click at [29, 83] on link at bounding box center [30, 85] width 7 height 7
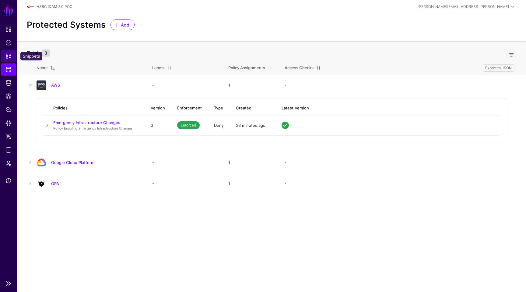
click at [7, 58] on span "Snippets" at bounding box center [8, 56] width 6 height 6
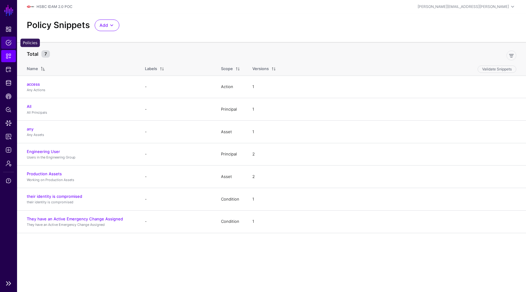
click at [7, 47] on link "Policies" at bounding box center [8, 43] width 15 height 12
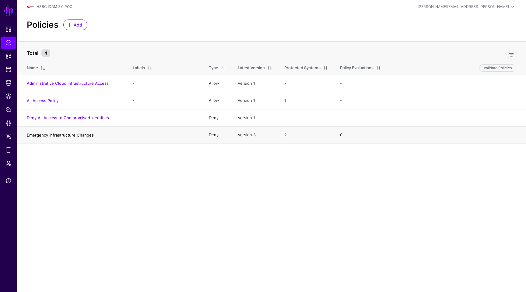
click at [74, 135] on link "Emergency Infrastructure Changes" at bounding box center [60, 134] width 67 height 5
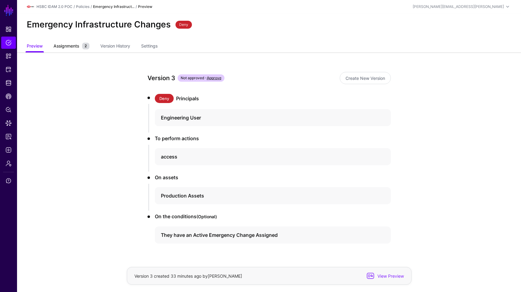
click at [73, 45] on span "Assignments" at bounding box center [66, 46] width 29 height 6
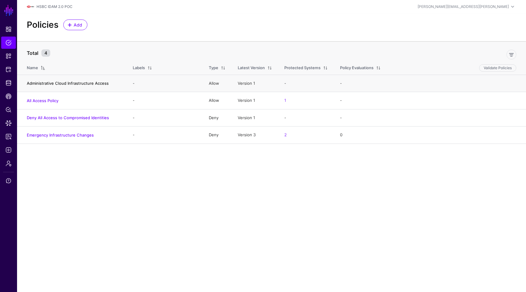
click at [85, 84] on link "Administrative Cloud Infrastructure Access" at bounding box center [68, 83] width 82 height 5
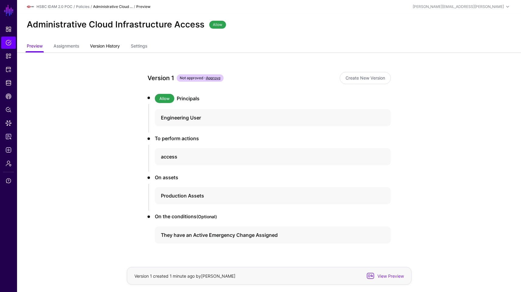
click at [108, 50] on link "Version History" at bounding box center [105, 47] width 30 height 12
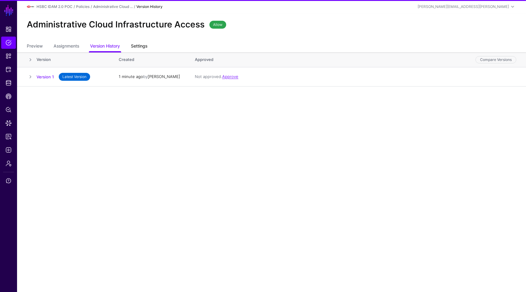
click at [135, 47] on link "Settings" at bounding box center [139, 47] width 16 height 12
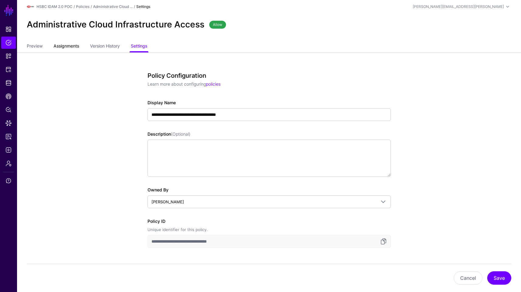
click at [71, 45] on span "Assignments" at bounding box center [66, 46] width 29 height 6
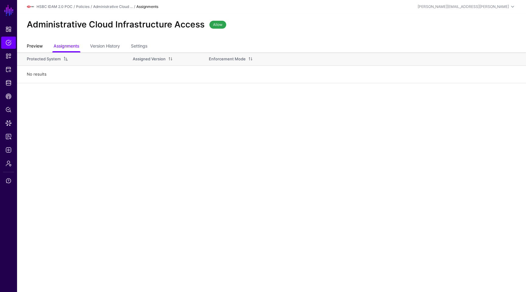
click at [39, 45] on link "Preview" at bounding box center [35, 47] width 16 height 12
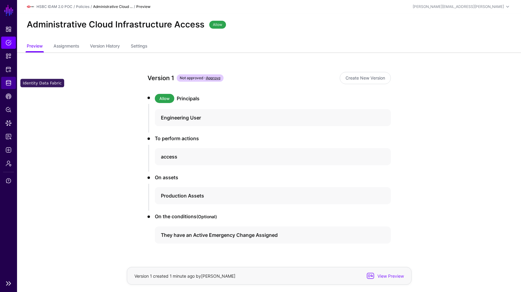
click at [13, 82] on link "Identity Data Fabric" at bounding box center [8, 83] width 15 height 12
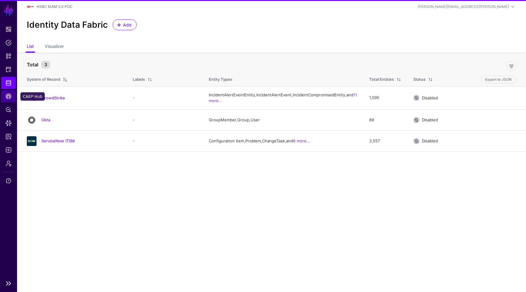
click at [13, 92] on link "CAEP Hub" at bounding box center [8, 96] width 15 height 12
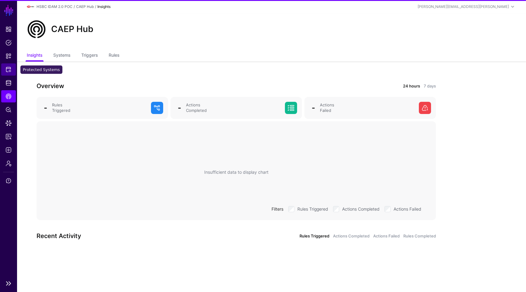
click at [11, 67] on span "Protected Systems" at bounding box center [8, 69] width 6 height 6
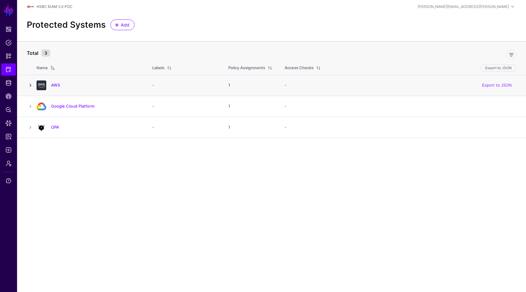
click at [30, 84] on link at bounding box center [30, 85] width 7 height 7
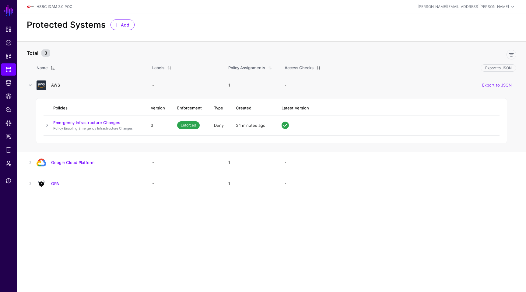
click at [55, 86] on link "AWS" at bounding box center [55, 84] width 9 height 5
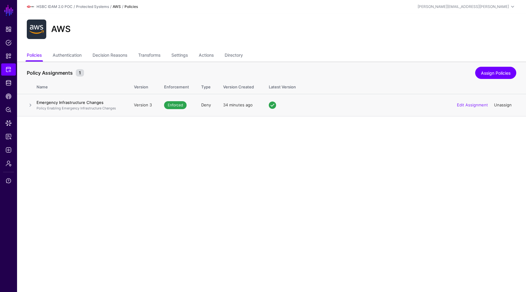
click at [503, 105] on link "Unassign" at bounding box center [503, 104] width 18 height 5
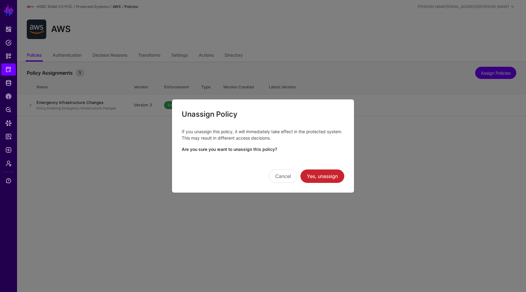
click at [323, 183] on div "Unassign Policy If you unassign this policy, it will immediately take effect in…" at bounding box center [263, 146] width 183 height 94
click at [323, 182] on button "Yes, unassign" at bounding box center [322, 175] width 44 height 13
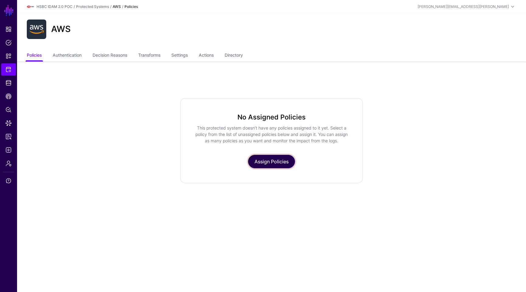
click at [271, 163] on link "Assign Policies" at bounding box center [271, 161] width 47 height 13
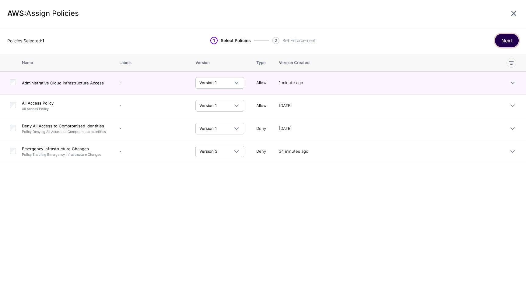
click at [496, 40] on button "Next" at bounding box center [507, 40] width 24 height 13
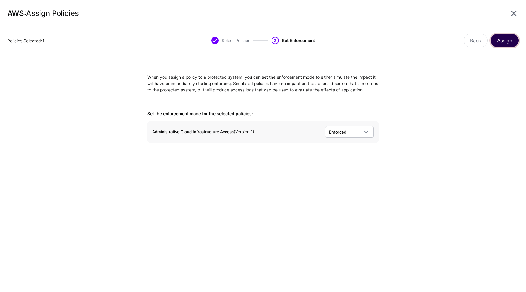
click at [498, 41] on button "Assign" at bounding box center [505, 40] width 28 height 13
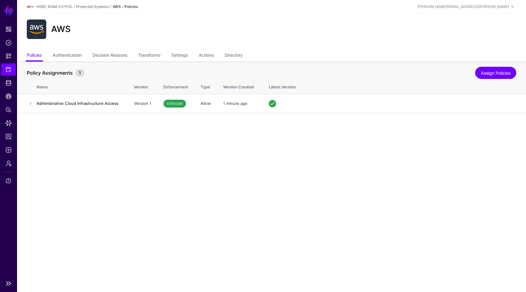
click at [12, 68] on link "Protected Systems" at bounding box center [8, 69] width 15 height 12
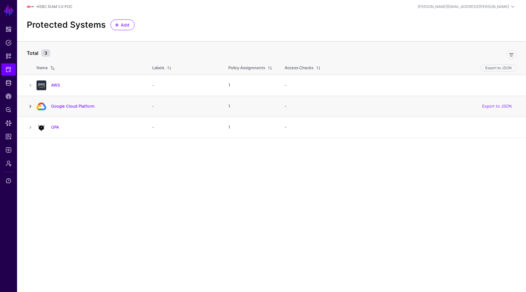
click at [30, 106] on link at bounding box center [30, 106] width 7 height 7
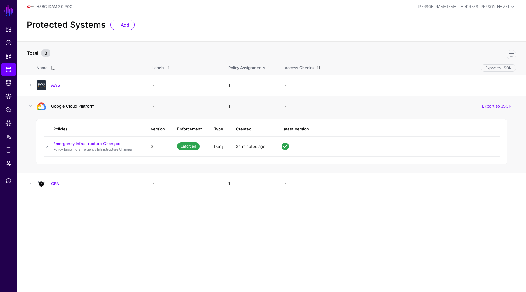
click at [69, 108] on link "Google Cloud Platform" at bounding box center [72, 106] width 43 height 5
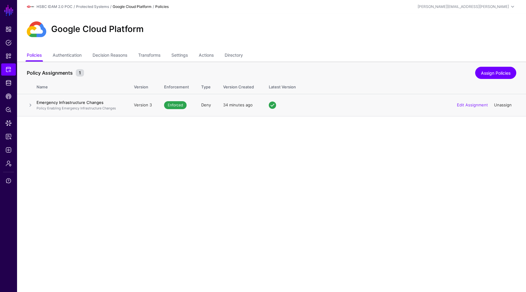
click at [499, 104] on link "Unassign" at bounding box center [503, 104] width 18 height 5
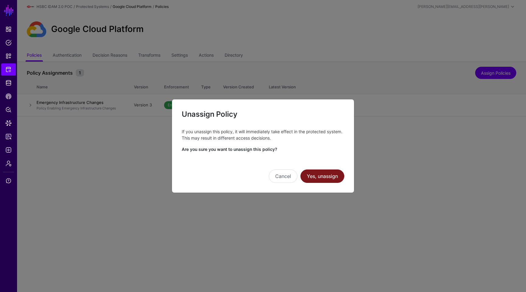
click at [328, 179] on button "Yes, unassign" at bounding box center [322, 175] width 44 height 13
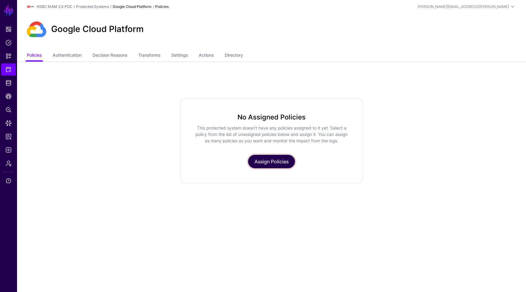
click at [267, 162] on link "Assign Policies" at bounding box center [271, 161] width 47 height 13
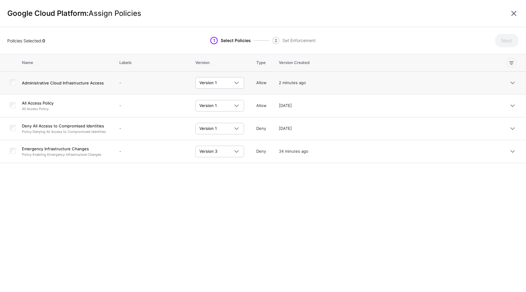
click at [84, 87] on td "Administrative Cloud Infrastructure Access" at bounding box center [67, 83] width 91 height 23
click at [506, 43] on button "Next" at bounding box center [507, 40] width 24 height 13
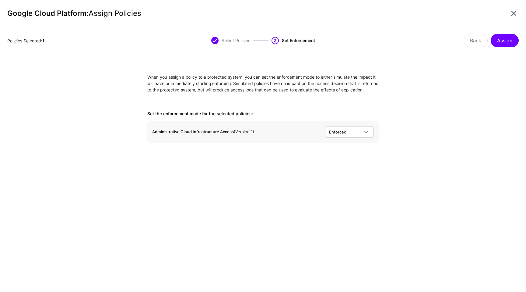
click at [505, 47] on div "Policies Selected: 1 Select Policies 2 Set Enforcement Back Assign" at bounding box center [263, 40] width 526 height 27
click at [504, 46] on button "Assign" at bounding box center [505, 40] width 28 height 13
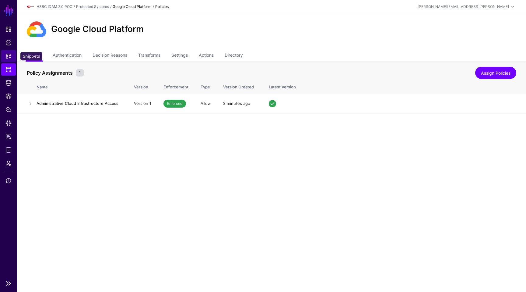
click at [12, 56] on link "Snippets" at bounding box center [8, 56] width 15 height 12
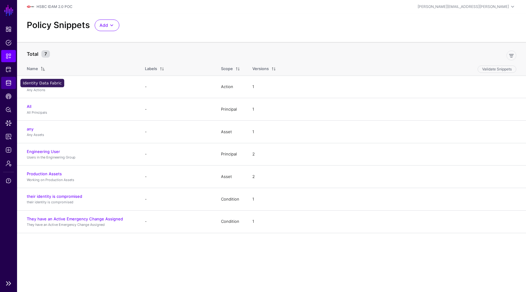
click at [9, 84] on span "Identity Data Fabric" at bounding box center [8, 83] width 6 height 6
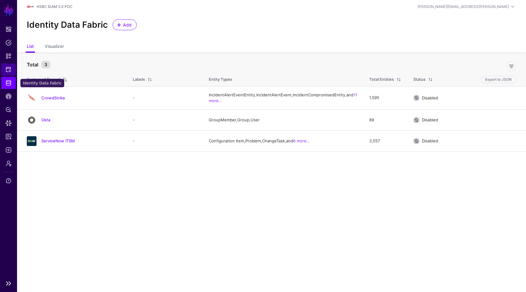
click at [9, 74] on link "Protected Systems" at bounding box center [8, 69] width 15 height 12
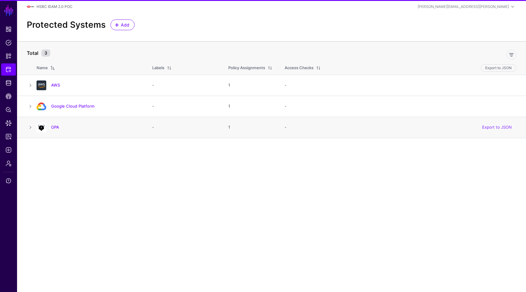
click at [47, 122] on div at bounding box center [41, 127] width 15 height 10
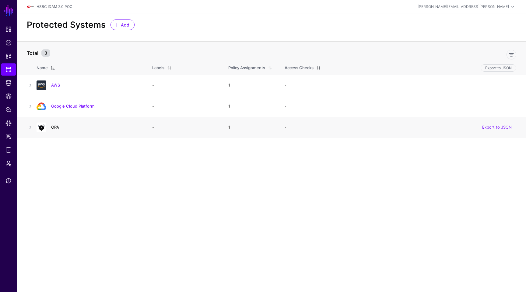
click at [54, 125] on link "OPA" at bounding box center [55, 127] width 8 height 5
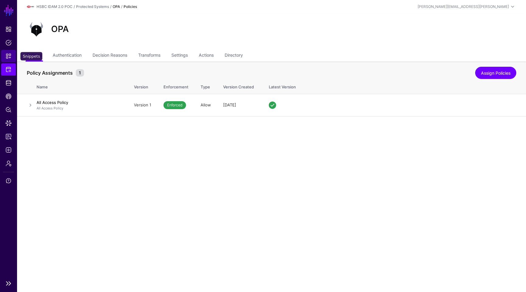
click at [8, 53] on link "Snippets" at bounding box center [8, 56] width 15 height 12
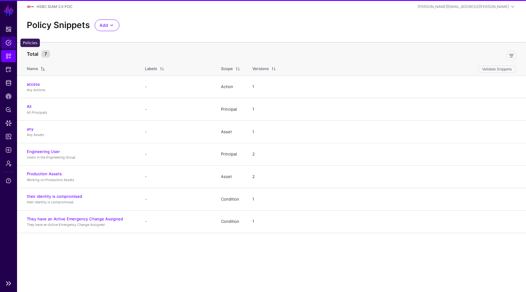
click at [9, 44] on span "Policies" at bounding box center [8, 43] width 6 height 6
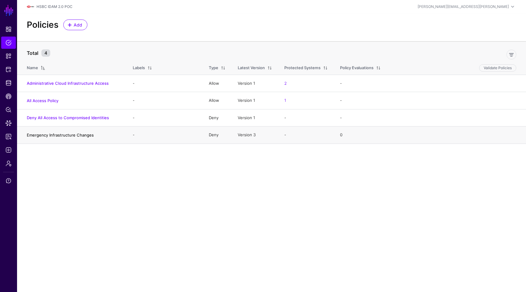
click at [60, 135] on link "Emergency Infrastructure Changes" at bounding box center [60, 134] width 67 height 5
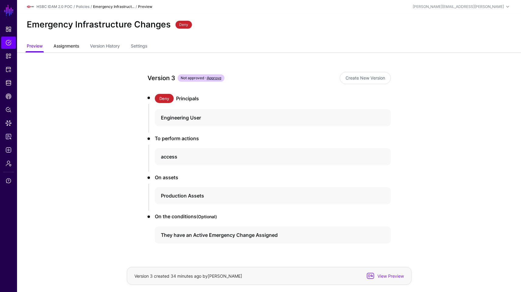
click at [70, 48] on span "Assignments" at bounding box center [66, 46] width 29 height 6
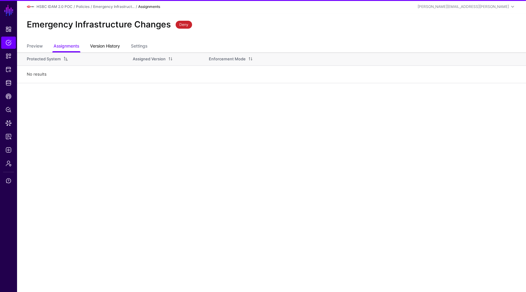
click at [100, 48] on link "Version History" at bounding box center [105, 47] width 30 height 12
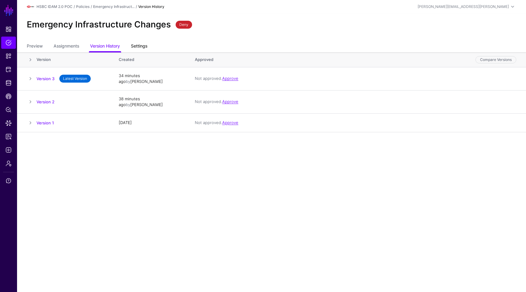
click at [139, 47] on link "Settings" at bounding box center [139, 47] width 16 height 12
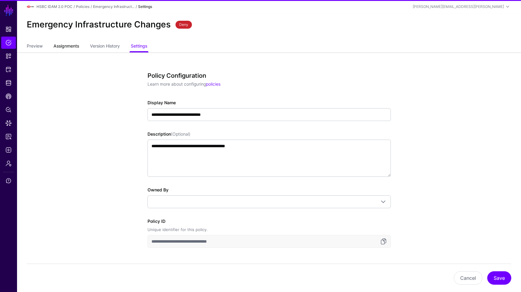
click at [70, 46] on span "Assignments" at bounding box center [66, 46] width 29 height 6
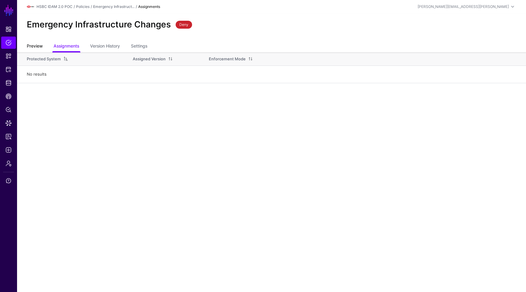
click at [41, 47] on link "Preview" at bounding box center [35, 47] width 16 height 12
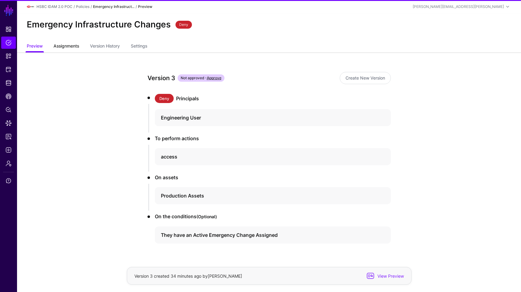
click at [63, 47] on span "Assignments" at bounding box center [66, 46] width 29 height 6
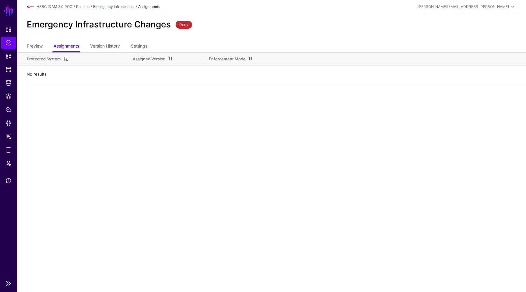
click at [7, 48] on link "Policies" at bounding box center [8, 43] width 15 height 12
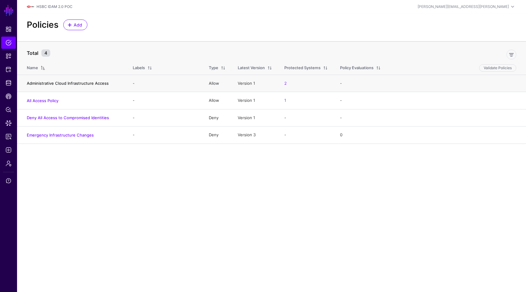
click at [67, 81] on link "Administrative Cloud Infrastructure Access" at bounding box center [68, 83] width 82 height 5
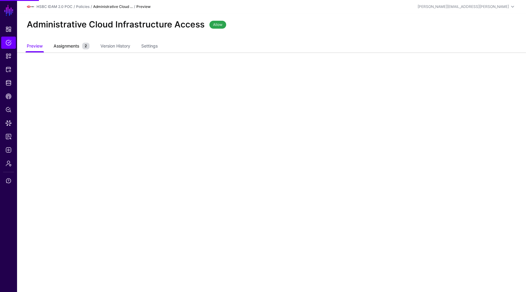
click at [73, 46] on span "Assignments" at bounding box center [66, 46] width 29 height 6
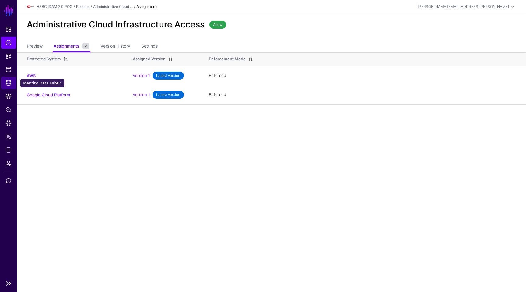
click at [5, 84] on link "Identity Data Fabric" at bounding box center [8, 83] width 15 height 12
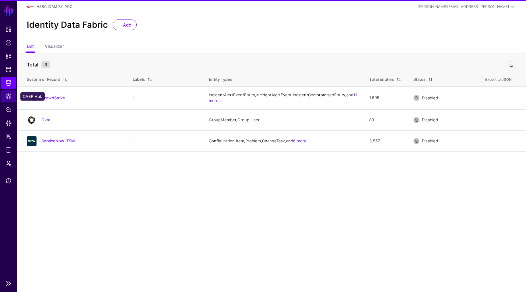
click at [8, 95] on span "CAEP Hub" at bounding box center [8, 96] width 6 height 6
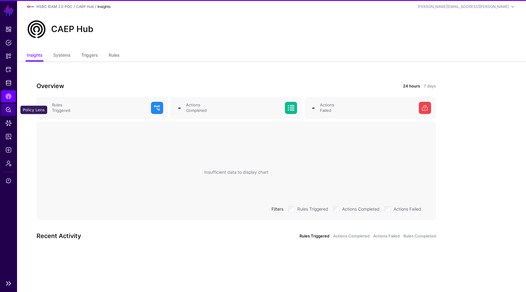
click at [10, 111] on span "Policy Lens" at bounding box center [8, 110] width 6 height 6
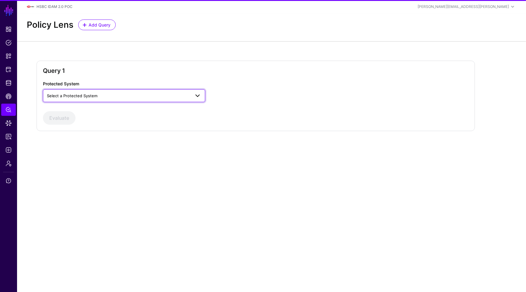
click at [65, 95] on span "Select a Protected System" at bounding box center [72, 95] width 51 height 5
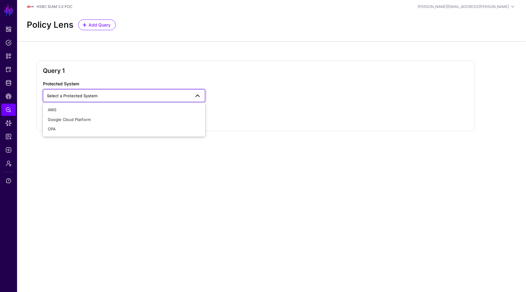
click at [68, 95] on span "Select a Protected System" at bounding box center [72, 95] width 51 height 5
click at [65, 93] on span "Select a Protected System" at bounding box center [118, 95] width 143 height 7
click at [61, 115] on button "Google Cloud Platform" at bounding box center [124, 120] width 162 height 10
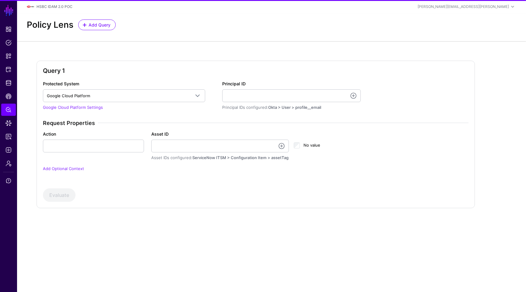
click at [62, 102] on div "Protected System Google Cloud Platform AWS Google Cloud Platform OPA Google Clo…" at bounding box center [129, 95] width 179 height 30
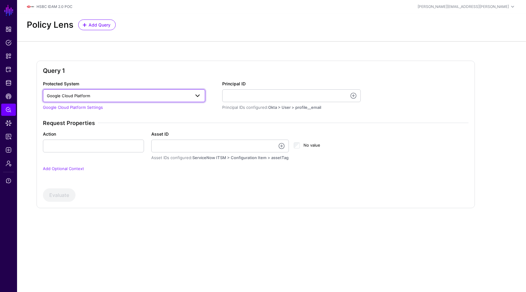
click at [70, 94] on span "Google Cloud Platform" at bounding box center [68, 95] width 43 height 5
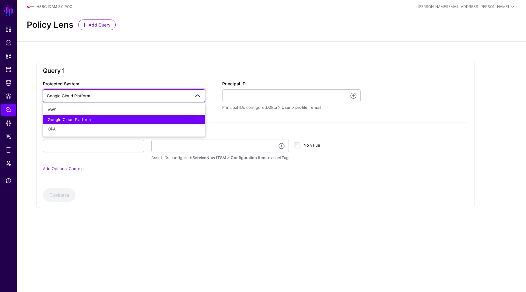
click at [71, 101] on link "Google Cloud Platform" at bounding box center [124, 95] width 162 height 13
click at [70, 107] on div "AWS" at bounding box center [124, 110] width 153 height 6
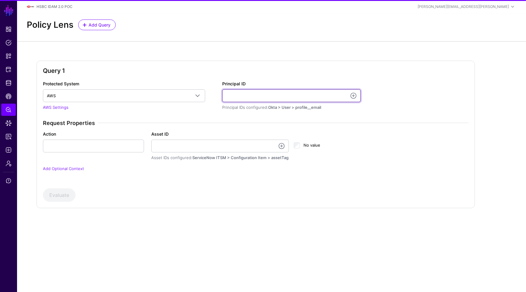
click at [255, 96] on input "Principal ID" at bounding box center [291, 95] width 139 height 13
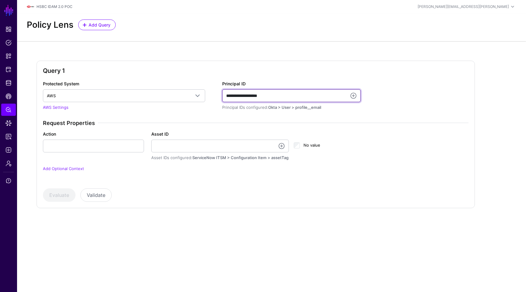
type input "**********"
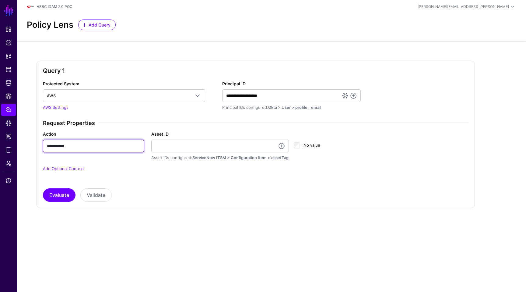
type input "**********"
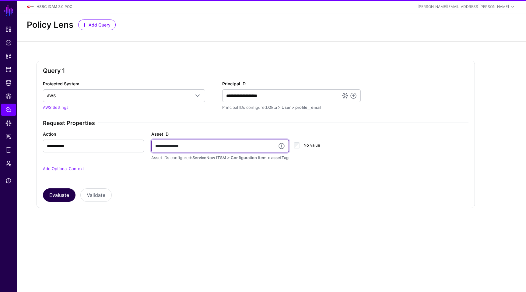
type input "**********"
click at [58, 195] on button "Evaluate" at bounding box center [59, 194] width 33 height 13
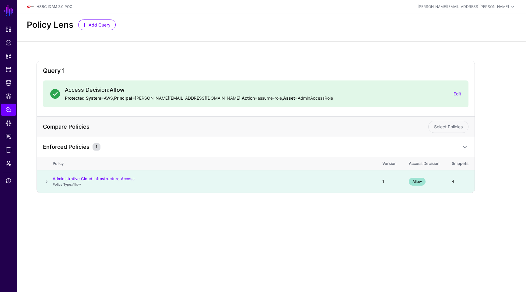
click at [47, 180] on span at bounding box center [46, 181] width 7 height 7
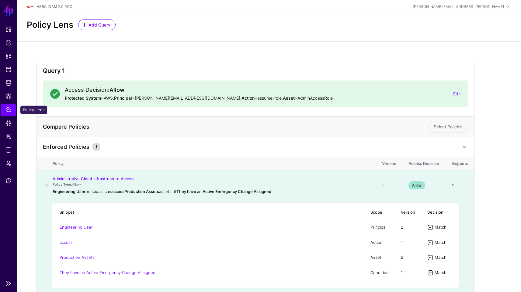
click at [6, 110] on span "Policy Lens" at bounding box center [8, 110] width 6 height 6
click at [11, 123] on span "Data Lens" at bounding box center [8, 123] width 6 height 6
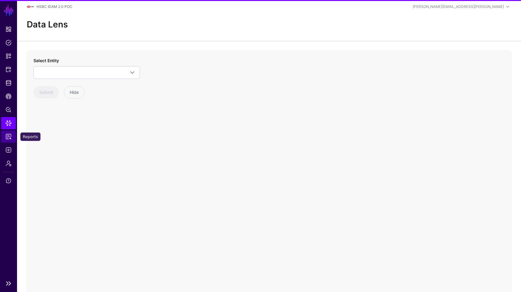
click at [11, 135] on span "Reports" at bounding box center [8, 136] width 6 height 6
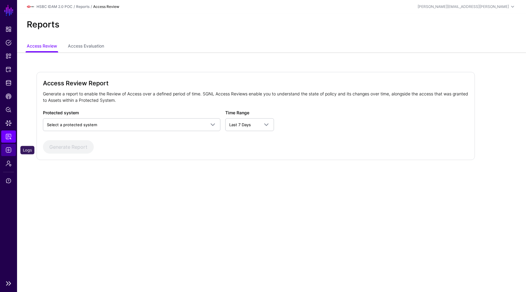
click at [11, 147] on span "Logs" at bounding box center [8, 150] width 6 height 6
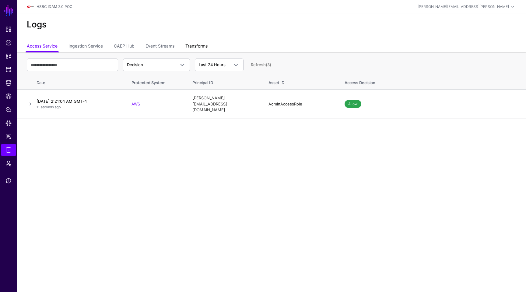
click at [190, 50] on link "Transforms" at bounding box center [196, 47] width 22 height 12
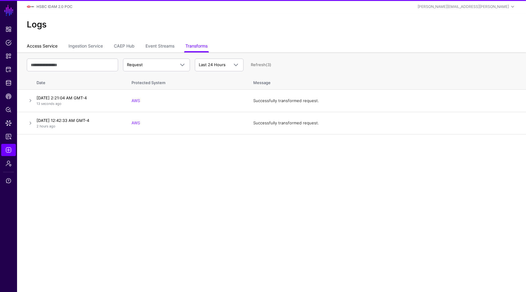
click at [42, 46] on link "Access Service" at bounding box center [42, 47] width 31 height 12
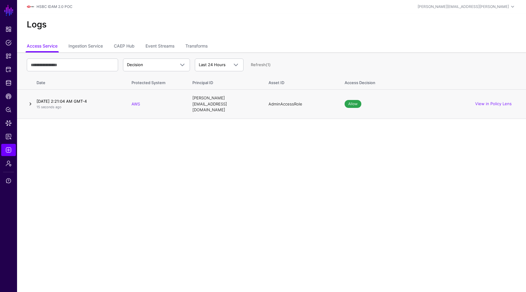
click at [30, 100] on link at bounding box center [30, 103] width 7 height 7
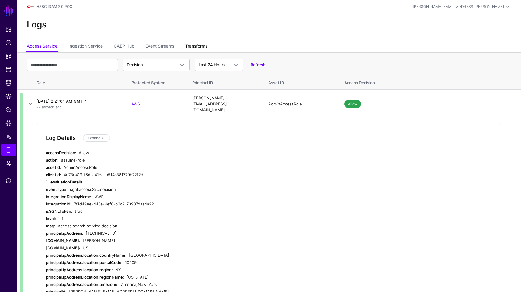
click at [193, 48] on link "Transforms" at bounding box center [196, 47] width 22 height 12
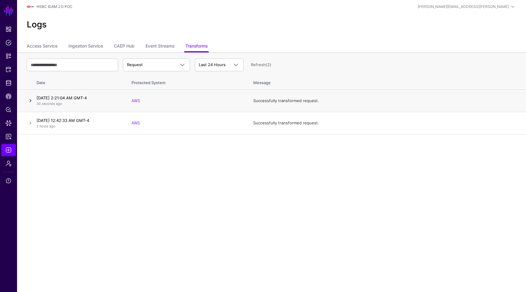
click at [29, 101] on link at bounding box center [30, 100] width 7 height 7
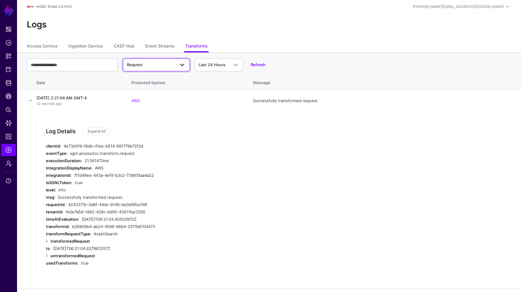
click at [164, 67] on span "Request" at bounding box center [151, 65] width 48 height 6
click at [154, 90] on div "Response" at bounding box center [156, 89] width 57 height 6
click at [176, 65] on span at bounding box center [180, 64] width 11 height 7
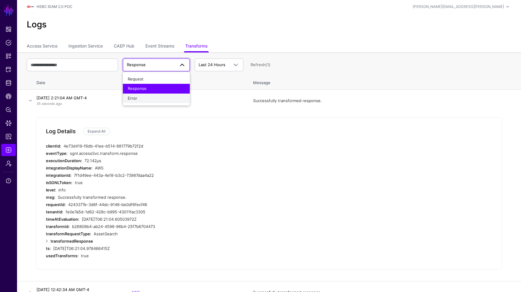
click at [158, 96] on div "Error" at bounding box center [156, 98] width 57 height 6
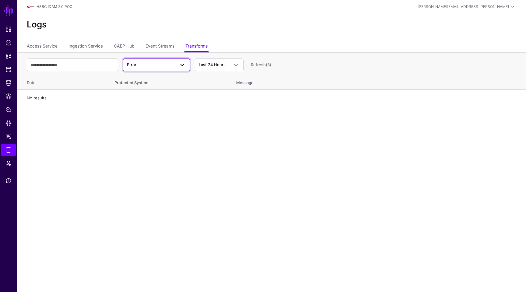
click at [160, 64] on span "Error" at bounding box center [151, 65] width 48 height 6
click at [149, 86] on div "Response" at bounding box center [156, 89] width 57 height 6
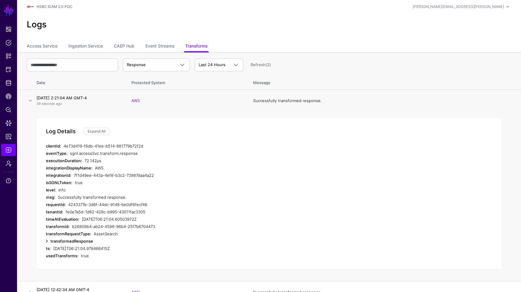
click at [47, 242] on link at bounding box center [46, 240] width 7 height 7
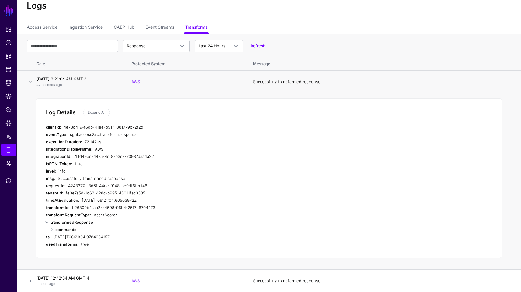
click at [521, 124] on td "Log Details Expand All clientId: 4e73d419-f6db-41ee-b514-881779b72f2d eventType…" at bounding box center [269, 181] width 504 height 177
click at [53, 226] on link at bounding box center [51, 229] width 7 height 7
click at [187, 202] on div "2025-08-31T06:21:04.60503972Z" at bounding box center [186, 199] width 208 height 7
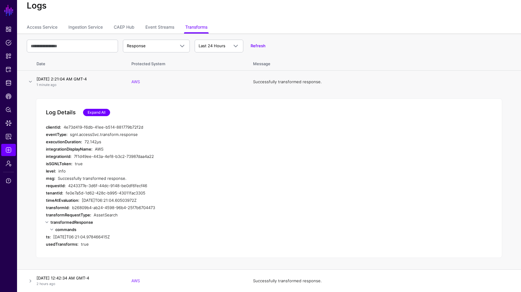
click at [100, 111] on link "Expand All" at bounding box center [96, 112] width 27 height 7
click at [54, 230] on link at bounding box center [51, 229] width 7 height 7
click at [192, 231] on div "commands" at bounding box center [173, 229] width 236 height 7
click at [26, 283] on td at bounding box center [25, 280] width 17 height 23
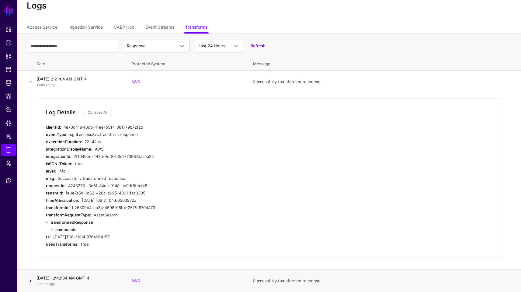
click at [33, 280] on link at bounding box center [30, 280] width 7 height 7
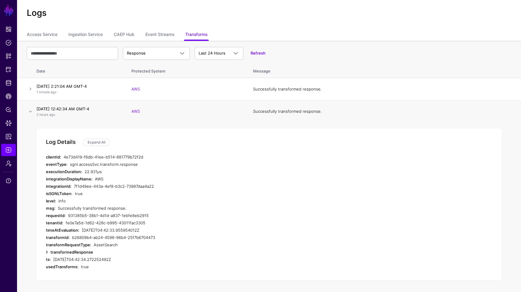
click at [47, 252] on link at bounding box center [46, 251] width 7 height 7
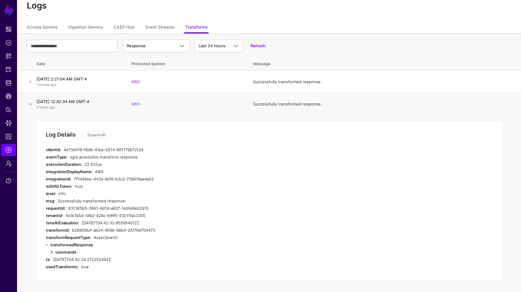
click at [51, 253] on link at bounding box center [51, 251] width 7 height 7
click at [31, 84] on link at bounding box center [30, 81] width 7 height 7
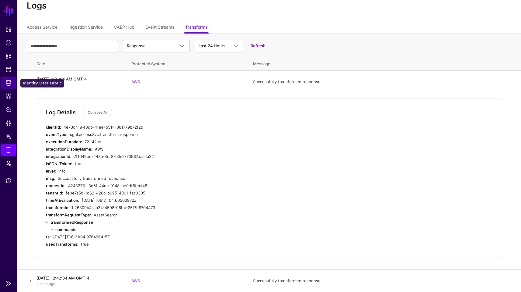
click at [13, 81] on link "Identity Data Fabric" at bounding box center [8, 83] width 15 height 12
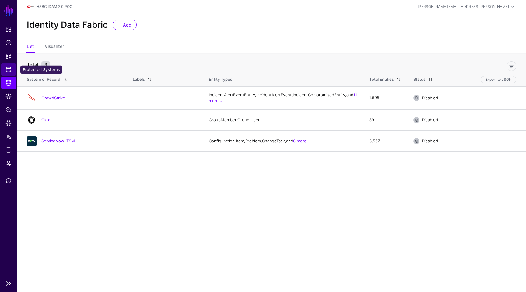
click at [12, 71] on link "Protected Systems" at bounding box center [8, 69] width 15 height 12
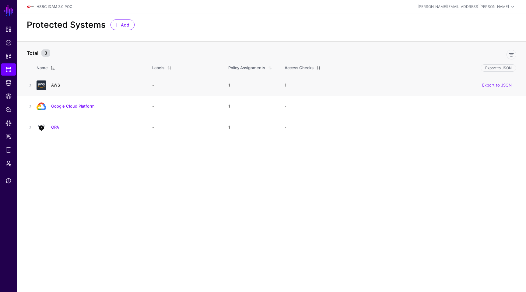
click at [57, 83] on link "AWS" at bounding box center [55, 84] width 9 height 5
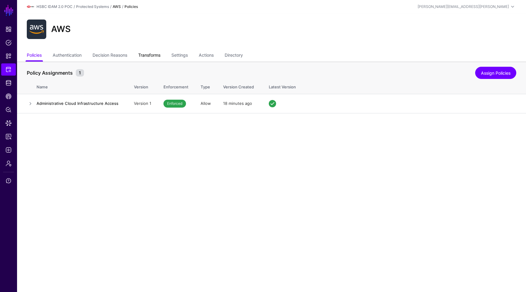
click at [144, 59] on link "Transforms" at bounding box center [149, 56] width 22 height 12
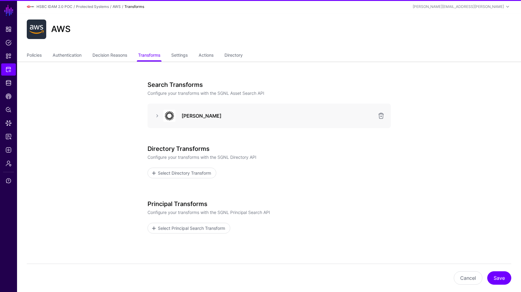
click at [195, 115] on h3 "[PERSON_NAME]" at bounding box center [278, 115] width 192 height 7
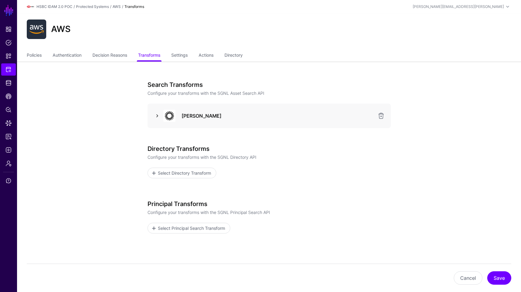
click at [159, 116] on link at bounding box center [157, 115] width 7 height 7
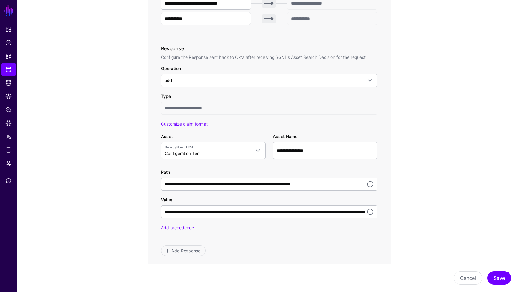
scroll to position [325, 0]
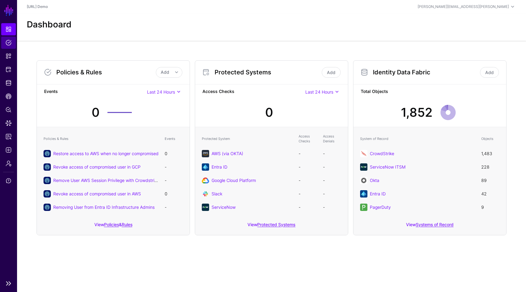
click at [6, 42] on span "Policies" at bounding box center [8, 43] width 6 height 6
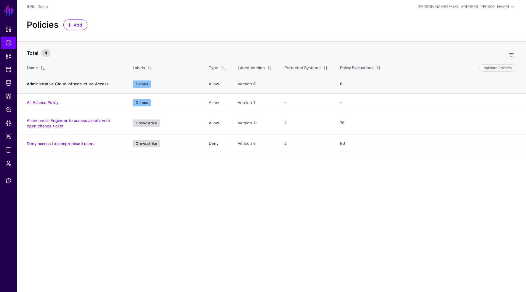
click at [42, 82] on link "Administrative Cloud Infrastructure Access" at bounding box center [68, 83] width 82 height 5
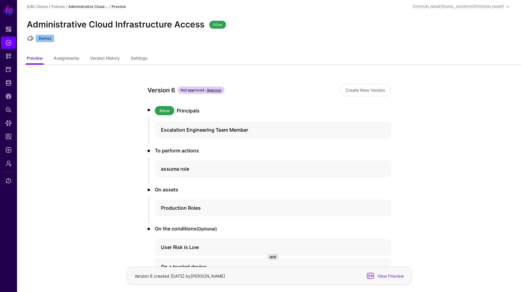
click at [284, 28] on div "Administrative Cloud Infrastructure Access Allow" at bounding box center [269, 24] width 490 height 10
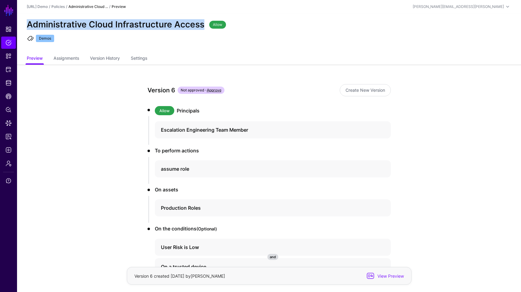
drag, startPoint x: 202, startPoint y: 23, endPoint x: 28, endPoint y: 22, distance: 173.2
click at [28, 22] on h2 "Administrative Cloud Infrastructure Access" at bounding box center [116, 24] width 178 height 10
copy h2 "Administrative Cloud Infrastructure Access"
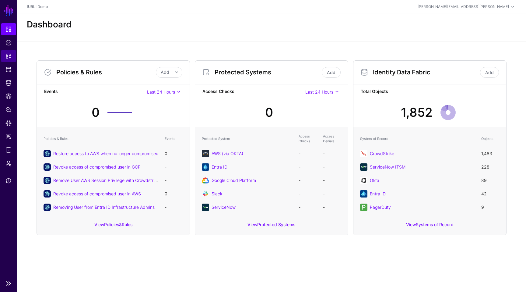
click at [10, 58] on span "Snippets" at bounding box center [8, 56] width 6 height 6
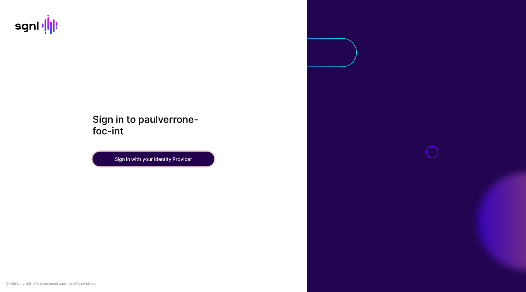
click at [155, 161] on button "Sign in with your Identity Provider" at bounding box center [154, 158] width 122 height 15
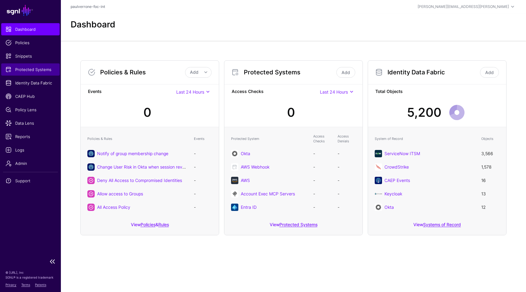
click at [41, 68] on span "Protected Systems" at bounding box center [30, 69] width 50 height 6
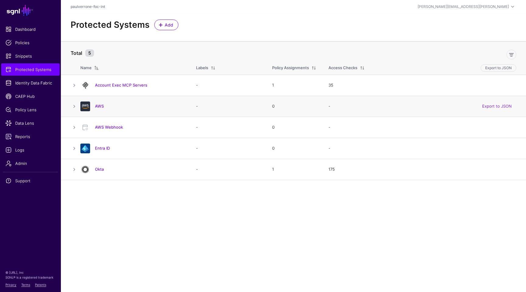
click at [105, 105] on h4 "AWS" at bounding box center [139, 105] width 89 height 5
click at [100, 105] on link "AWS" at bounding box center [99, 106] width 9 height 5
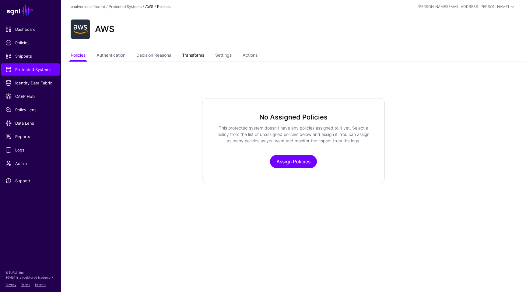
click at [202, 58] on link "Transforms" at bounding box center [193, 56] width 22 height 12
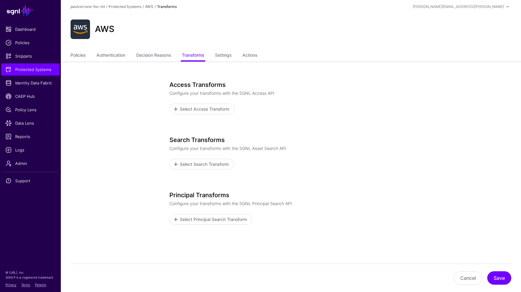
drag, startPoint x: 521, startPoint y: 149, endPoint x: 521, endPoint y: 152, distance: 3.3
click at [521, 152] on app-integrations-item-transforms "Access Transforms Configure your transforms with the SGNL Access API Select Acc…" at bounding box center [291, 187] width 461 height 253
click at [21, 72] on span "Protected Systems" at bounding box center [30, 69] width 50 height 6
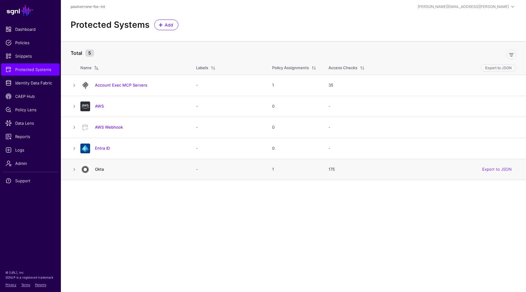
click at [99, 170] on link "Okta" at bounding box center [99, 169] width 9 height 5
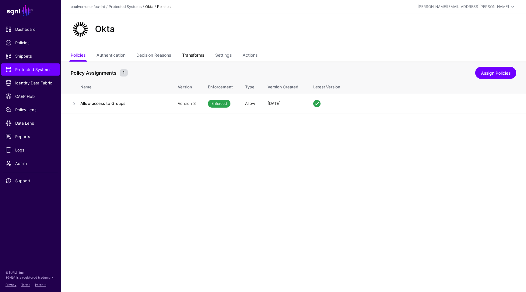
click at [189, 53] on link "Transforms" at bounding box center [193, 56] width 22 height 12
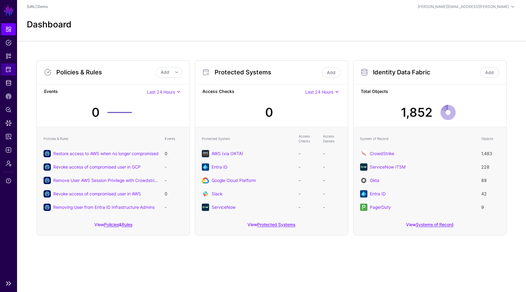
click at [11, 70] on span "Protected Systems" at bounding box center [8, 69] width 6 height 6
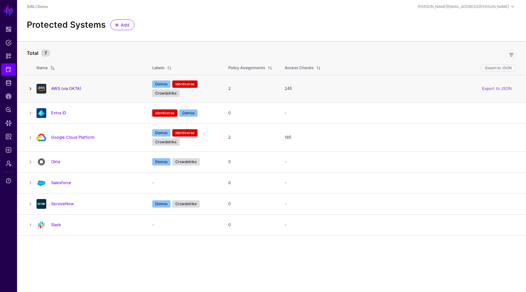
click at [30, 86] on link at bounding box center [30, 88] width 7 height 7
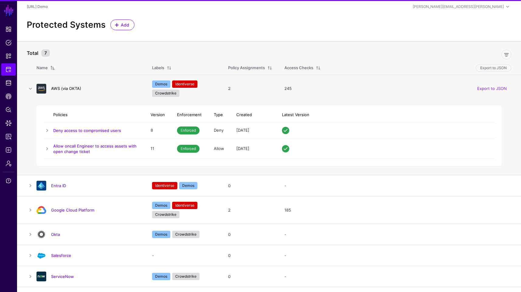
click at [63, 86] on link "AWS (via OKTA)" at bounding box center [66, 88] width 30 height 5
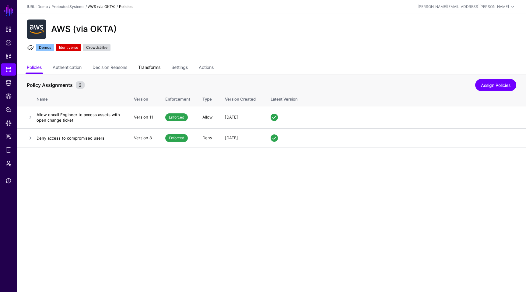
click at [157, 64] on link "Transforms" at bounding box center [149, 68] width 22 height 12
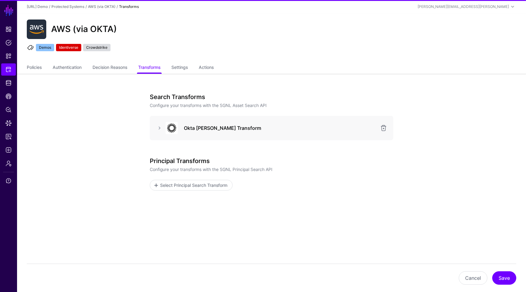
click at [203, 127] on h3 "Okta [PERSON_NAME] Transform" at bounding box center [280, 127] width 192 height 7
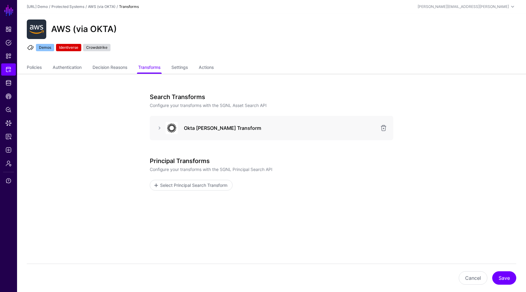
click at [155, 125] on div at bounding box center [160, 127] width 10 height 7
click at [167, 124] on img at bounding box center [172, 128] width 12 height 12
click at [160, 124] on link at bounding box center [159, 127] width 7 height 7
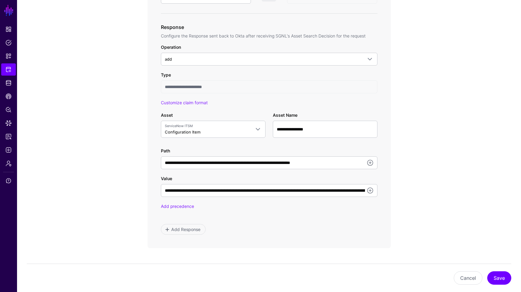
scroll to position [316, 0]
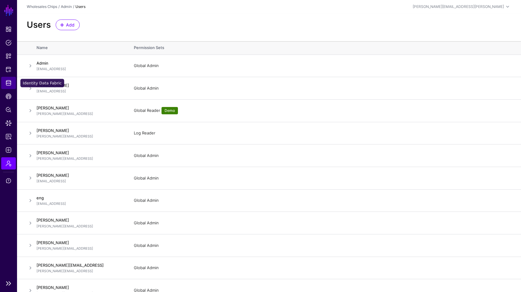
click at [2, 82] on link "Identity Data Fabric" at bounding box center [8, 83] width 15 height 12
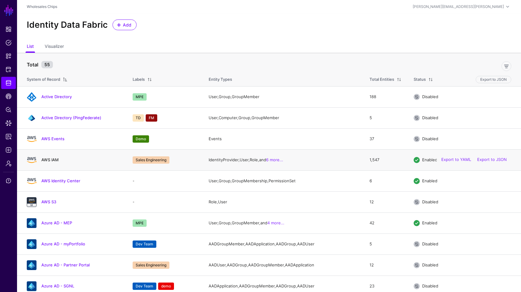
click at [52, 161] on link "AWS IAM" at bounding box center [49, 159] width 17 height 5
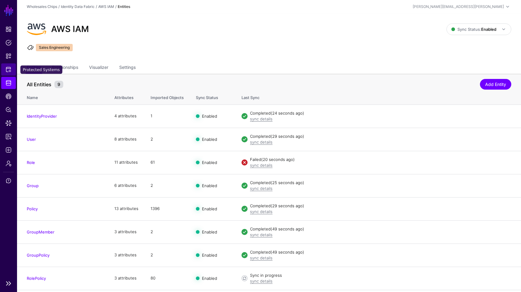
click at [8, 70] on span "Protected Systems" at bounding box center [8, 69] width 6 height 6
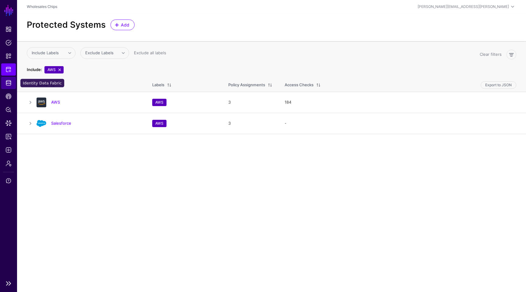
click at [8, 83] on span "Identity Data Fabric" at bounding box center [8, 83] width 6 height 6
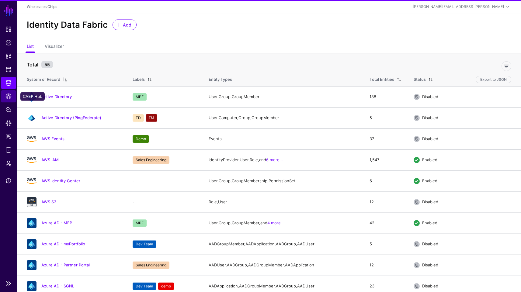
click at [8, 100] on link "CAEP Hub" at bounding box center [8, 96] width 15 height 12
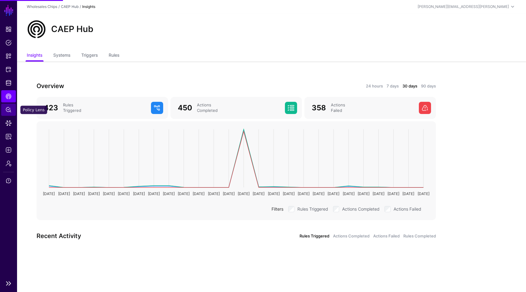
click at [8, 112] on span "Policy Lens" at bounding box center [8, 110] width 6 height 6
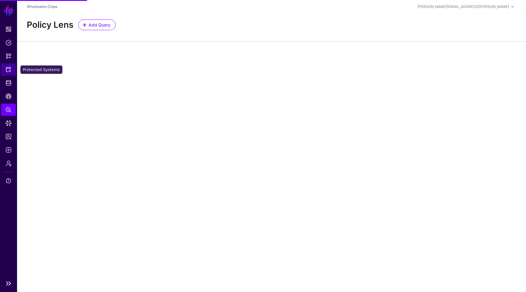
click at [9, 67] on span "Protected Systems" at bounding box center [8, 69] width 6 height 6
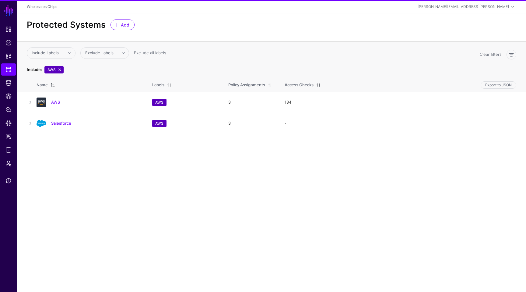
click at [167, 69] on div "Include: AWS" at bounding box center [250, 69] width 455 height 7
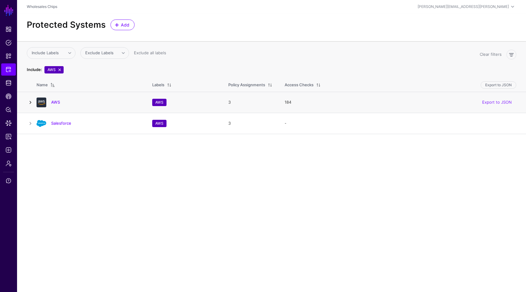
click at [30, 102] on link at bounding box center [30, 102] width 7 height 7
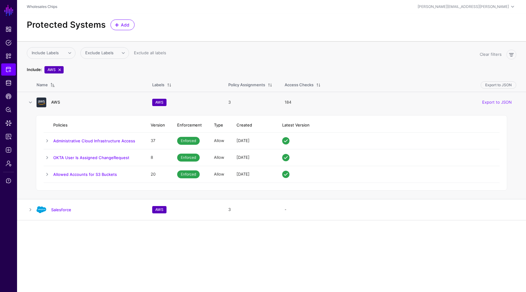
click at [60, 102] on link "AWS" at bounding box center [55, 102] width 9 height 5
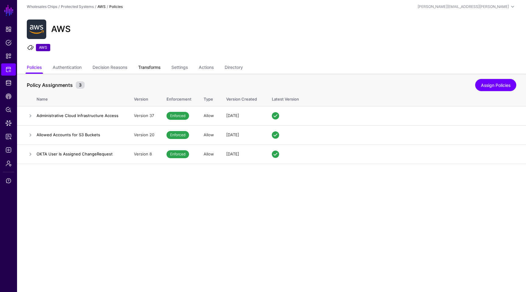
click at [156, 69] on link "Transforms" at bounding box center [149, 68] width 22 height 12
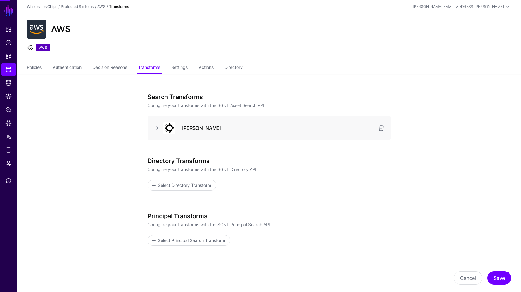
click at [212, 124] on h3 "[PERSON_NAME]" at bounding box center [278, 127] width 192 height 7
click at [156, 129] on link at bounding box center [157, 127] width 7 height 7
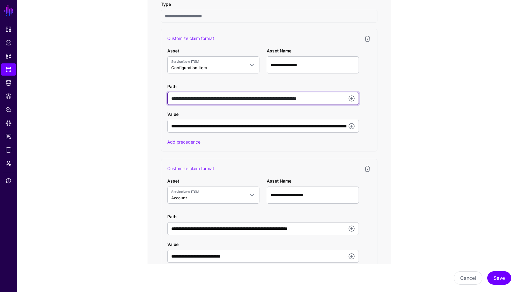
scroll to position [0, 4]
drag, startPoint x: 247, startPoint y: 99, endPoint x: 373, endPoint y: 138, distance: 132.1
click at [373, 138] on div "**********" at bounding box center [269, 90] width 217 height 123
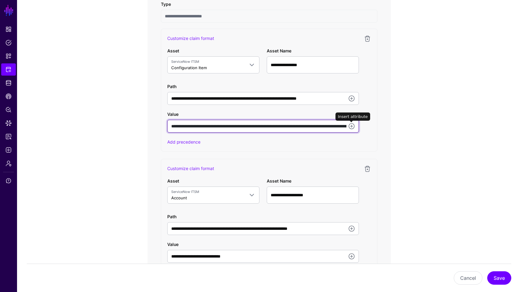
scroll to position [0, 159]
drag, startPoint x: 324, startPoint y: 129, endPoint x: 247, endPoint y: 114, distance: 78.7
click at [247, 114] on div "**********" at bounding box center [263, 122] width 192 height 22
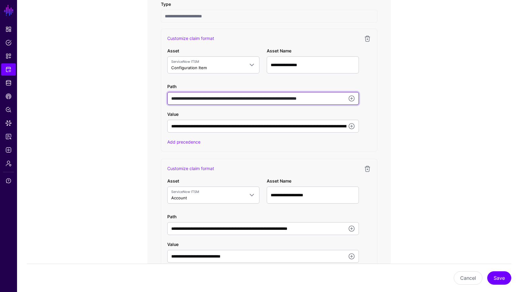
scroll to position [0, 4]
drag, startPoint x: 284, startPoint y: 96, endPoint x: 372, endPoint y: 116, distance: 90.3
click at [372, 116] on div "**********" at bounding box center [269, 90] width 217 height 123
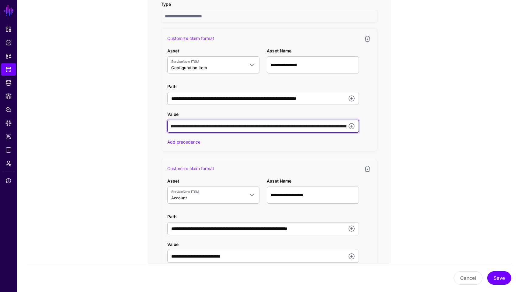
scroll to position [0, 159]
drag, startPoint x: 297, startPoint y: 128, endPoint x: 361, endPoint y: 135, distance: 64.8
click at [361, 135] on div "**********" at bounding box center [269, 90] width 217 height 123
click at [240, 126] on input "**********" at bounding box center [263, 126] width 192 height 13
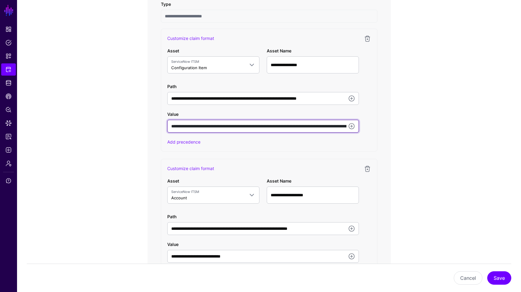
drag, startPoint x: 240, startPoint y: 126, endPoint x: 135, endPoint y: 127, distance: 105.0
click at [135, 127] on div "**********" at bounding box center [269, 169] width 283 height 952
